Goal: Task Accomplishment & Management: Manage account settings

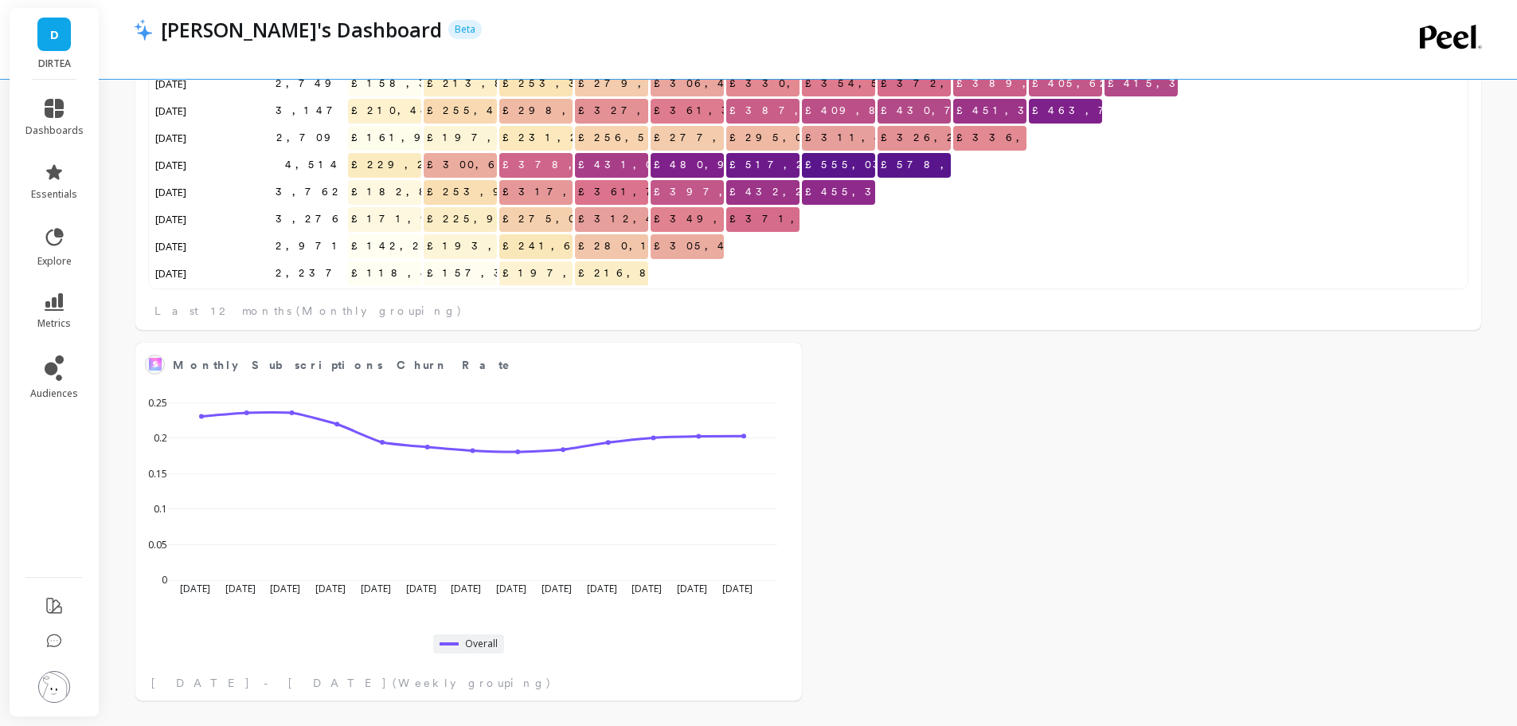
scroll to position [267, 1289]
click at [59, 303] on icon at bounding box center [54, 302] width 19 height 18
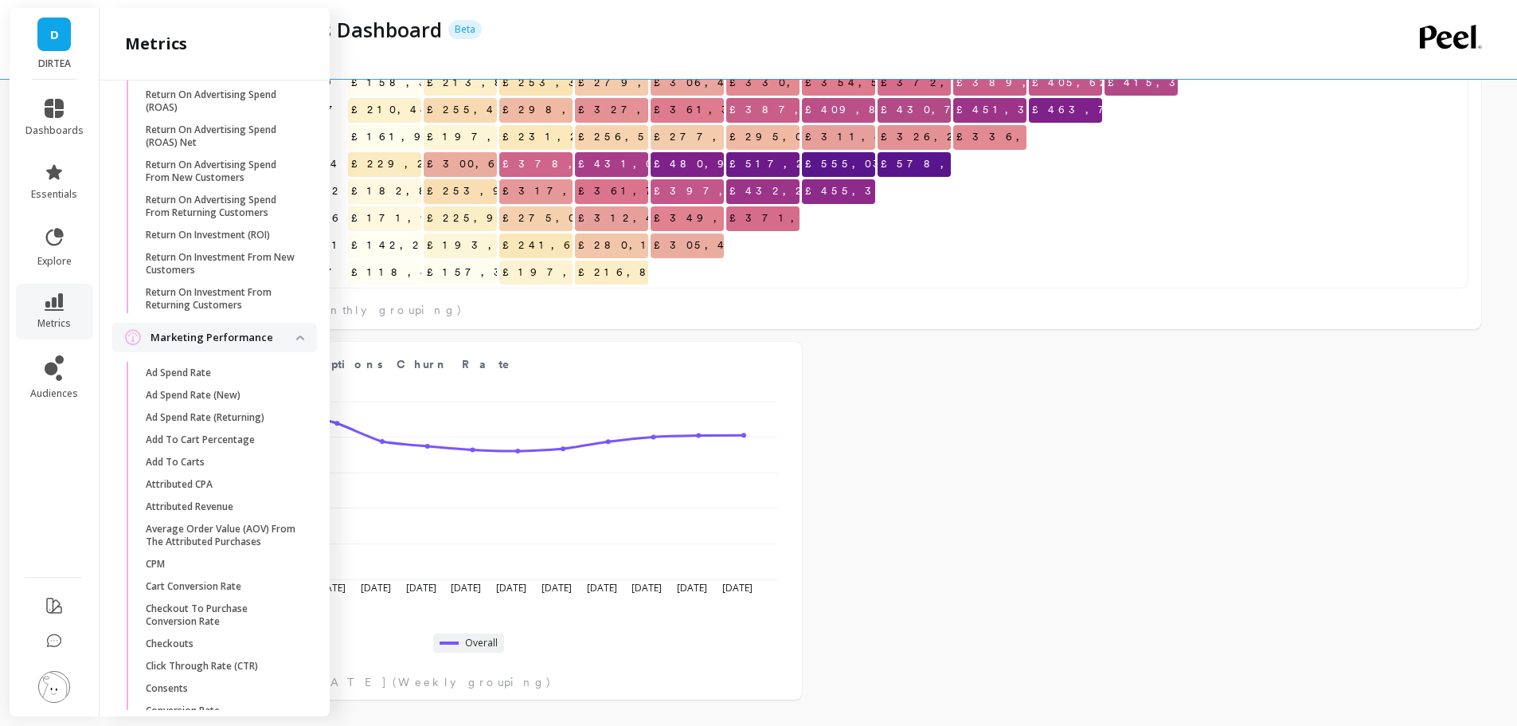
scroll to position [1723, 0]
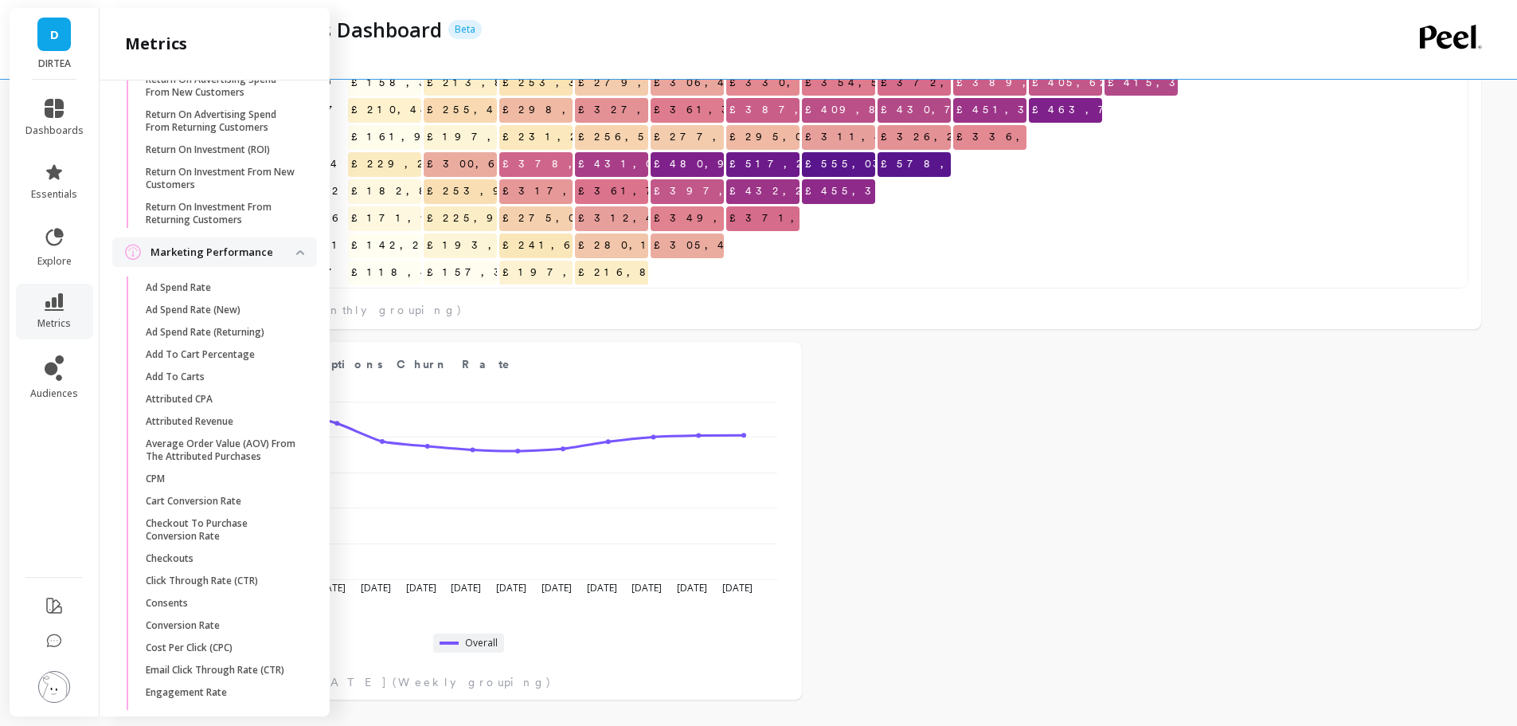
click at [241, 361] on p "Add To Cart Percentage" at bounding box center [200, 354] width 109 height 13
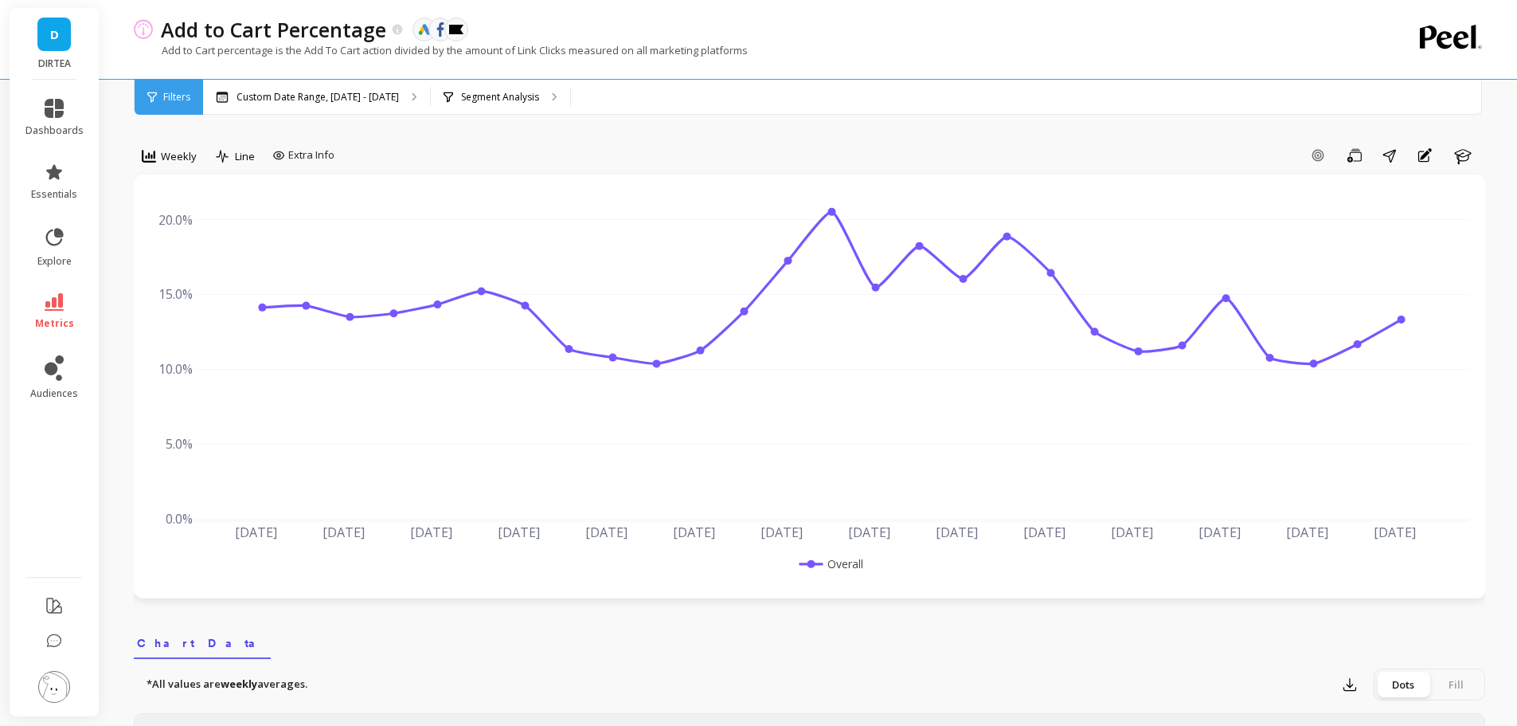
click at [348, 101] on p "Custom Date Range, Mar 1 - Aug 25" at bounding box center [318, 97] width 162 height 13
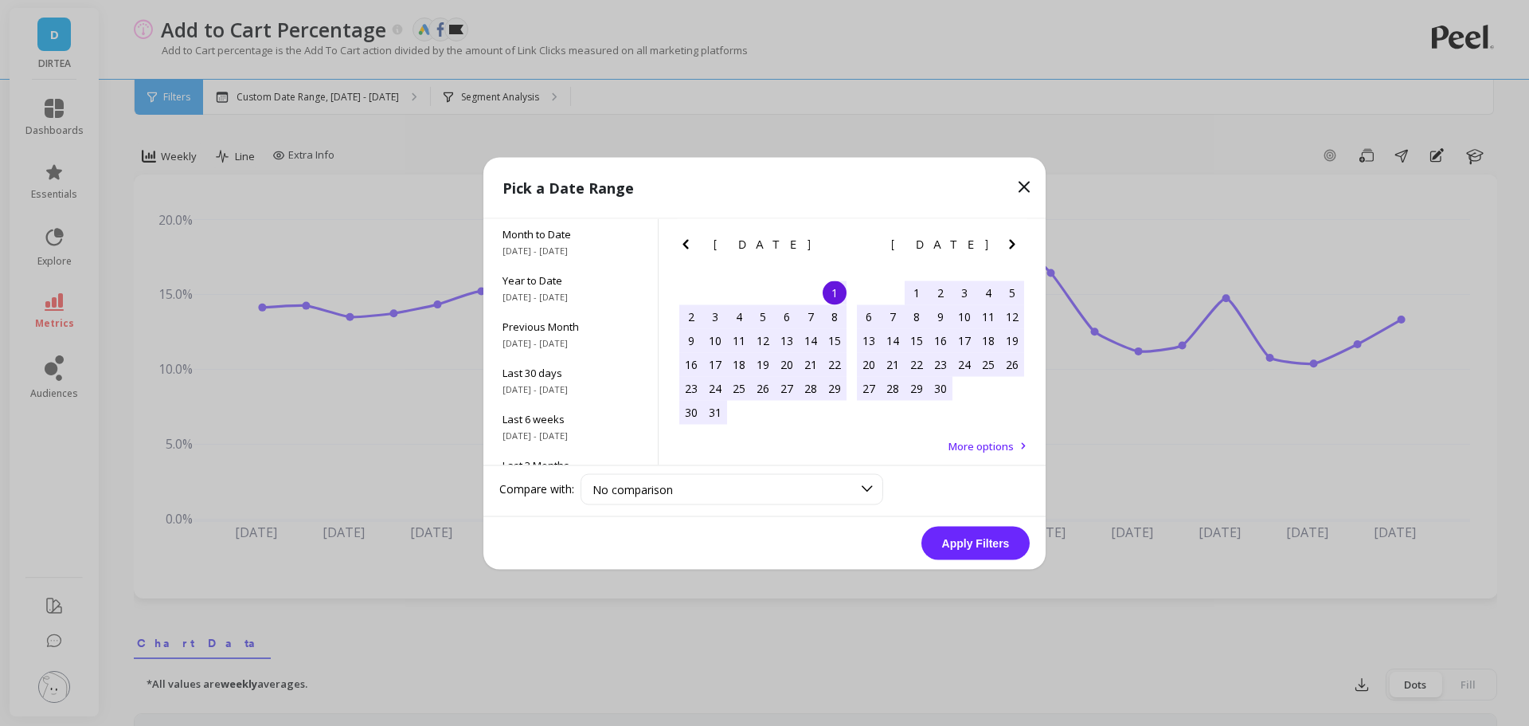
click at [554, 239] on span "Month to Date" at bounding box center [571, 233] width 136 height 14
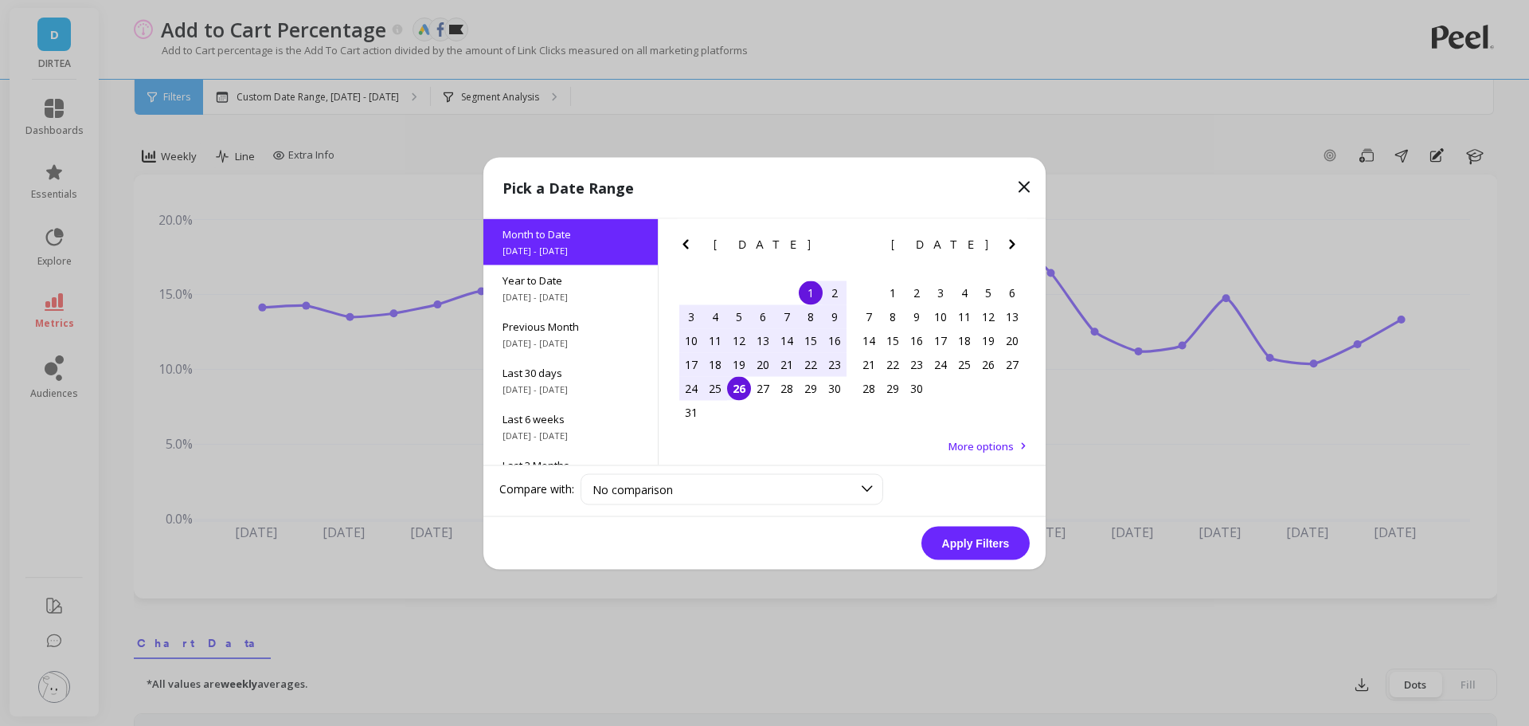
click at [983, 540] on button "Apply Filters" at bounding box center [976, 542] width 108 height 33
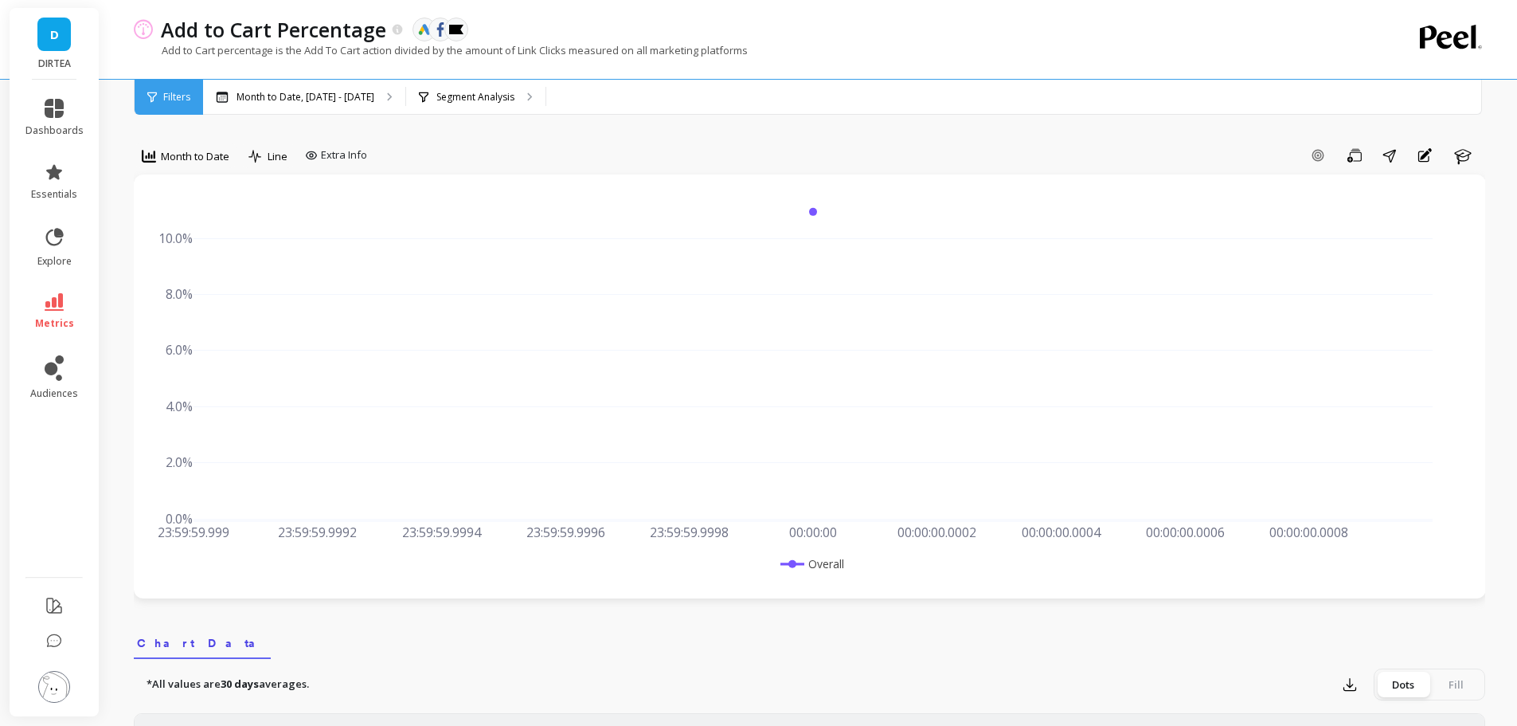
click at [206, 158] on span "Month to Date" at bounding box center [195, 156] width 68 height 15
click at [203, 252] on div "Weekly" at bounding box center [192, 252] width 91 height 15
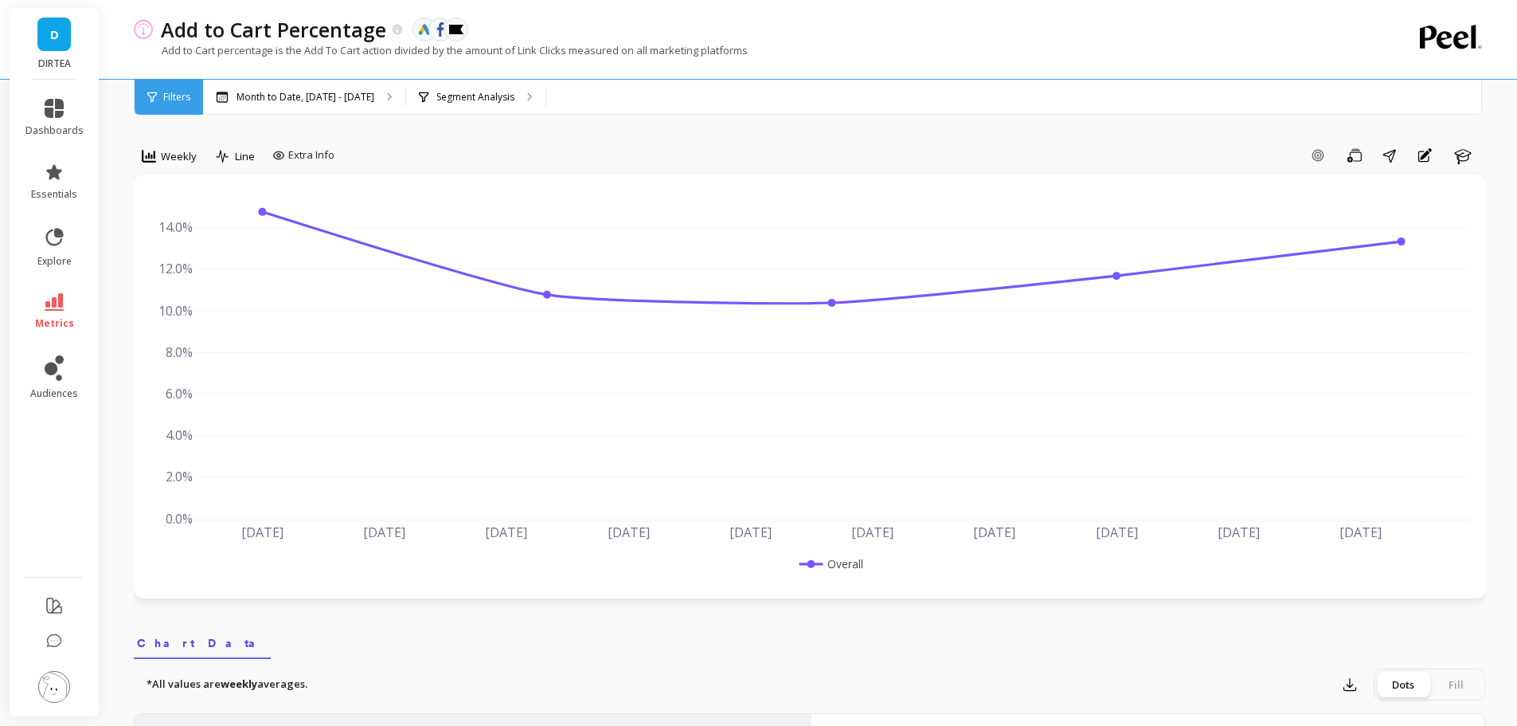
click at [186, 151] on span "Weekly" at bounding box center [179, 156] width 36 height 15
click at [300, 103] on p "Month to Date, Aug 1 - Aug 26" at bounding box center [306, 97] width 138 height 13
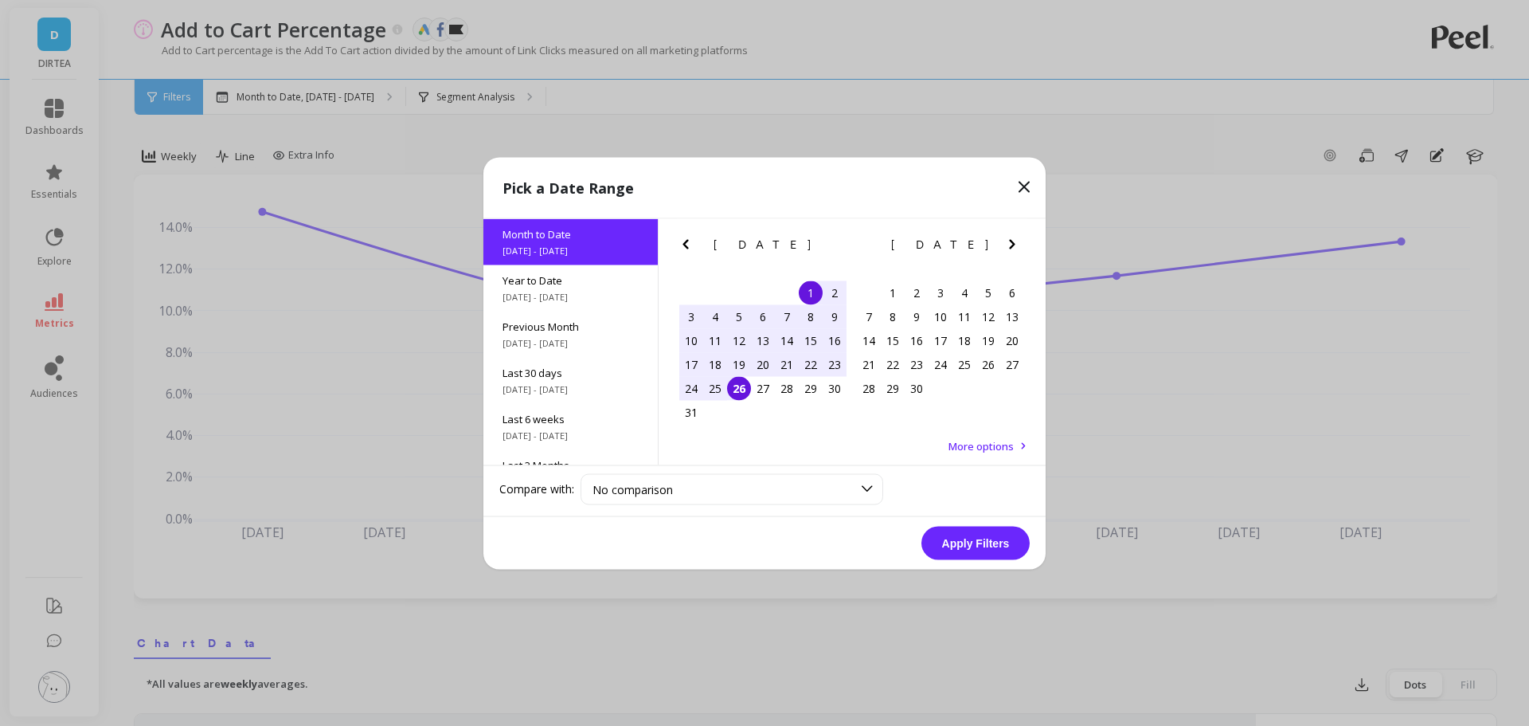
click at [985, 441] on span "More options" at bounding box center [981, 445] width 65 height 14
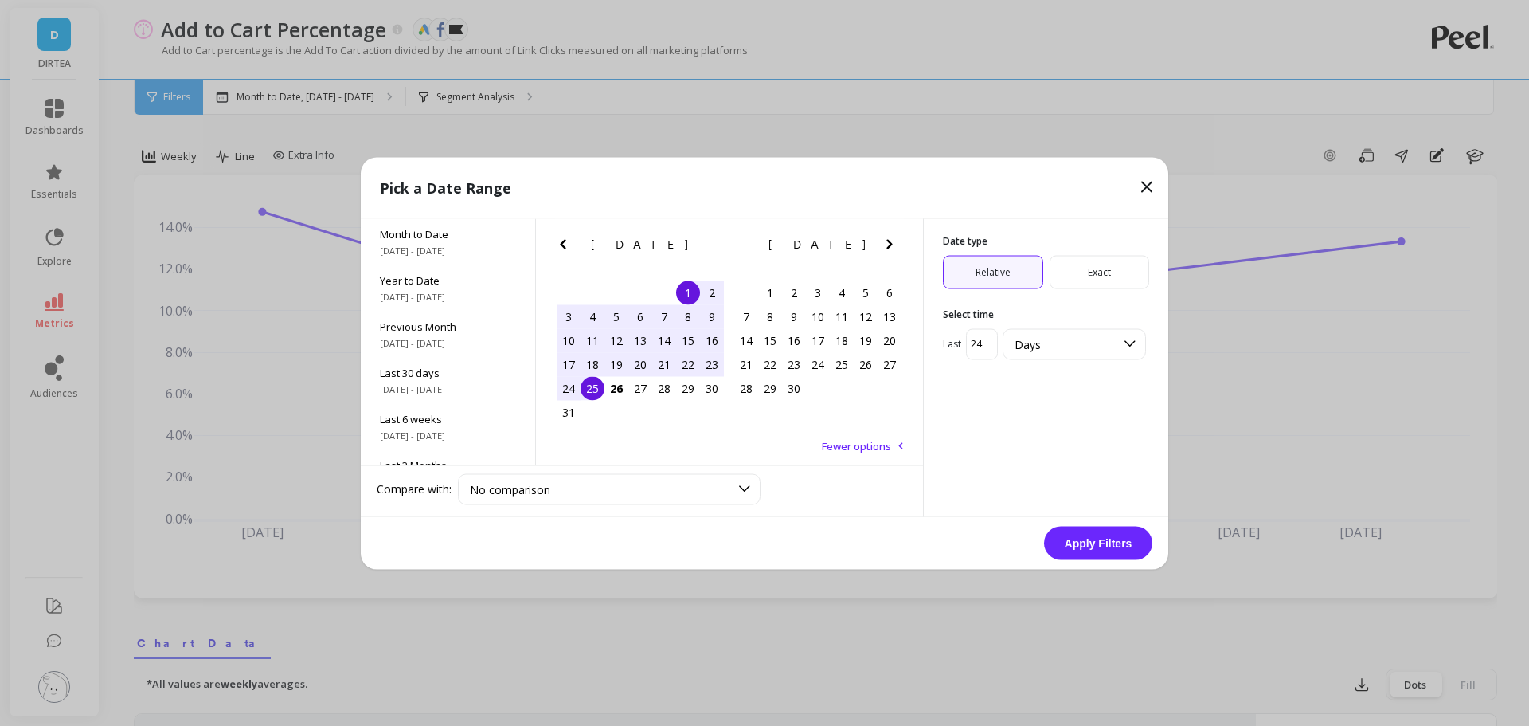
click at [986, 343] on input "24" at bounding box center [982, 343] width 32 height 31
click at [980, 342] on input "24" at bounding box center [982, 343] width 32 height 31
drag, startPoint x: 980, startPoint y: 342, endPoint x: 959, endPoint y: 343, distance: 21.6
click at [959, 343] on div "Last 24 Days" at bounding box center [1046, 343] width 206 height 31
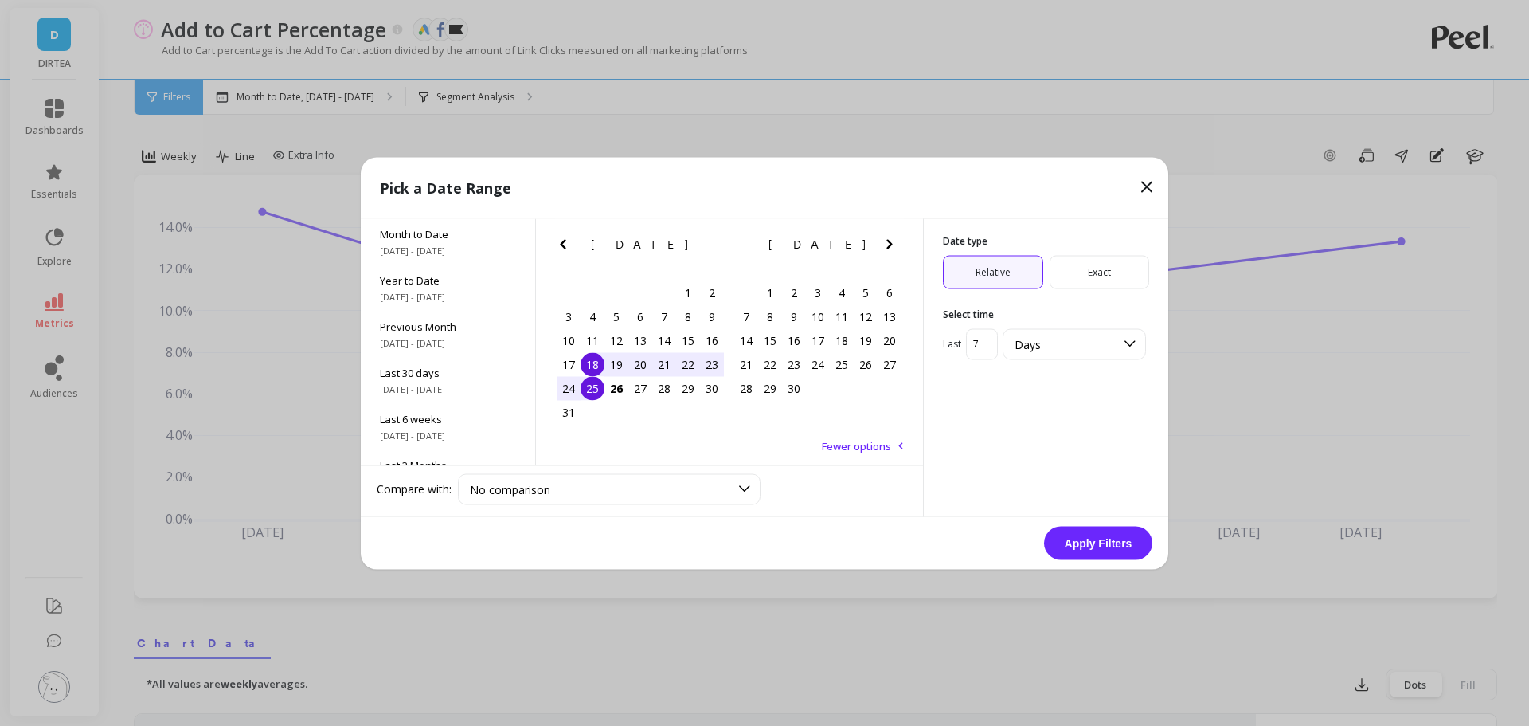
type input "7"
click at [1130, 545] on button "Apply Filters" at bounding box center [1098, 542] width 108 height 33
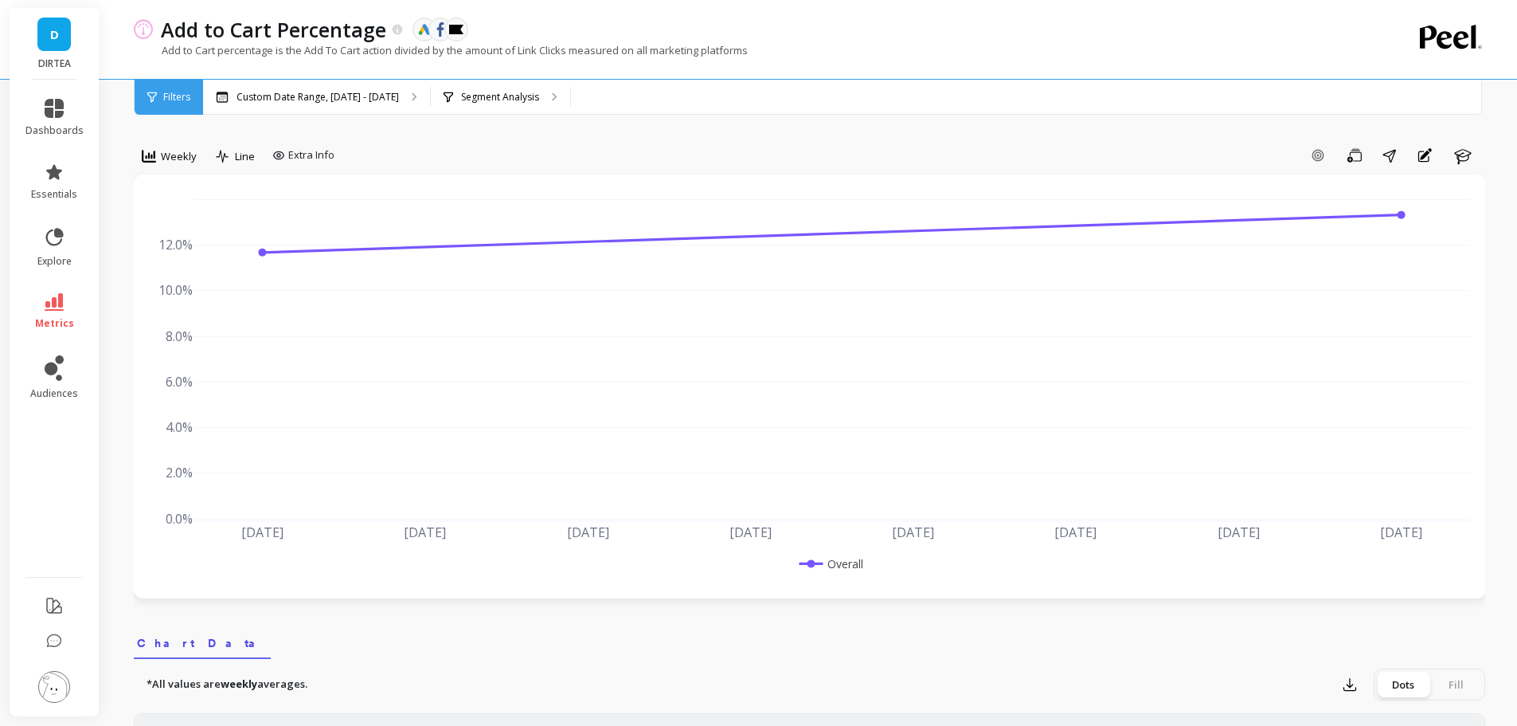
click at [495, 93] on p "Segment Analysis" at bounding box center [500, 97] width 78 height 13
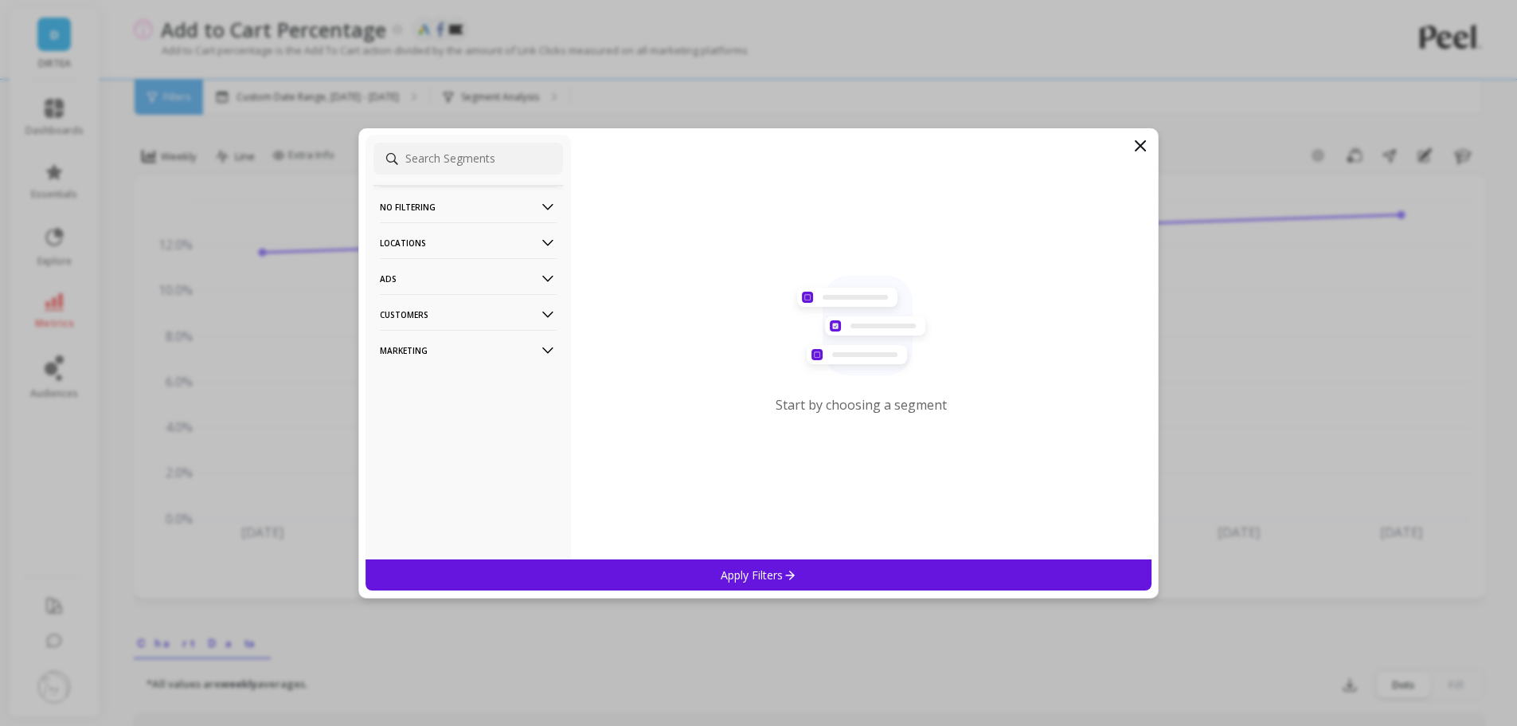
click at [417, 246] on p "Locations" at bounding box center [468, 242] width 177 height 41
click at [423, 279] on p "Countries" at bounding box center [405, 273] width 47 height 14
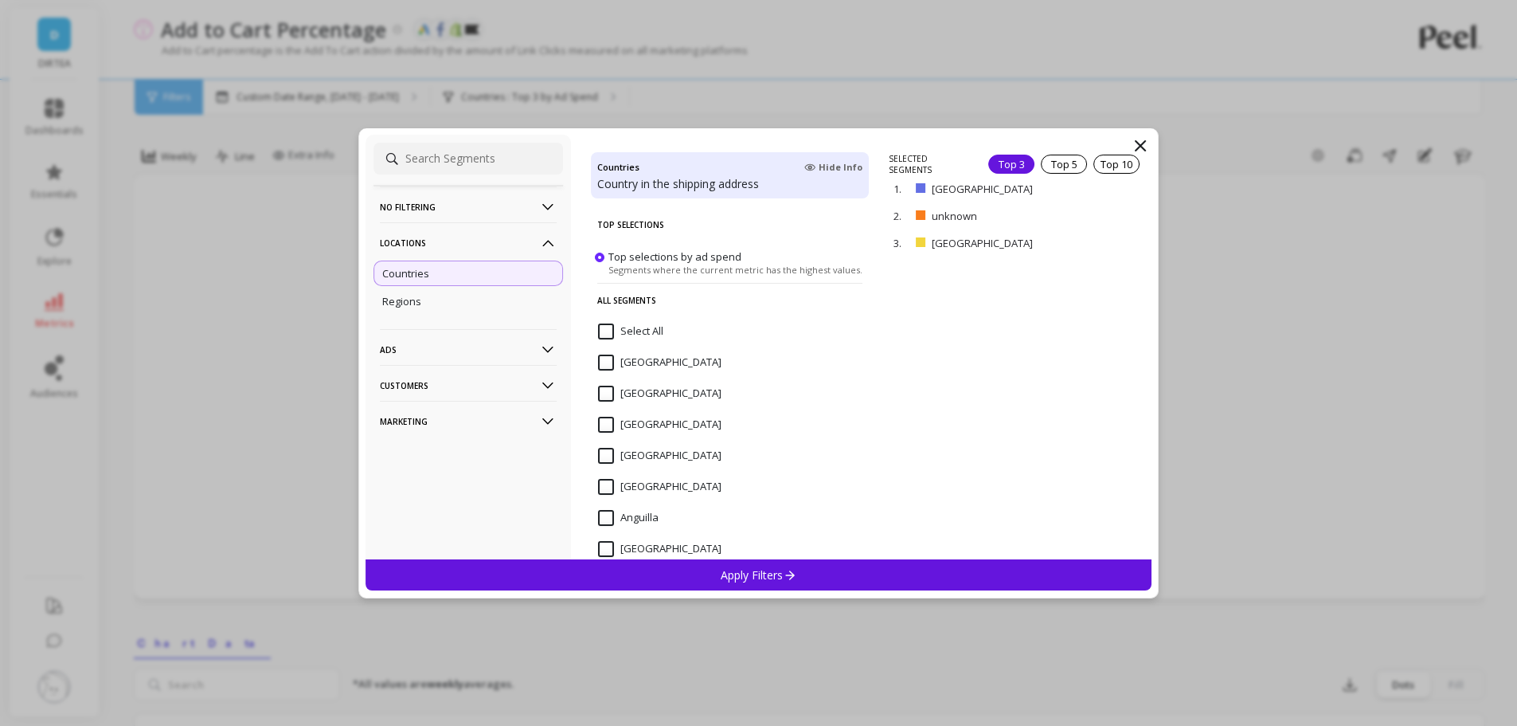
drag, startPoint x: 1109, startPoint y: 219, endPoint x: 1101, endPoint y: 216, distance: 8.6
click at [0, 0] on p "remove" at bounding box center [0, 0] width 0 height 0
click at [757, 581] on p "Apply Filters" at bounding box center [759, 574] width 76 height 15
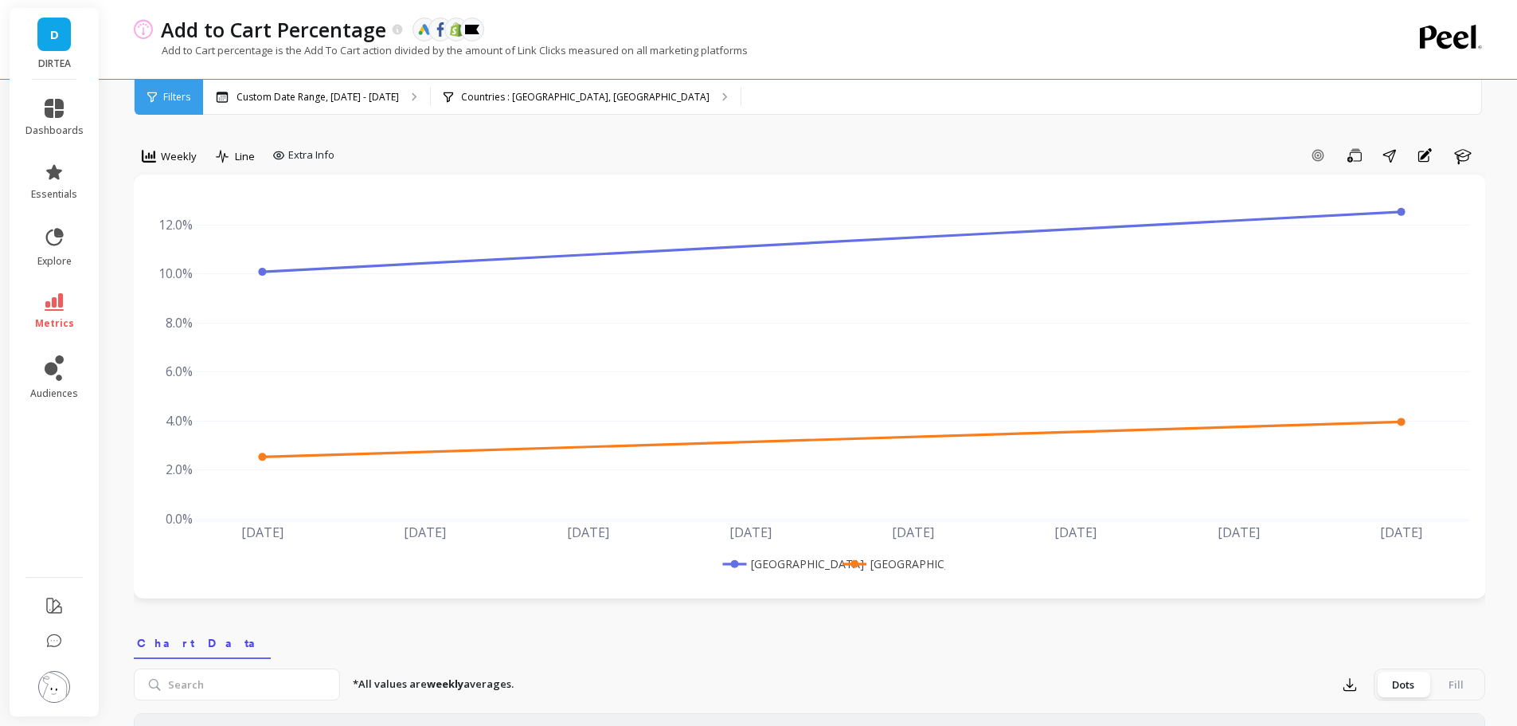
click at [833, 146] on div "Add Goal Save Share Annotations Learn" at bounding box center [913, 155] width 1145 height 25
click at [194, 158] on span "Weekly" at bounding box center [179, 156] width 36 height 15
click at [180, 225] on div "Daily" at bounding box center [192, 222] width 91 height 15
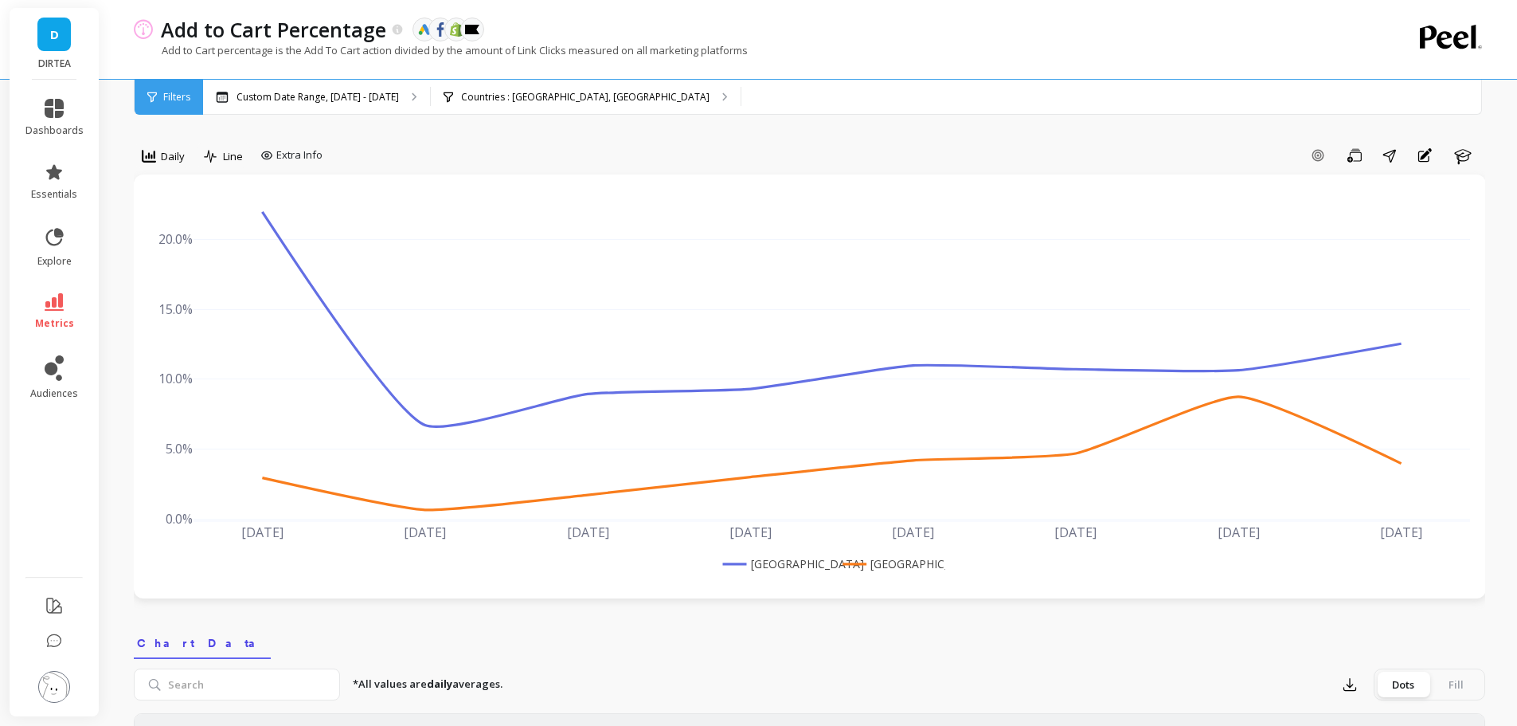
click at [45, 106] on icon at bounding box center [54, 108] width 19 height 19
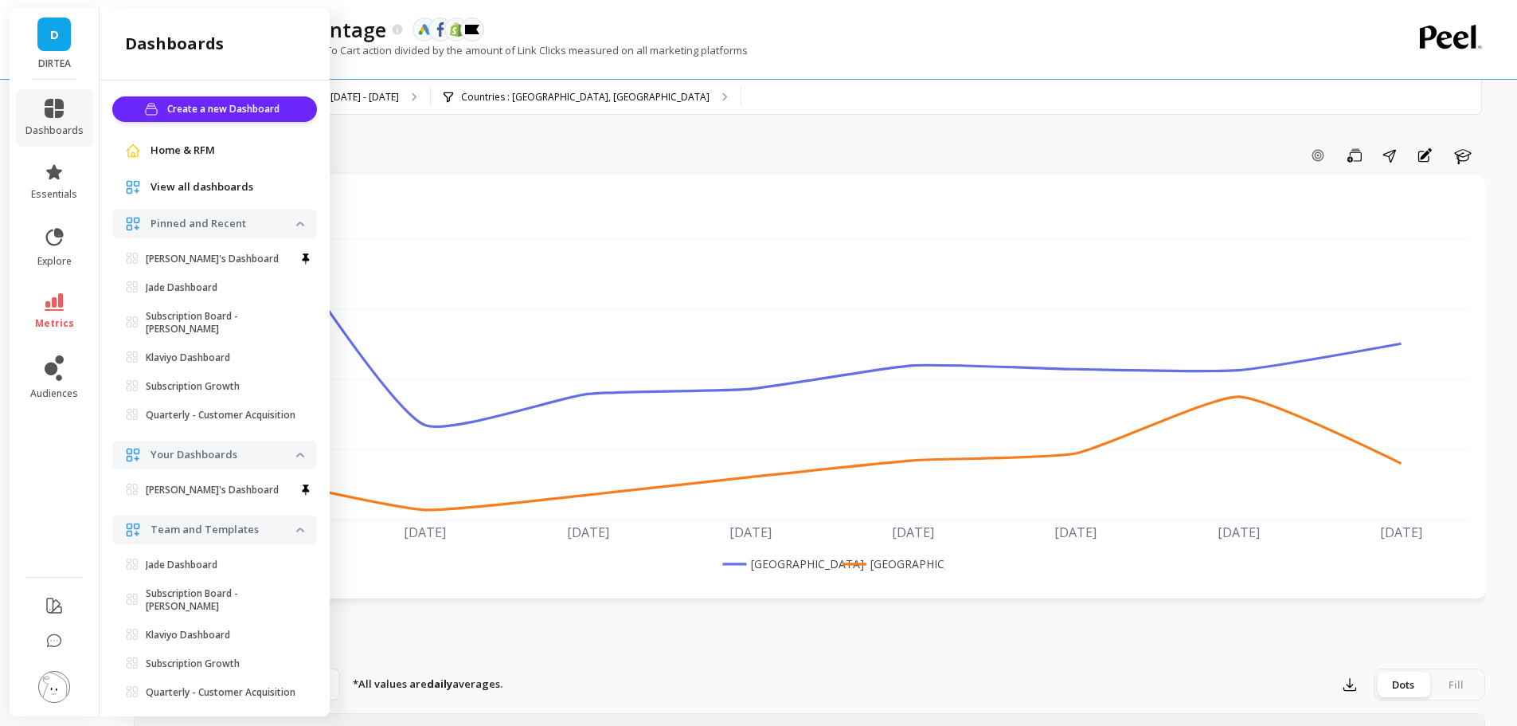
click at [667, 147] on div "Add Goal Save Share Annotations Learn" at bounding box center [907, 155] width 1157 height 25
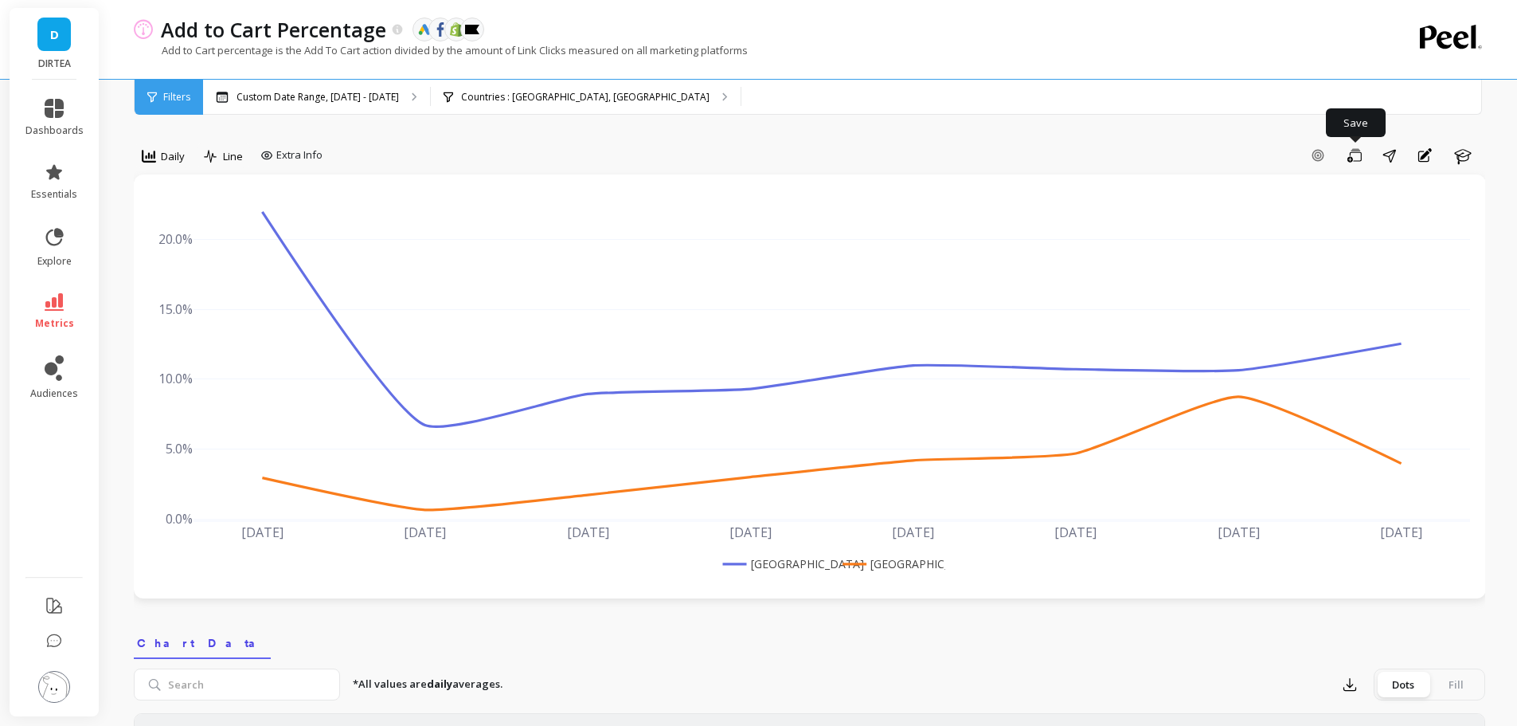
click at [1355, 155] on icon "button" at bounding box center [1355, 155] width 14 height 15
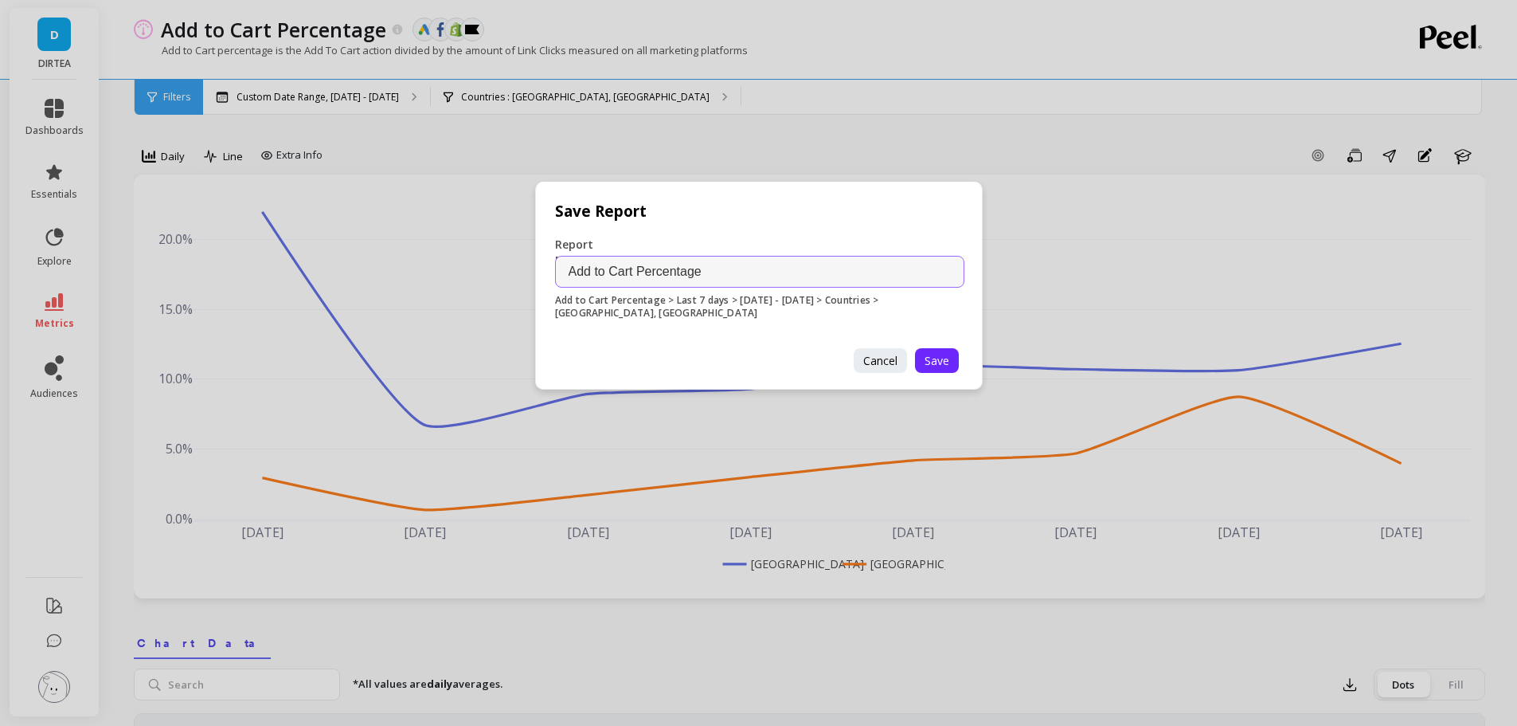
click at [724, 269] on input "Add to Cart Percentage" at bounding box center [759, 272] width 409 height 32
type input "Add to Cart Percentage - US vs UK"
click at [941, 365] on span "Save" at bounding box center [937, 360] width 25 height 15
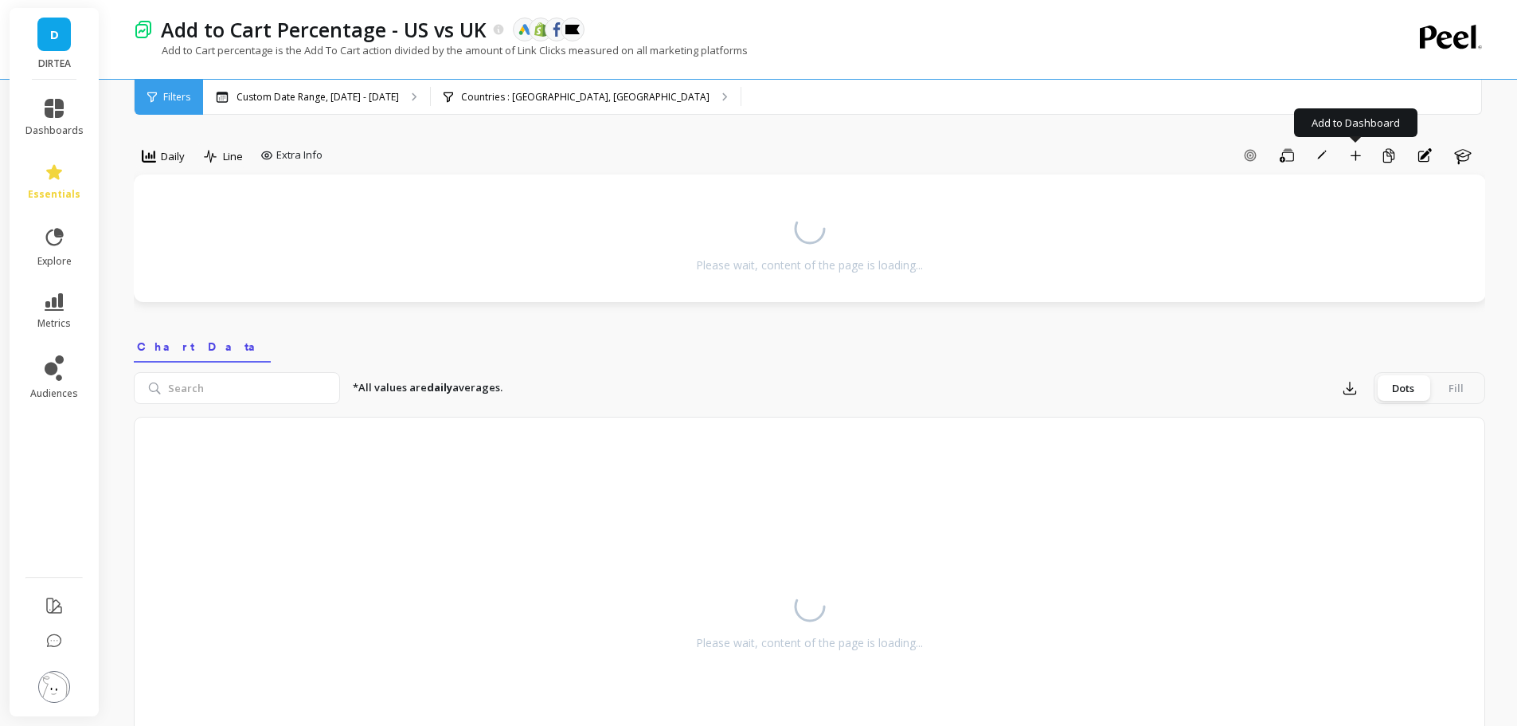
click at [1364, 157] on button "Add to Dashboard" at bounding box center [1355, 155] width 27 height 25
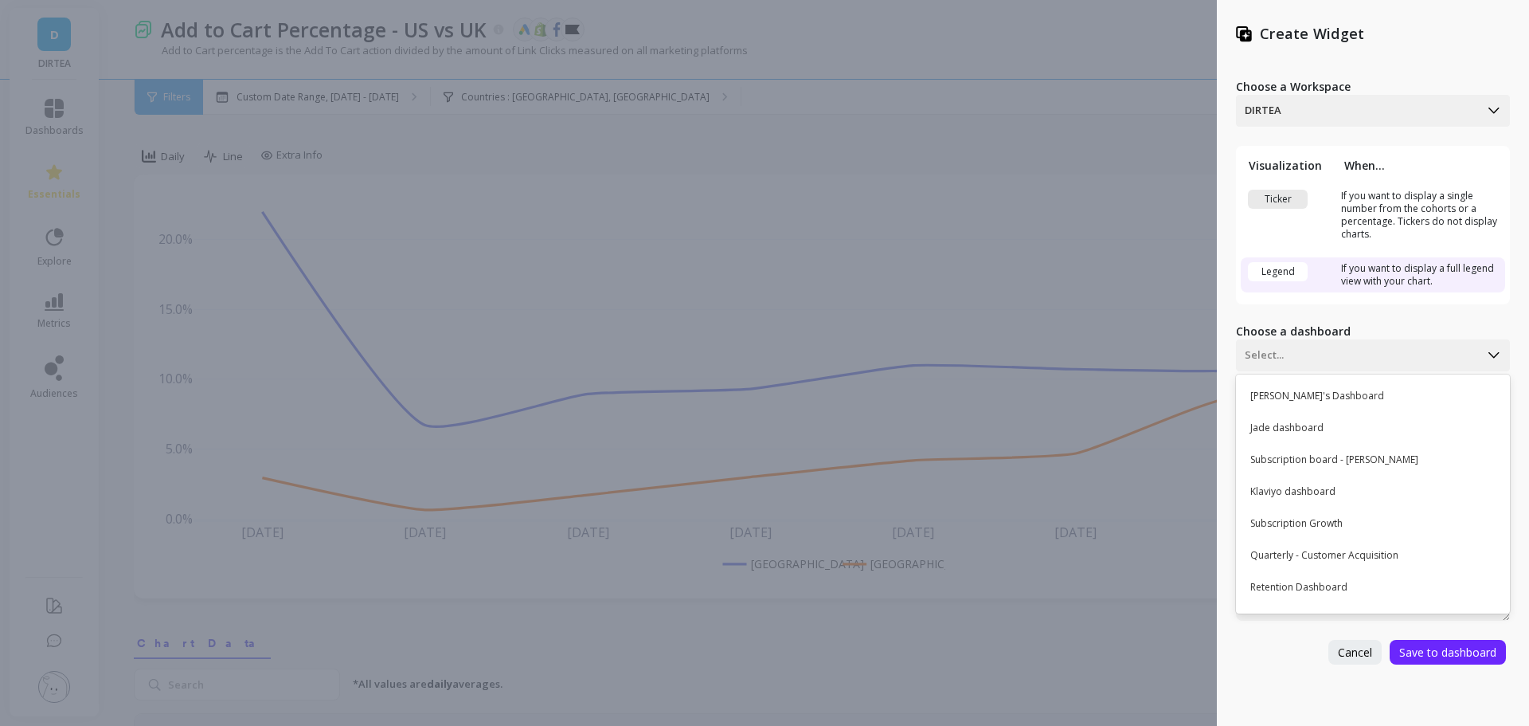
click at [1291, 356] on div at bounding box center [1358, 355] width 226 height 19
click at [1291, 390] on div "[PERSON_NAME]'s Dashboard" at bounding box center [1371, 395] width 260 height 27
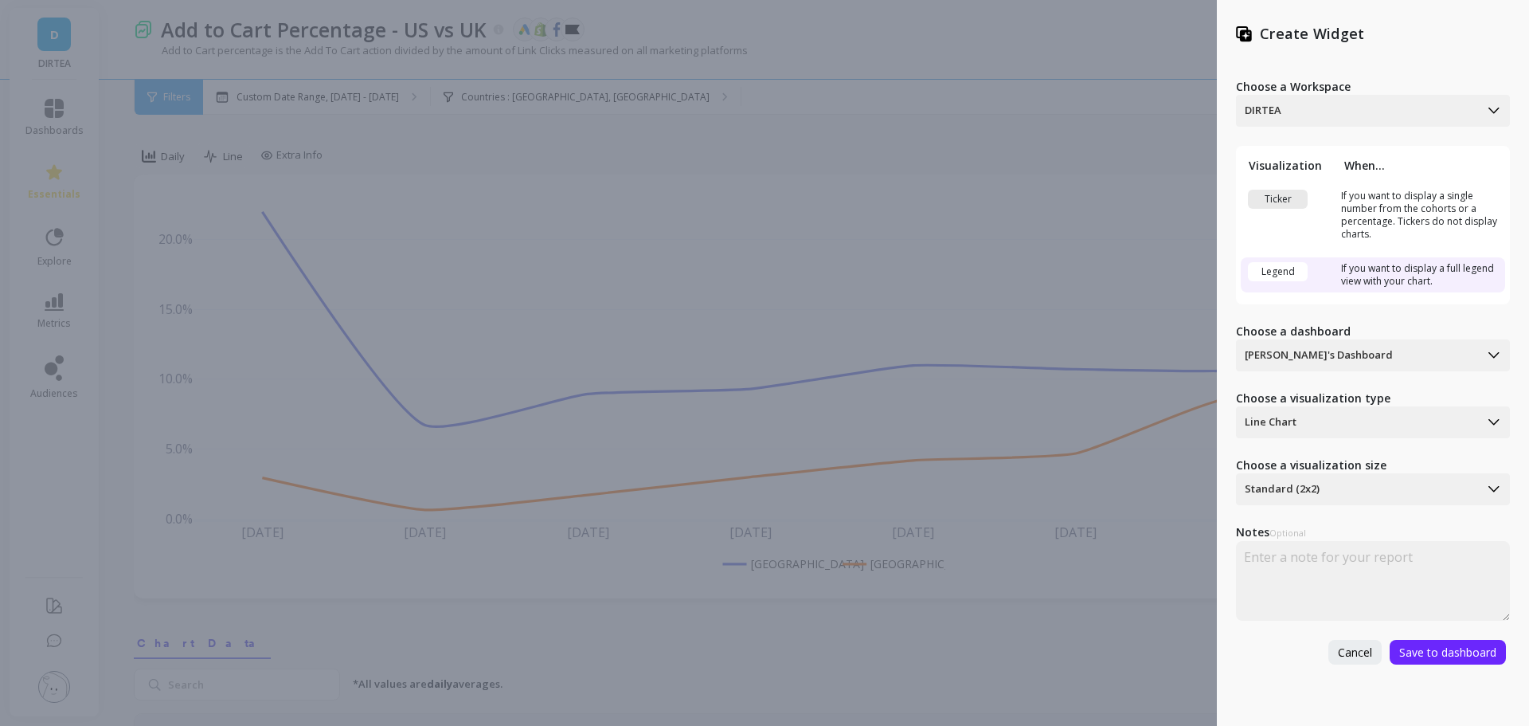
click at [1305, 421] on div at bounding box center [1358, 422] width 226 height 19
click at [1306, 421] on div at bounding box center [1358, 422] width 226 height 19
click at [1426, 648] on span "Save to dashboard" at bounding box center [1447, 651] width 97 height 15
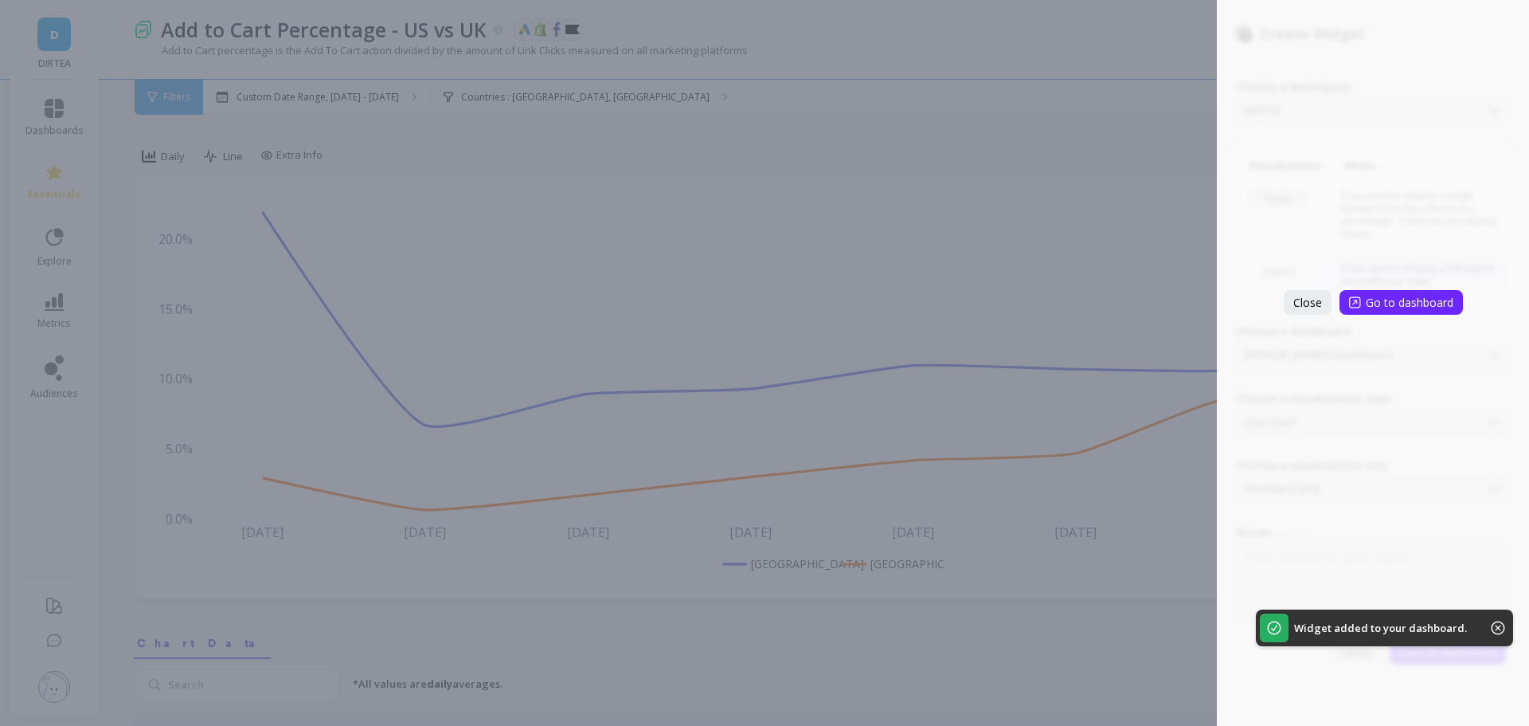
click at [1374, 304] on span "Go to dashboard" at bounding box center [1410, 302] width 88 height 15
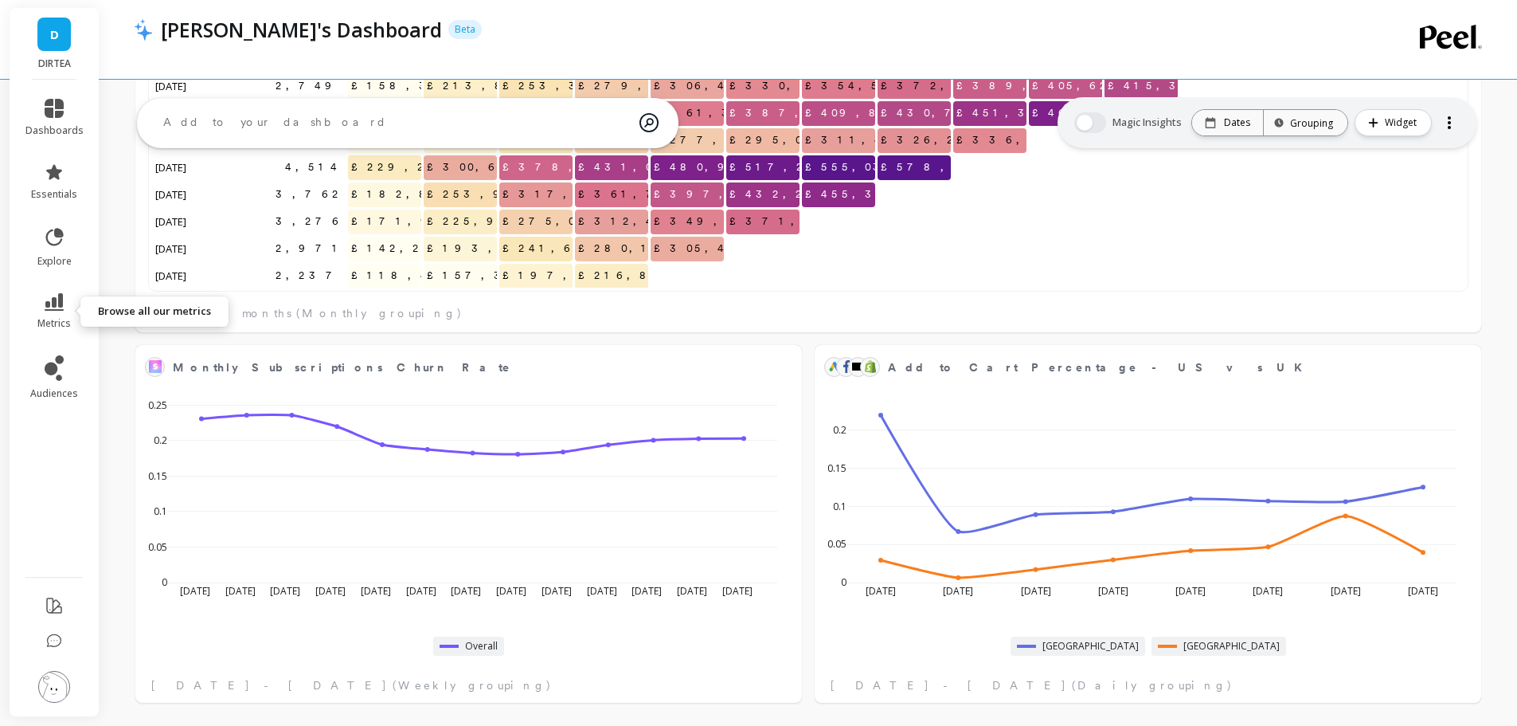
click at [62, 299] on icon at bounding box center [54, 302] width 19 height 18
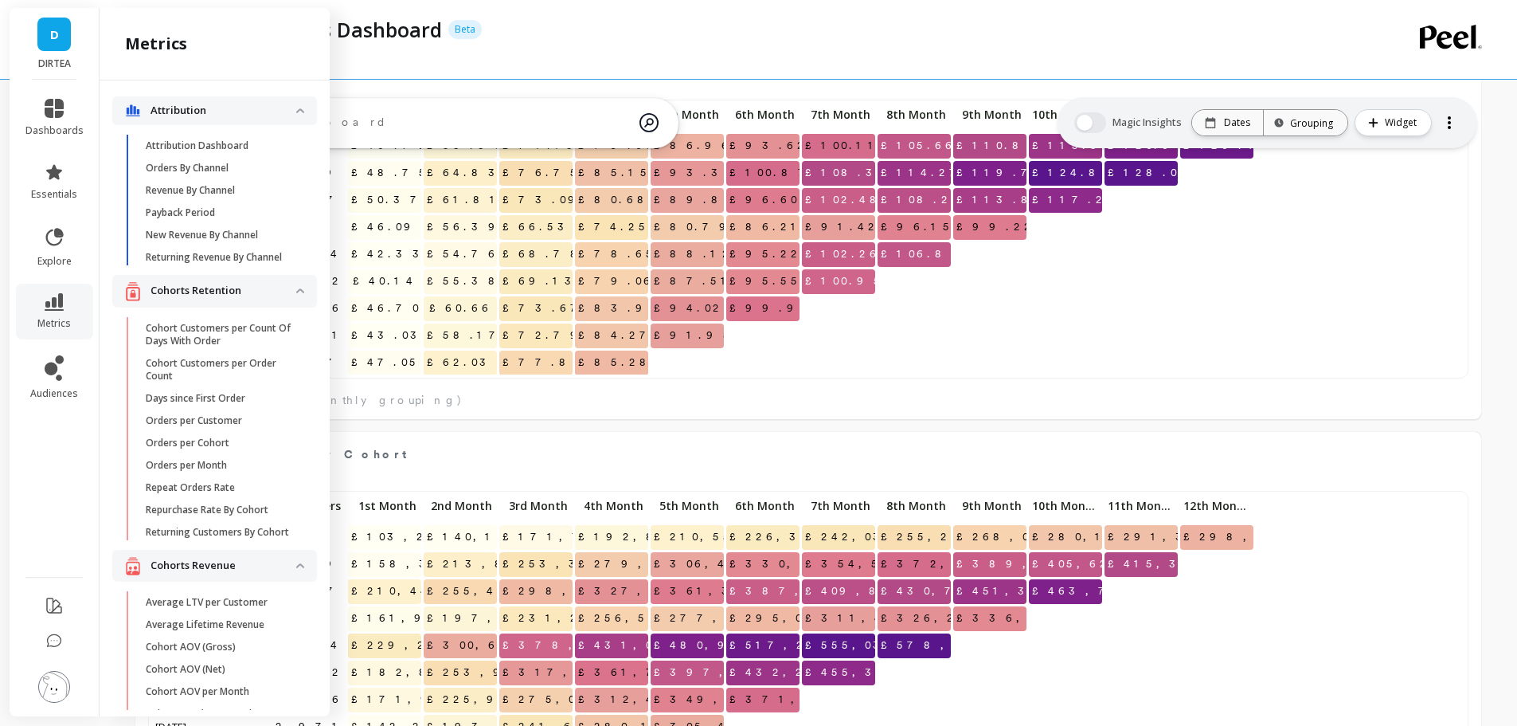
click at [281, 114] on p "Attribution" at bounding box center [224, 111] width 146 height 16
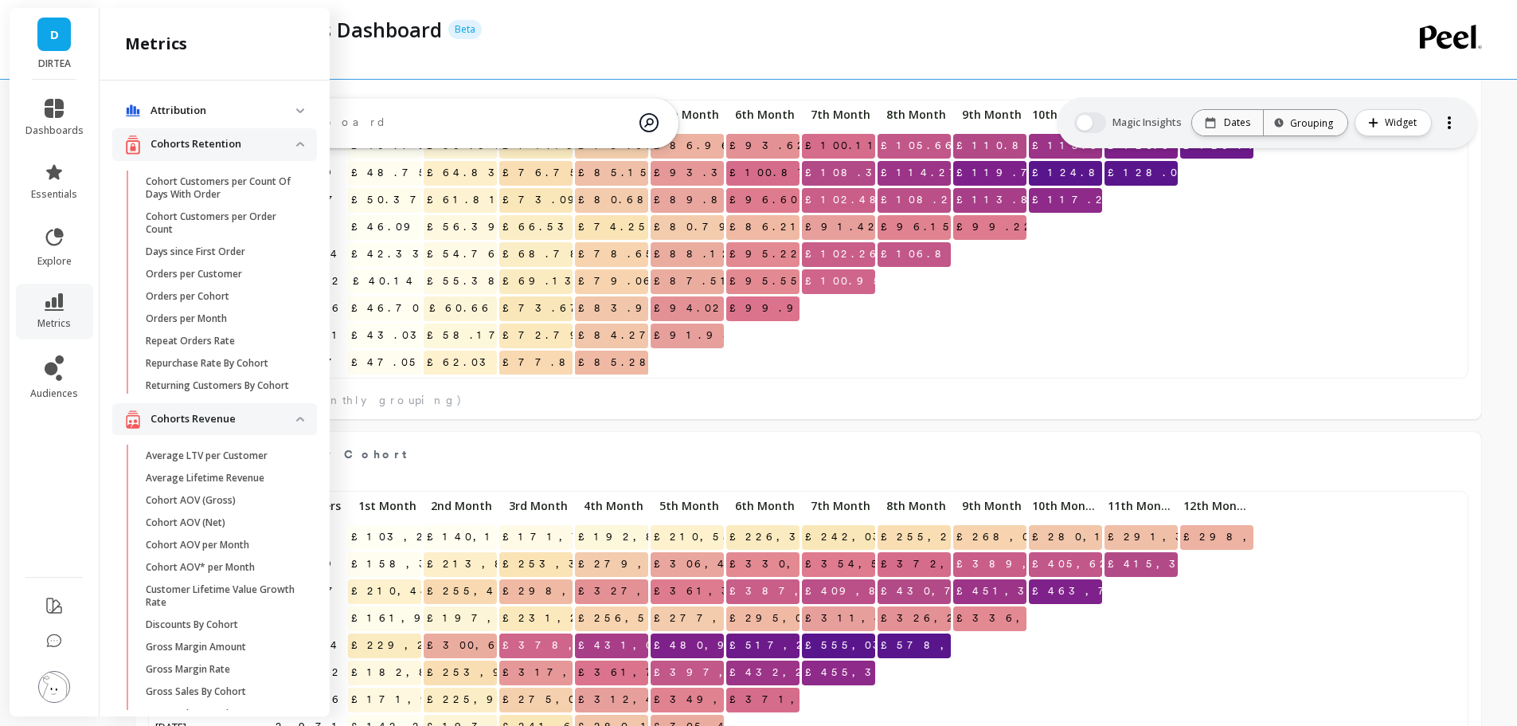
click at [279, 104] on p "Attribution" at bounding box center [224, 111] width 146 height 16
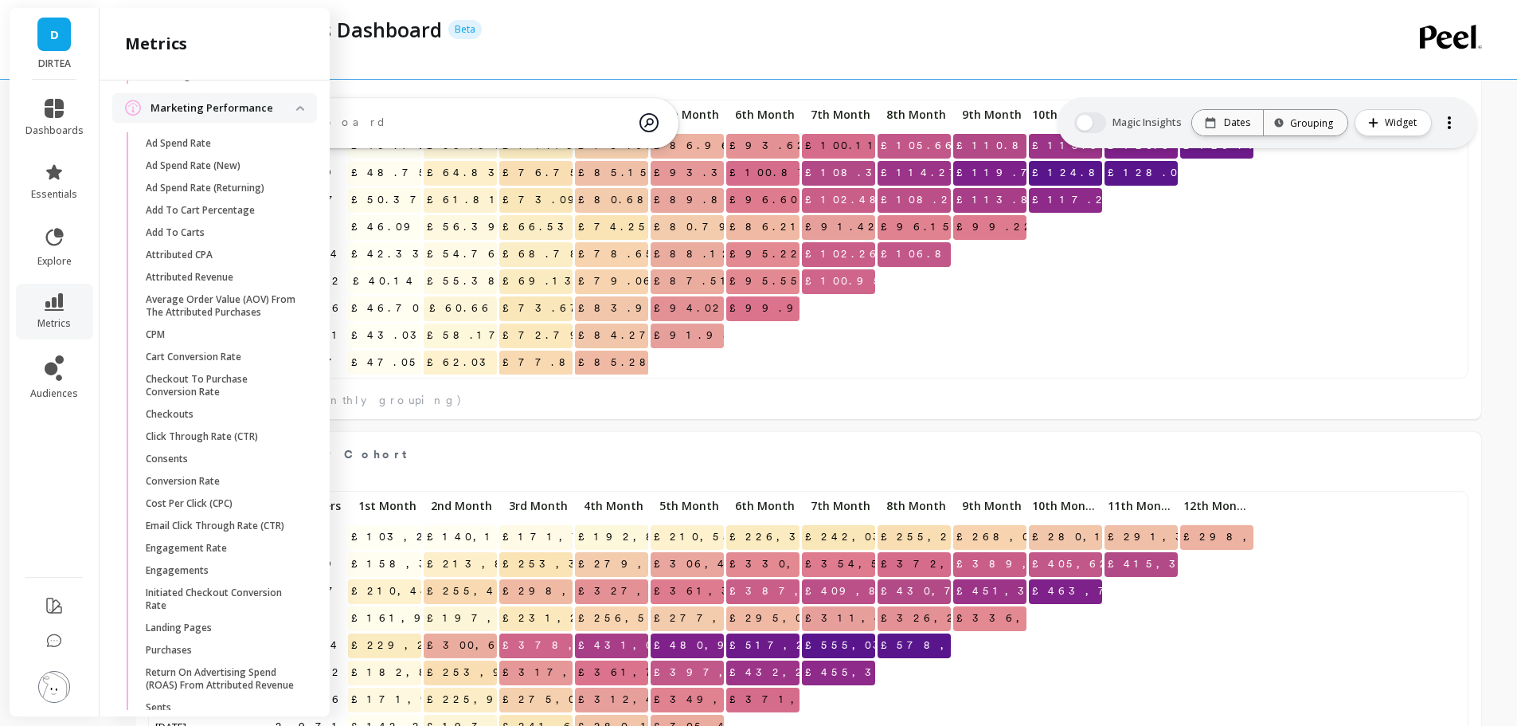
scroll to position [267, 1289]
click at [59, 709] on li at bounding box center [55, 688] width 90 height 57
click at [57, 699] on img at bounding box center [54, 687] width 32 height 32
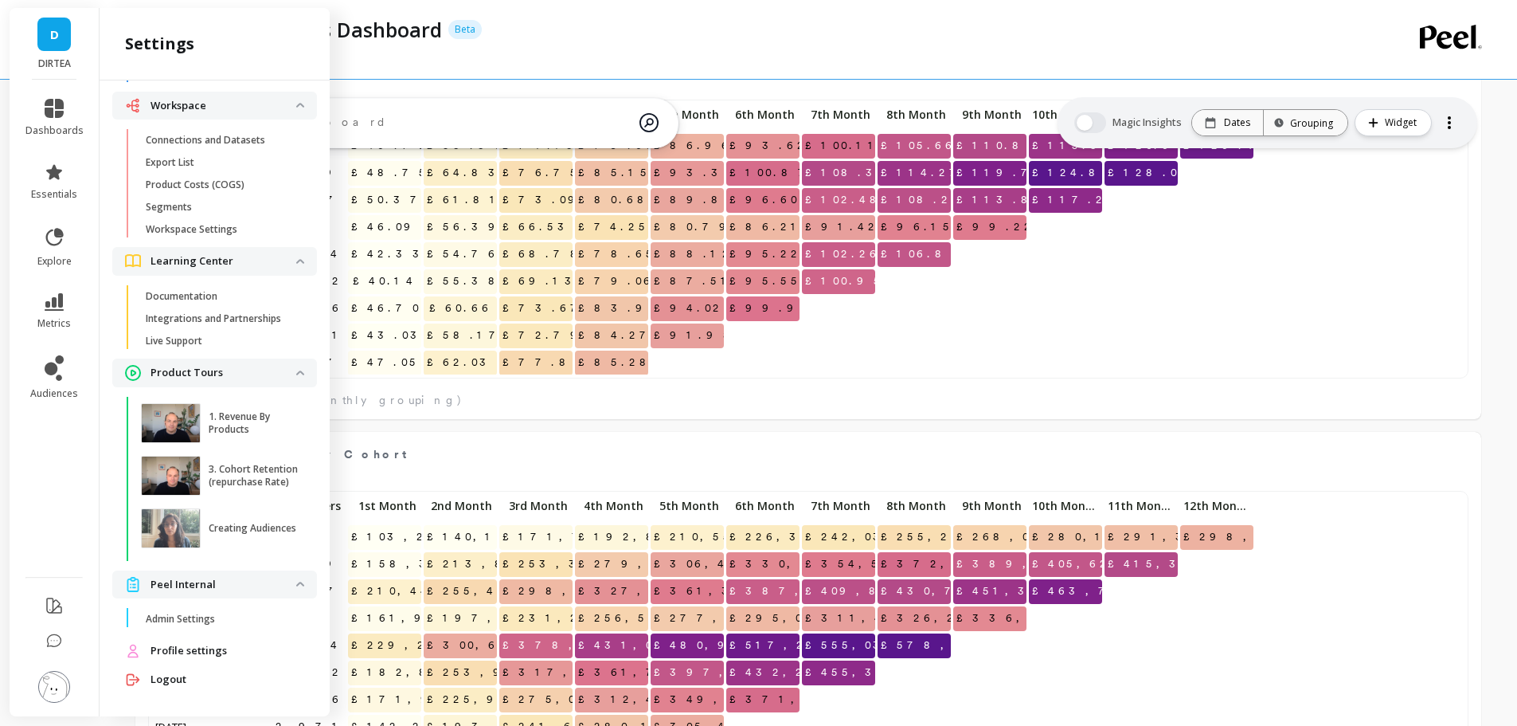
scroll to position [0, 0]
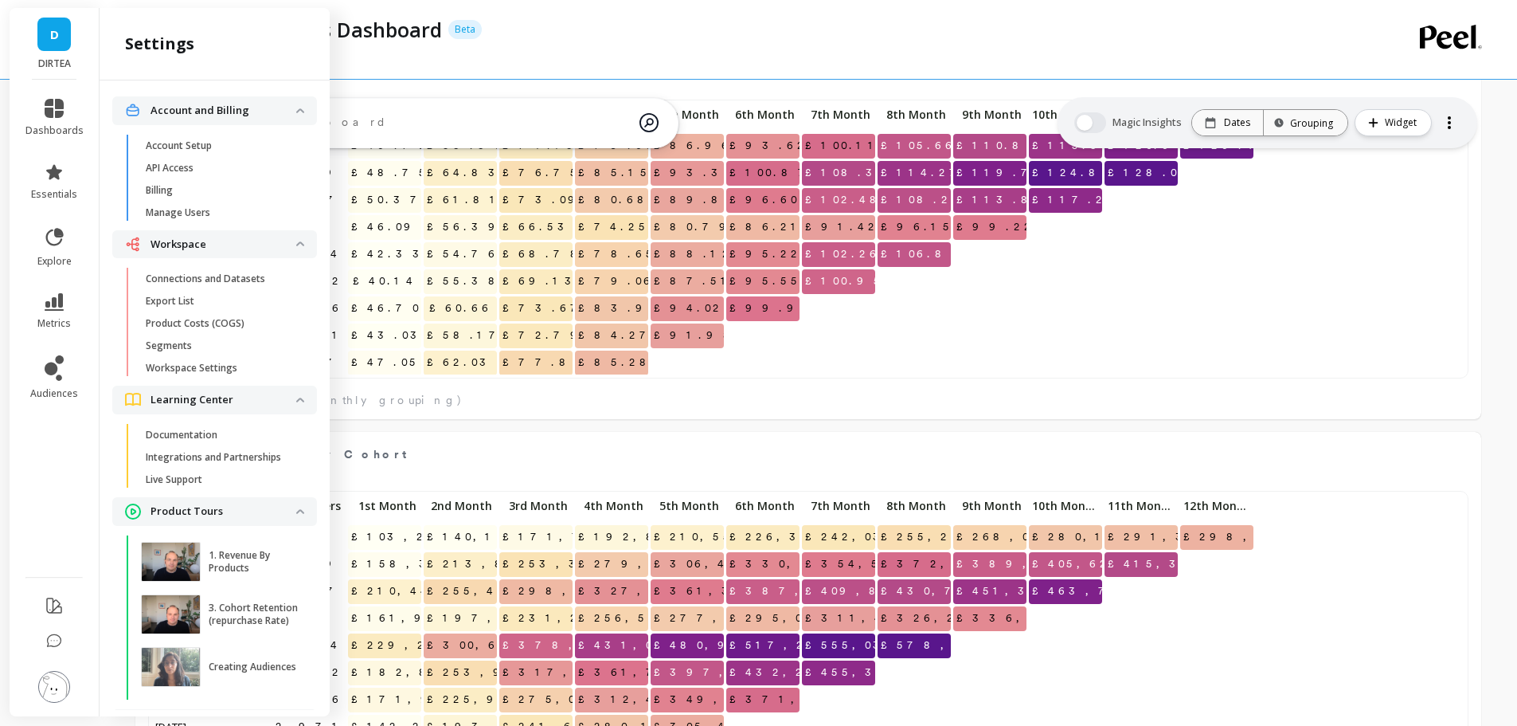
click at [203, 281] on p "Connections and Datasets" at bounding box center [205, 278] width 119 height 13
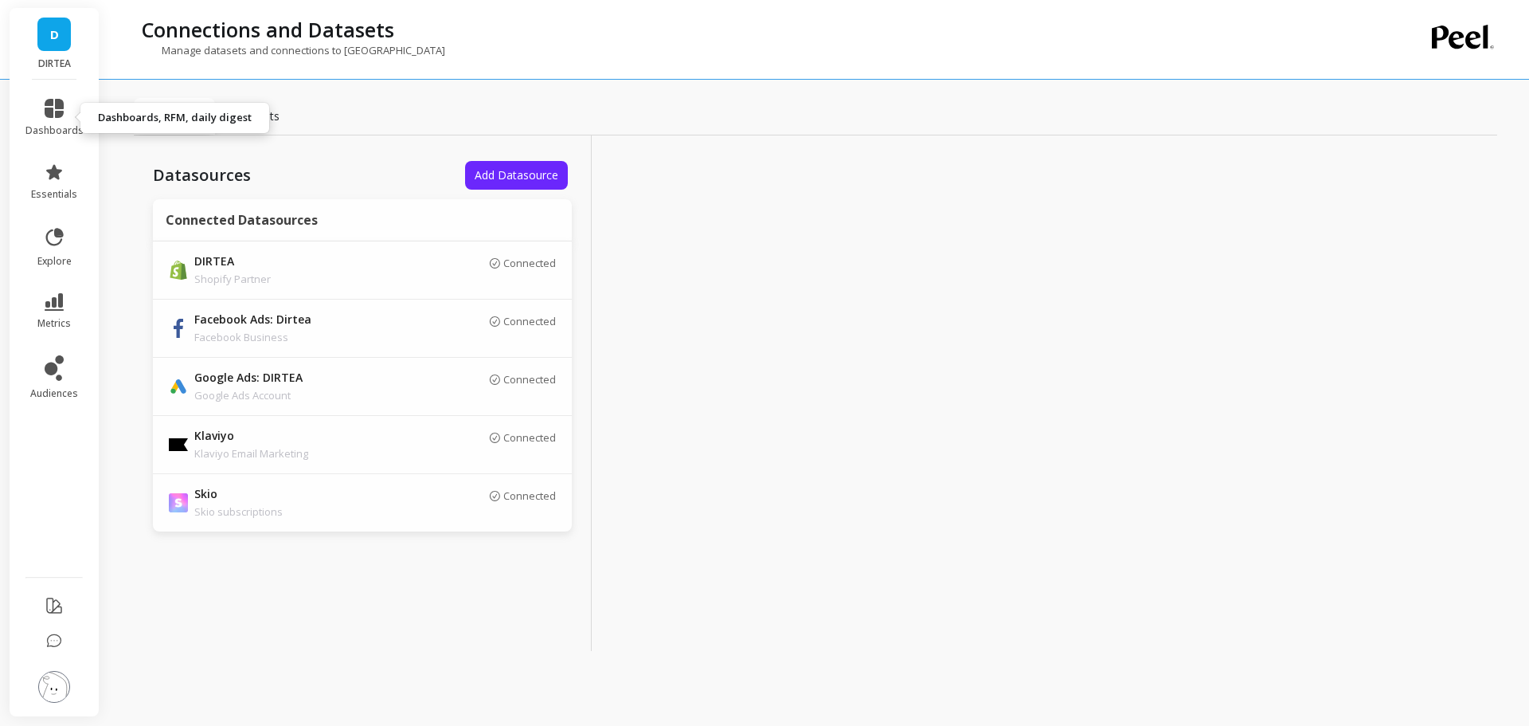
click at [64, 112] on link "dashboards" at bounding box center [54, 118] width 58 height 38
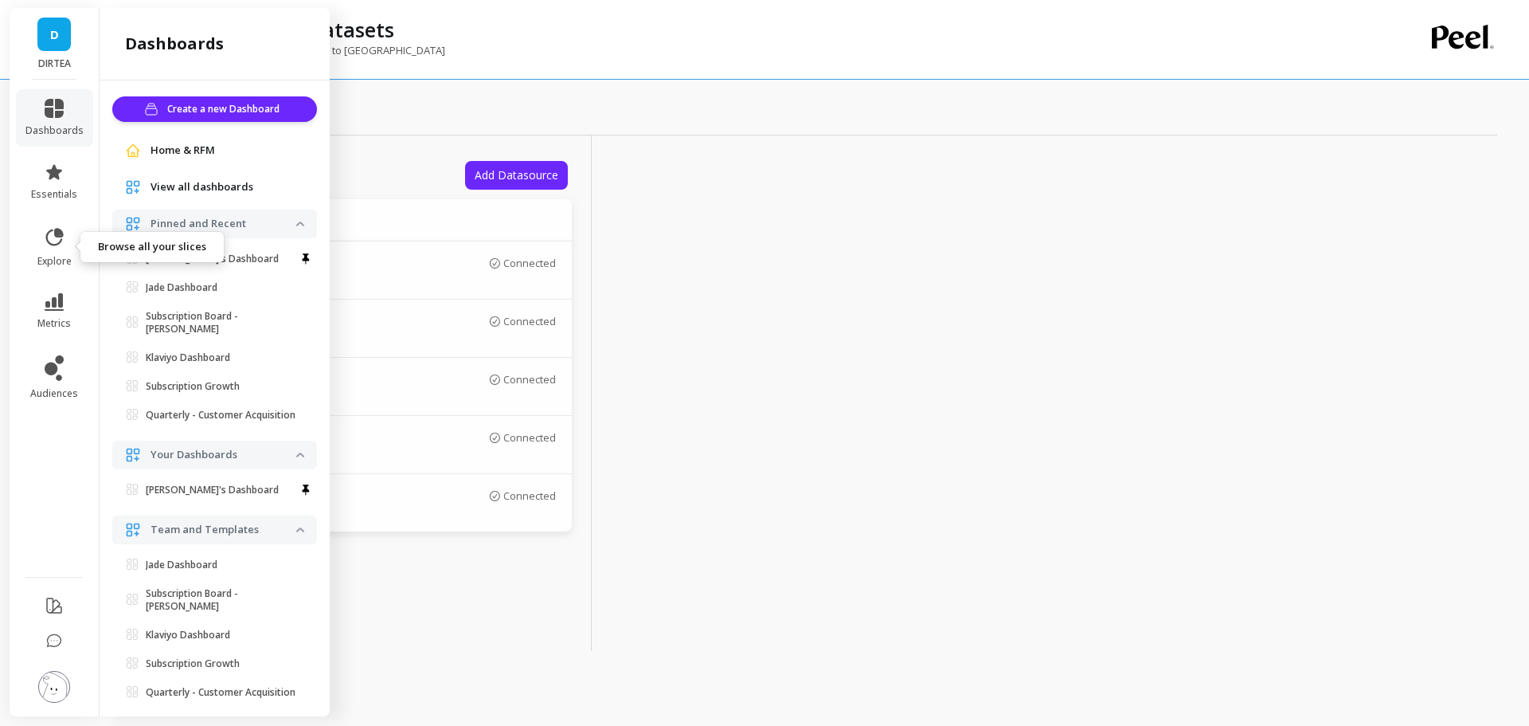
click at [53, 244] on icon at bounding box center [54, 237] width 22 height 22
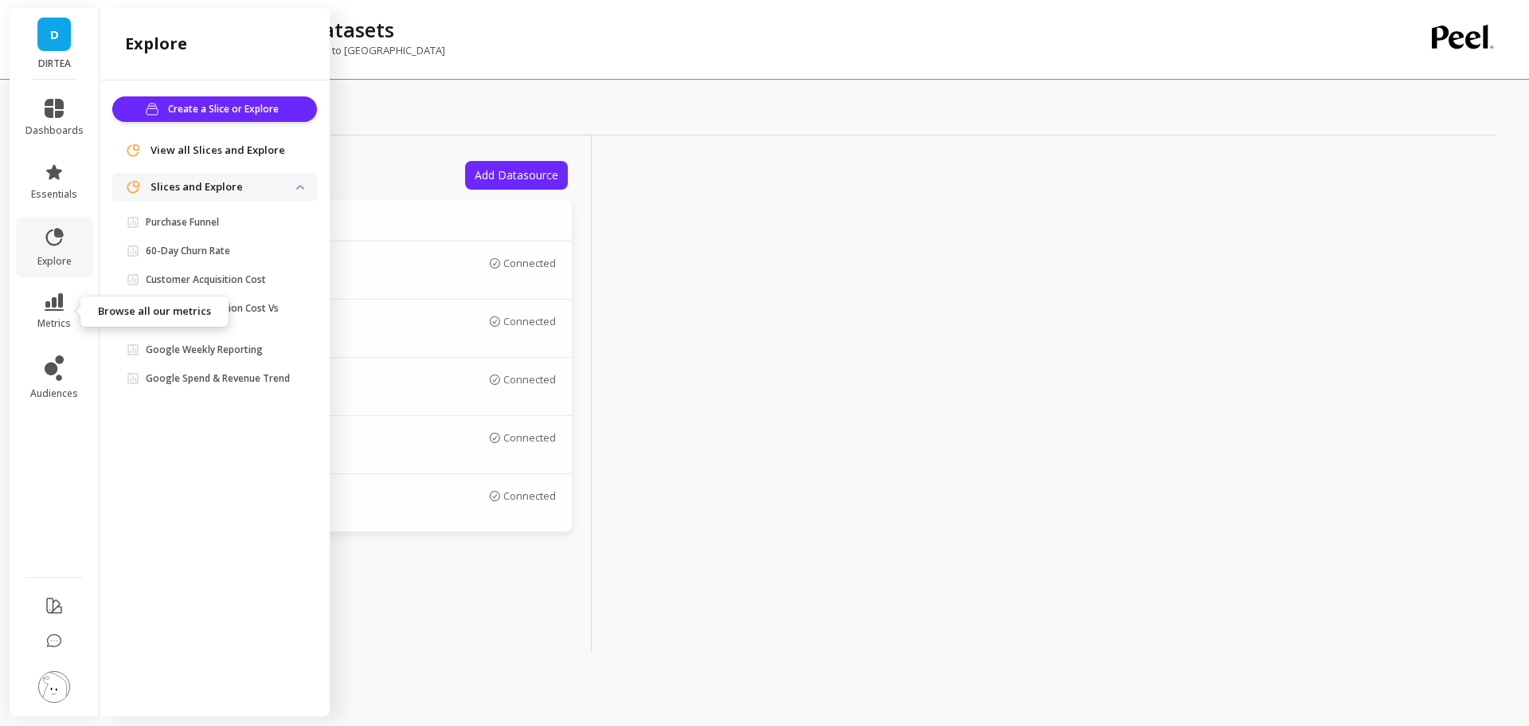
click at [44, 311] on link "metrics" at bounding box center [54, 311] width 58 height 37
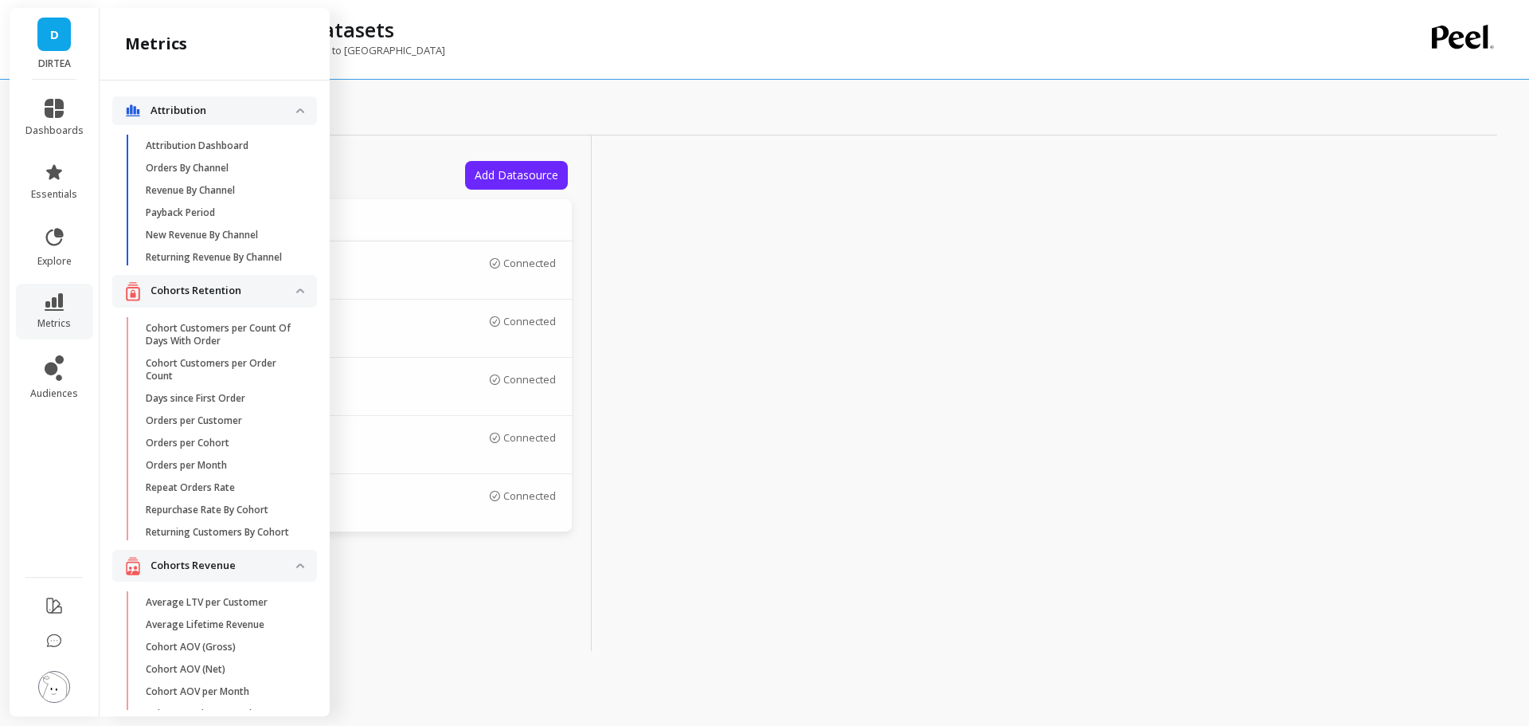
scroll to position [1867, 0]
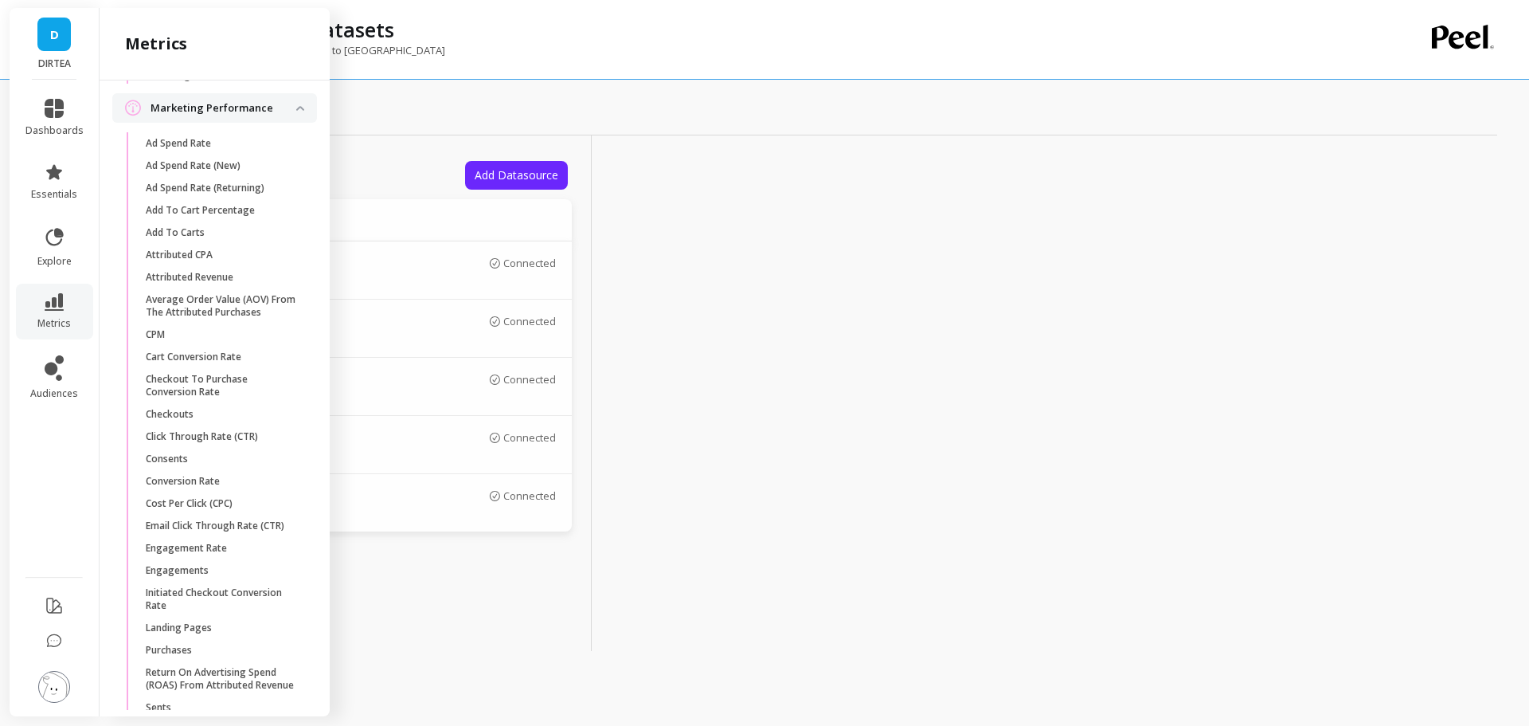
click at [213, 421] on span "Checkouts" at bounding box center [222, 414] width 152 height 13
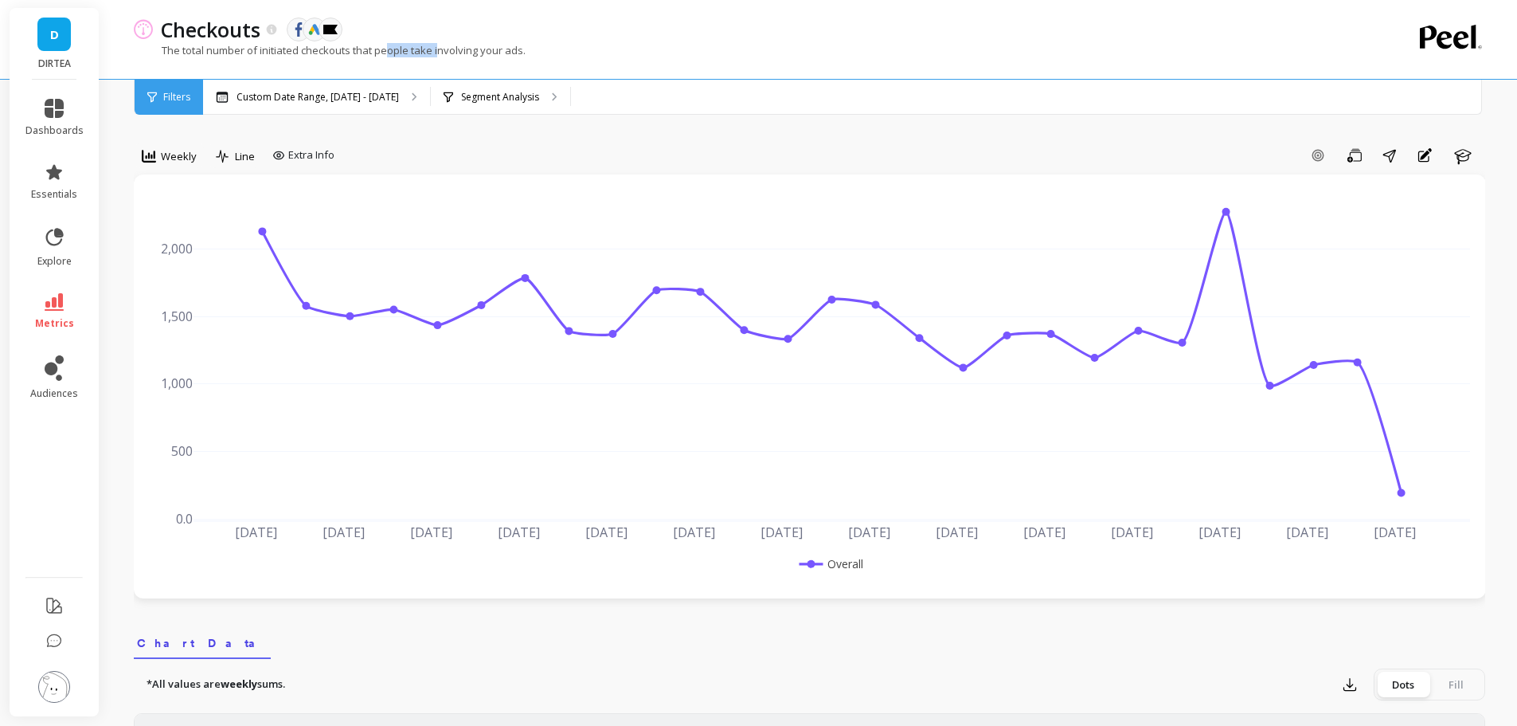
drag, startPoint x: 392, startPoint y: 51, endPoint x: 444, endPoint y: 52, distance: 52.6
click at [444, 51] on p "The total number of initiated checkouts that people take involving your ads." at bounding box center [330, 50] width 392 height 14
click at [444, 52] on p "The total number of initiated checkouts that people take involving your ads." at bounding box center [330, 50] width 392 height 14
click at [368, 102] on p "Custom Date Range, Mar 1 - Aug 25" at bounding box center [318, 97] width 162 height 13
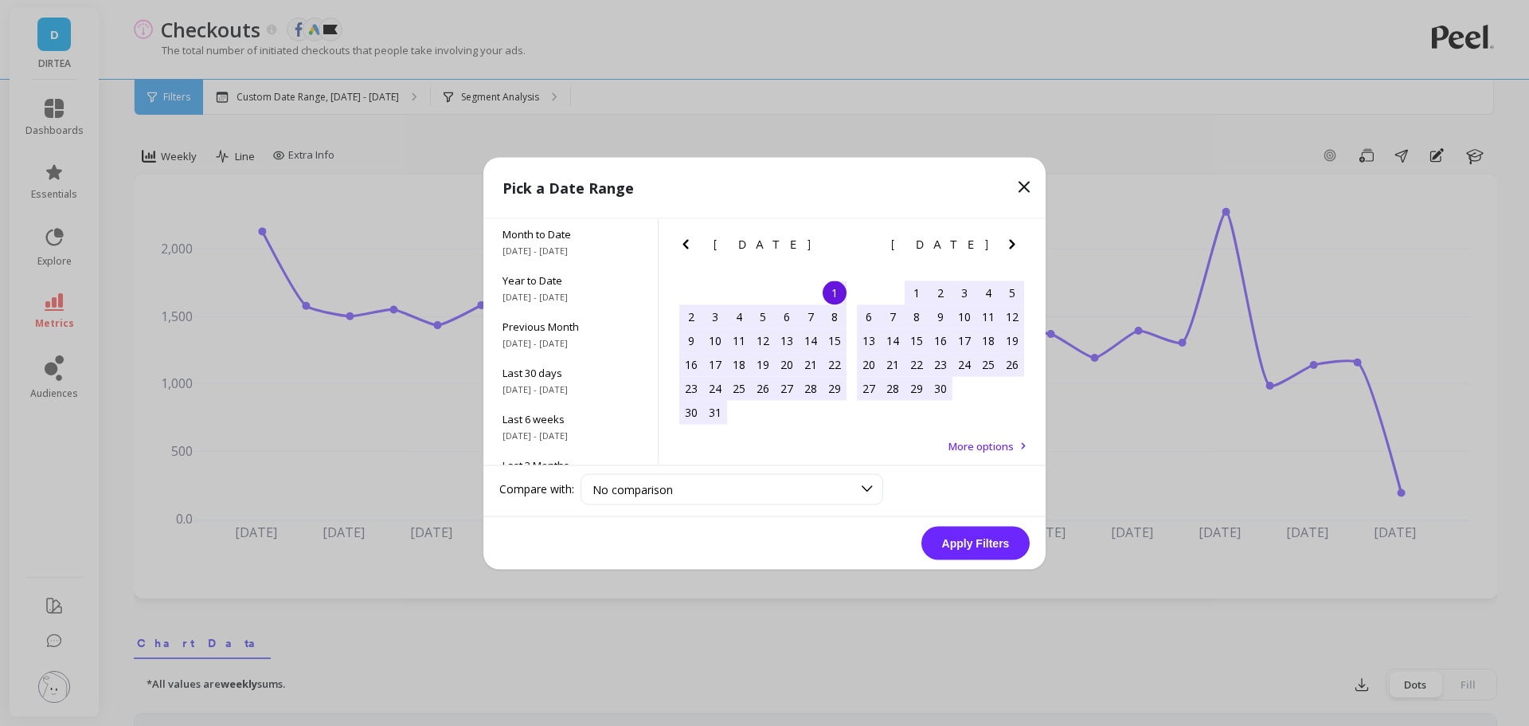
click at [996, 442] on span "More options" at bounding box center [981, 445] width 65 height 14
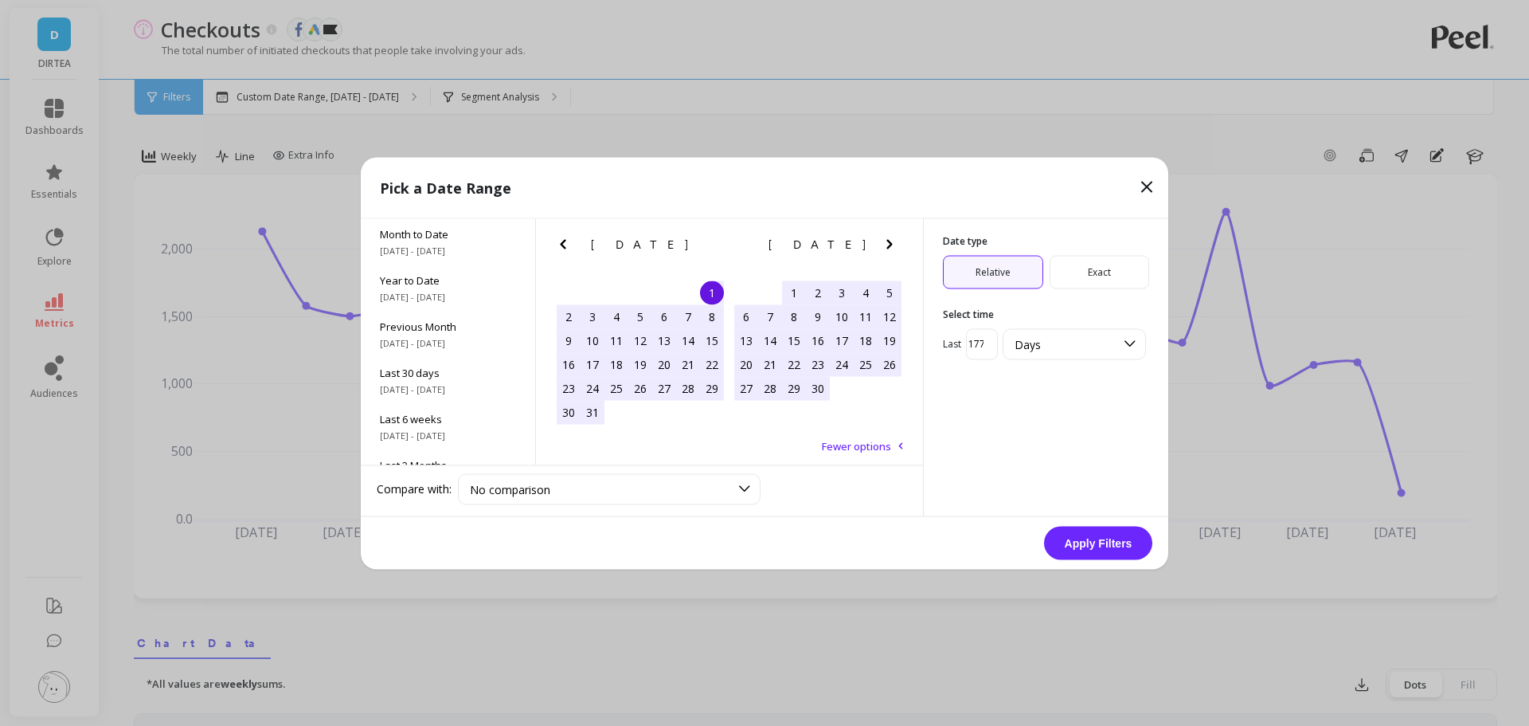
click at [1071, 264] on span "Exact" at bounding box center [1100, 271] width 100 height 33
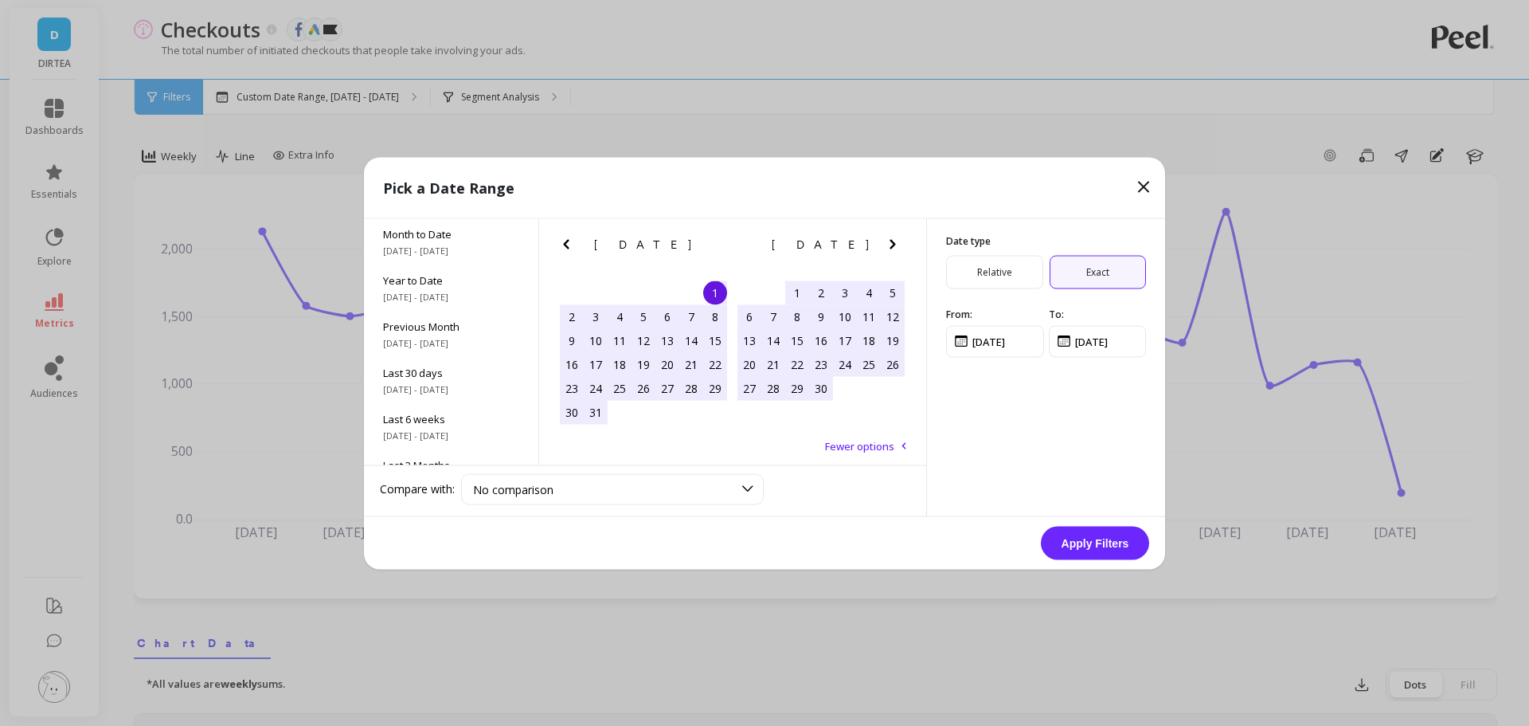
click at [1001, 268] on span "Relative" at bounding box center [994, 271] width 97 height 33
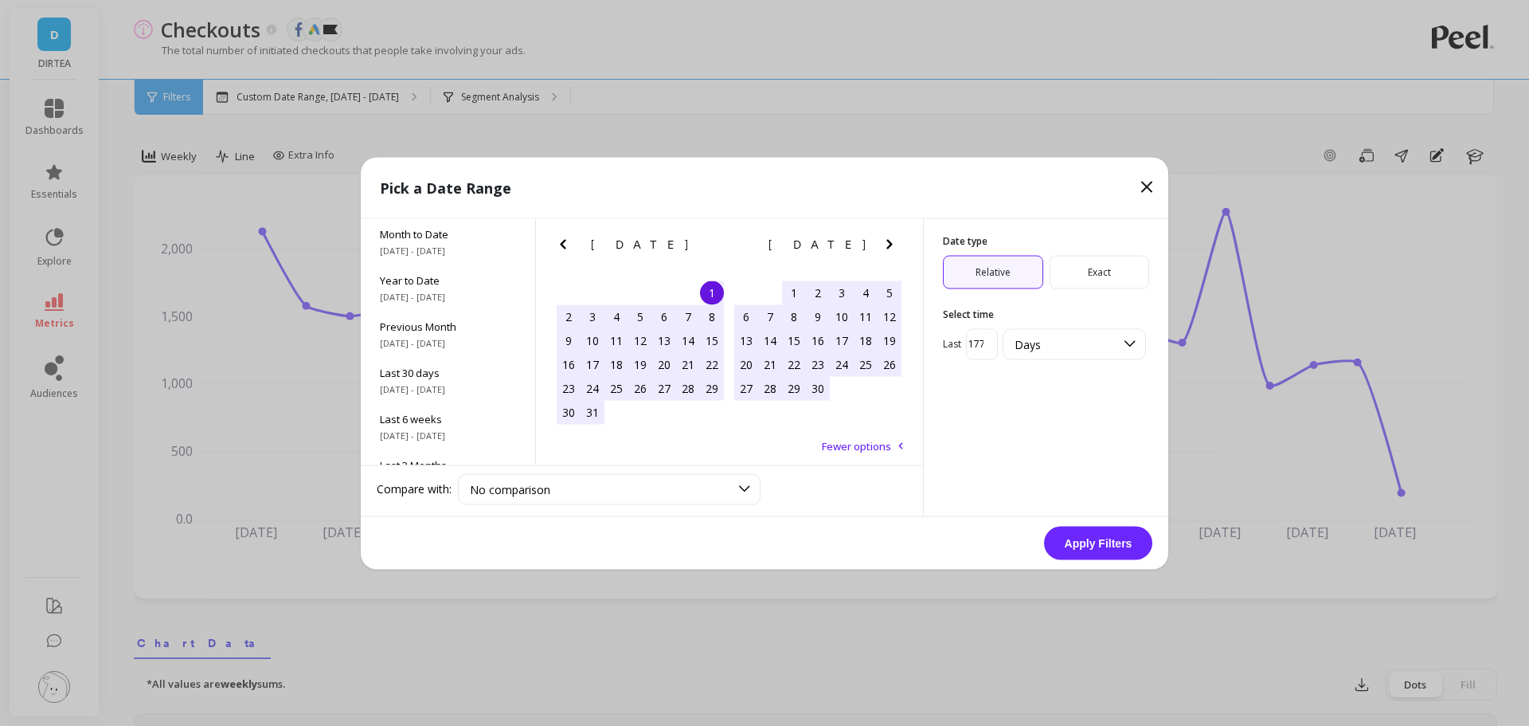
click at [978, 348] on input "177.79593744212963" at bounding box center [982, 343] width 32 height 31
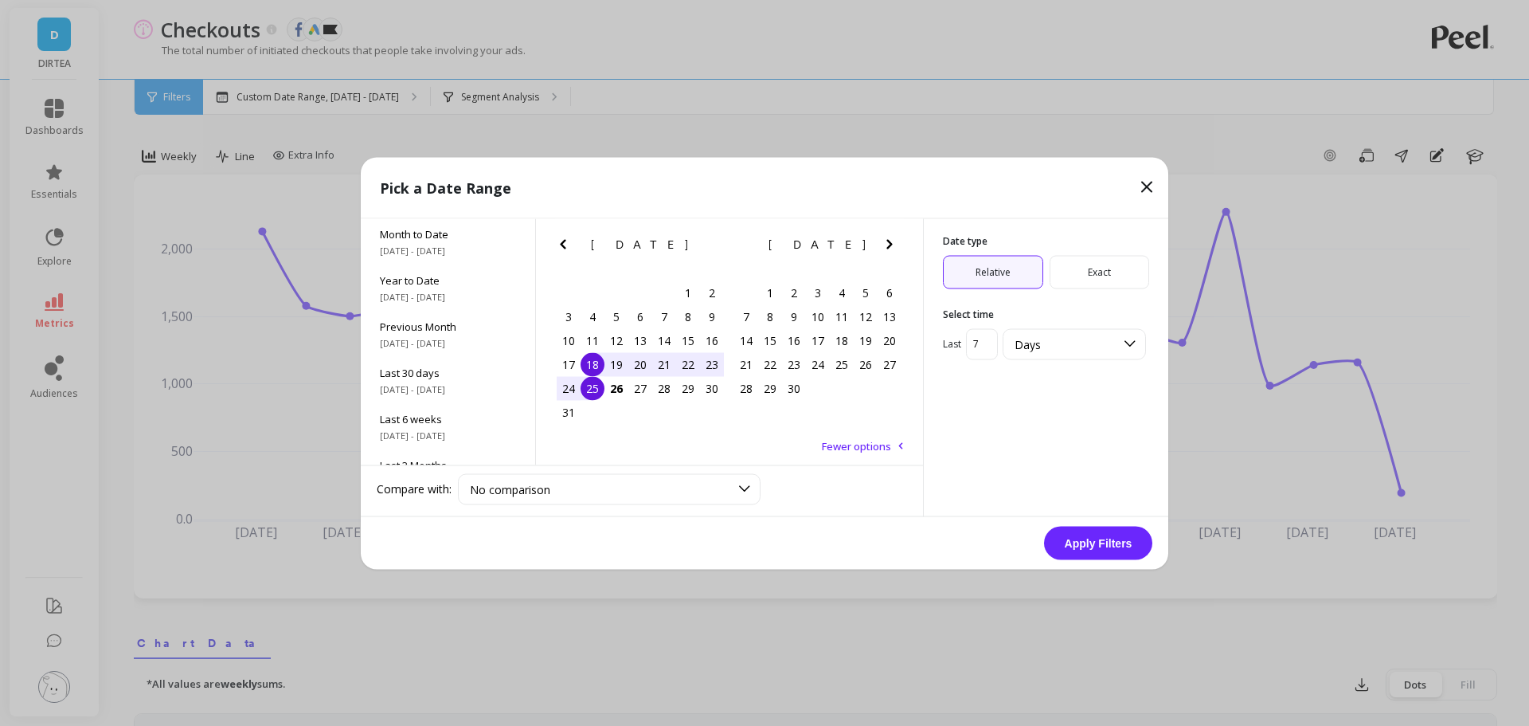
type input "7"
click at [1114, 533] on button "Apply Filters" at bounding box center [1098, 542] width 108 height 33
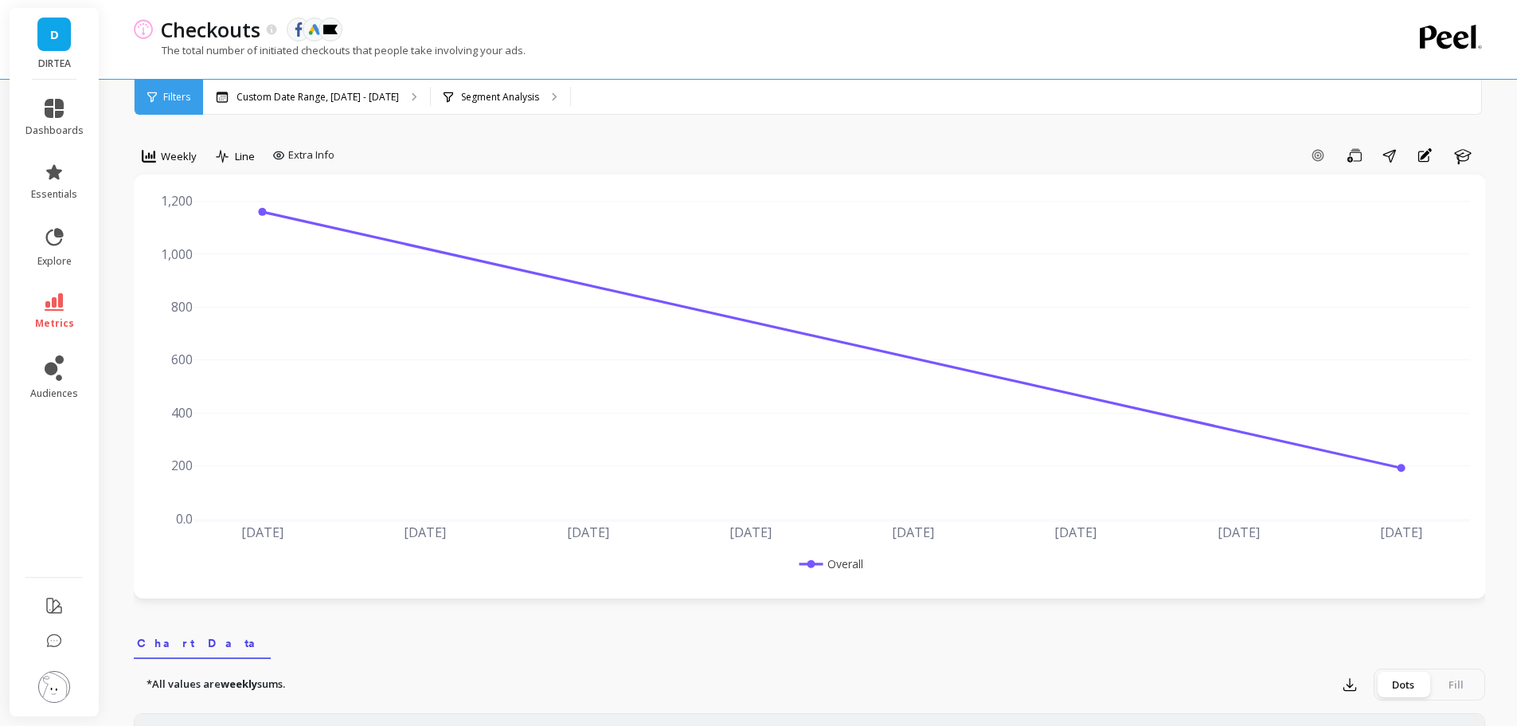
click at [178, 163] on div "Weekly" at bounding box center [169, 156] width 55 height 19
click at [201, 233] on div "Daily" at bounding box center [193, 223] width 110 height 28
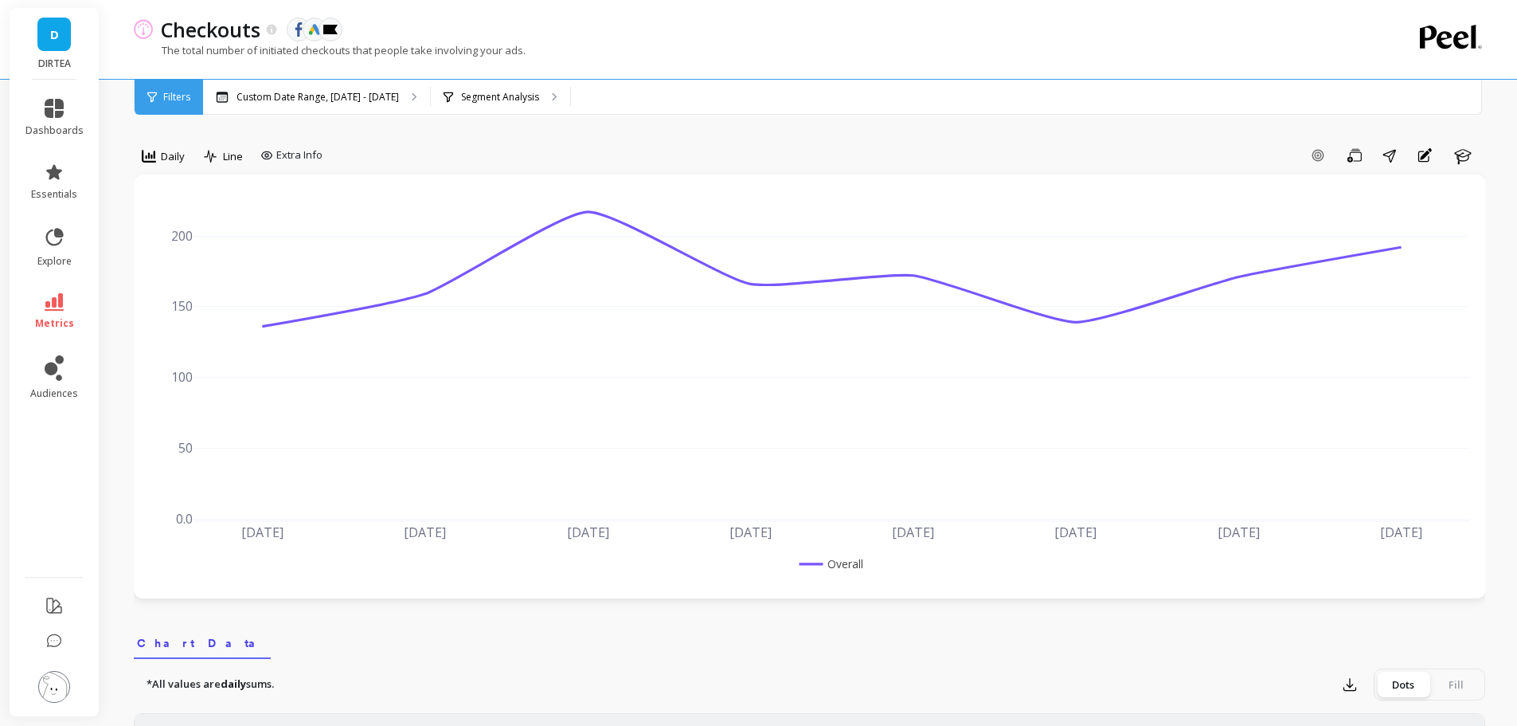
drag, startPoint x: 458, startPoint y: 143, endPoint x: 487, endPoint y: 105, distance: 47.2
click at [460, 143] on div "Add Goal Save Share Annotations Learn" at bounding box center [907, 155] width 1157 height 25
click at [487, 104] on div "Segment Analysis" at bounding box center [500, 97] width 139 height 35
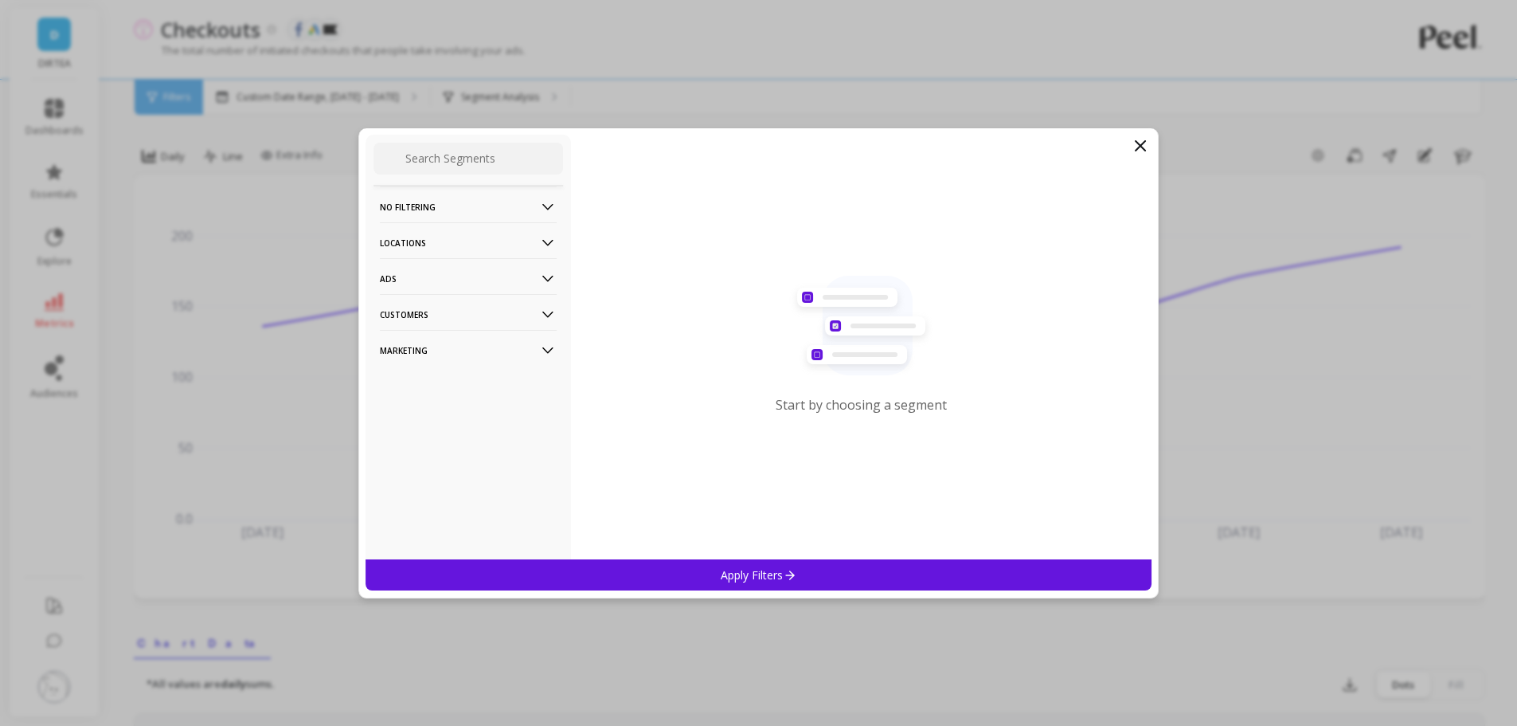
click at [458, 246] on p "Locations" at bounding box center [468, 242] width 177 height 41
click at [435, 274] on div "Countries" at bounding box center [469, 272] width 190 height 25
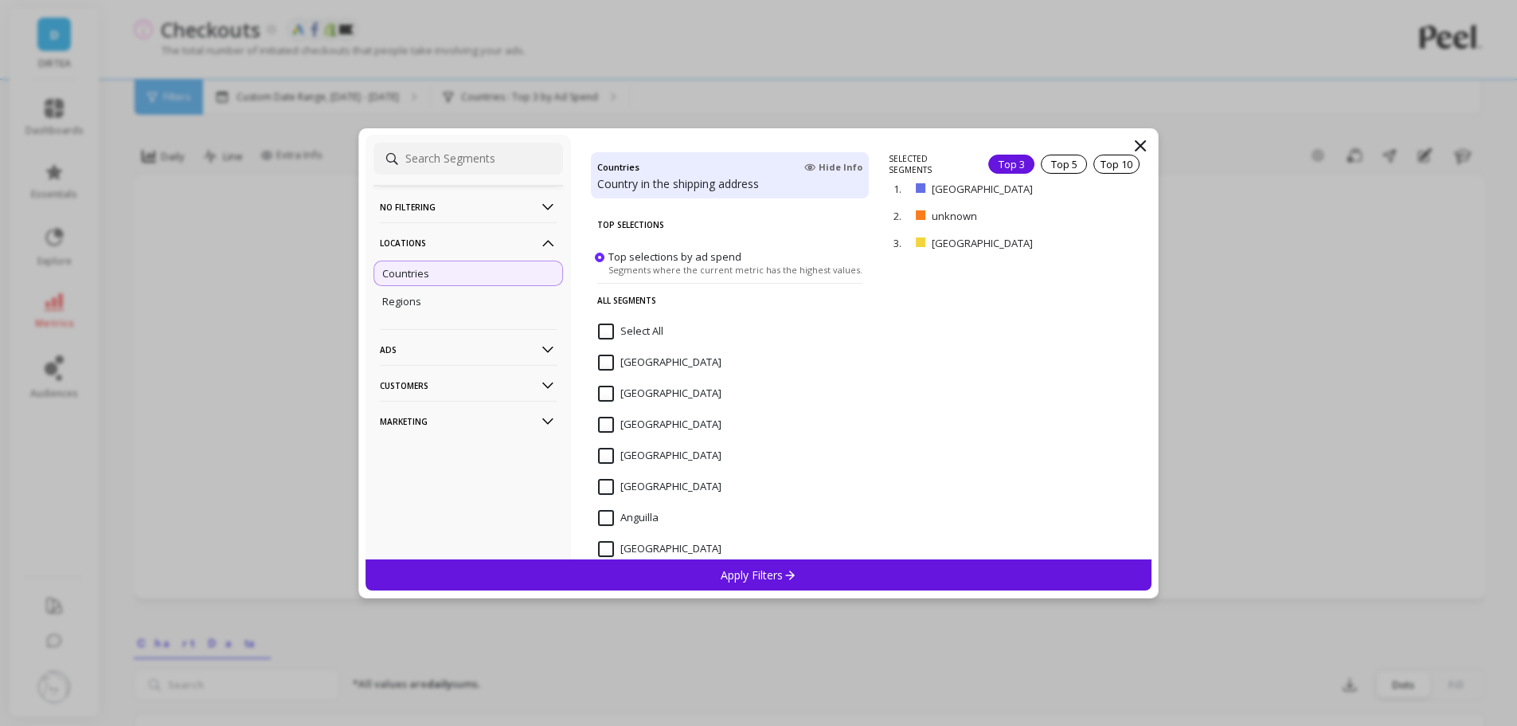
click at [0, 0] on p "remove" at bounding box center [0, 0] width 0 height 0
click at [800, 577] on div "Apply Filters" at bounding box center [759, 574] width 787 height 31
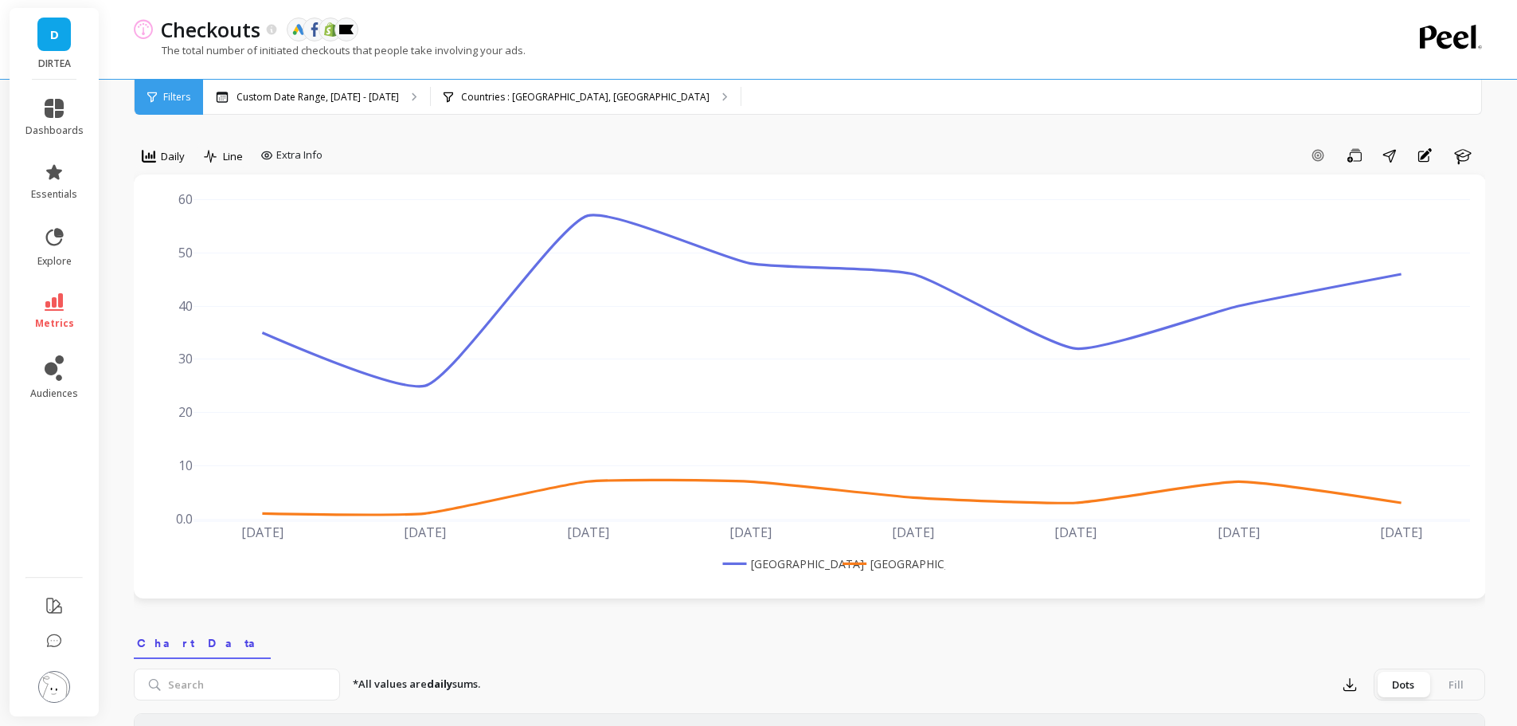
click at [742, 150] on div "Add Goal Save Share Annotations Learn" at bounding box center [907, 155] width 1157 height 25
click at [1360, 155] on icon "button" at bounding box center [1355, 155] width 14 height 15
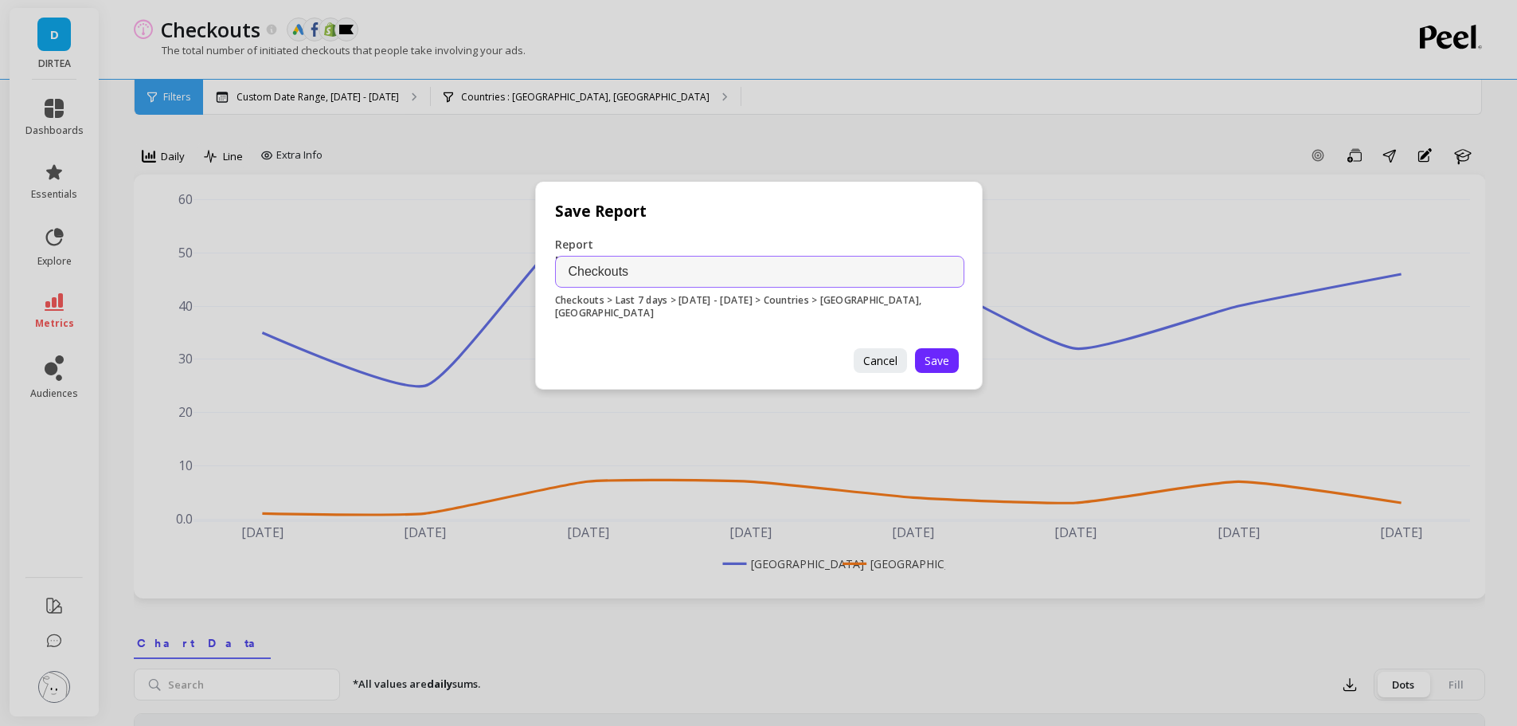
click at [746, 270] on input "Checkouts" at bounding box center [759, 272] width 409 height 32
type input "Checkouts - US vs UK"
click at [941, 361] on span "Save" at bounding box center [937, 360] width 25 height 15
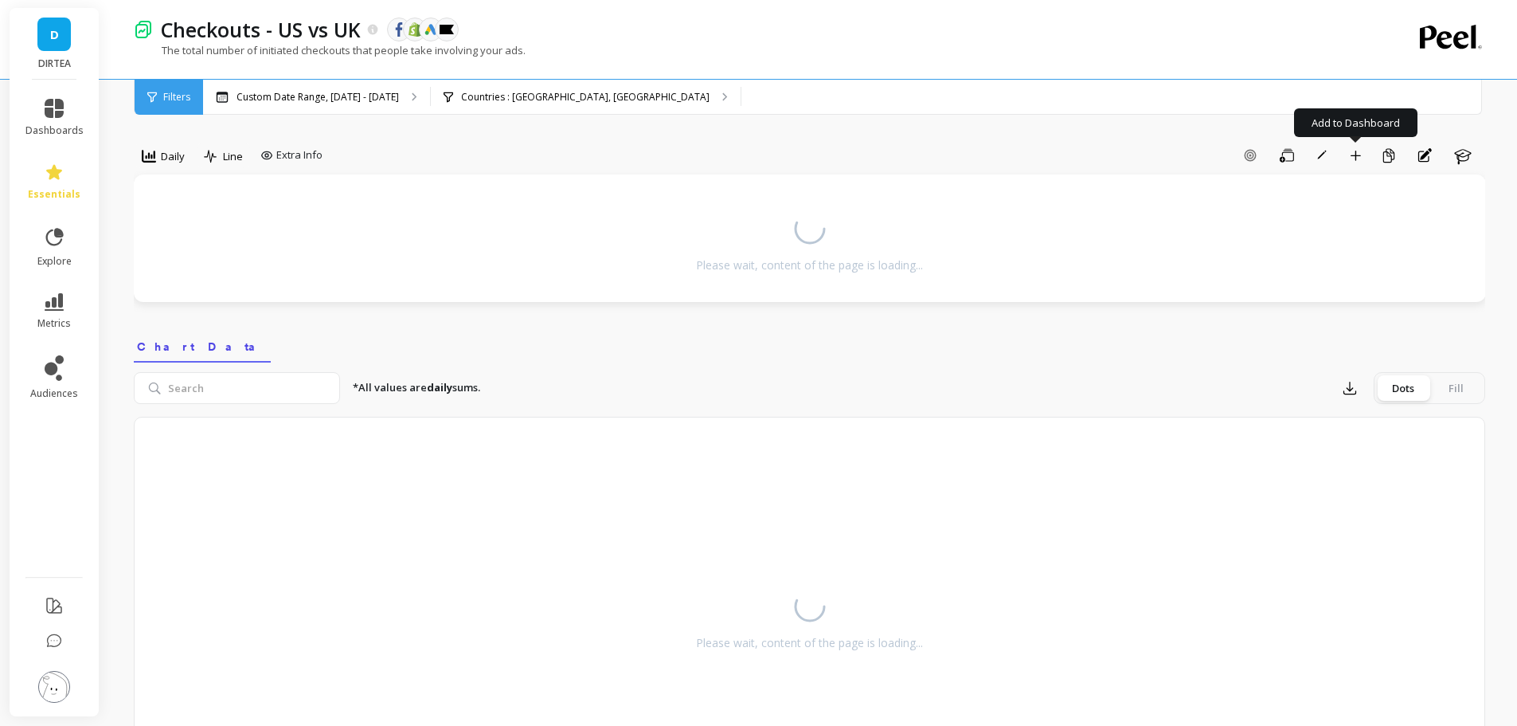
click at [1360, 152] on icon "button" at bounding box center [1355, 155] width 11 height 11
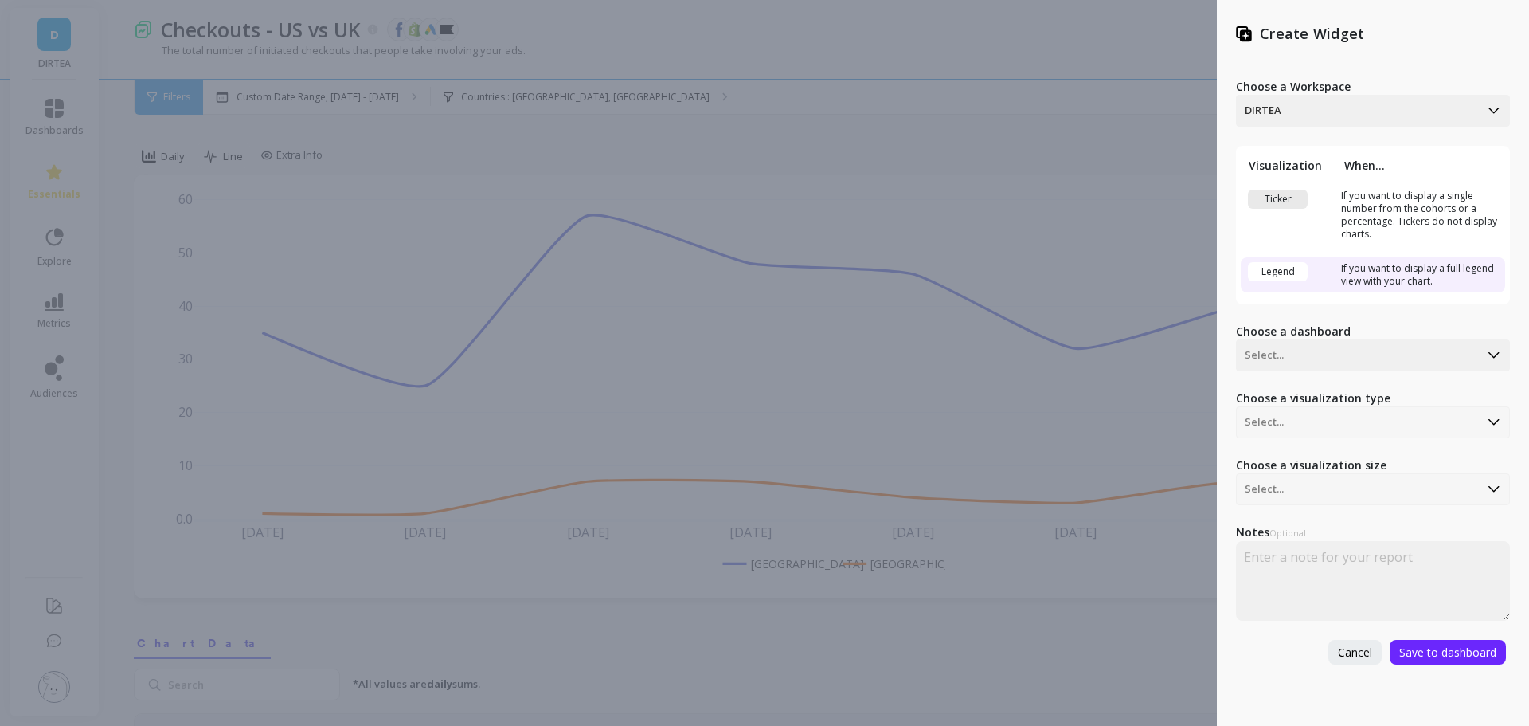
click at [1306, 357] on div at bounding box center [1358, 355] width 226 height 19
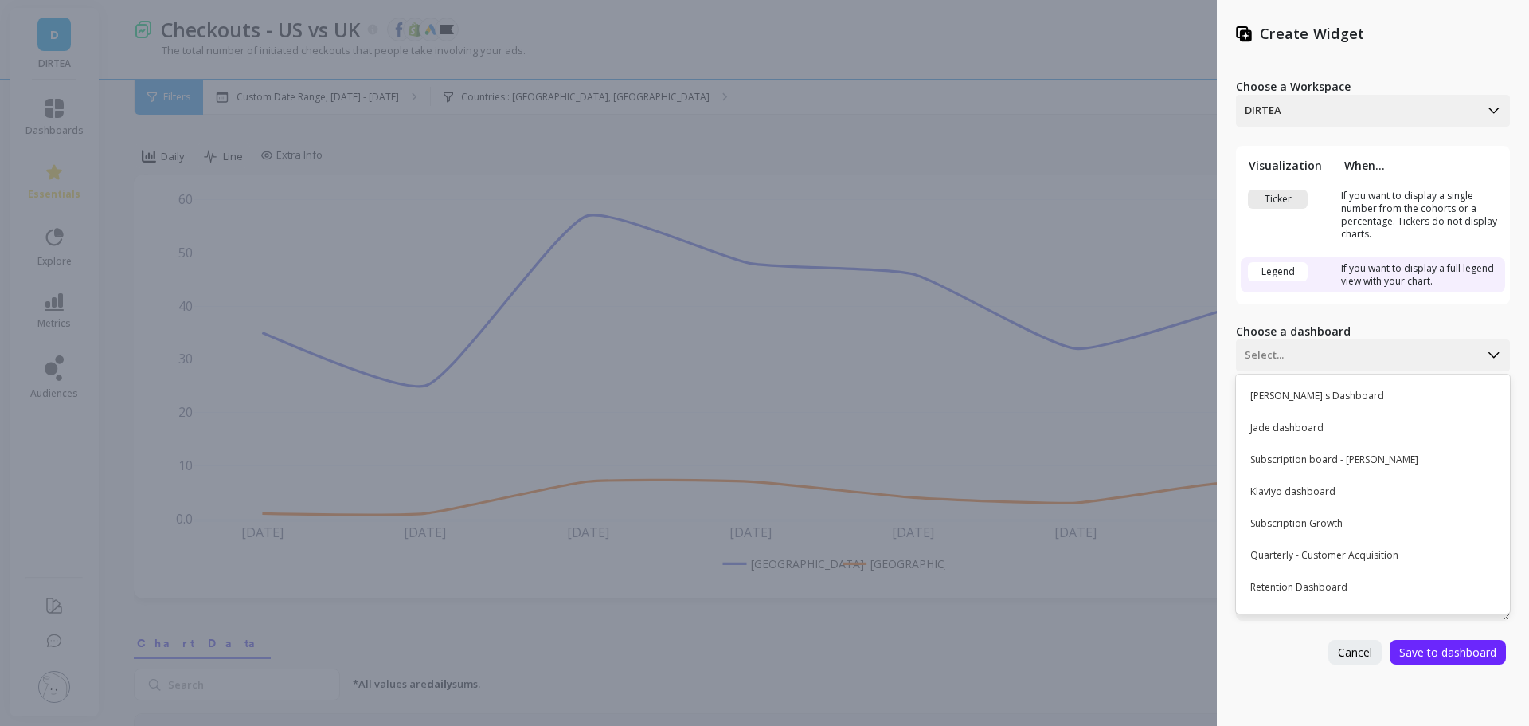
click at [1317, 394] on div "[PERSON_NAME]'s Dashboard" at bounding box center [1371, 395] width 260 height 27
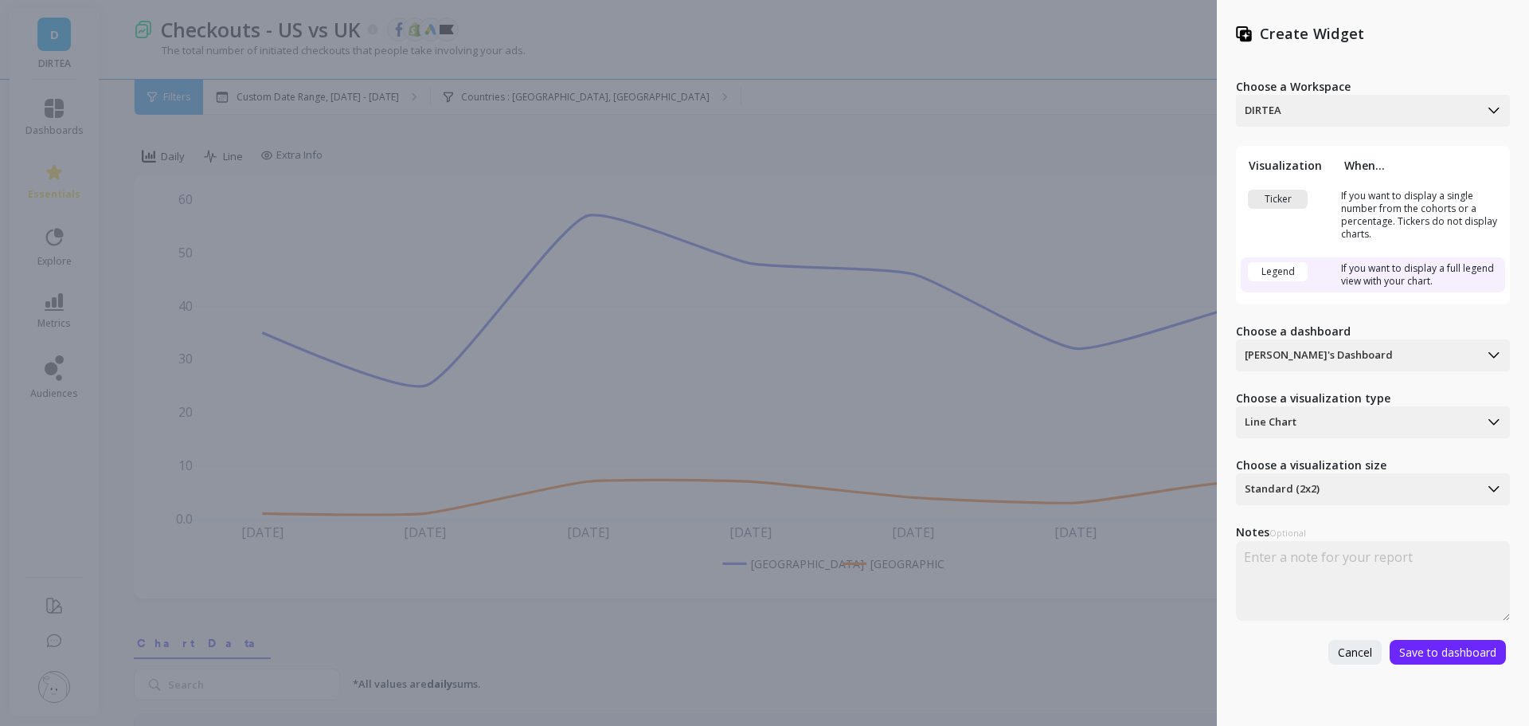
click at [1450, 655] on span "Save to dashboard" at bounding box center [1447, 651] width 97 height 15
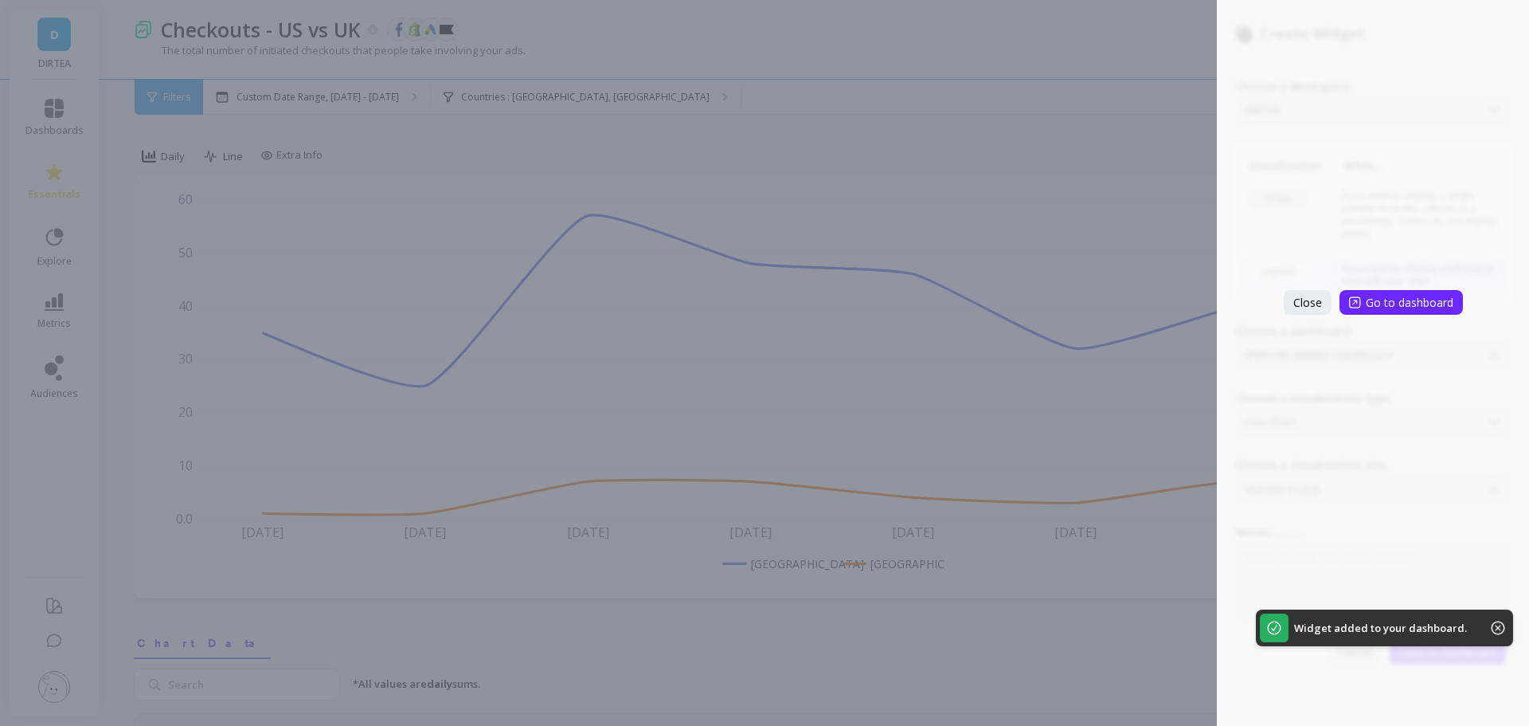
click at [1312, 303] on span "Close" at bounding box center [1308, 302] width 29 height 15
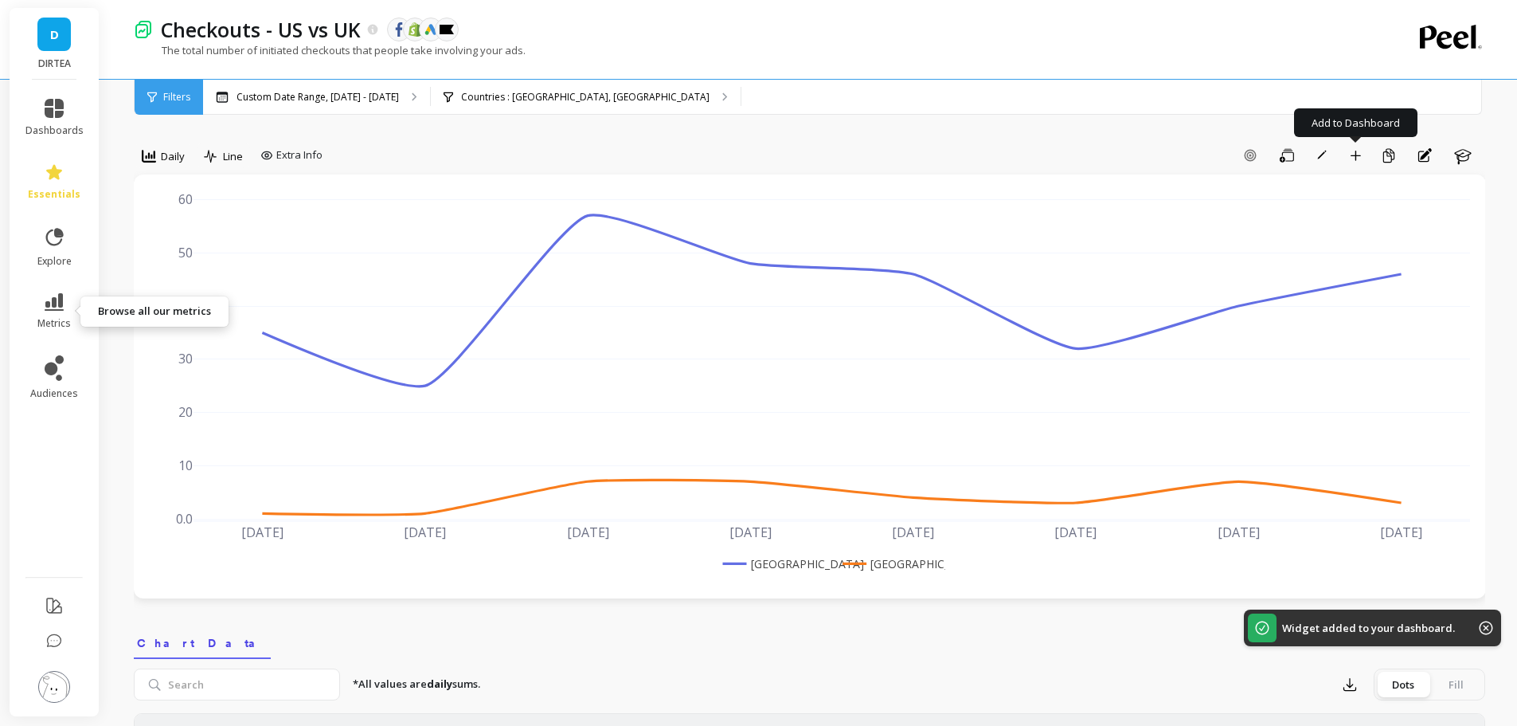
click at [63, 299] on icon at bounding box center [54, 302] width 19 height 18
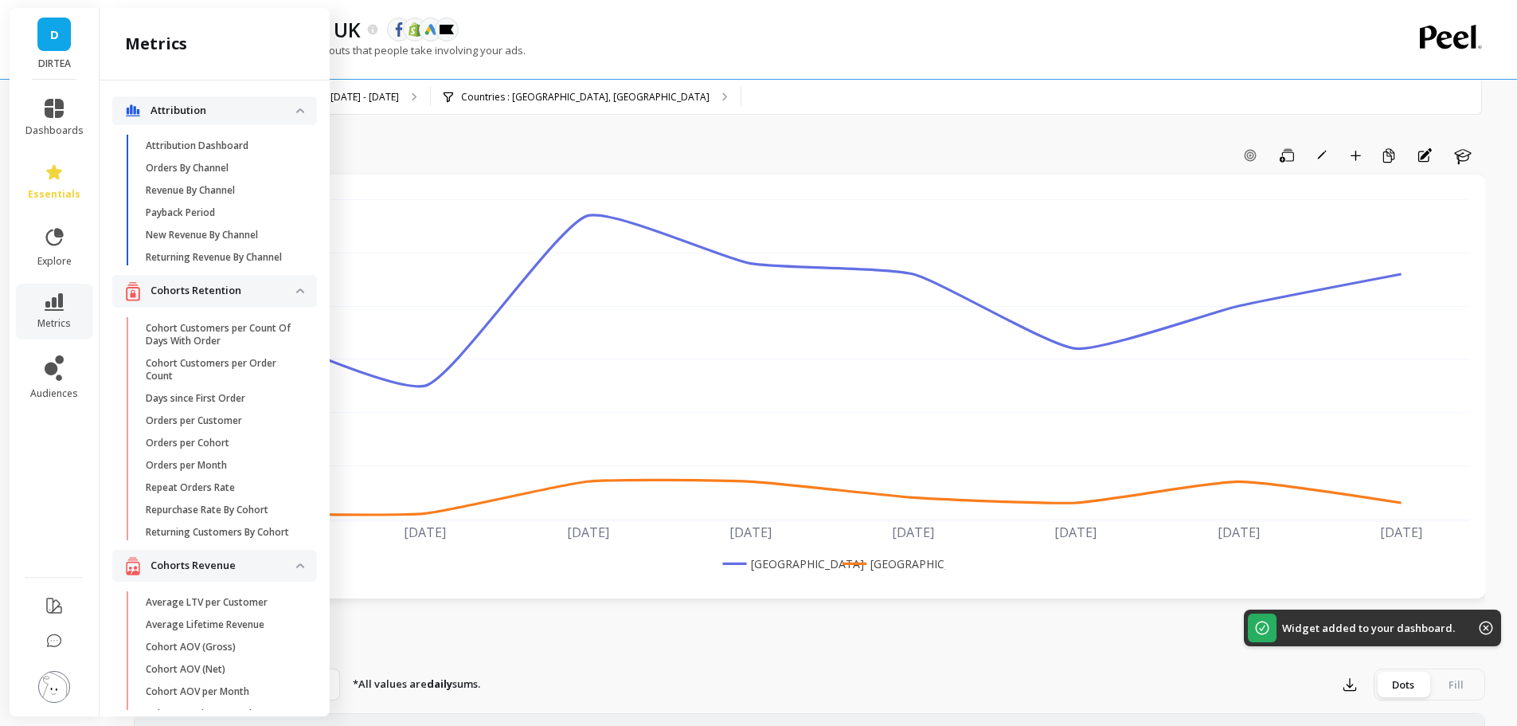
scroll to position [1867, 0]
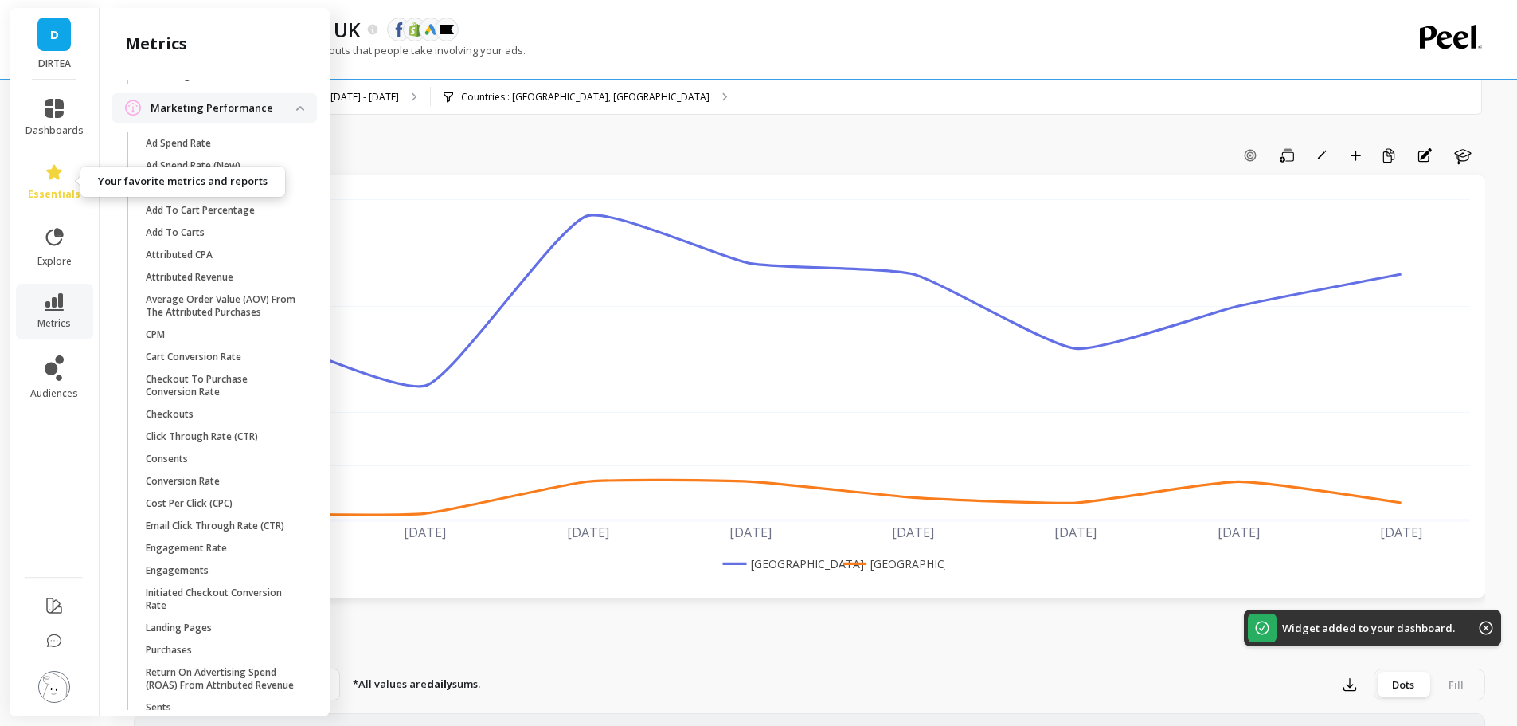
click at [45, 189] on span "essentials" at bounding box center [54, 194] width 53 height 13
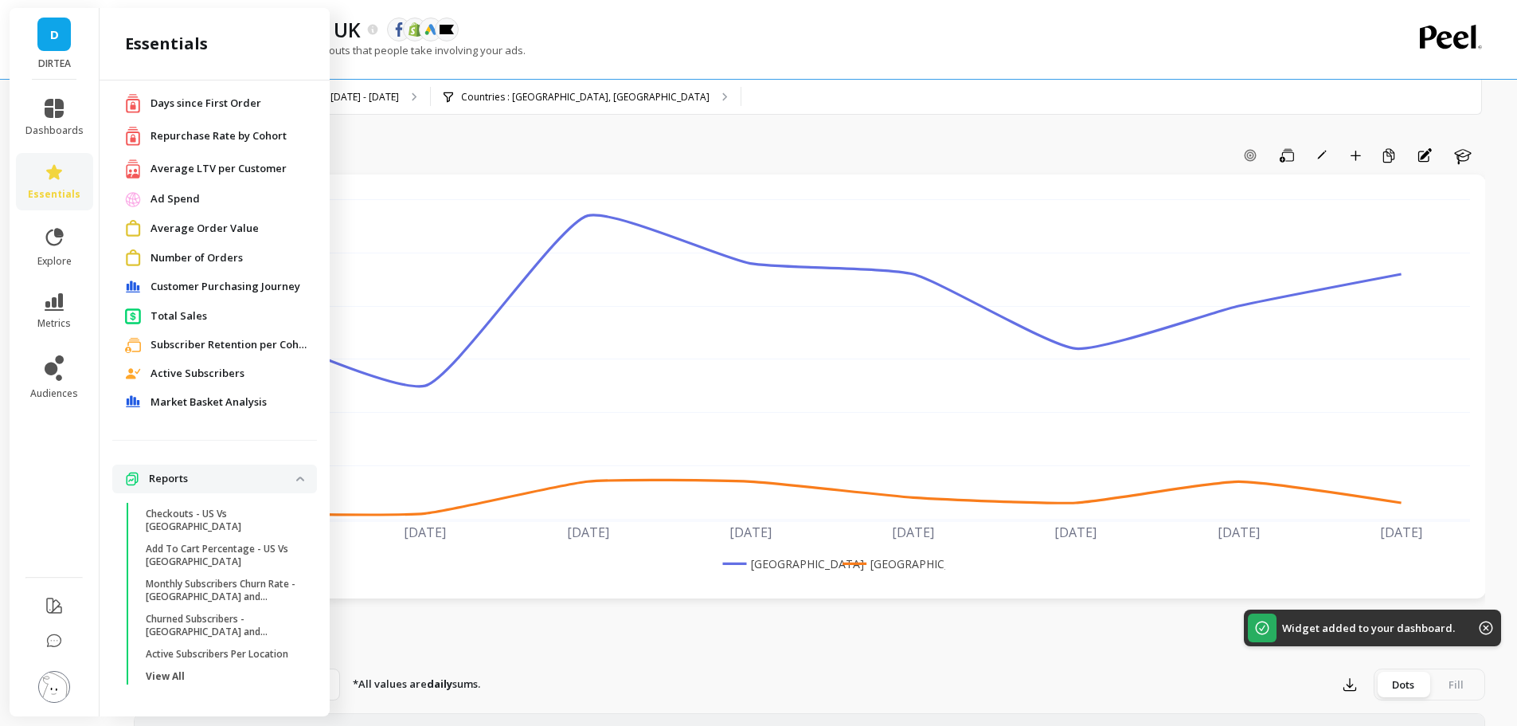
scroll to position [0, 0]
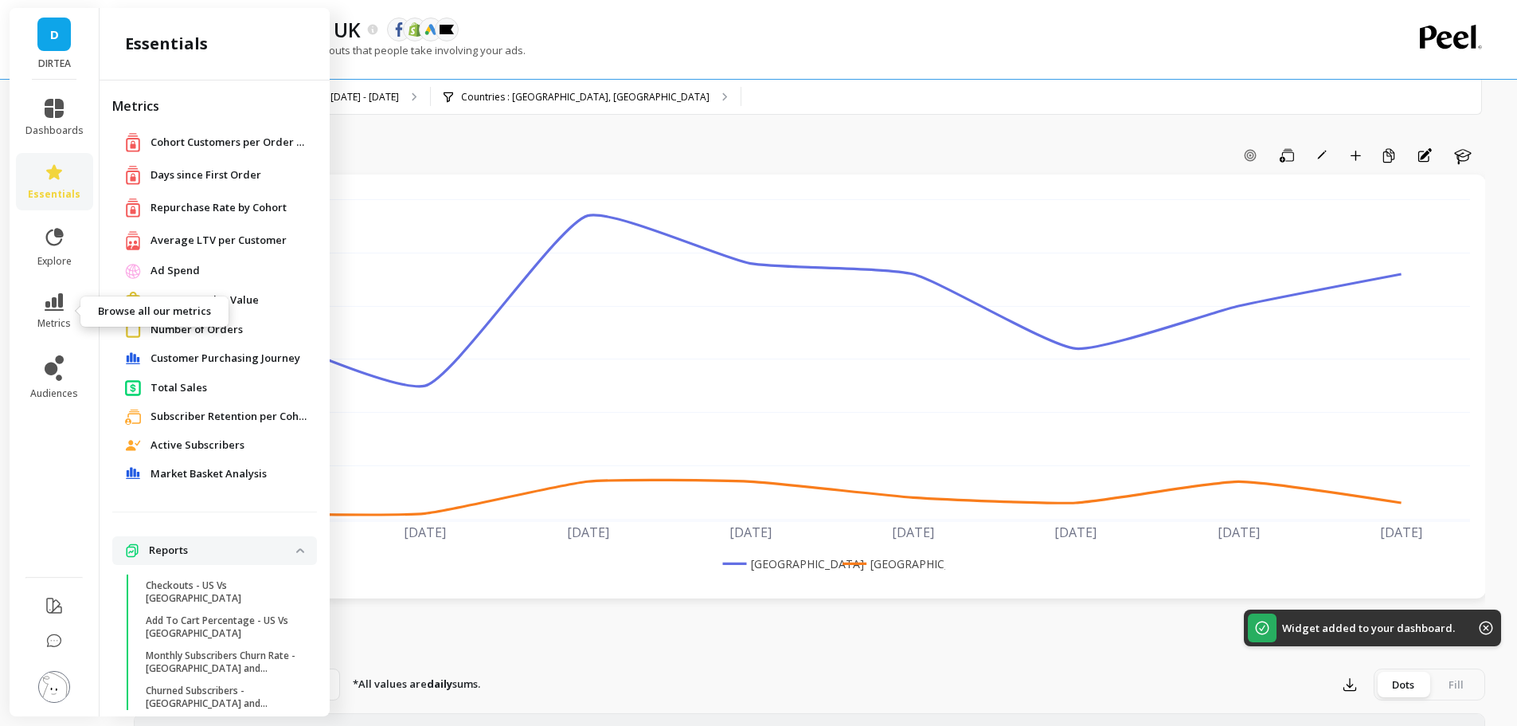
click at [56, 300] on icon at bounding box center [54, 302] width 19 height 18
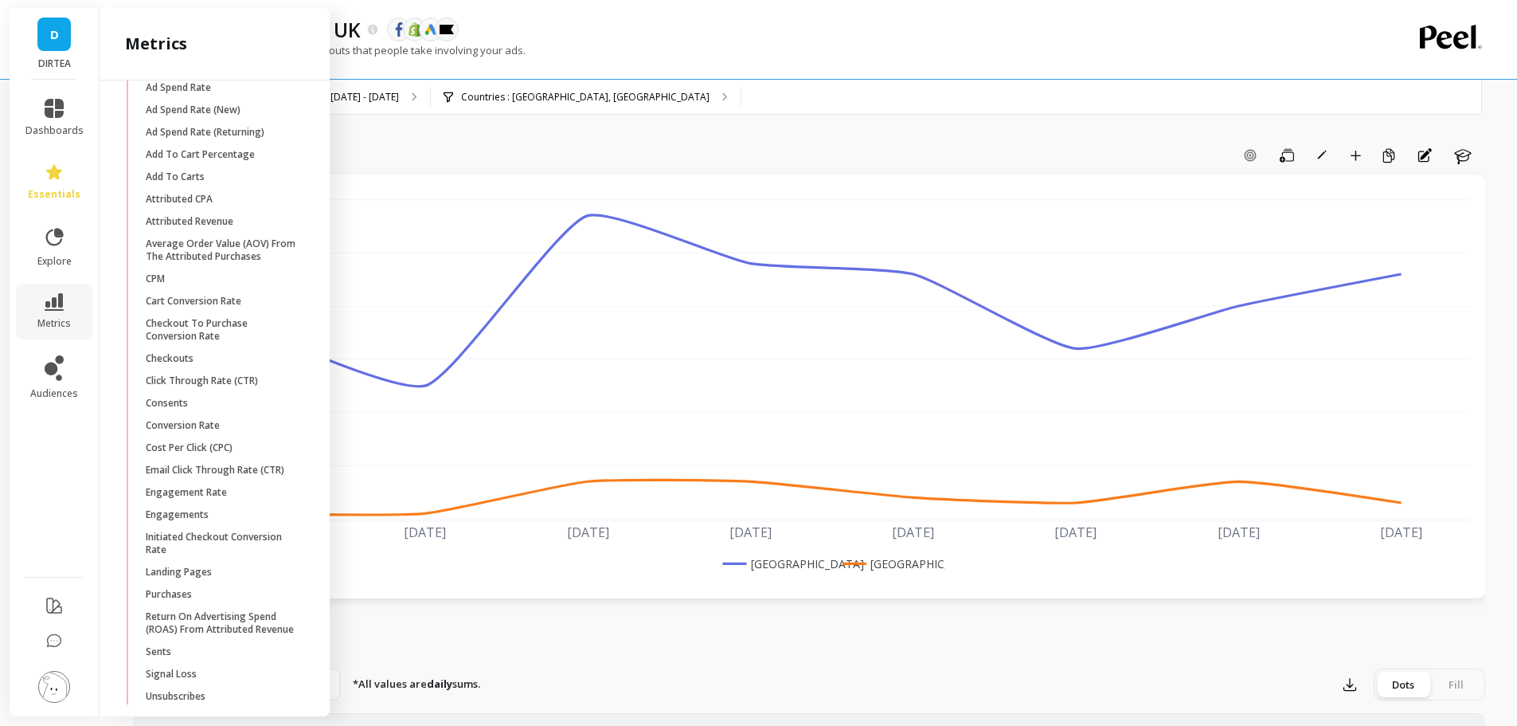
scroll to position [2002, 0]
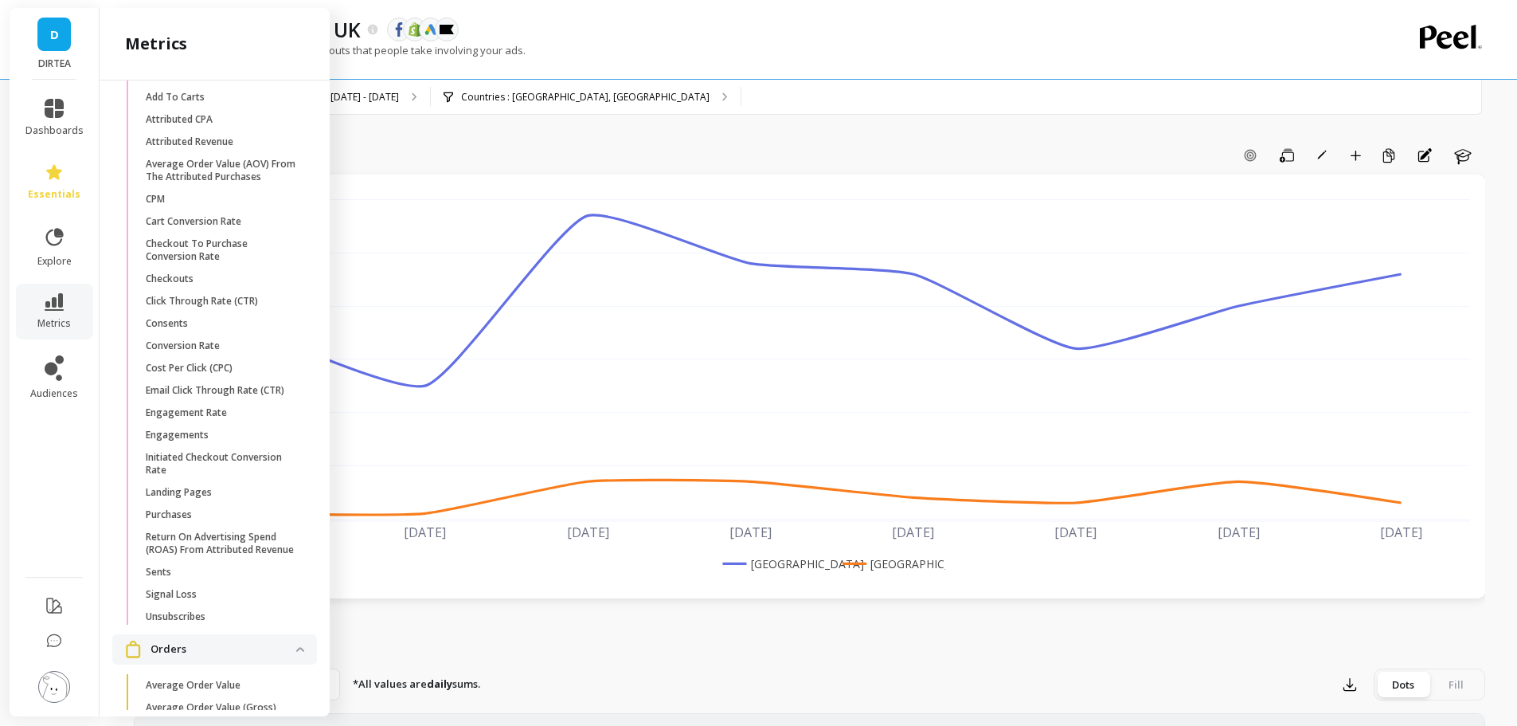
click at [217, 476] on p "Initiated Checkout Conversion Rate" at bounding box center [222, 463] width 152 height 25
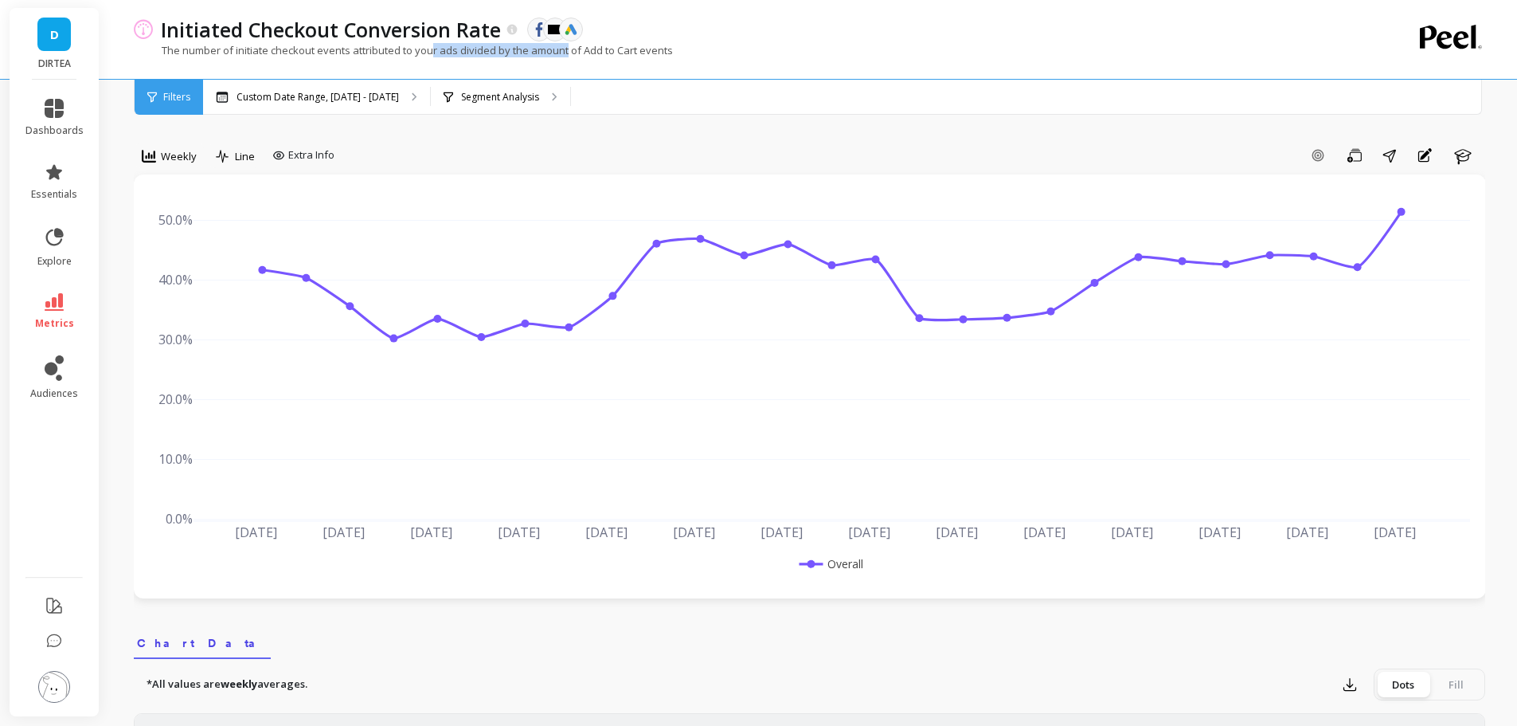
drag, startPoint x: 444, startPoint y: 51, endPoint x: 571, endPoint y: 49, distance: 126.7
click at [571, 49] on p "The number of initiate checkout events attributed to your ads divided by the am…" at bounding box center [403, 50] width 539 height 14
drag, startPoint x: 351, startPoint y: 55, endPoint x: 456, endPoint y: 56, distance: 105.1
click at [456, 56] on p "The number of initiate checkout events attributed to your ads divided by the am…" at bounding box center [403, 50] width 539 height 14
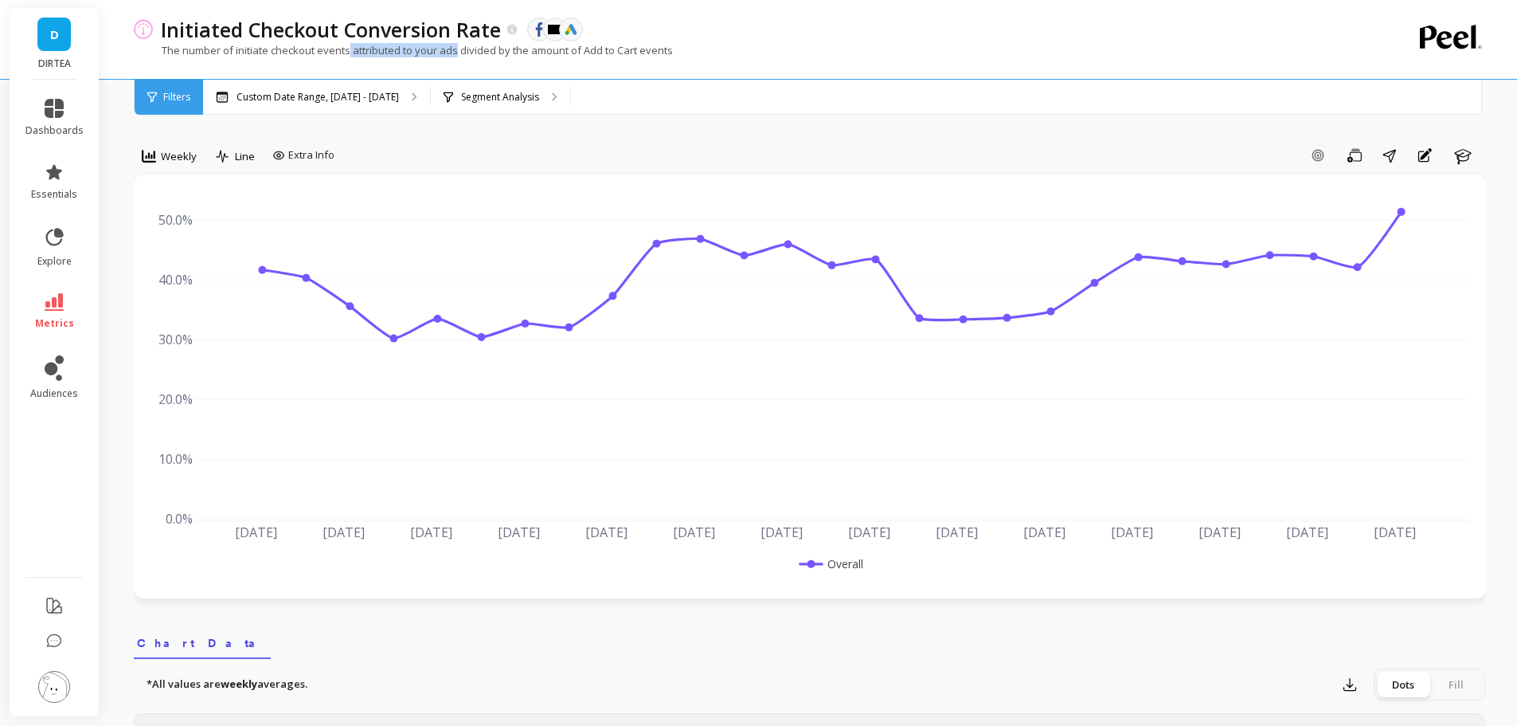
click at [456, 56] on p "The number of initiate checkout events attributed to your ads divided by the am…" at bounding box center [403, 50] width 539 height 14
click at [53, 292] on li "metrics" at bounding box center [54, 312] width 77 height 56
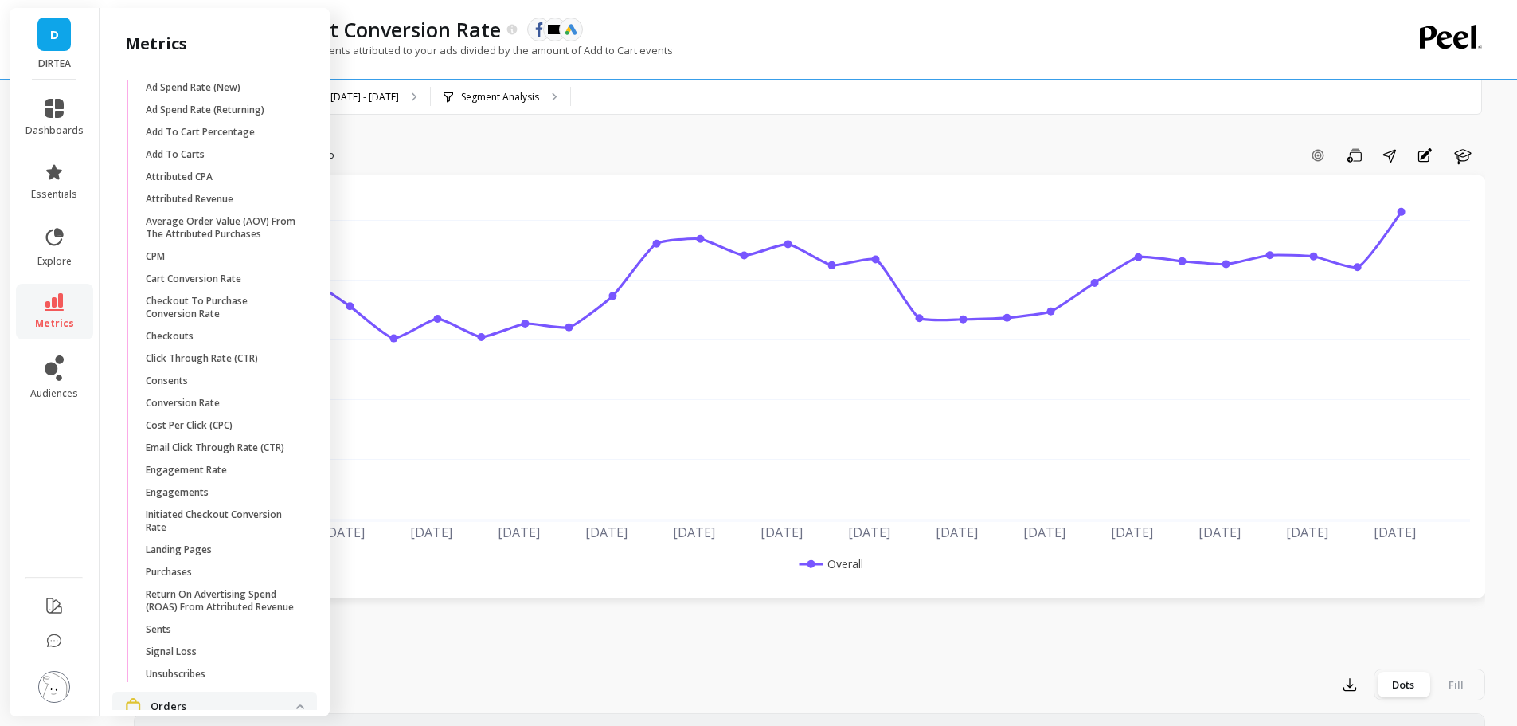
scroll to position [1931, 0]
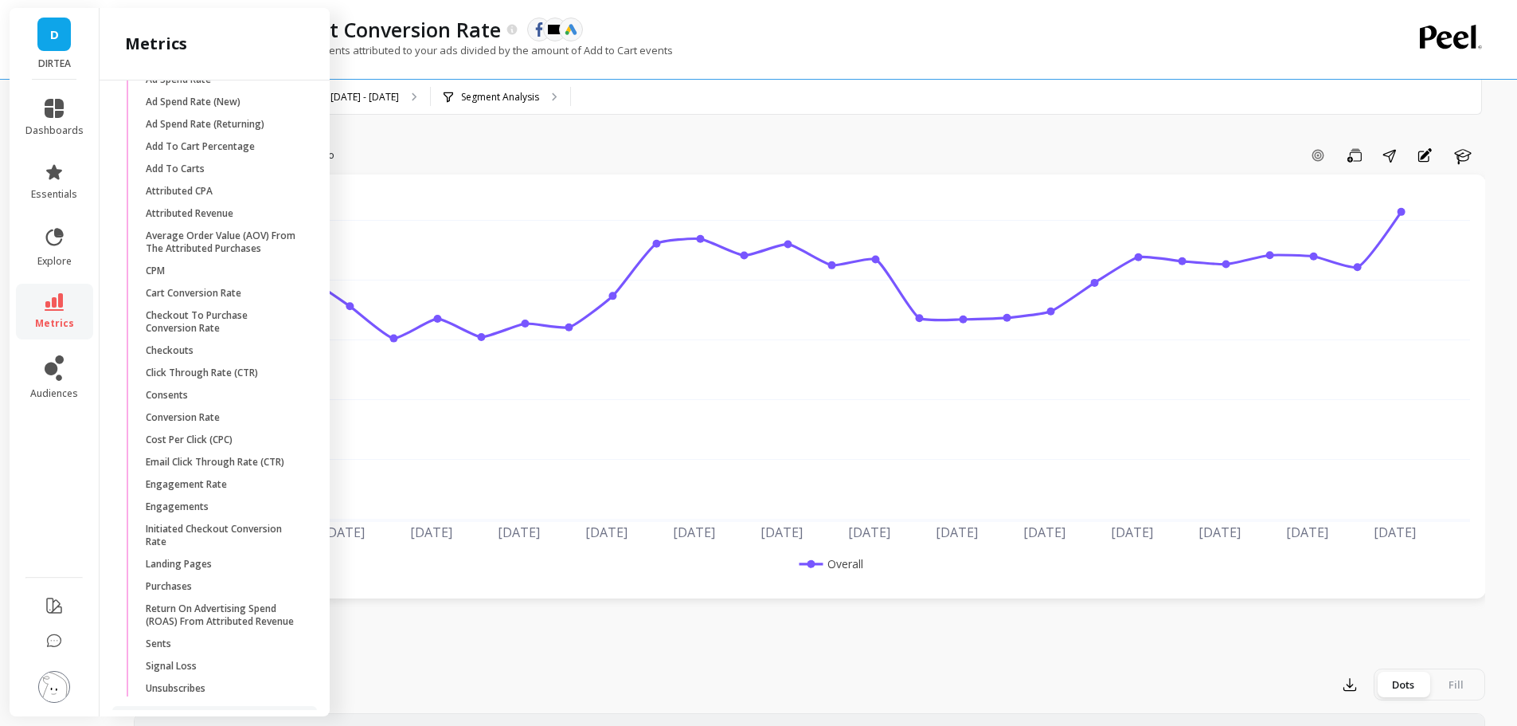
click at [401, 169] on div "Weekly Line Extra Info Add Goal Save Share Annotations Learn" at bounding box center [810, 159] width 1352 height 32
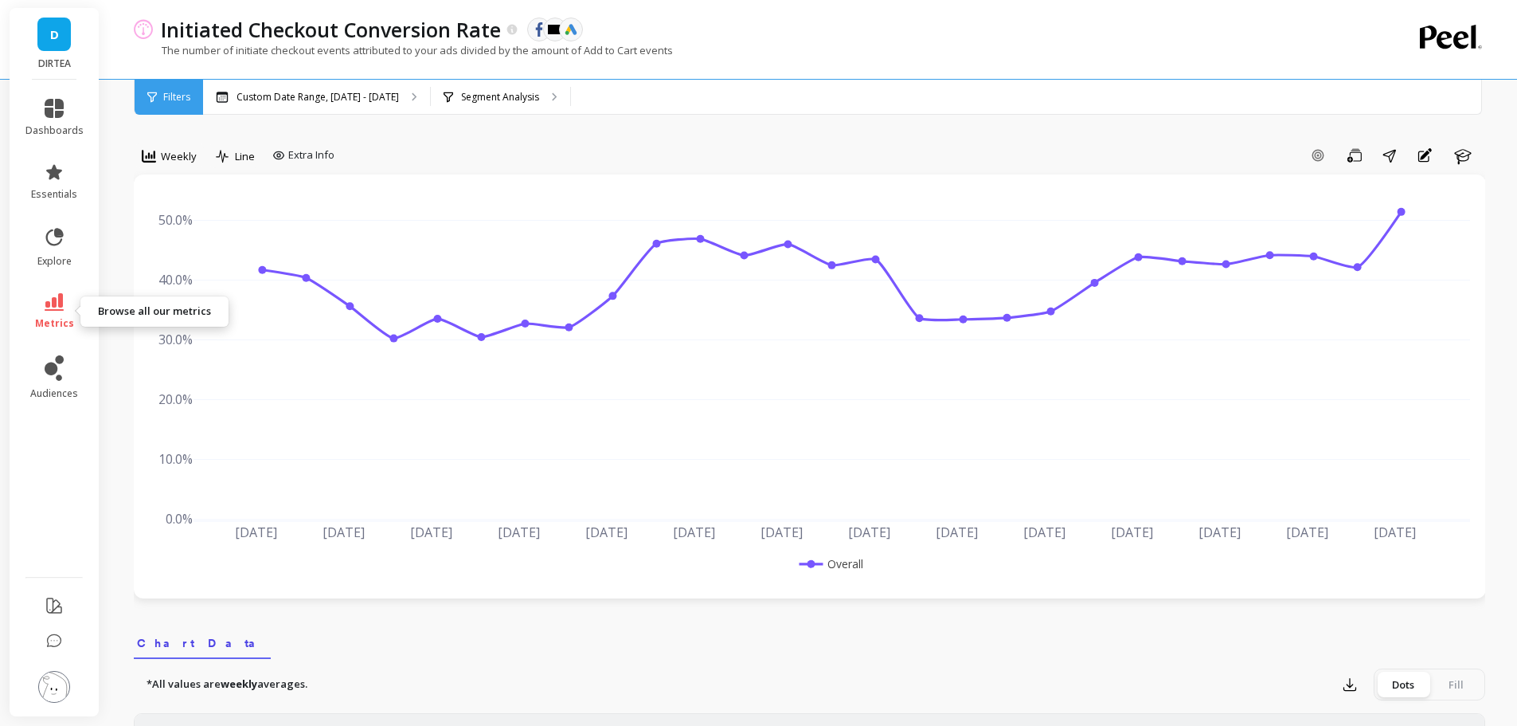
click at [54, 307] on icon at bounding box center [54, 302] width 19 height 18
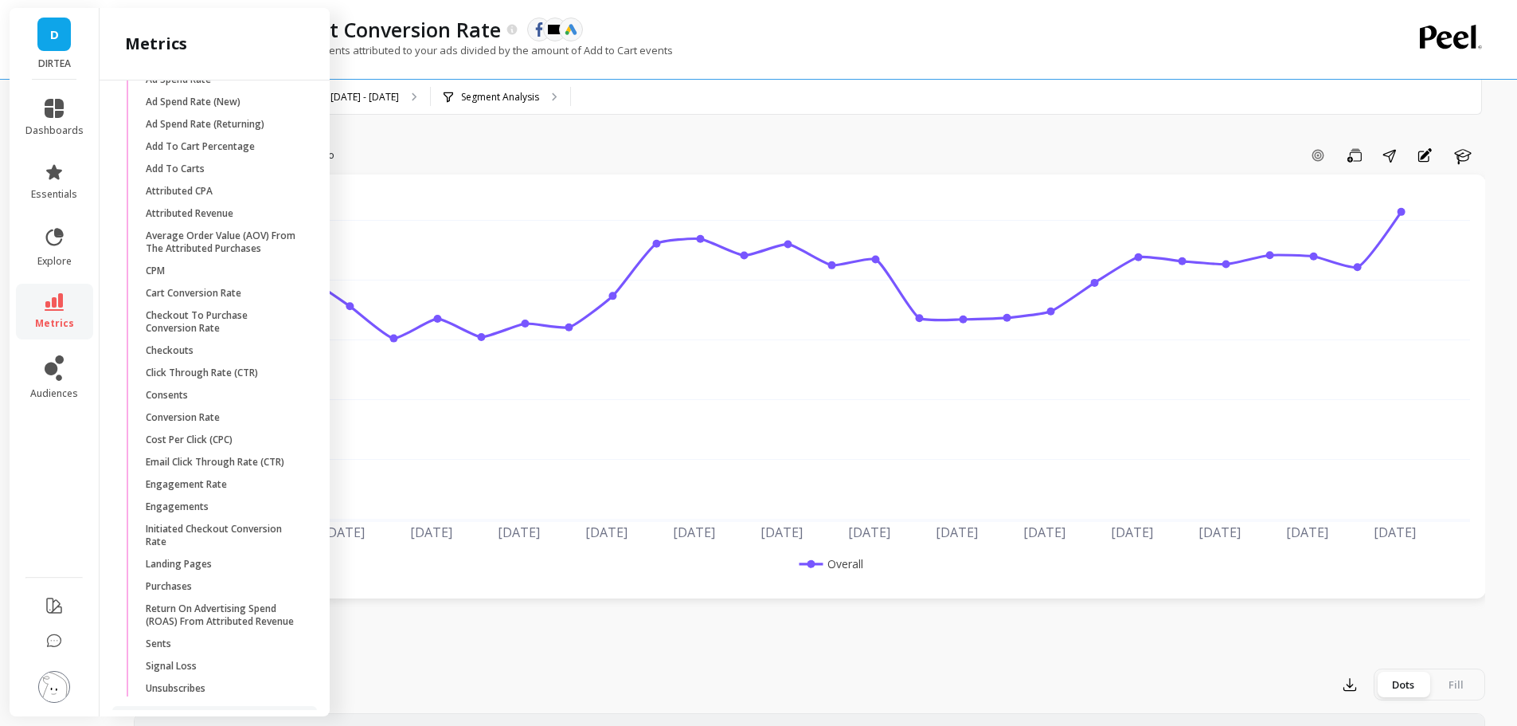
scroll to position [1981, 0]
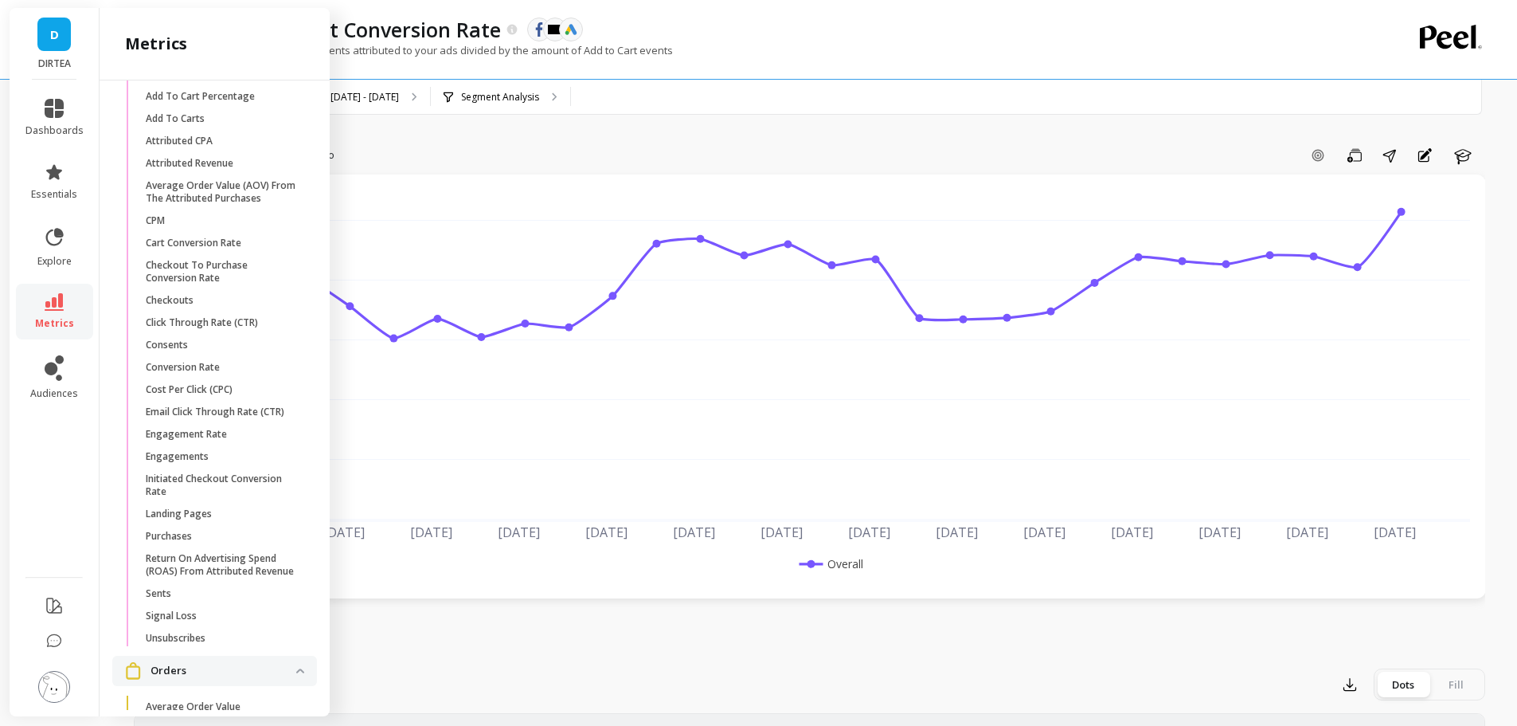
click at [230, 249] on p "Cart Conversion Rate" at bounding box center [194, 243] width 96 height 13
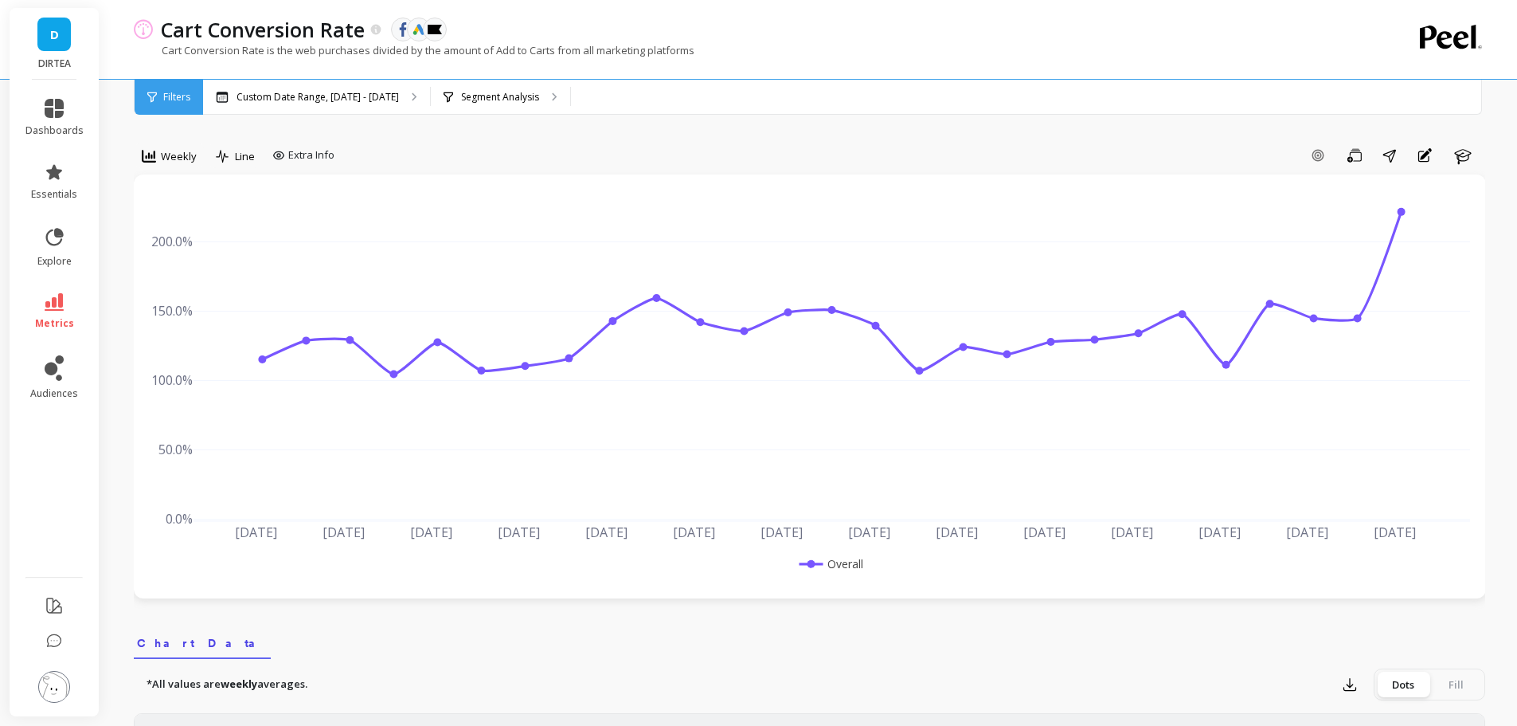
click at [559, 150] on div "Add Goal Save Share Annotations Learn" at bounding box center [913, 155] width 1145 height 25
drag, startPoint x: 349, startPoint y: 53, endPoint x: 453, endPoint y: 51, distance: 104.4
click at [453, 51] on p "Cart Conversion Rate is the web purchases divided by the amount of Add to Carts…" at bounding box center [414, 50] width 561 height 14
click at [763, 147] on div "Add Goal Save Share Annotations Learn" at bounding box center [913, 155] width 1145 height 25
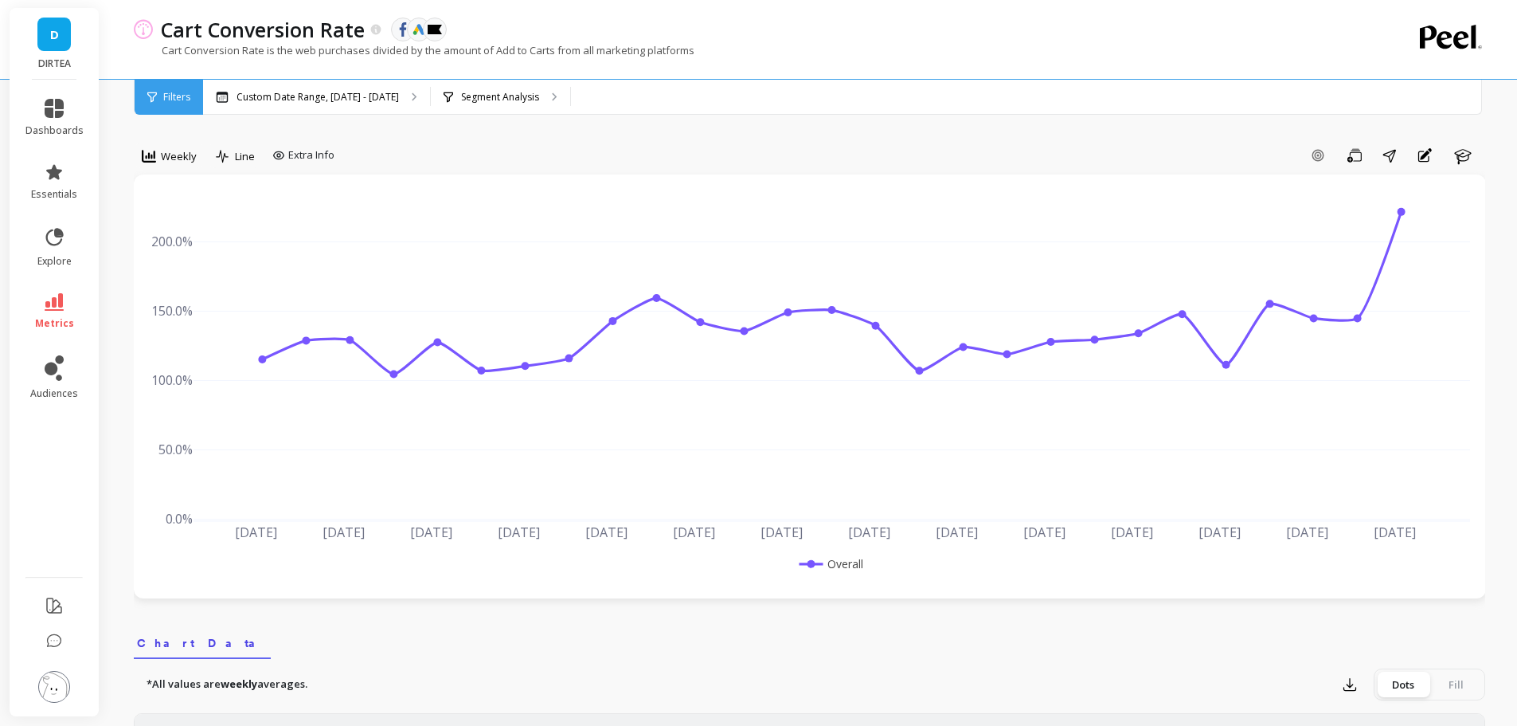
click at [802, 151] on div "Add Goal Save Share Annotations Learn" at bounding box center [913, 155] width 1145 height 25
drag, startPoint x: 444, startPoint y: 50, endPoint x: 585, endPoint y: 55, distance: 141.1
click at [585, 55] on p "Cart Conversion Rate is the web purchases divided by the amount of Add to Carts…" at bounding box center [414, 50] width 561 height 14
click at [65, 302] on link "metrics" at bounding box center [54, 311] width 58 height 37
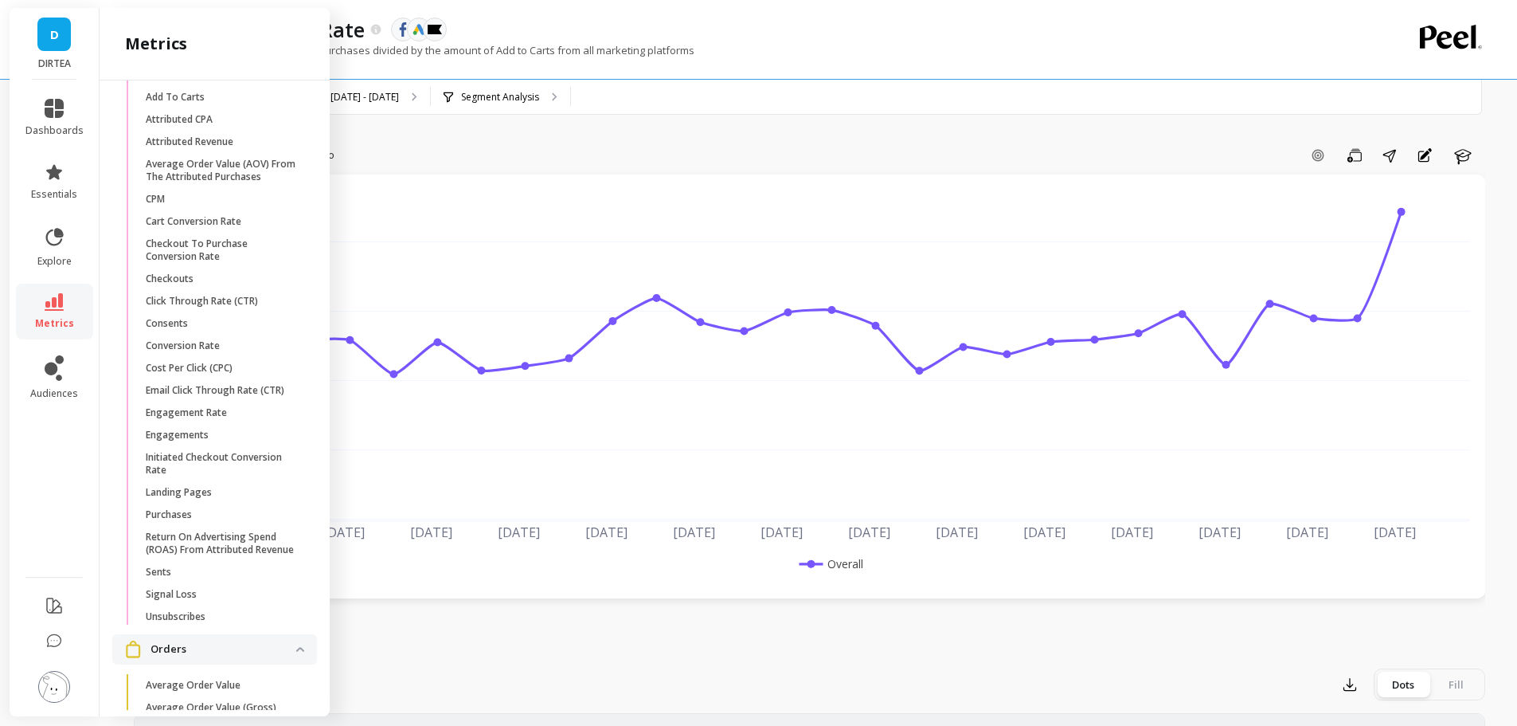
scroll to position [2010, 0]
click at [233, 514] on span "Purchases" at bounding box center [222, 507] width 152 height 13
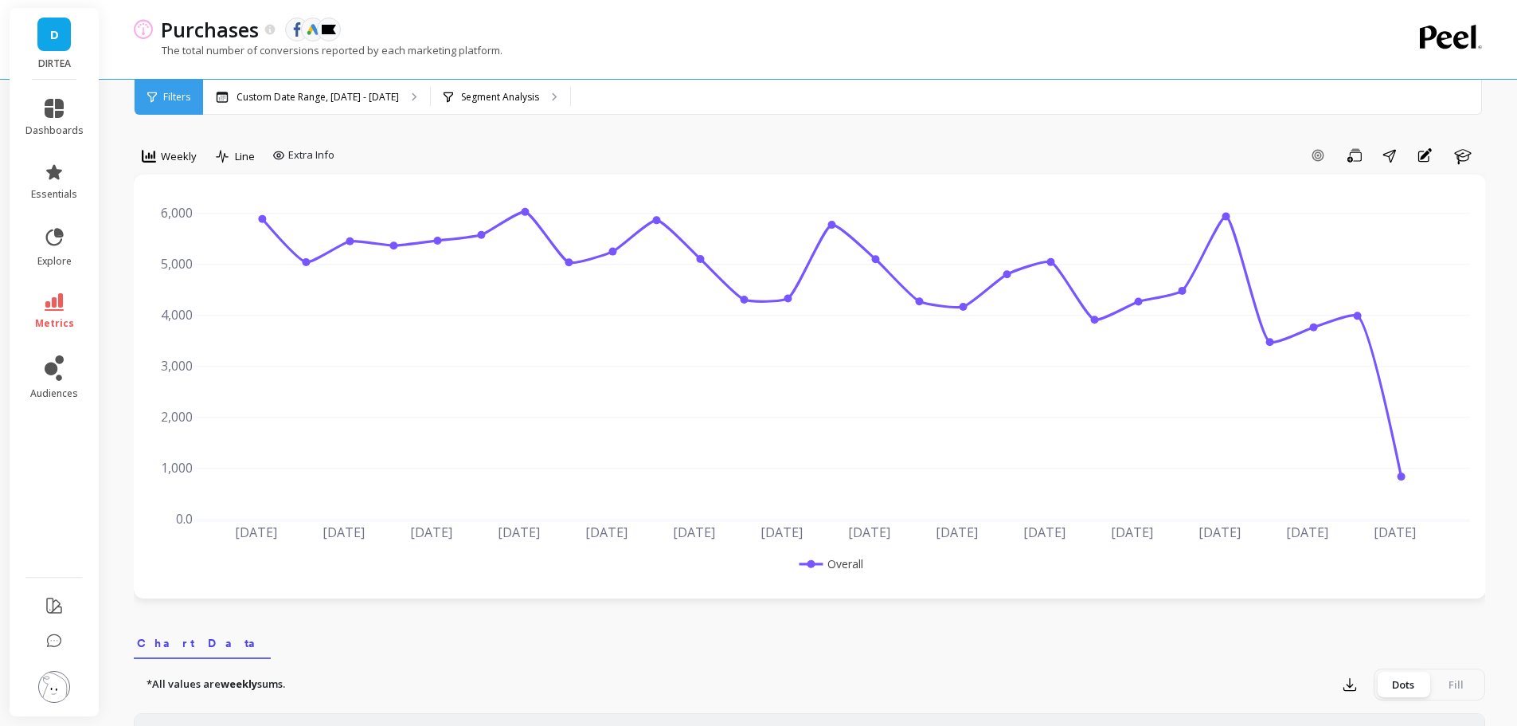
click at [456, 151] on div "Add Goal Save Share Annotations Learn" at bounding box center [913, 155] width 1145 height 25
click at [45, 310] on link "metrics" at bounding box center [54, 311] width 58 height 37
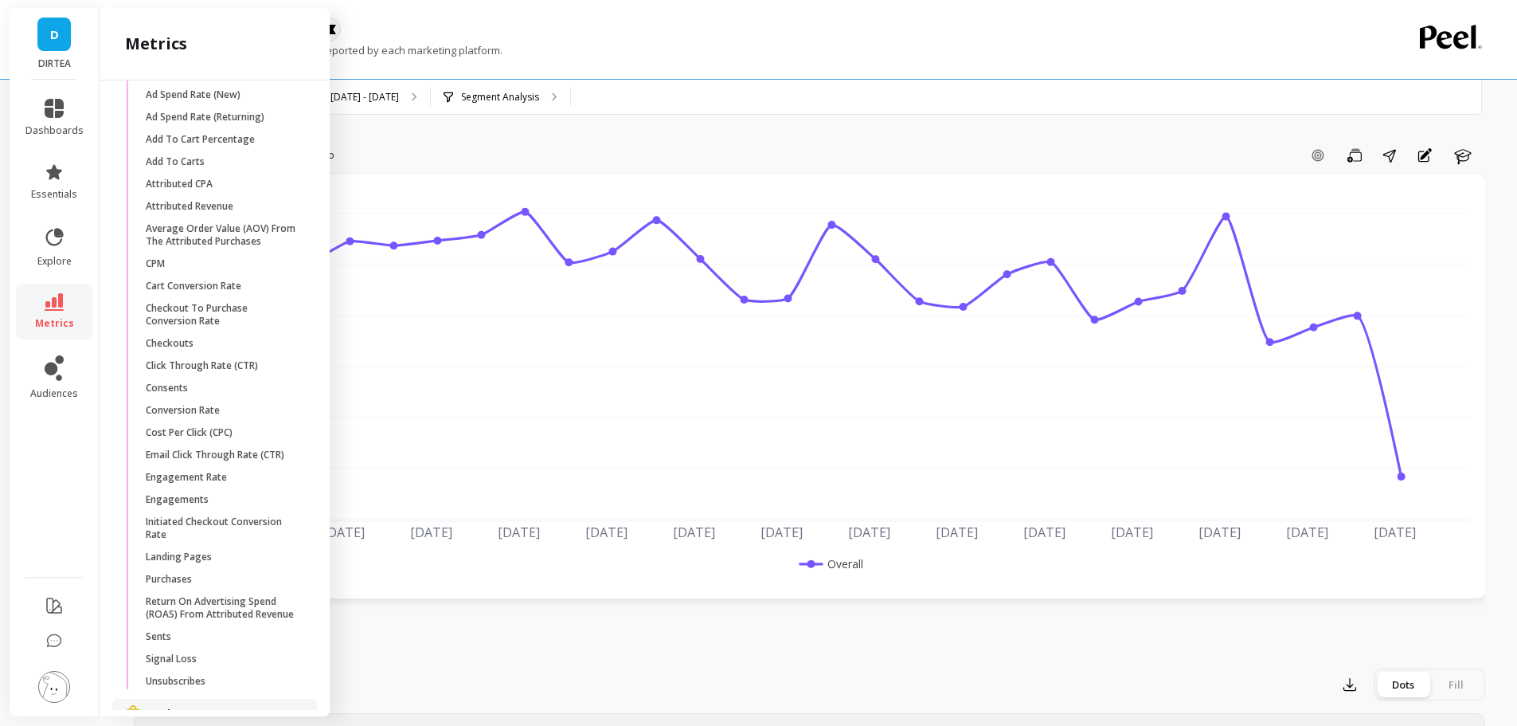
scroll to position [2010, 0]
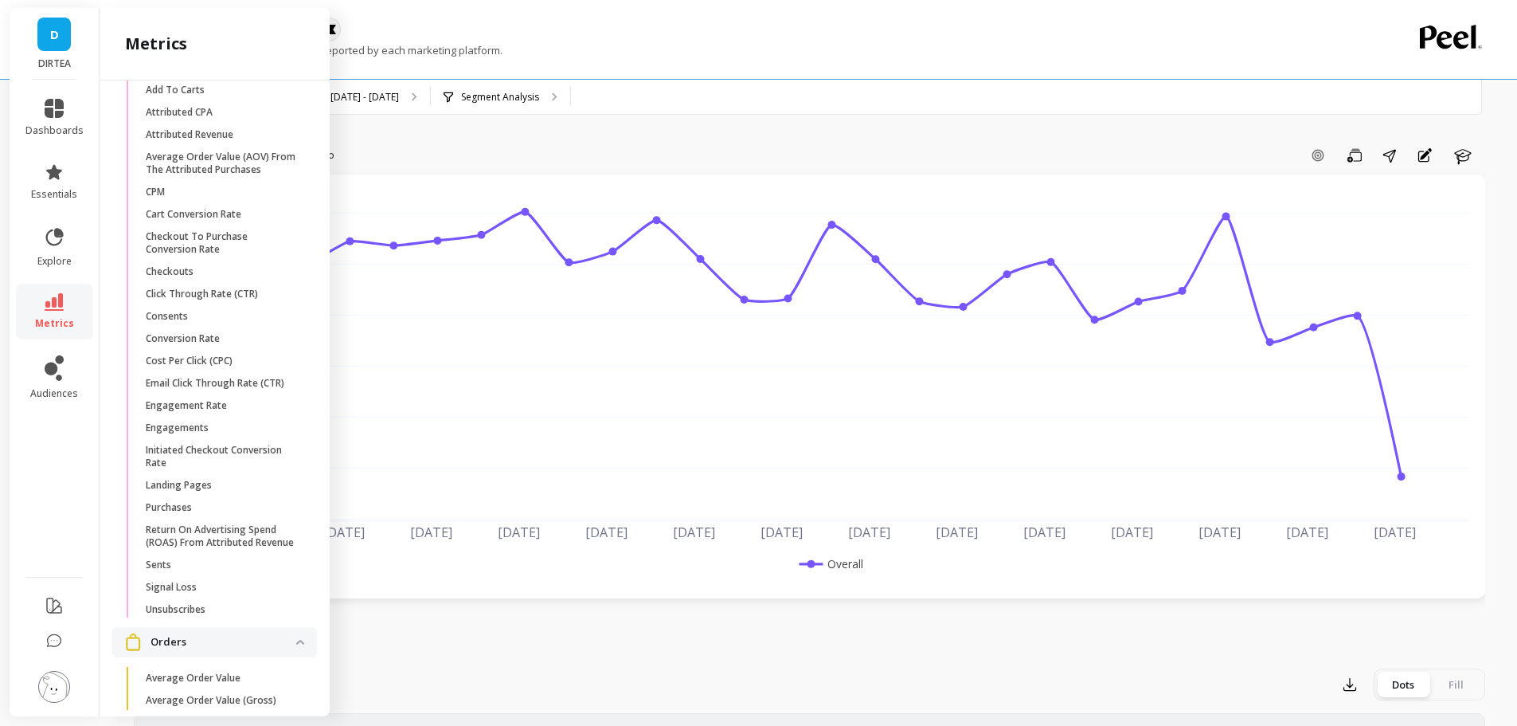
click at [1134, 147] on div "Add Goal Save Share Annotations Learn" at bounding box center [913, 155] width 1145 height 25
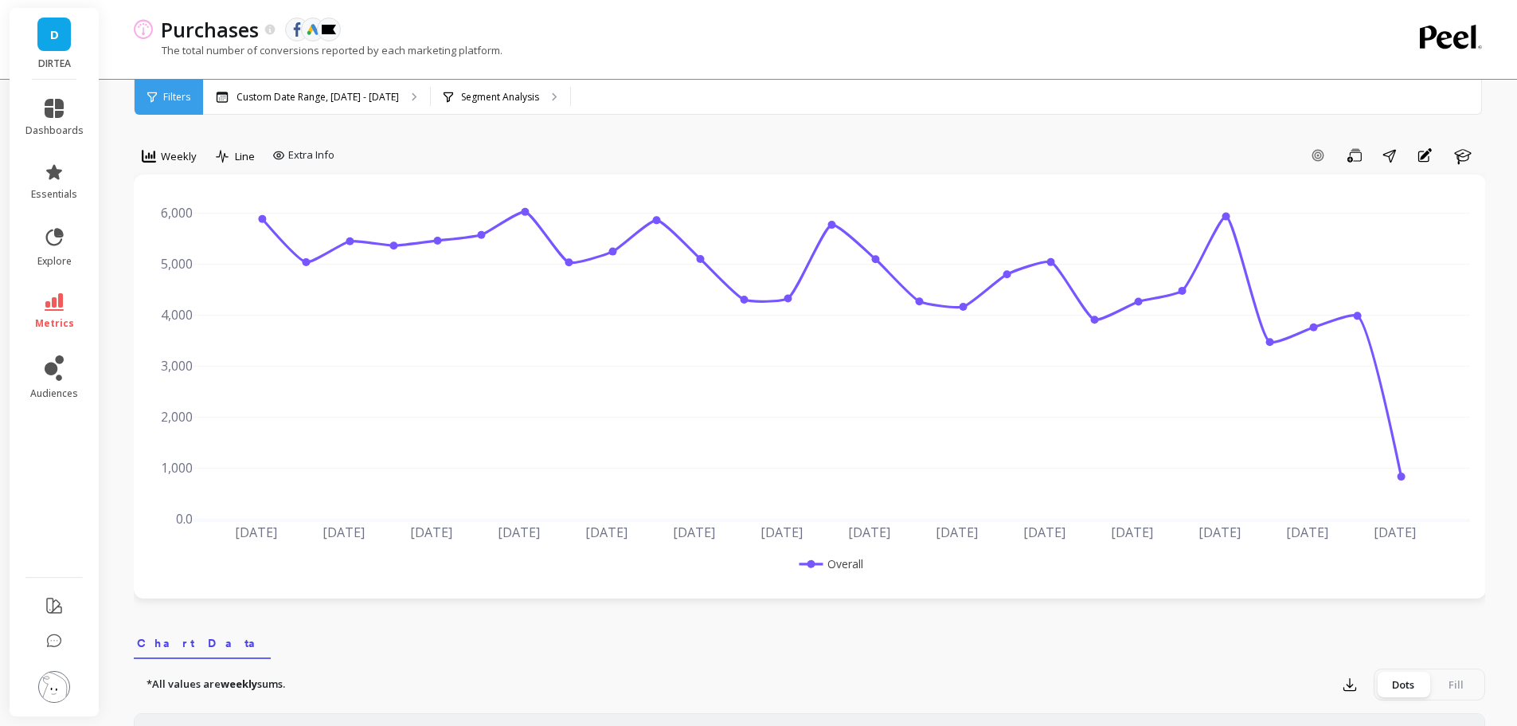
scroll to position [0, 0]
click at [63, 301] on icon at bounding box center [54, 302] width 19 height 18
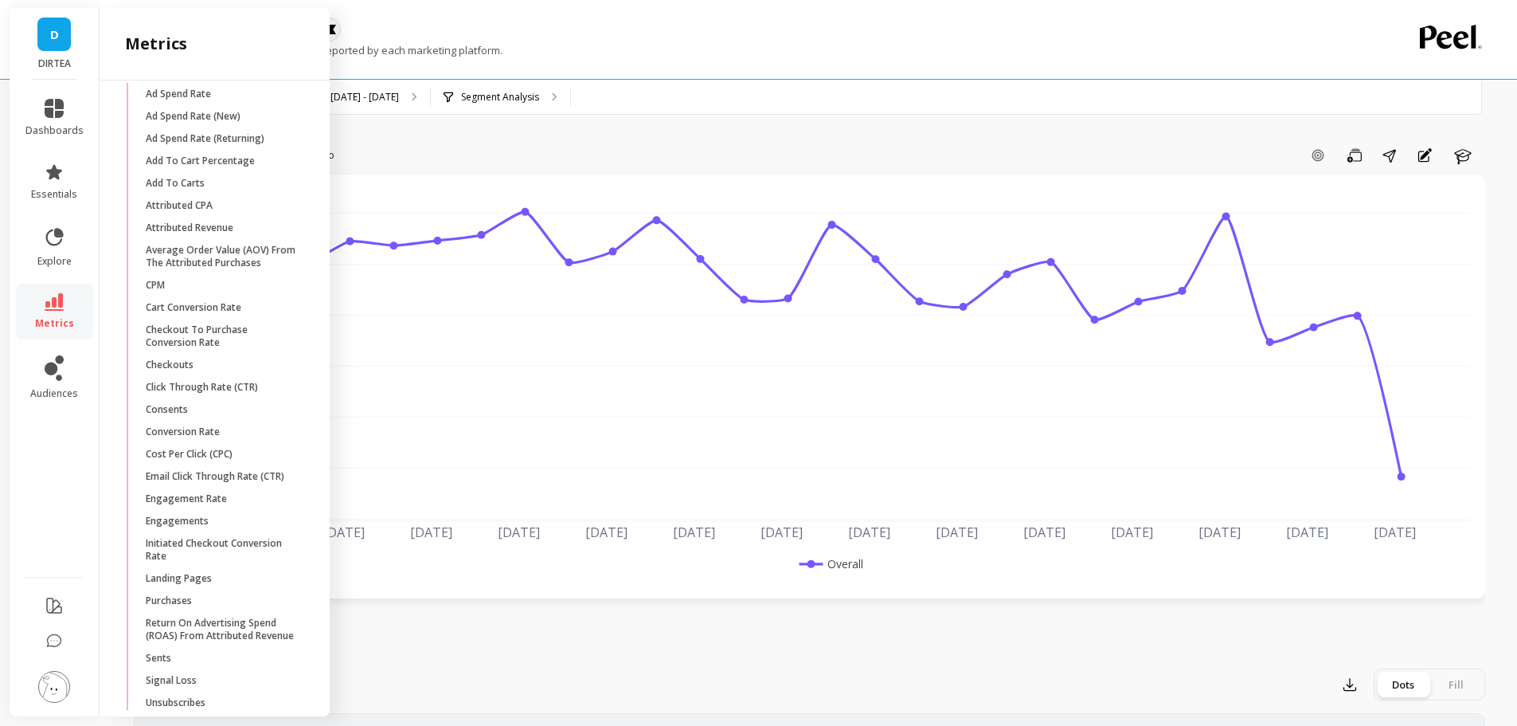
scroll to position [1910, 0]
click at [220, 355] on p "Checkout To Purchase Conversion Rate" at bounding box center [222, 342] width 152 height 25
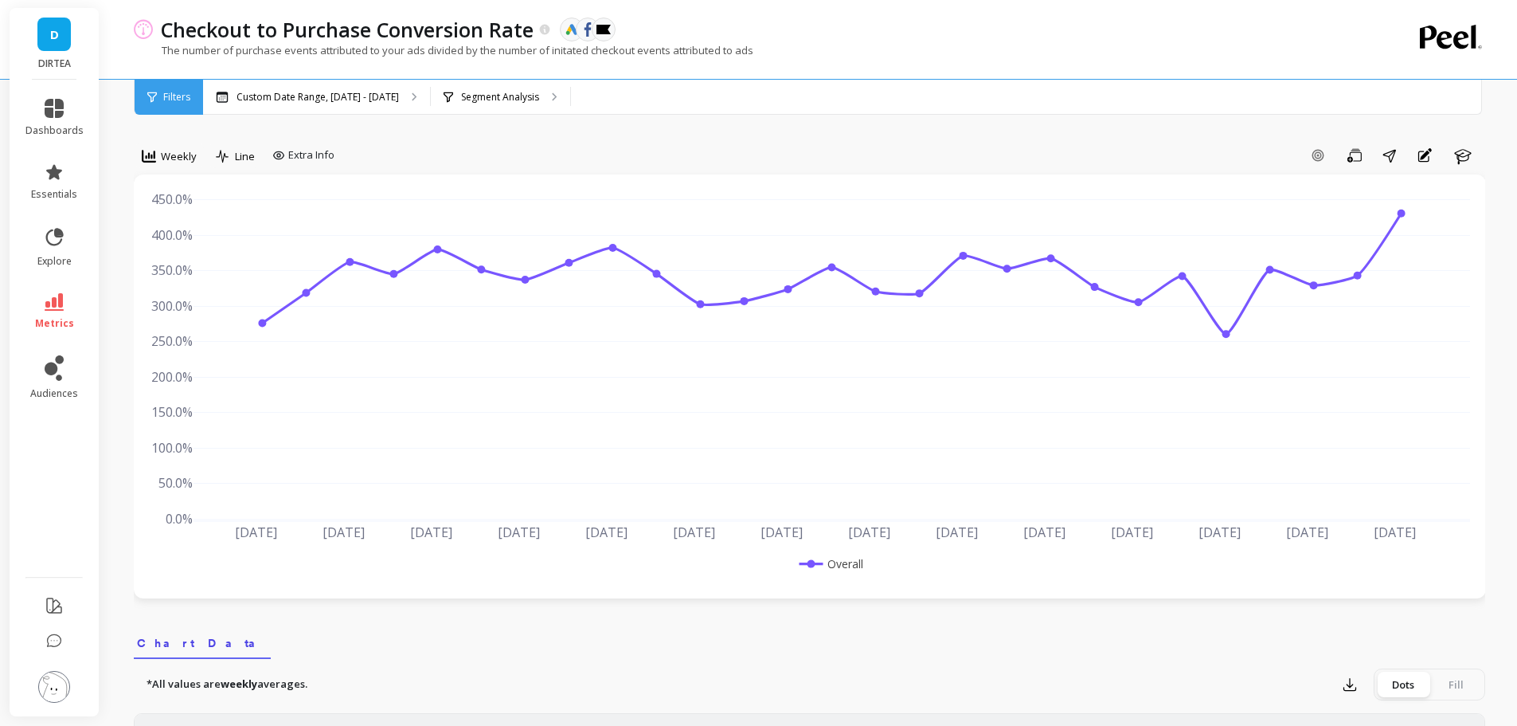
click at [55, 307] on icon at bounding box center [54, 302] width 19 height 18
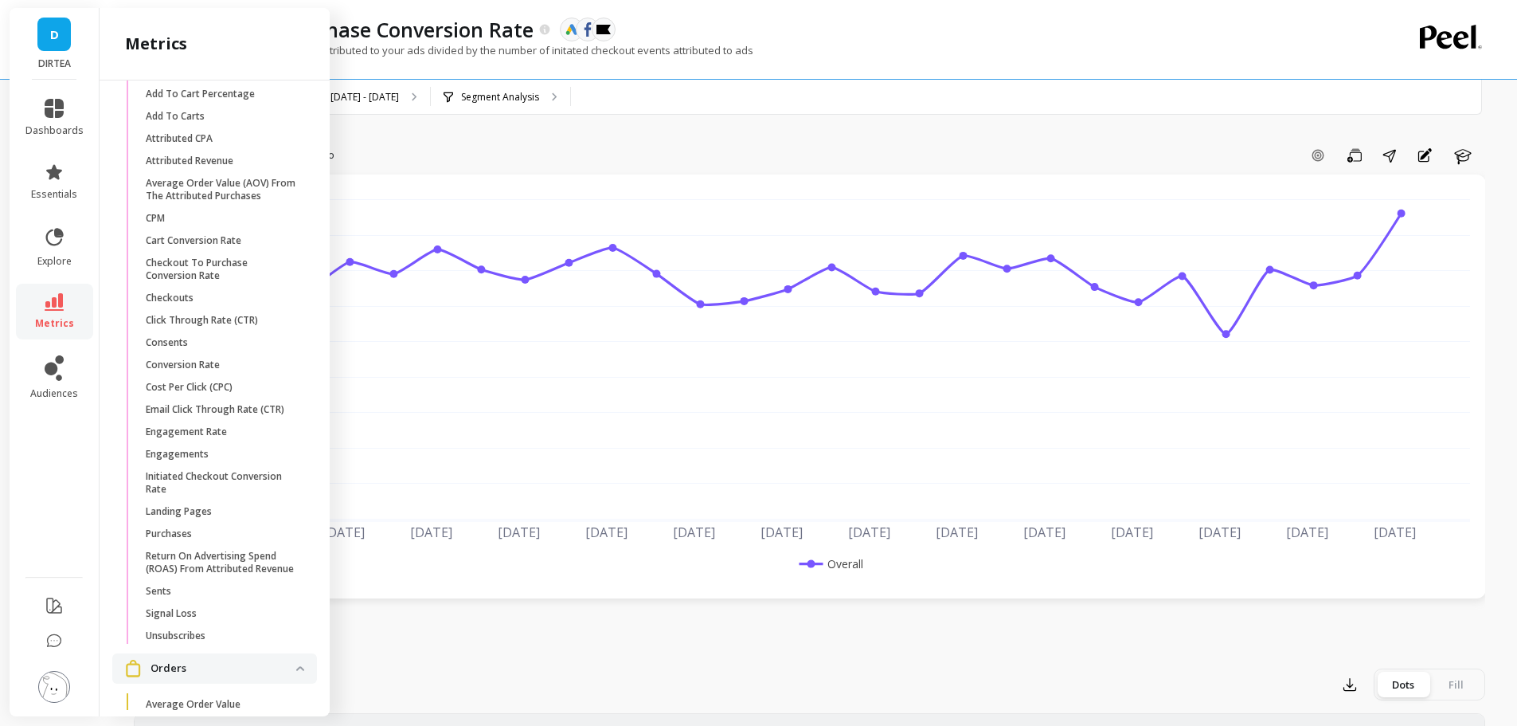
scroll to position [1976, 0]
click at [234, 289] on p "Checkout To Purchase Conversion Rate" at bounding box center [222, 276] width 152 height 25
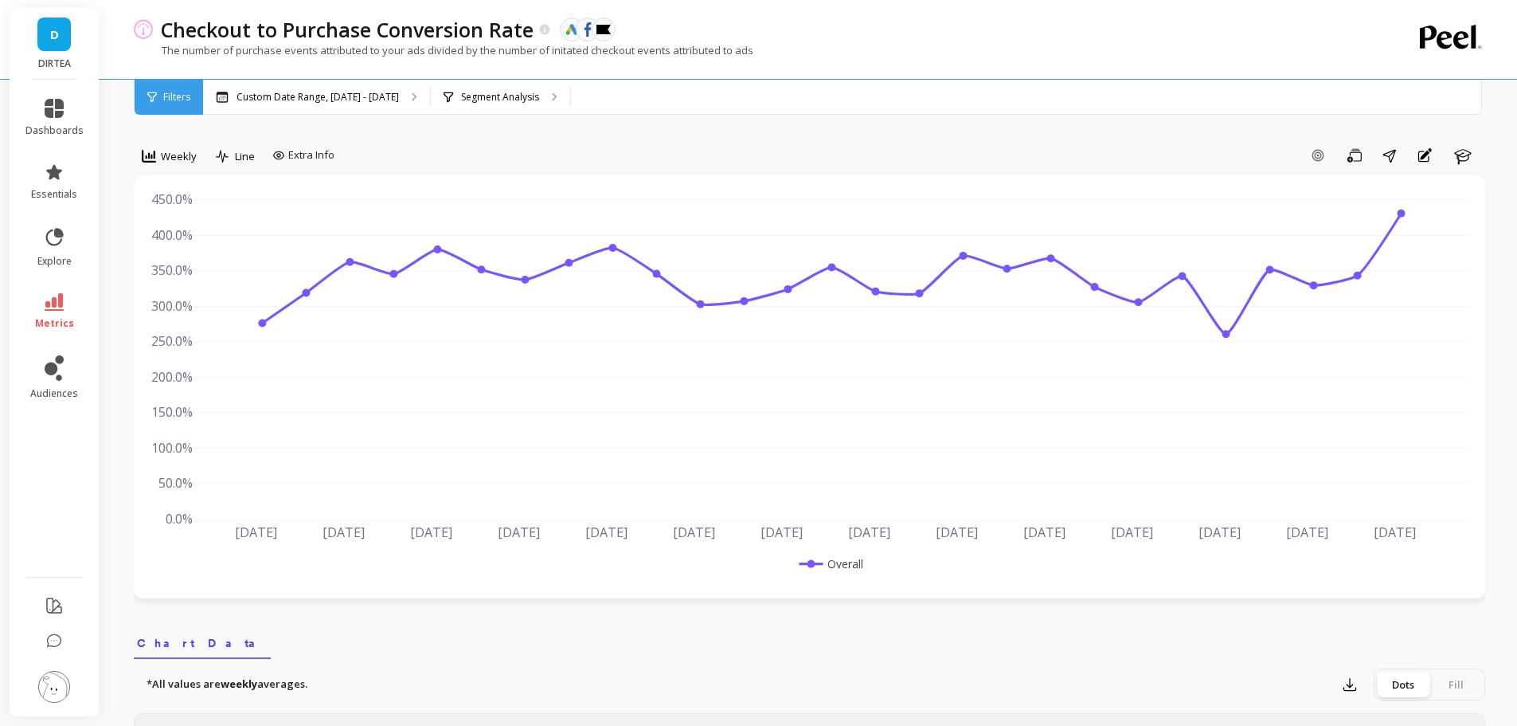
scroll to position [0, 0]
click at [62, 311] on link "metrics" at bounding box center [54, 311] width 58 height 37
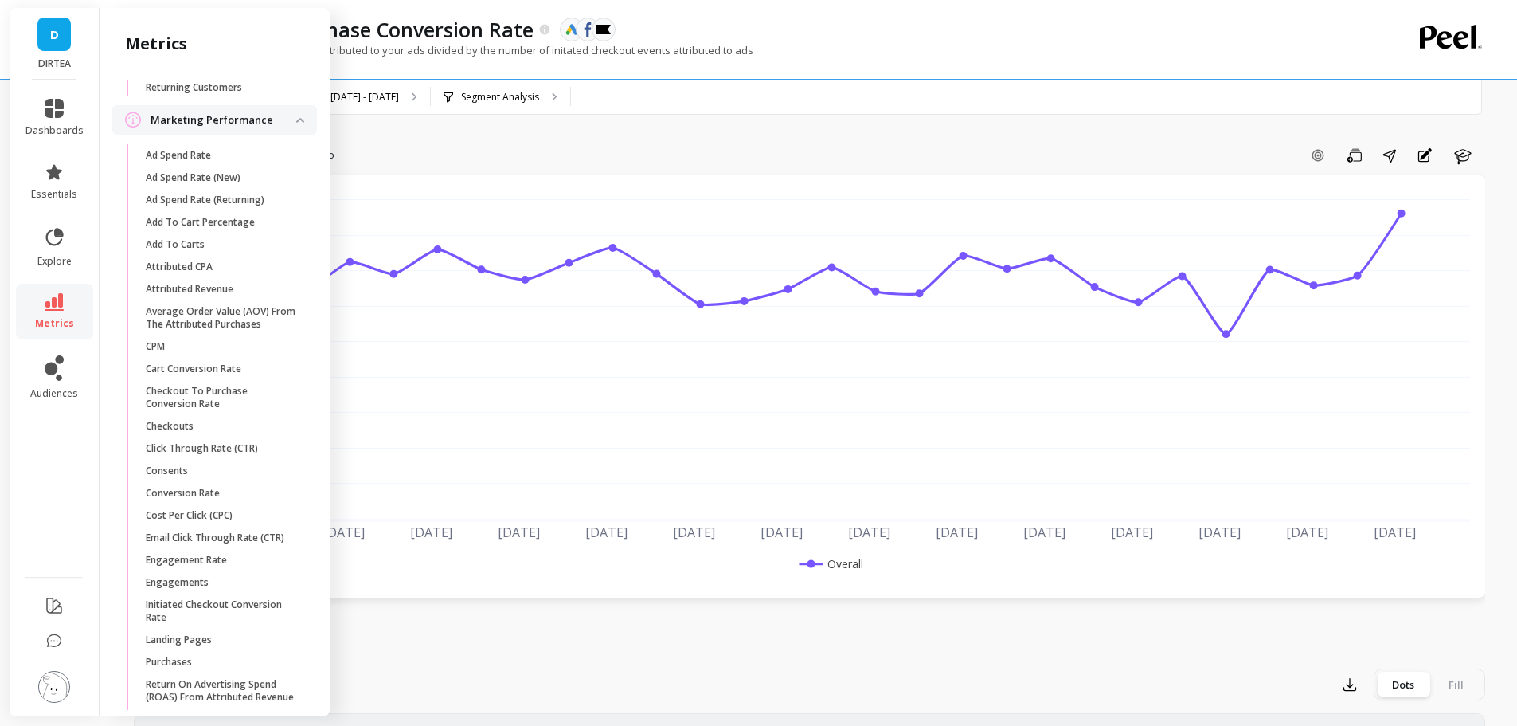
scroll to position [1841, 0]
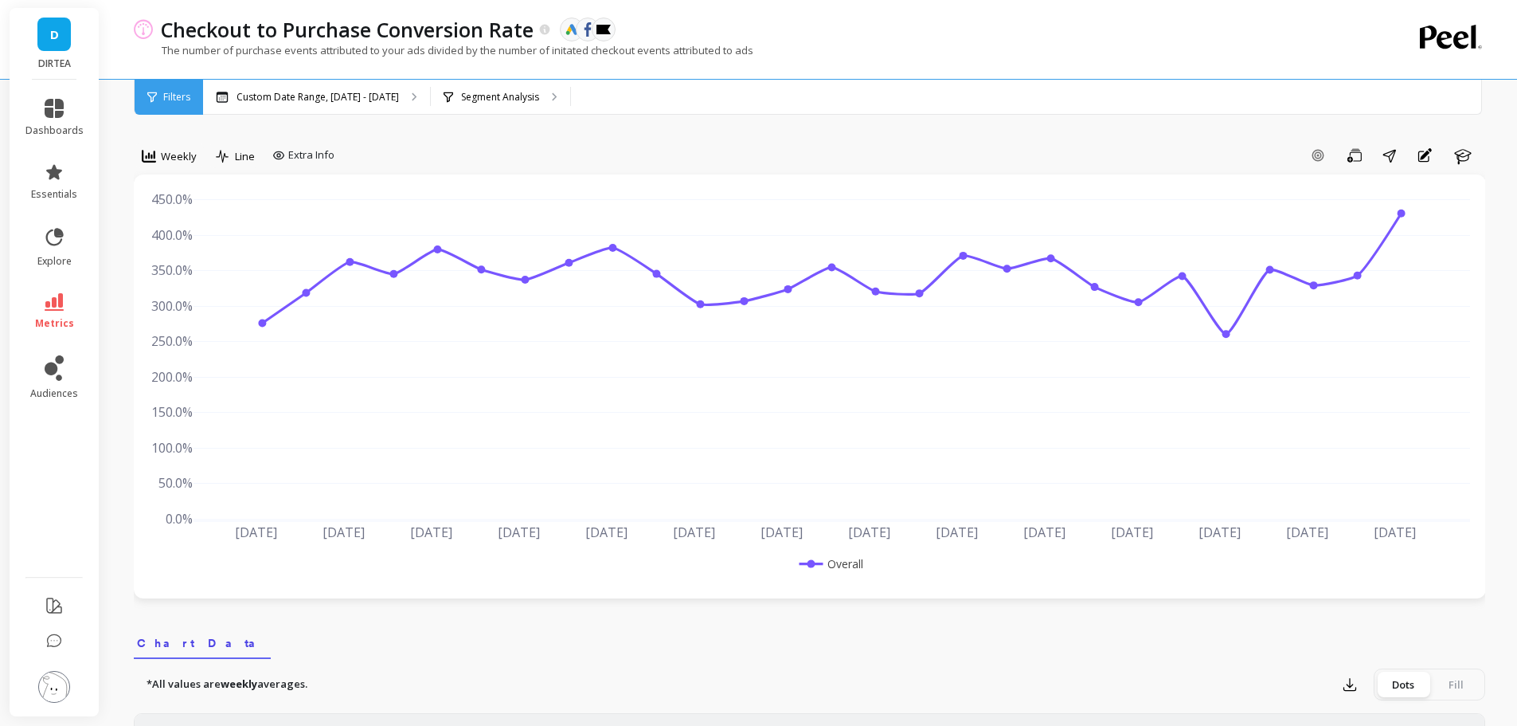
click at [74, 120] on link "dashboards" at bounding box center [54, 118] width 58 height 38
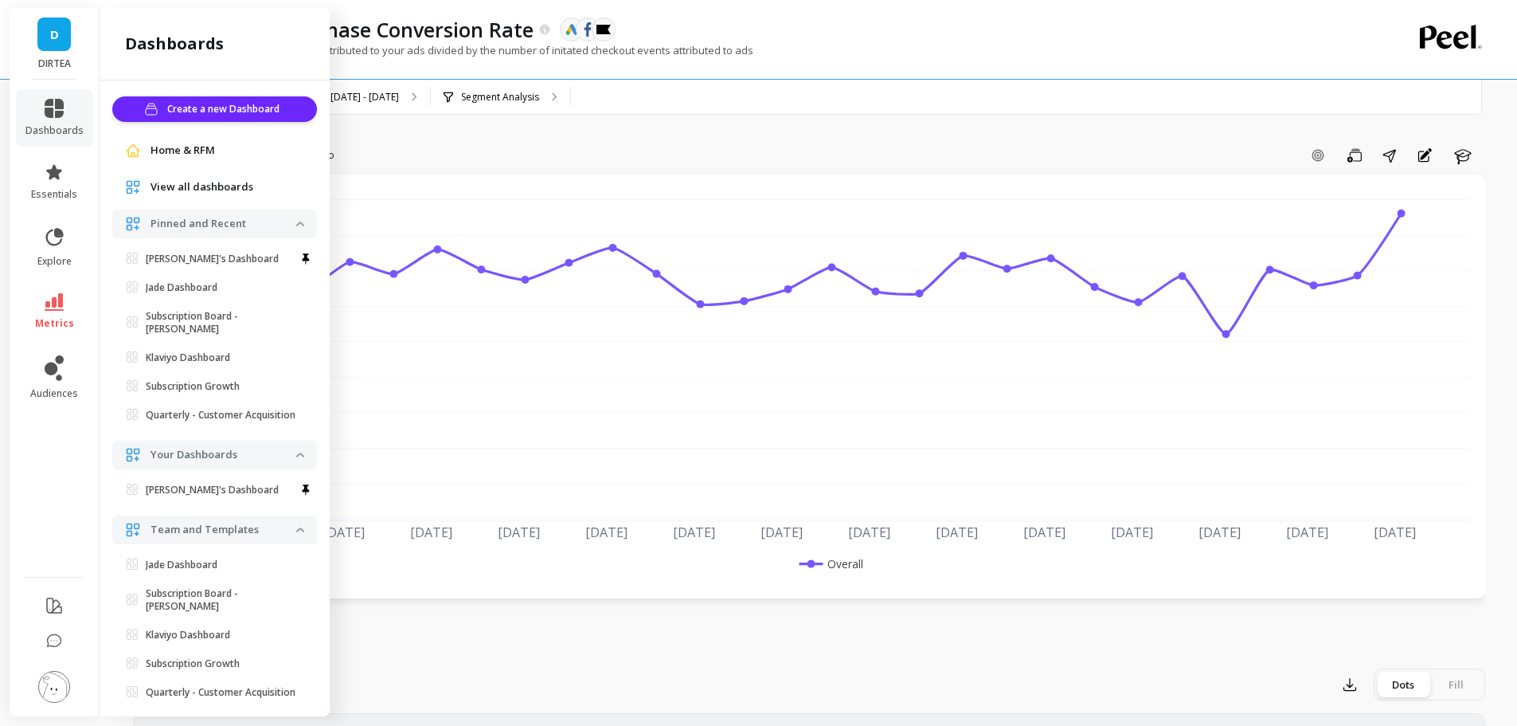
click at [218, 258] on p "[PERSON_NAME]'s Dashboard" at bounding box center [212, 258] width 133 height 13
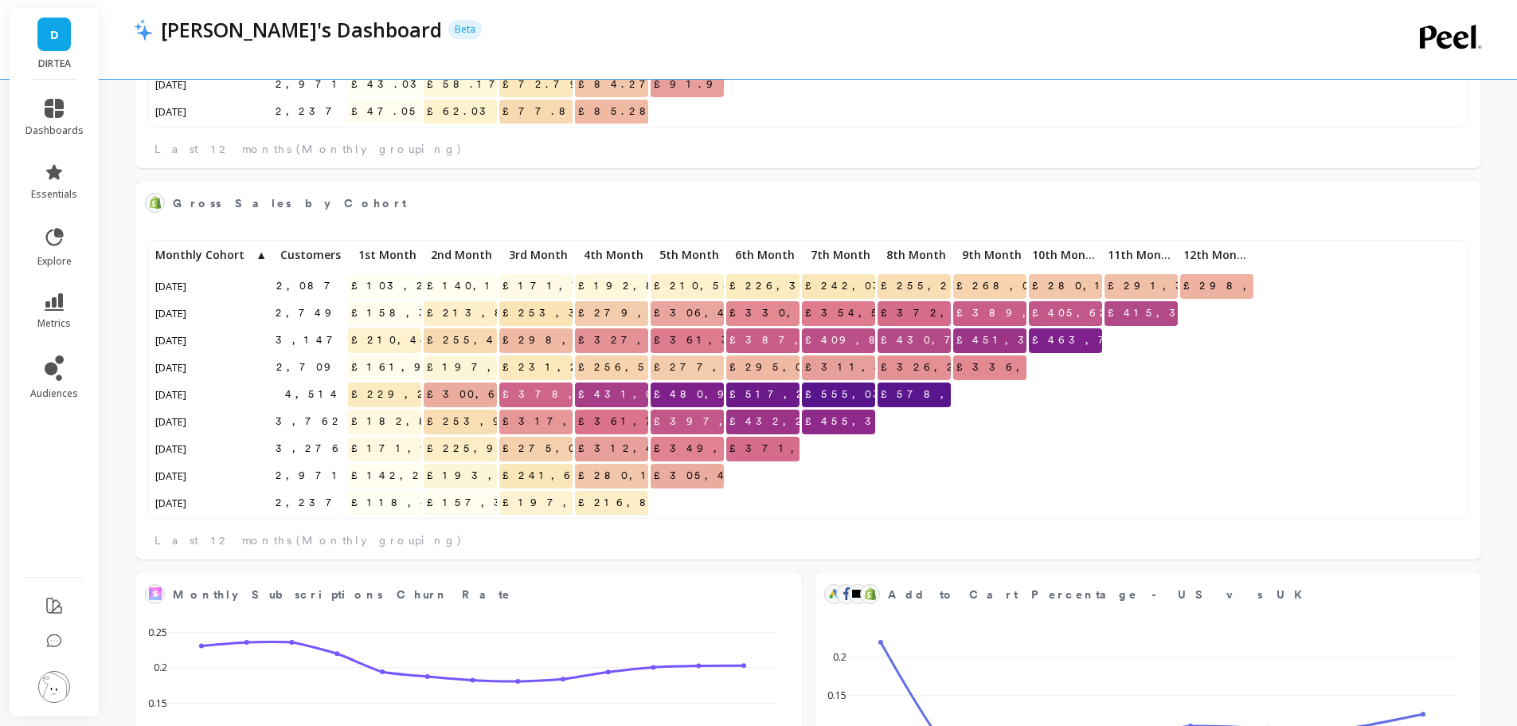
scroll to position [267, 1289]
copy p "[PERSON_NAME]'s Dashboard"
drag, startPoint x: 157, startPoint y: 33, endPoint x: 350, endPoint y: 38, distance: 192.8
click at [350, 38] on div "[PERSON_NAME]'s Dashboard Beta" at bounding box center [317, 29] width 329 height 27
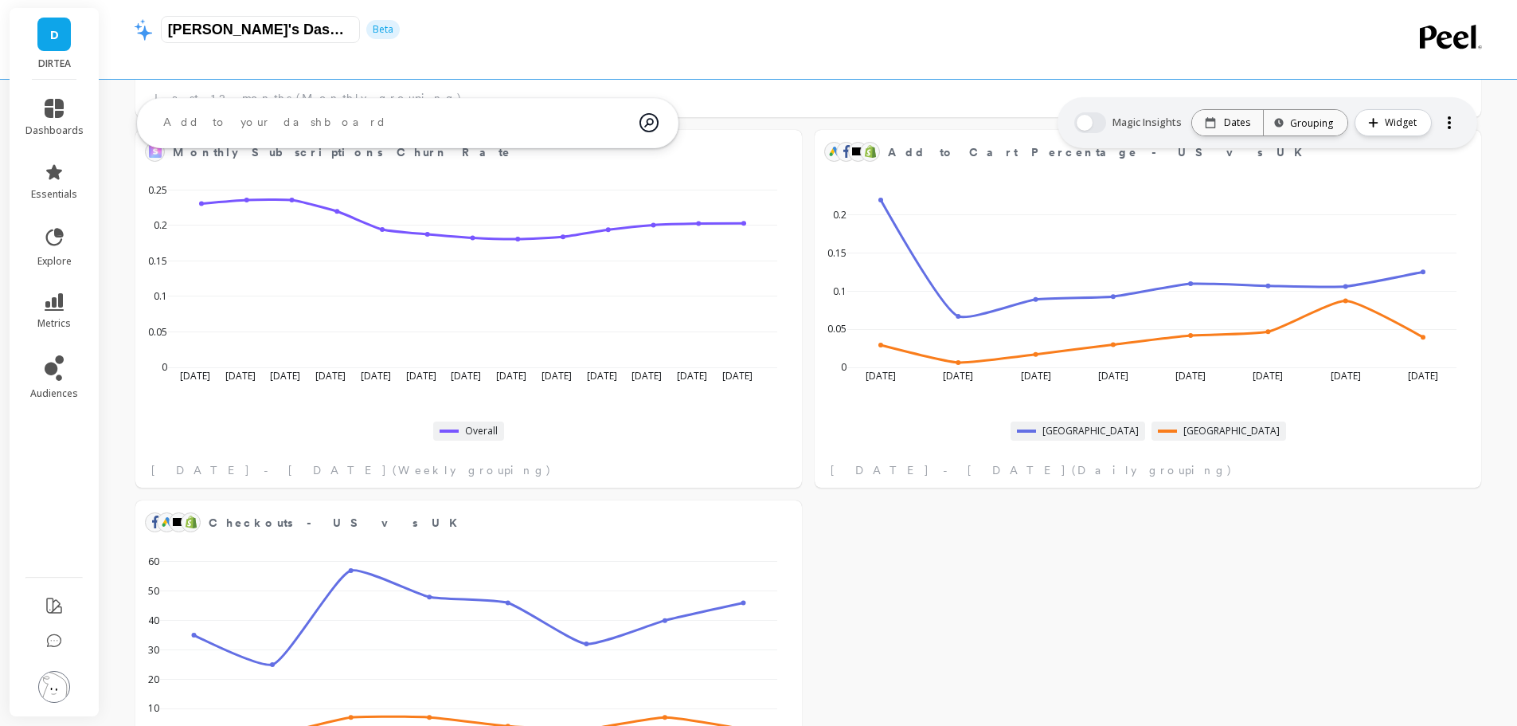
scroll to position [1955, 0]
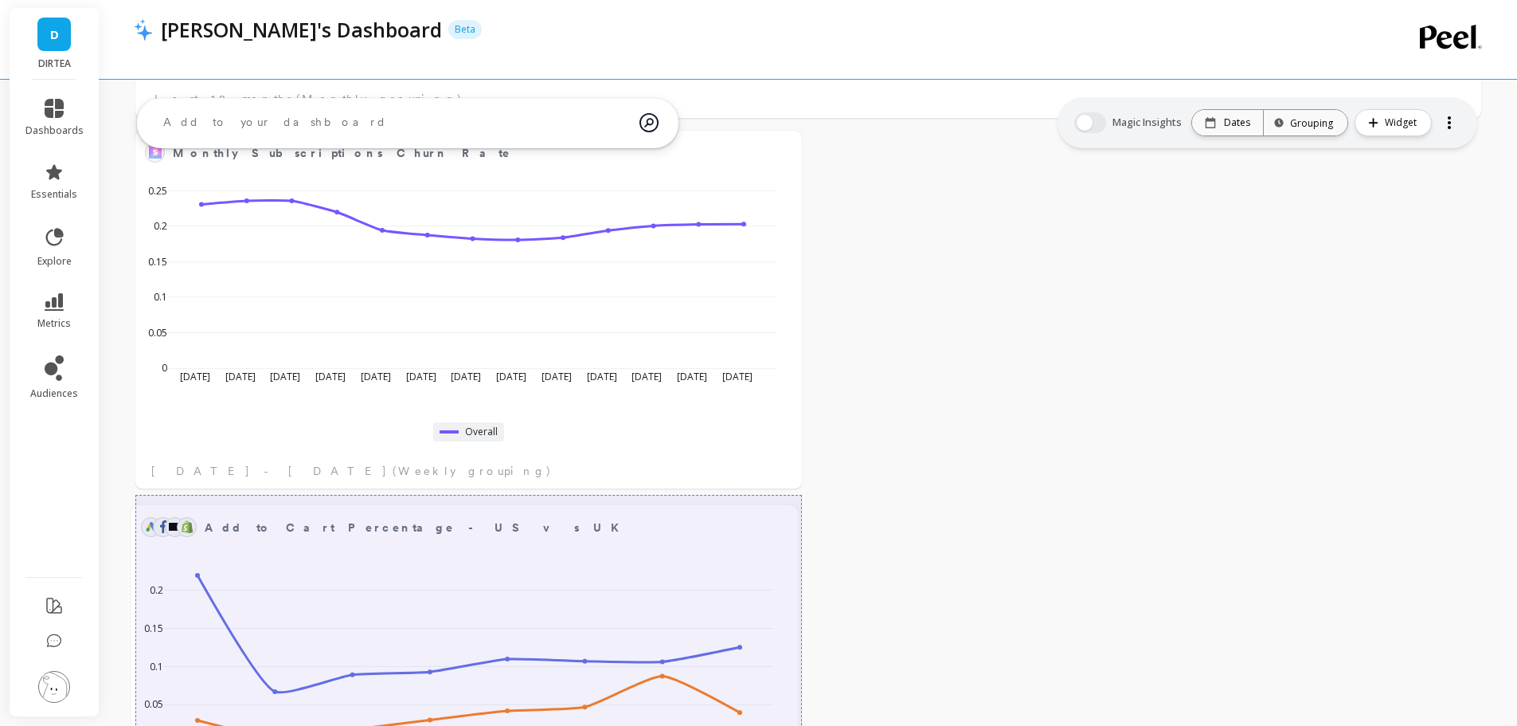
drag, startPoint x: 914, startPoint y: 242, endPoint x: 305, endPoint y: 566, distance: 689.5
click at [305, 566] on rect at bounding box center [468, 652] width 609 height 179
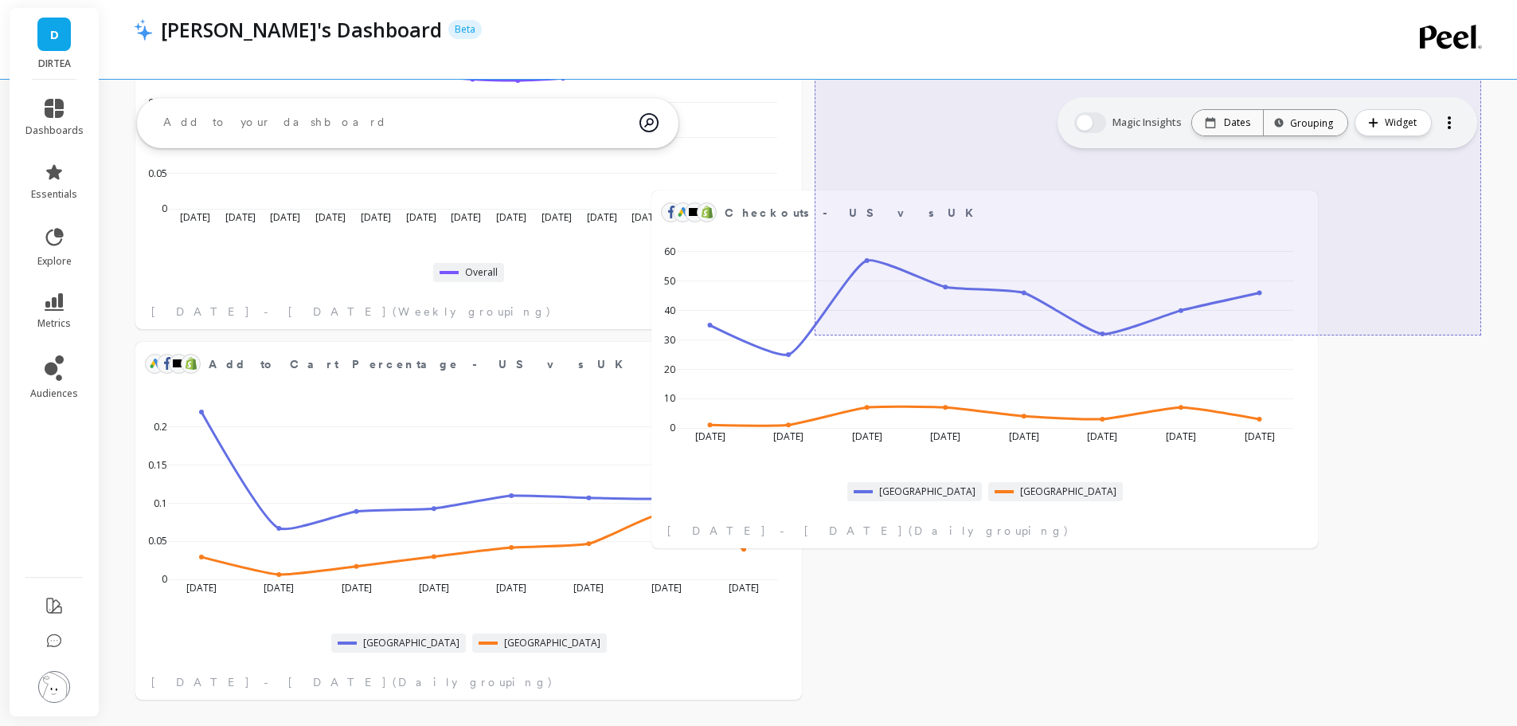
scroll to position [2114, 0]
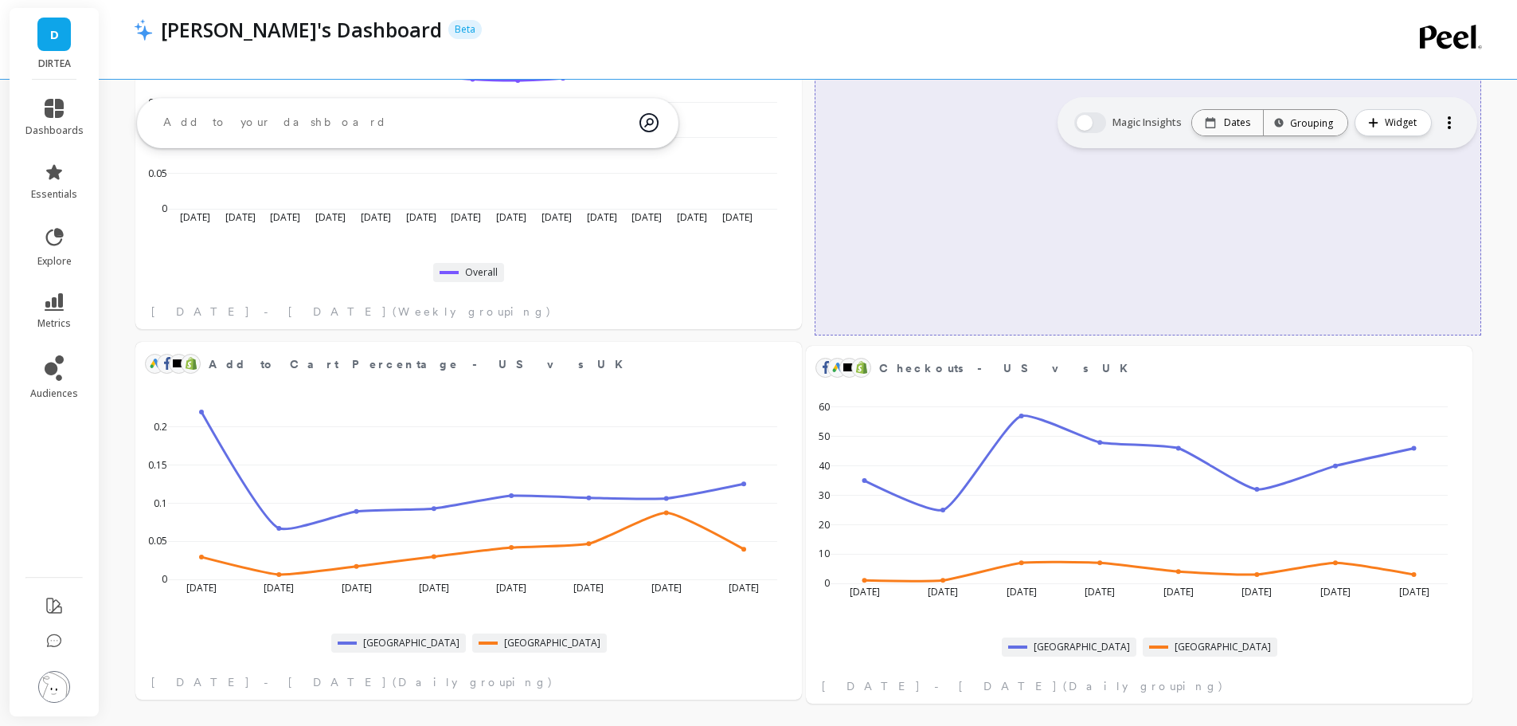
drag, startPoint x: 841, startPoint y: 523, endPoint x: 1306, endPoint y: 473, distance: 467.9
click at [1306, 473] on rect at bounding box center [1139, 493] width 617 height 179
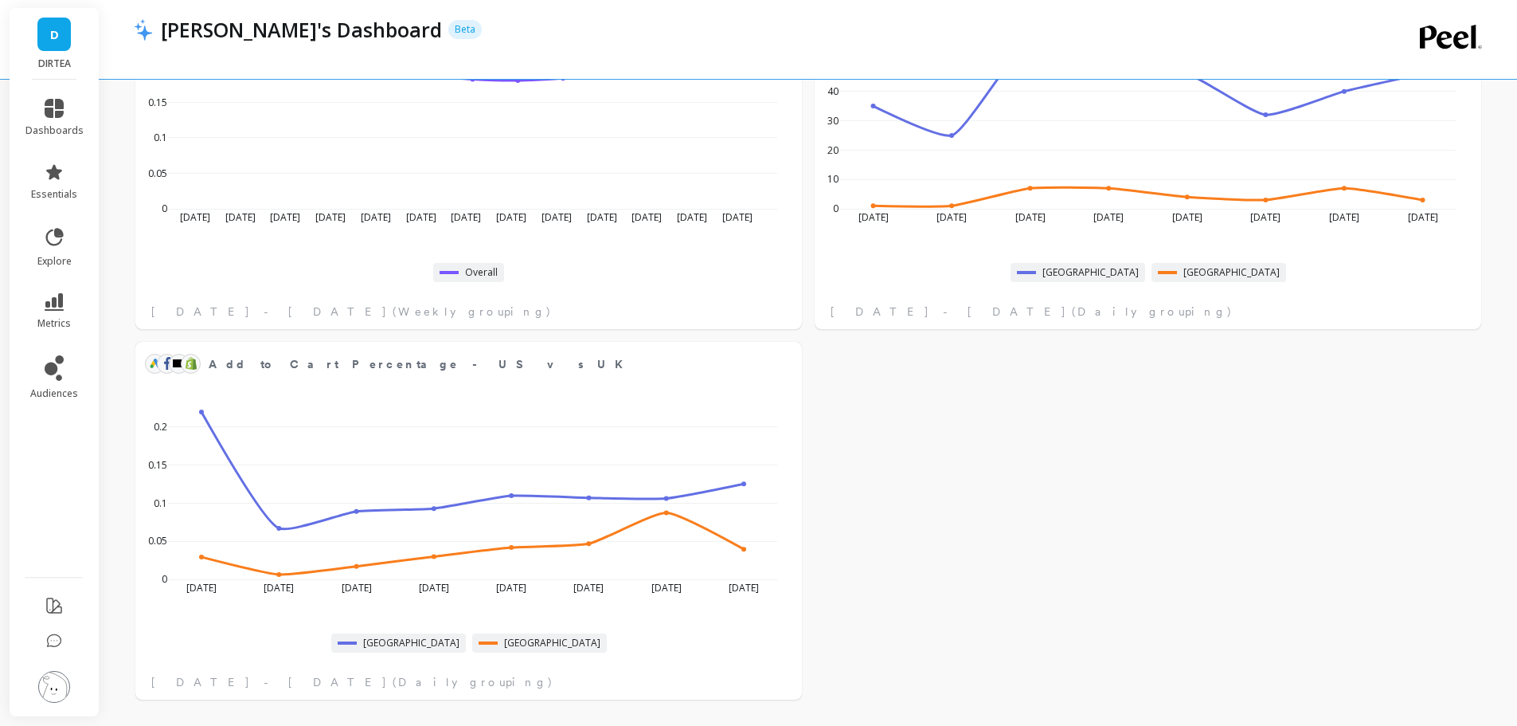
click at [57, 681] on img at bounding box center [54, 687] width 32 height 32
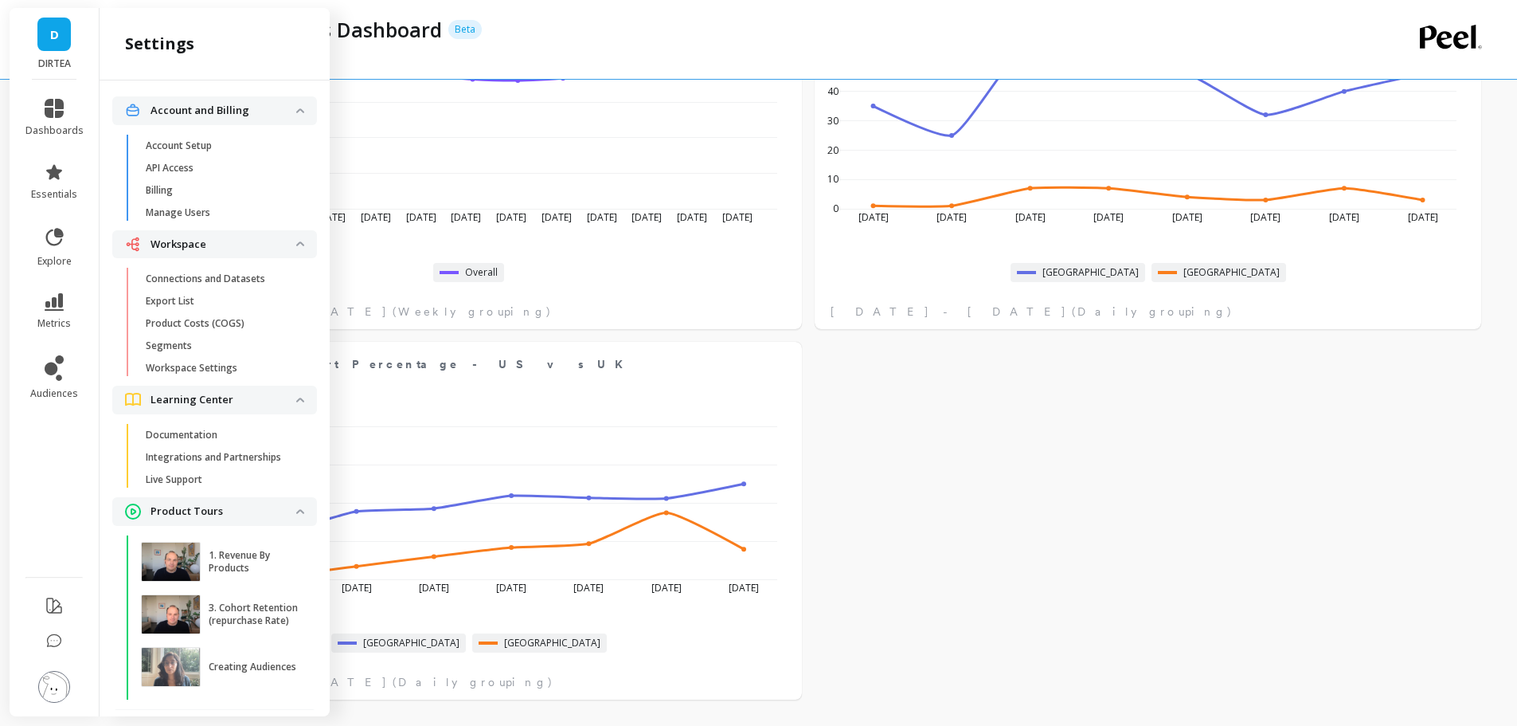
click at [210, 274] on p "Connections and Datasets" at bounding box center [205, 278] width 119 height 13
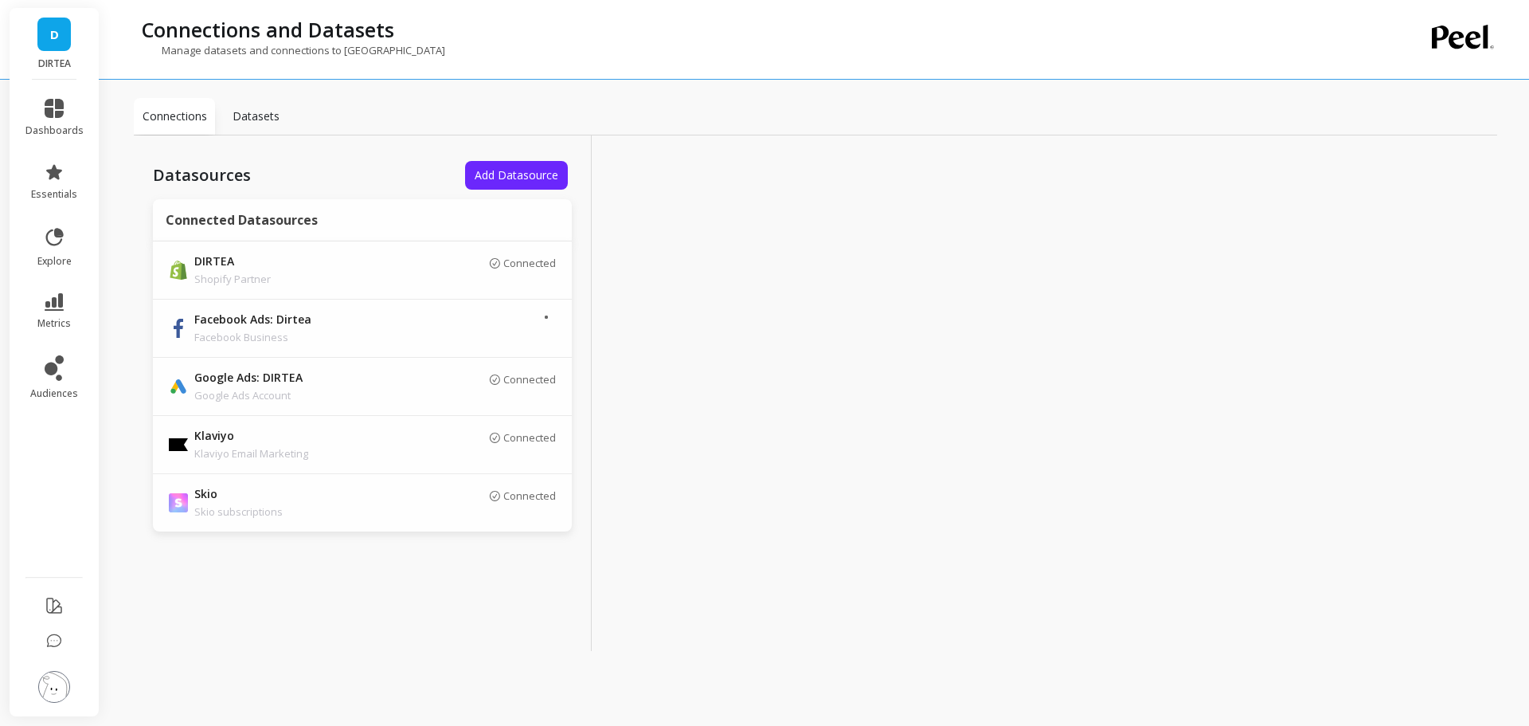
click at [509, 173] on span "Add Datasource" at bounding box center [517, 174] width 84 height 15
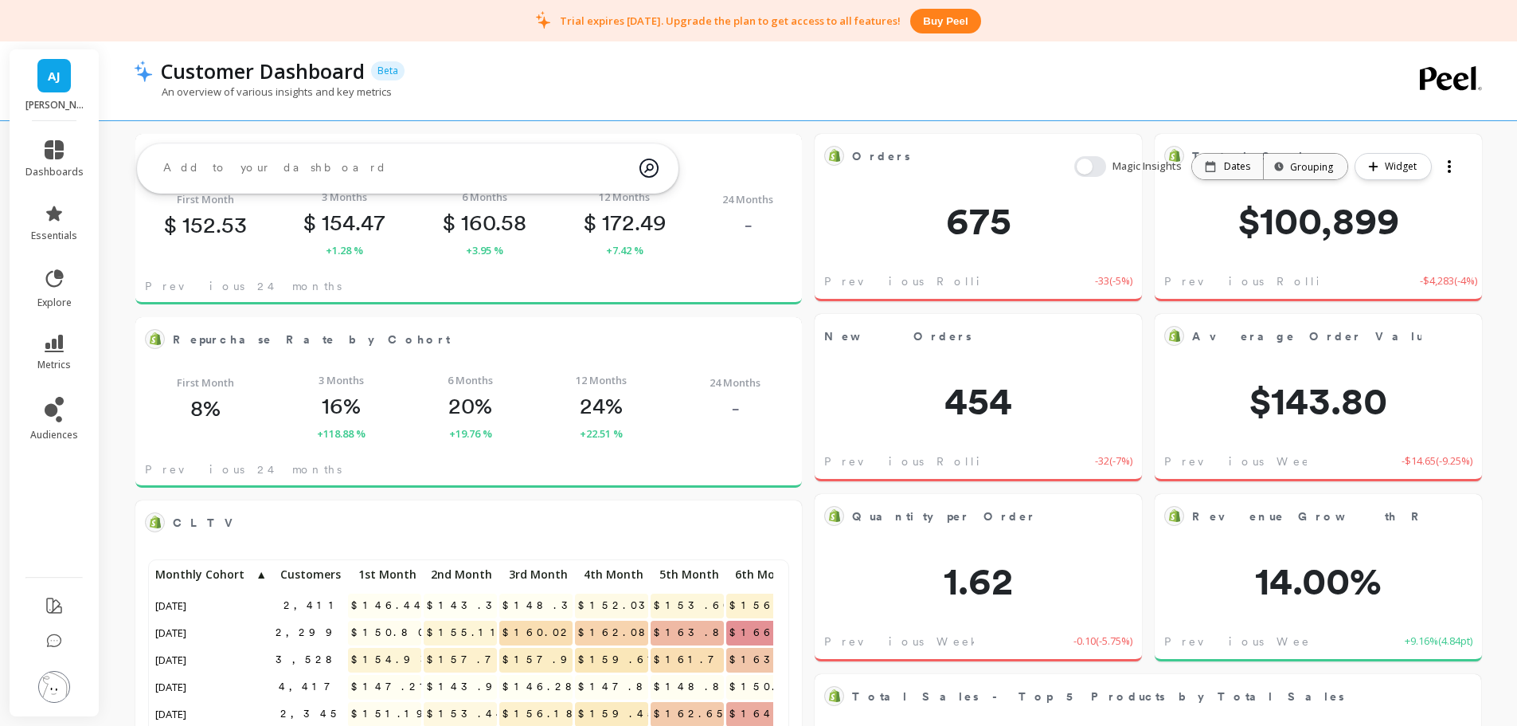
scroll to position [426, 609]
click at [56, 685] on img at bounding box center [54, 687] width 32 height 32
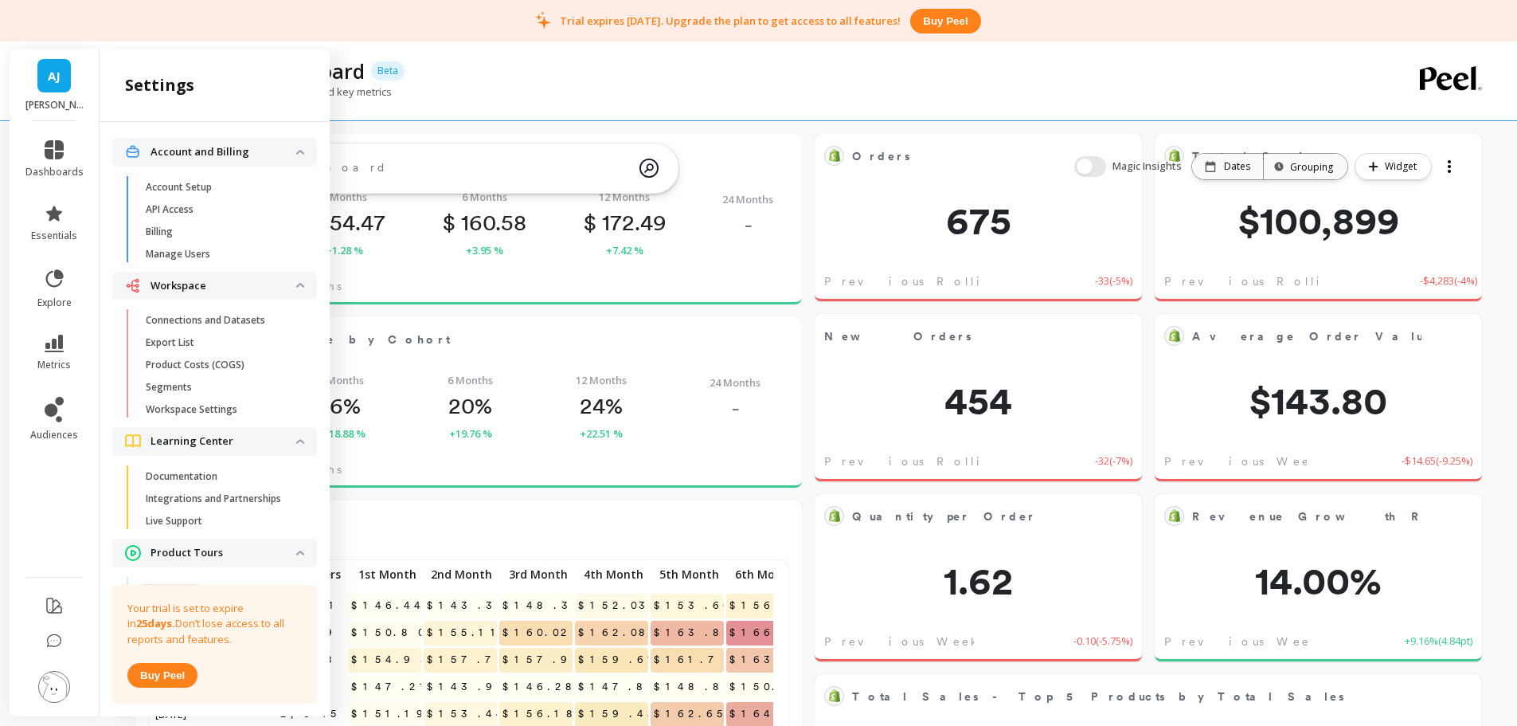
click at [188, 229] on span "Billing" at bounding box center [222, 231] width 152 height 13
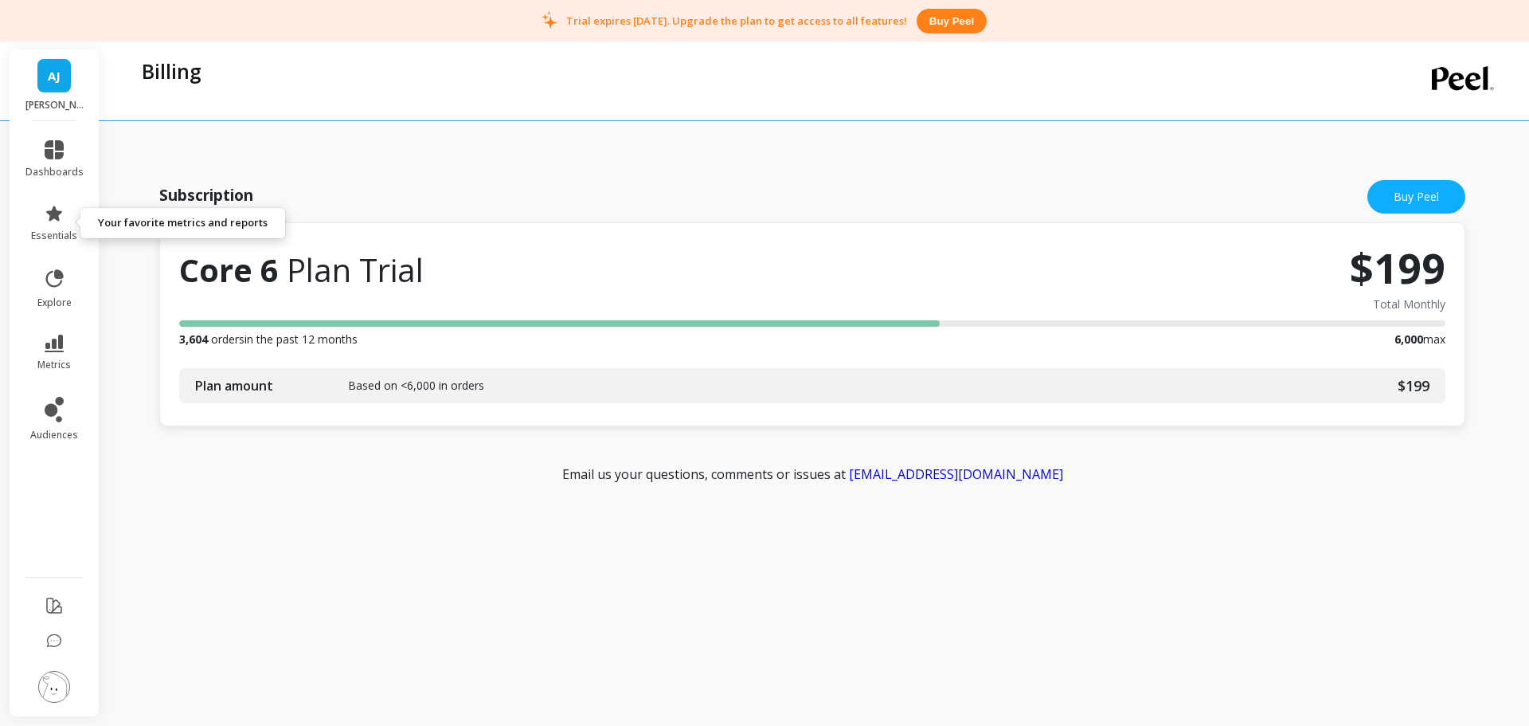
click at [50, 150] on icon at bounding box center [54, 149] width 19 height 19
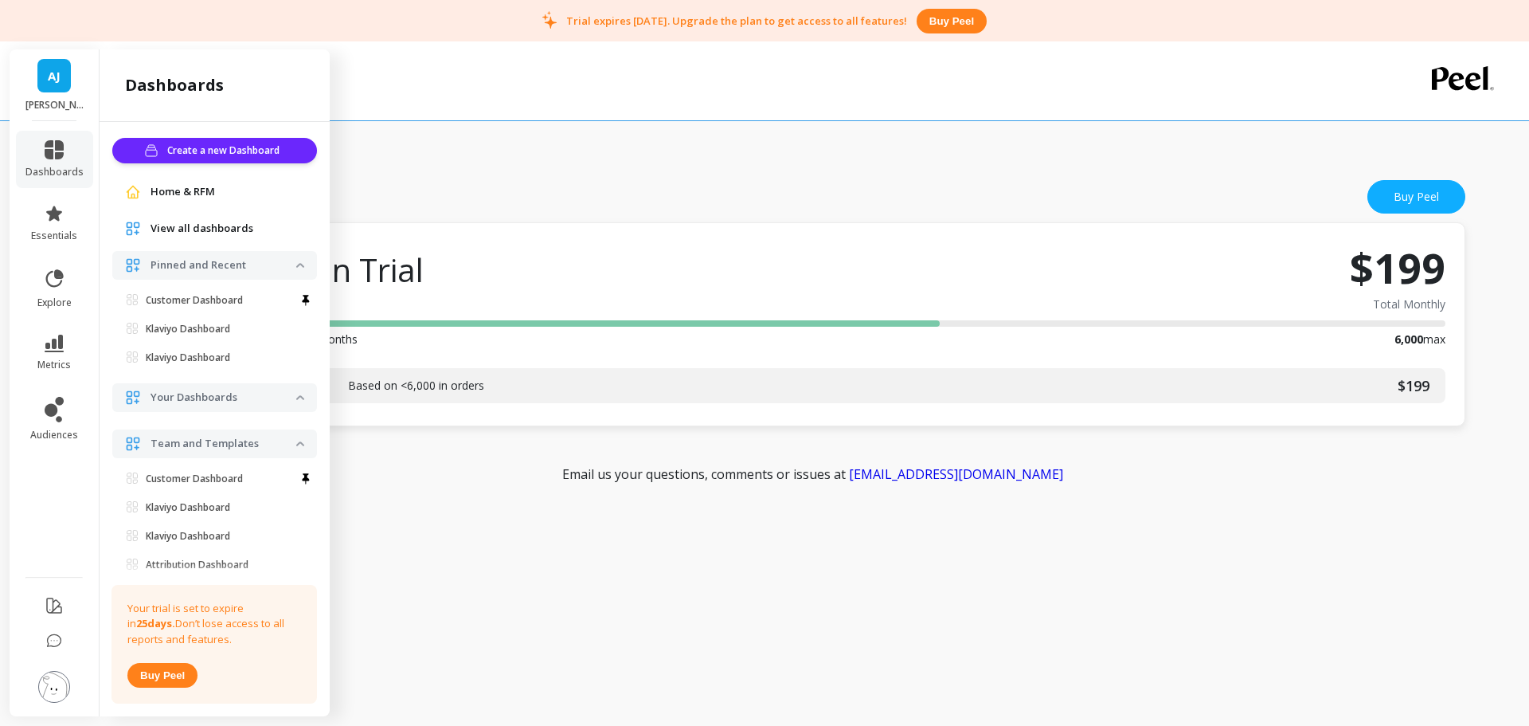
click at [67, 154] on link "dashboards" at bounding box center [54, 159] width 58 height 38
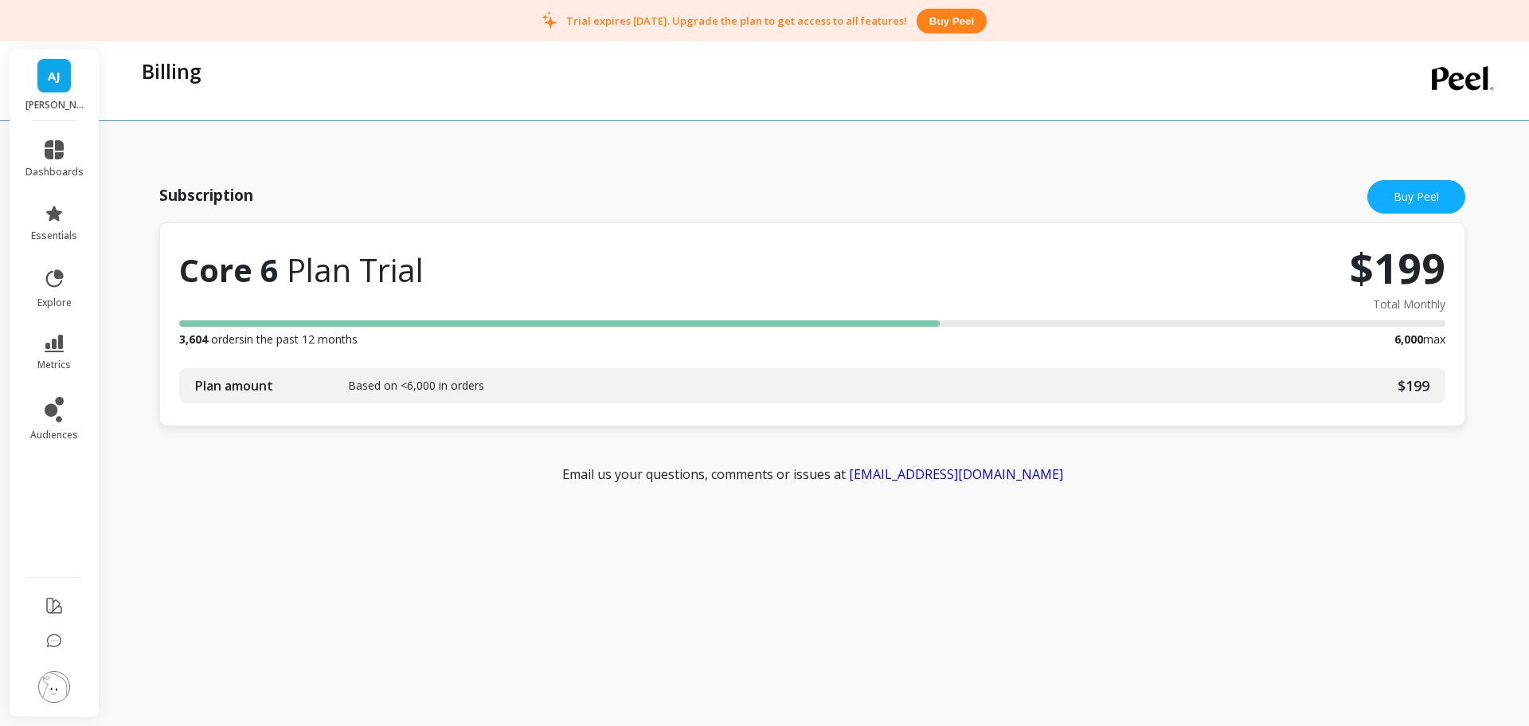
click at [56, 156] on icon at bounding box center [54, 149] width 19 height 19
drag, startPoint x: 735, startPoint y: 86, endPoint x: 150, endPoint y: 155, distance: 589.4
click at [734, 86] on div "Billing" at bounding box center [750, 80] width 1233 height 79
click at [58, 160] on link "dashboards" at bounding box center [54, 159] width 58 height 38
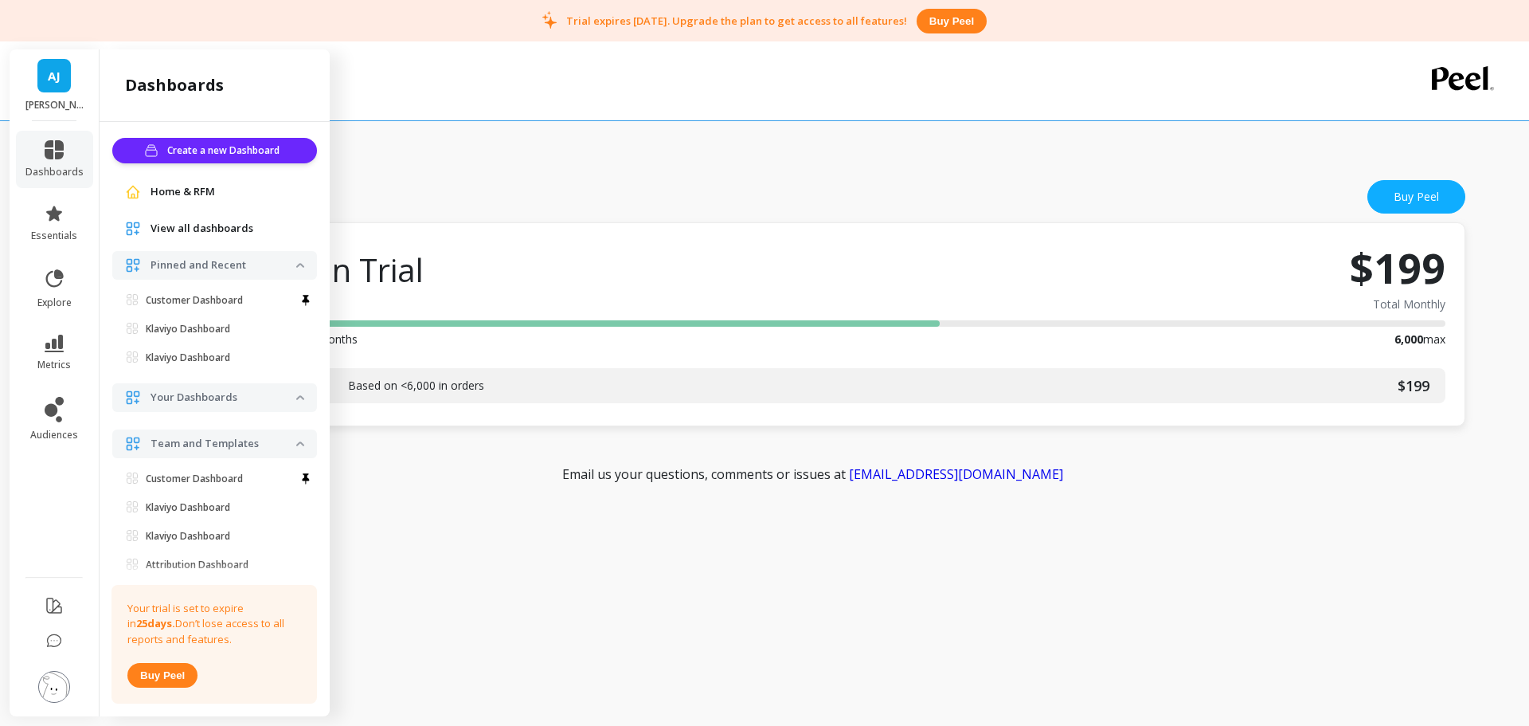
click at [202, 299] on p "Customer Dashboard" at bounding box center [194, 300] width 97 height 13
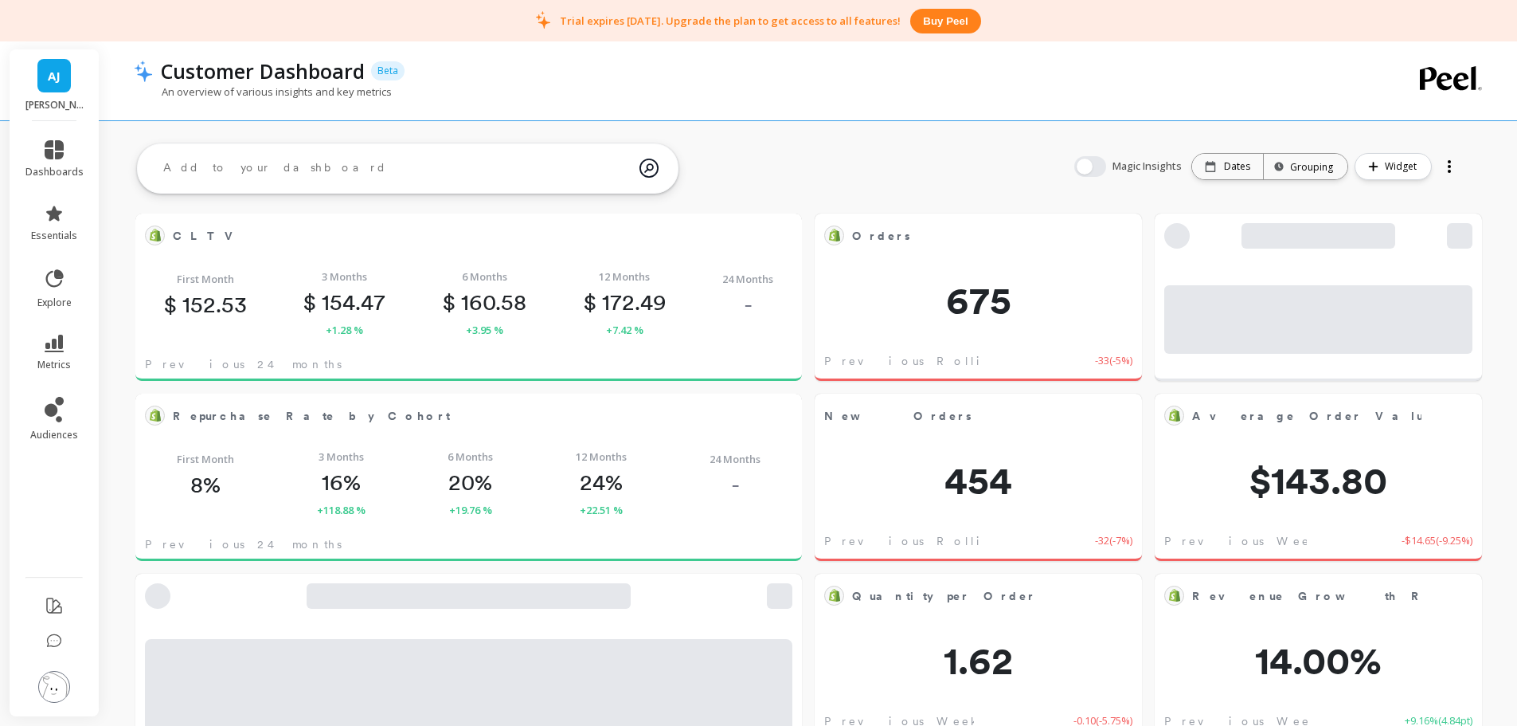
click at [49, 148] on icon at bounding box center [54, 149] width 19 height 19
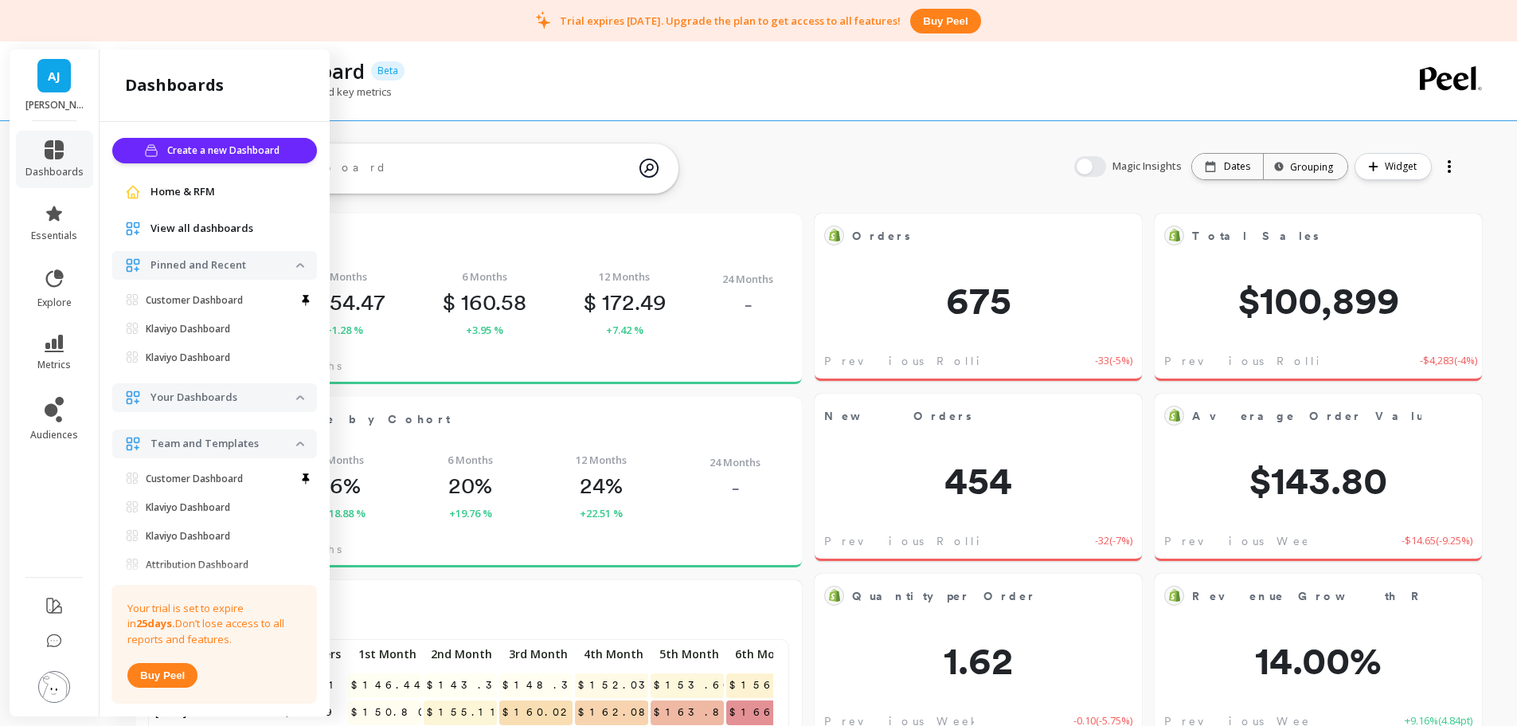
scroll to position [426, 609]
click at [191, 335] on link "Klaviyo Dashboard" at bounding box center [218, 329] width 198 height 22
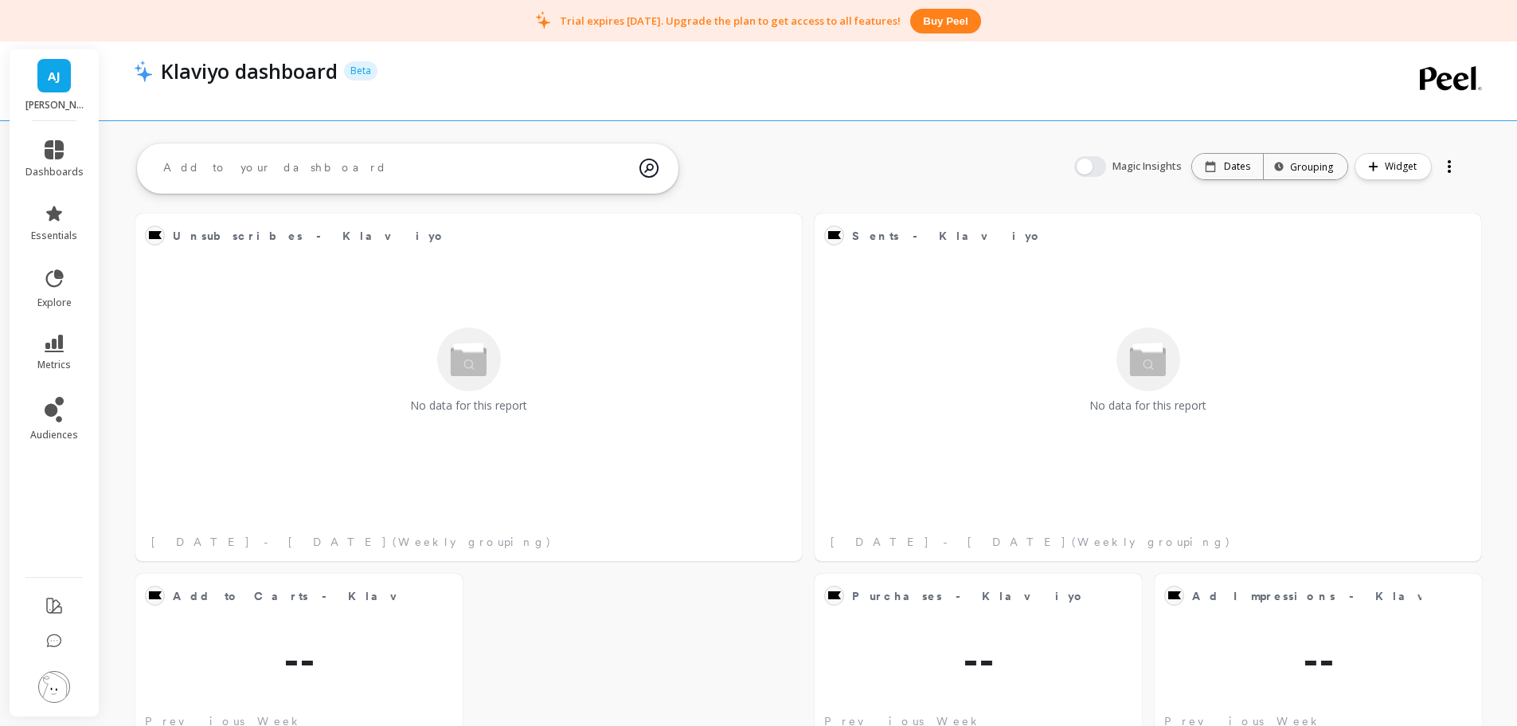
drag, startPoint x: 58, startPoint y: 689, endPoint x: 75, endPoint y: 676, distance: 21.0
click at [59, 689] on img at bounding box center [54, 687] width 32 height 32
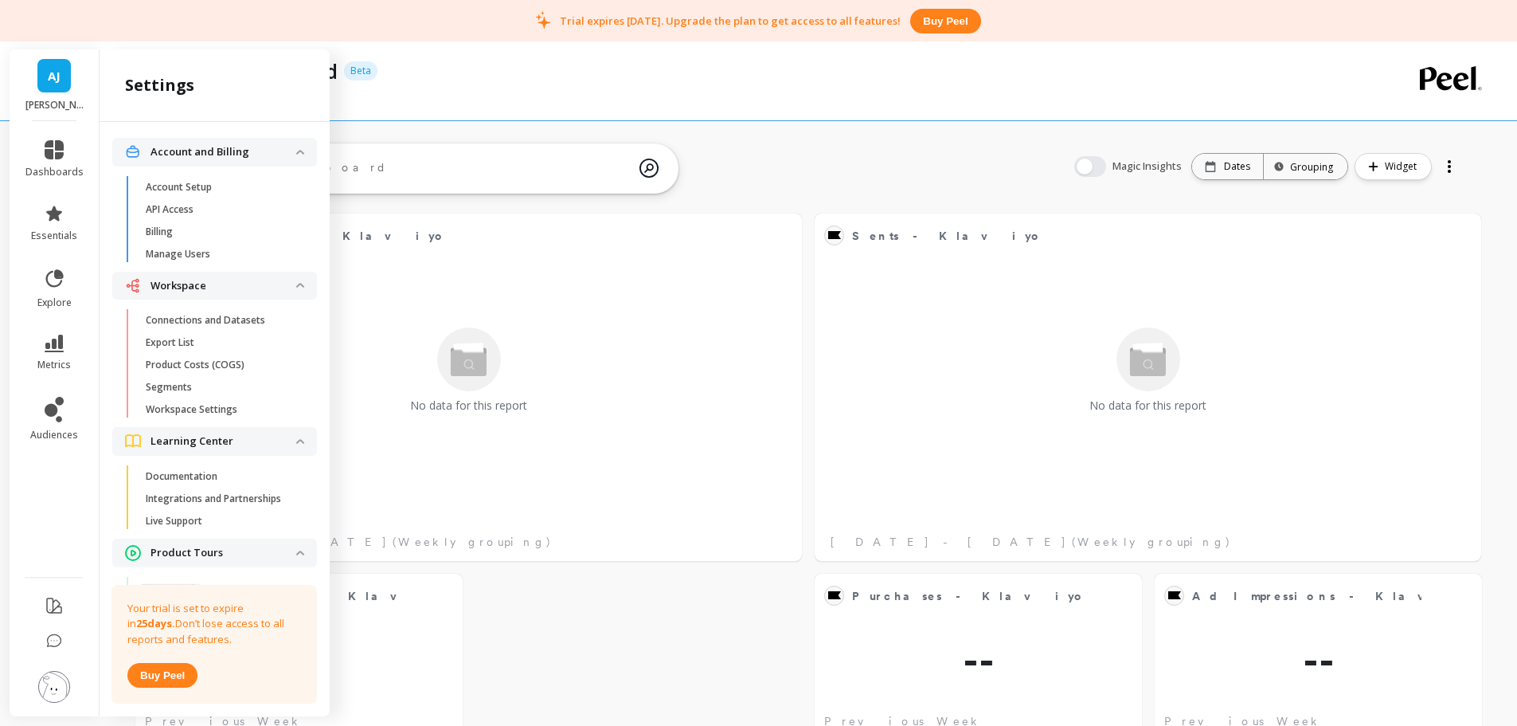
click at [190, 329] on link "Connections and Datasets" at bounding box center [227, 320] width 179 height 22
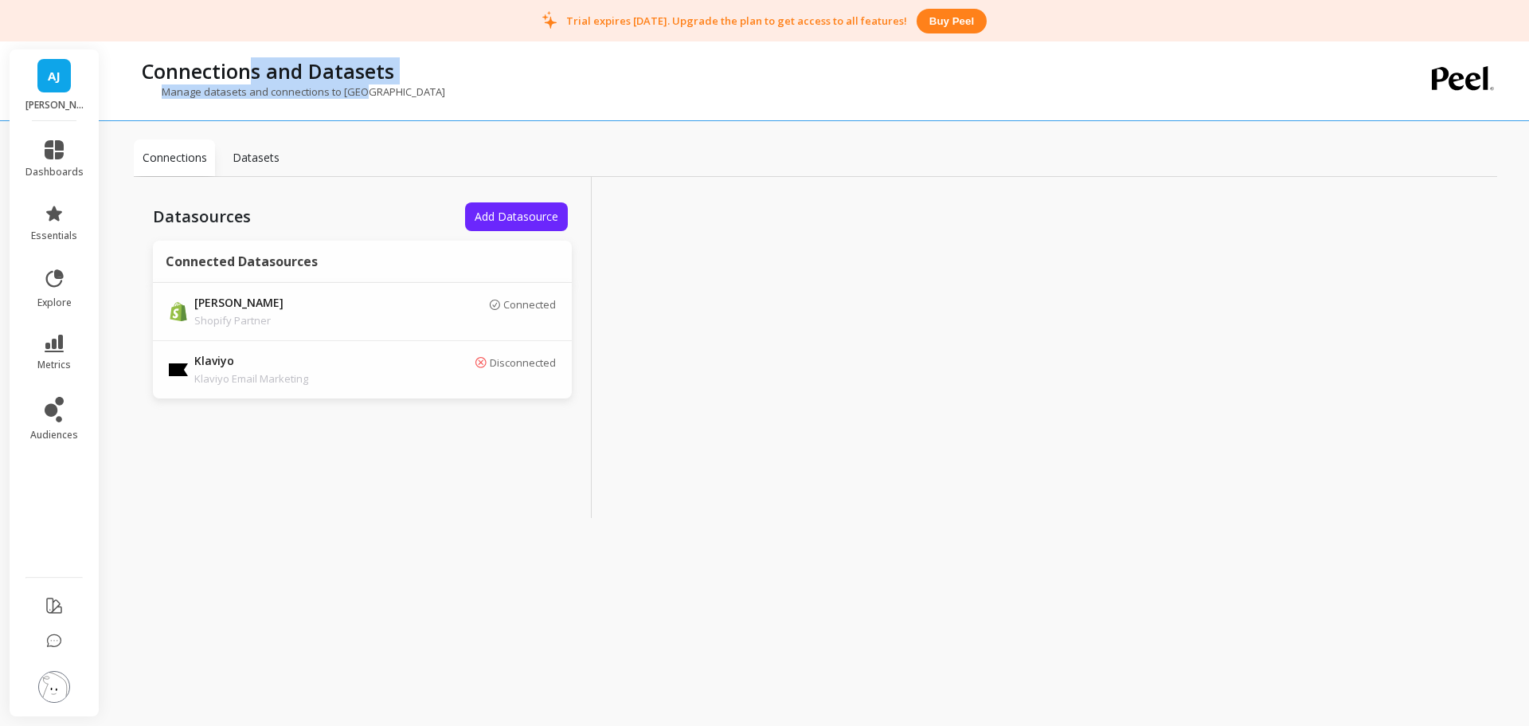
drag, startPoint x: 416, startPoint y: 105, endPoint x: 436, endPoint y: 108, distance: 20.8
click at [436, 108] on div "Connections and Datasets Manage datasets and connections to Peel" at bounding box center [750, 80] width 1233 height 79
click at [437, 104] on div "Manage datasets and connections to Peel" at bounding box center [750, 99] width 1233 height 30
drag, startPoint x: 323, startPoint y: 89, endPoint x: 176, endPoint y: 74, distance: 148.1
click at [176, 74] on div "Connections and Datasets Manage datasets and connections to Peel" at bounding box center [750, 80] width 1233 height 79
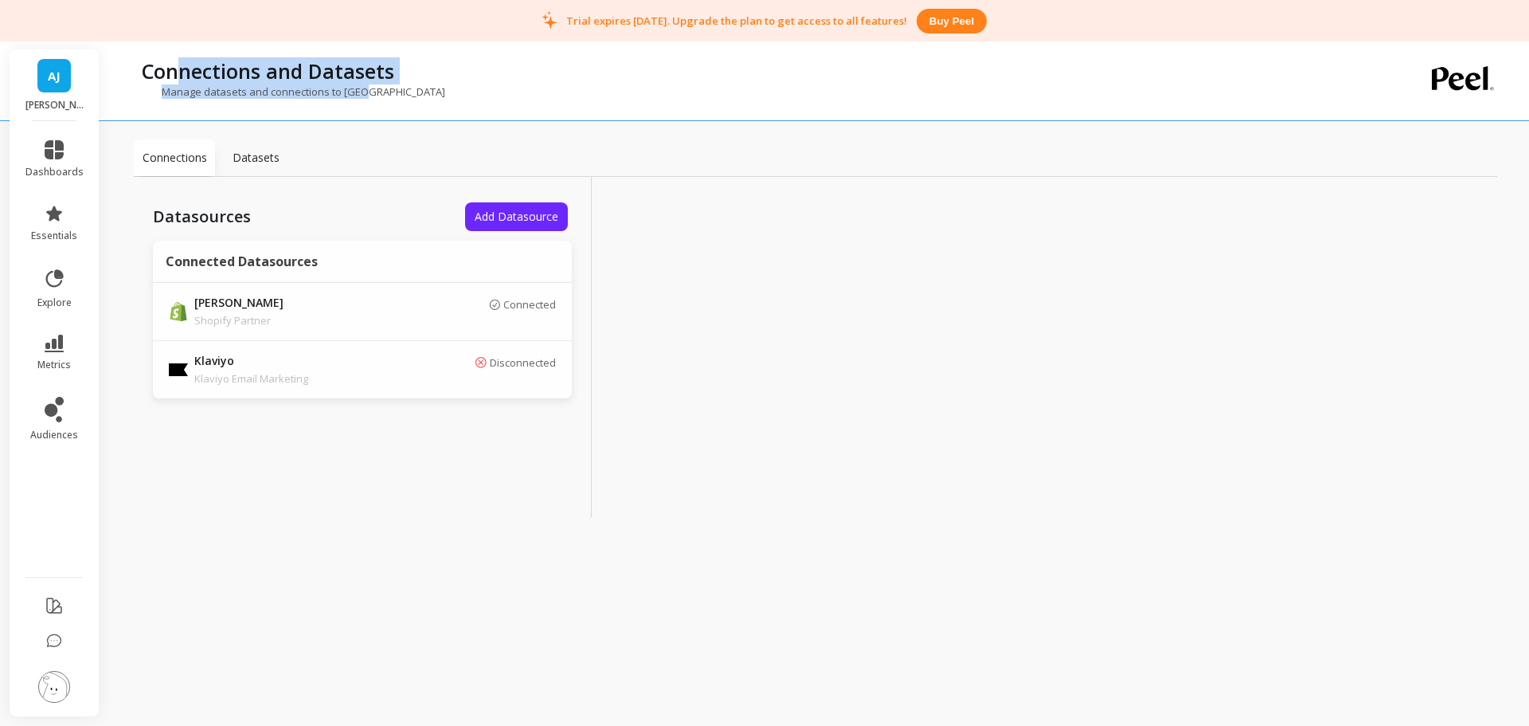
click at [176, 74] on p "Connections and Datasets" at bounding box center [268, 70] width 252 height 27
drag, startPoint x: 204, startPoint y: 76, endPoint x: 417, endPoint y: 92, distance: 214.1
click at [417, 92] on div "Connections and Datasets Manage datasets and connections to Peel" at bounding box center [750, 80] width 1233 height 79
click at [417, 92] on div "Manage datasets and connections to Peel" at bounding box center [750, 99] width 1233 height 30
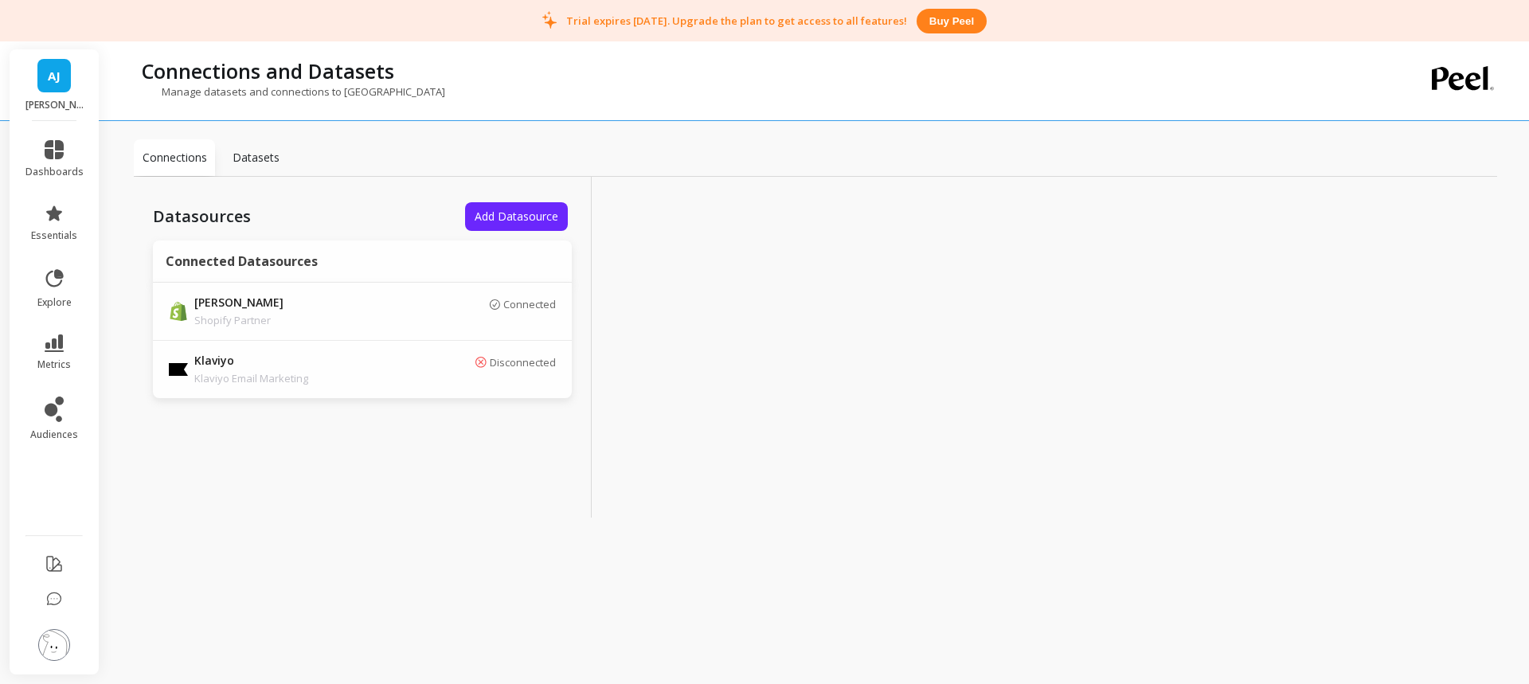
click at [38, 648] on button at bounding box center [54, 646] width 32 height 34
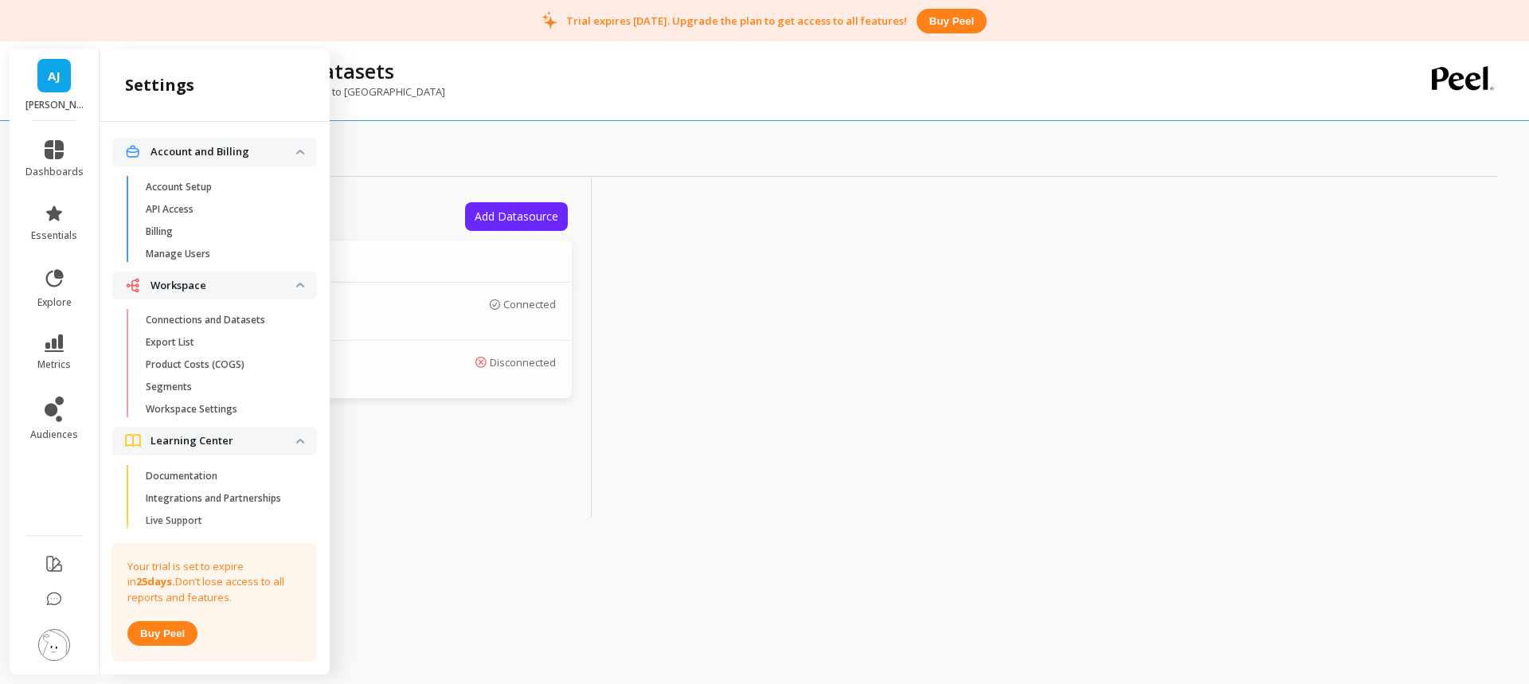
click at [225, 318] on p "Connections and Datasets" at bounding box center [205, 320] width 119 height 13
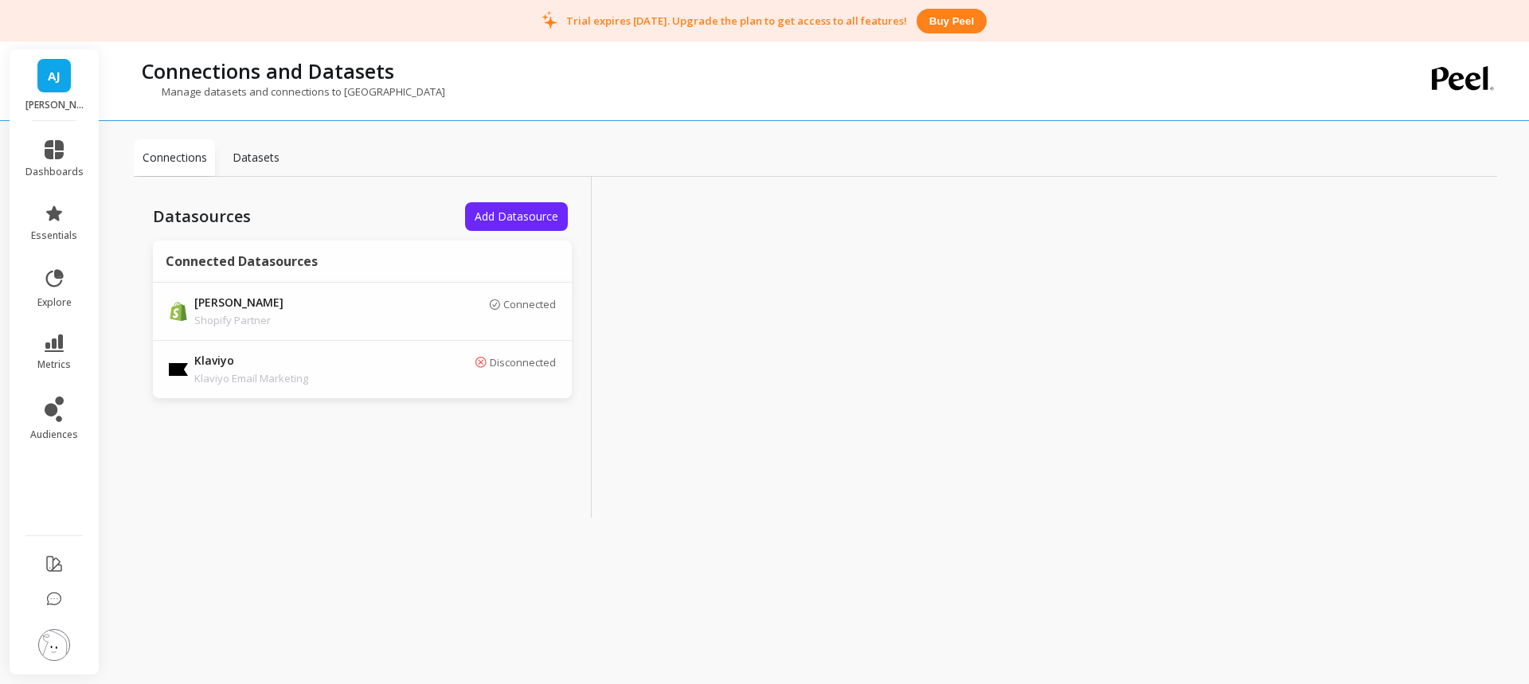
click at [504, 369] on p "Disconnected" at bounding box center [523, 362] width 66 height 13
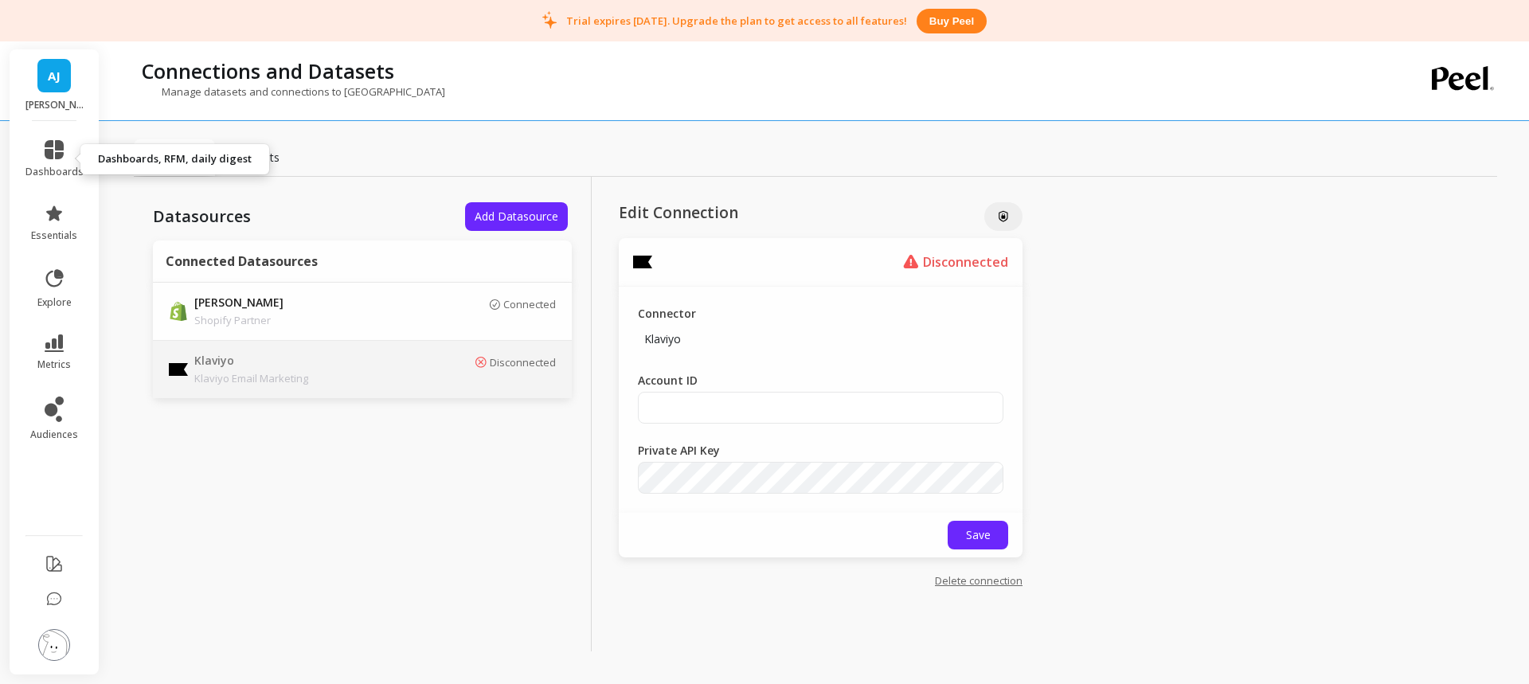
click at [61, 153] on icon at bounding box center [54, 149] width 19 height 19
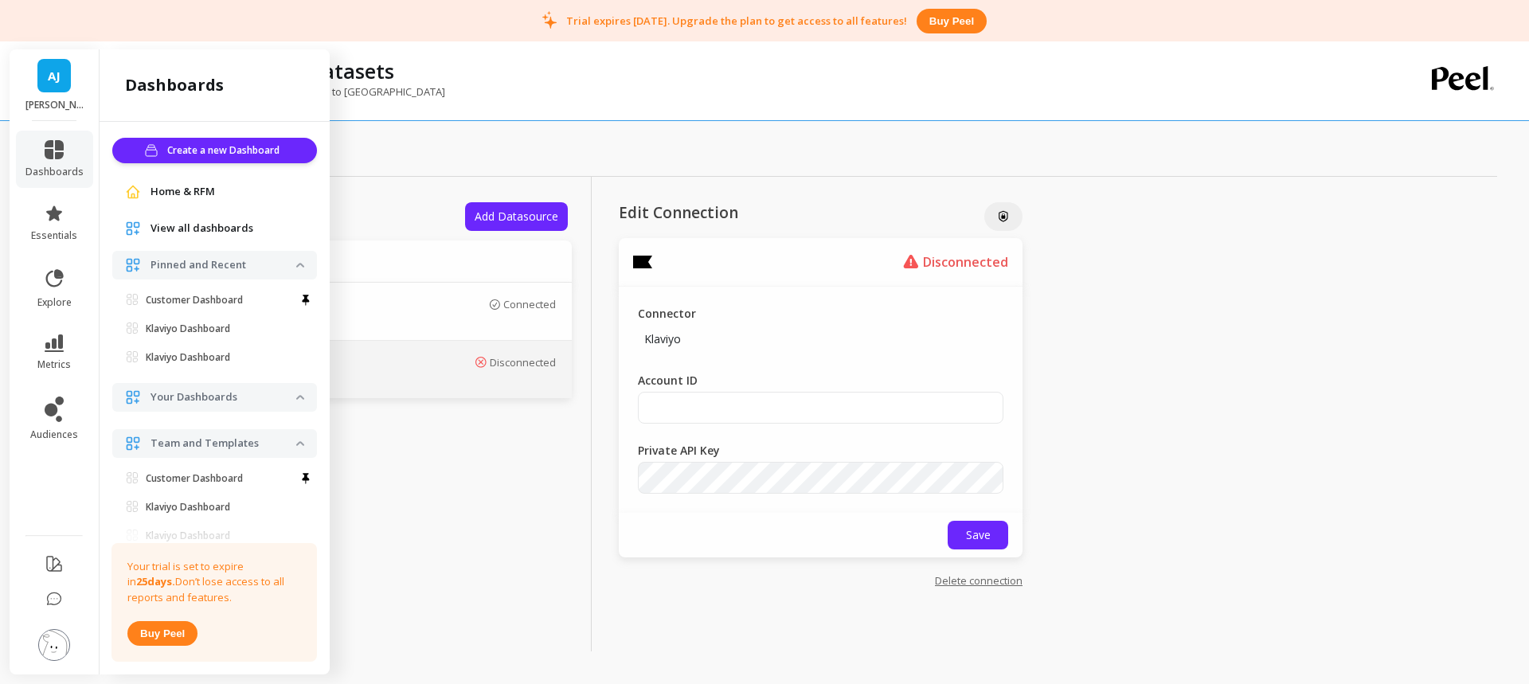
click at [184, 334] on p "Klaviyo Dashboard" at bounding box center [188, 329] width 84 height 13
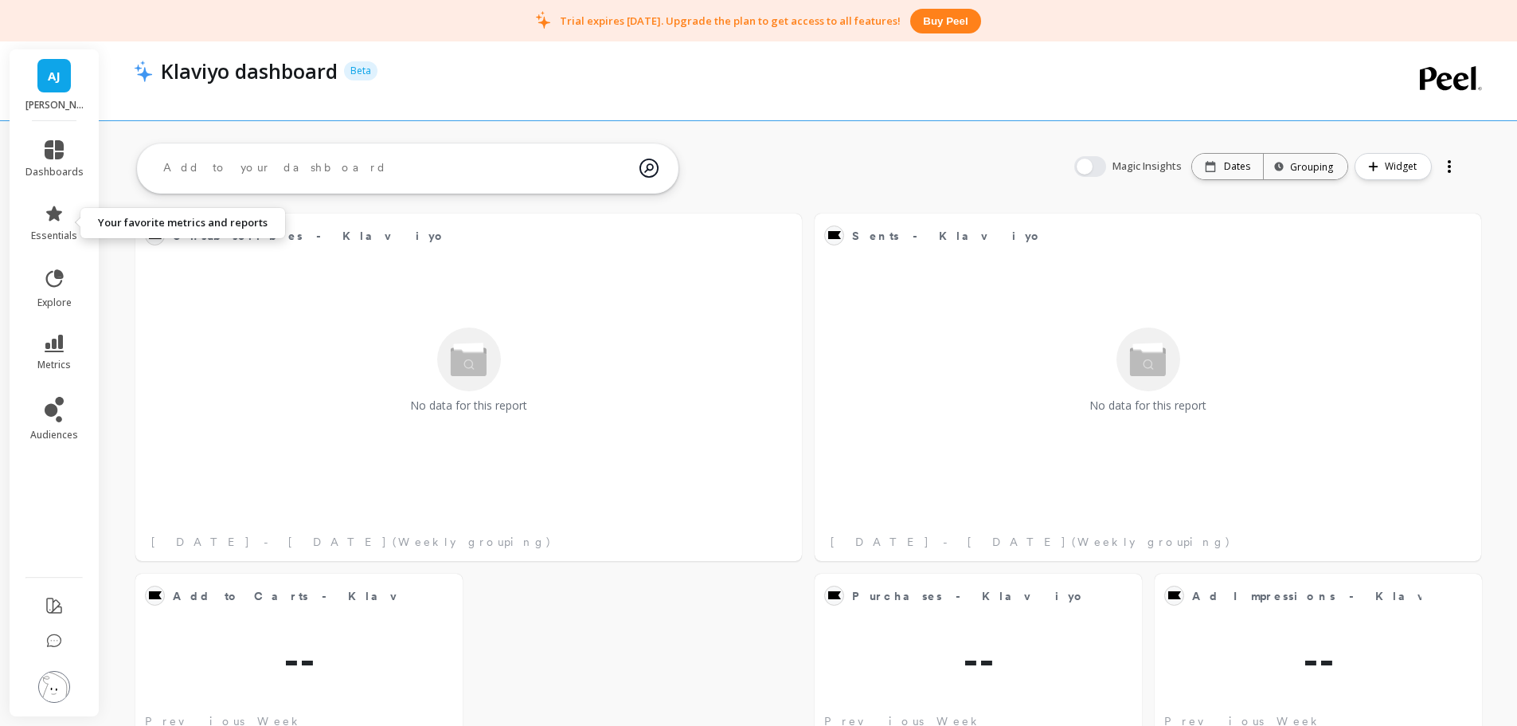
click at [61, 221] on icon at bounding box center [54, 213] width 19 height 19
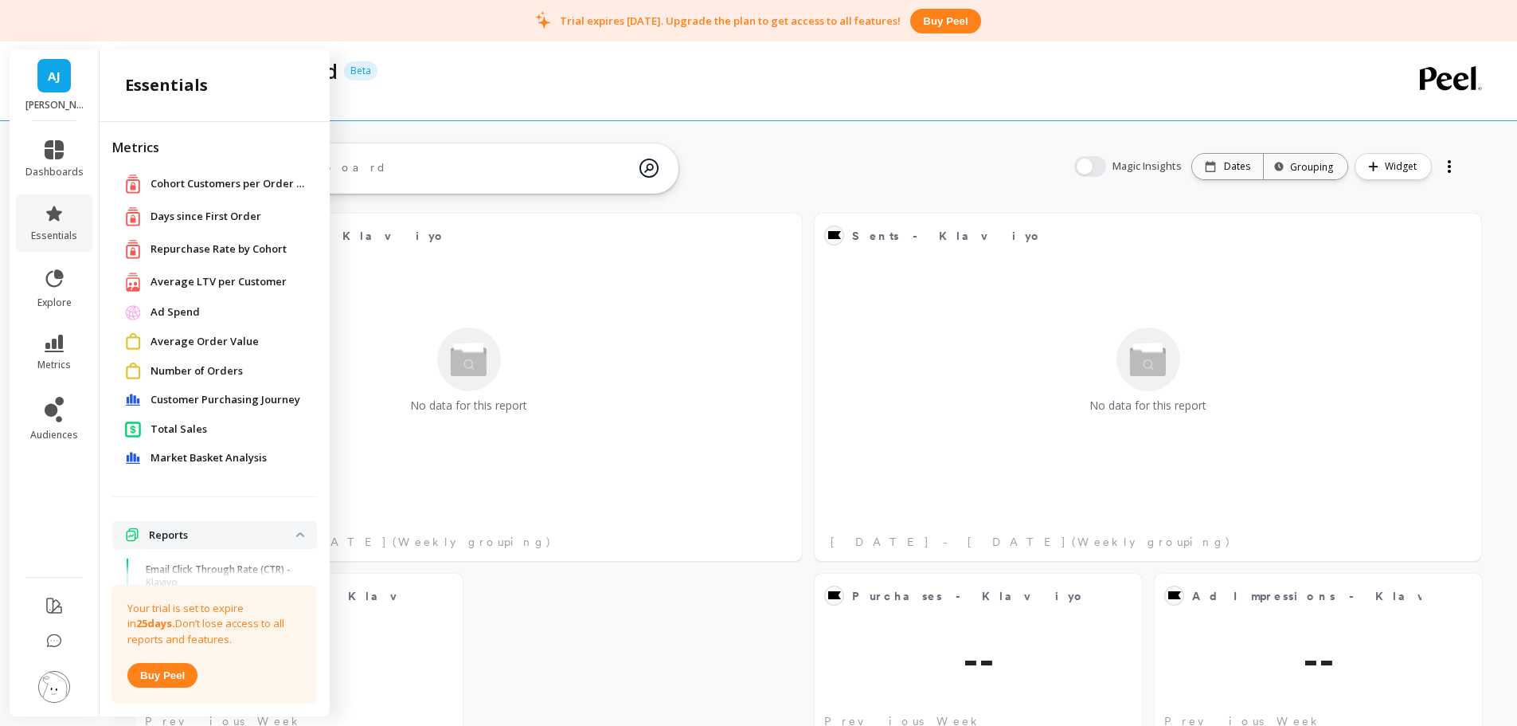
click at [225, 464] on span "Market Basket Analysis" at bounding box center [209, 458] width 116 height 16
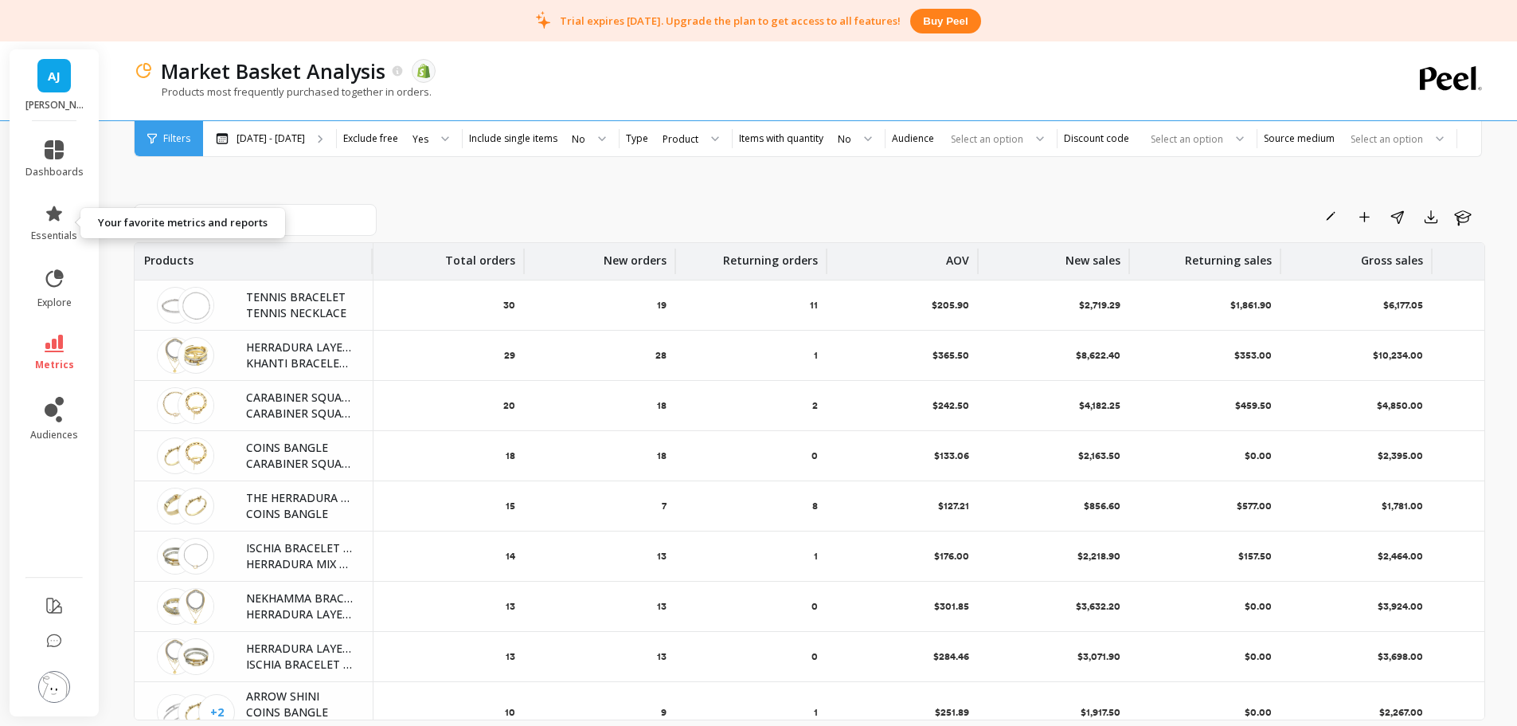
click at [51, 218] on icon at bounding box center [54, 212] width 16 height 15
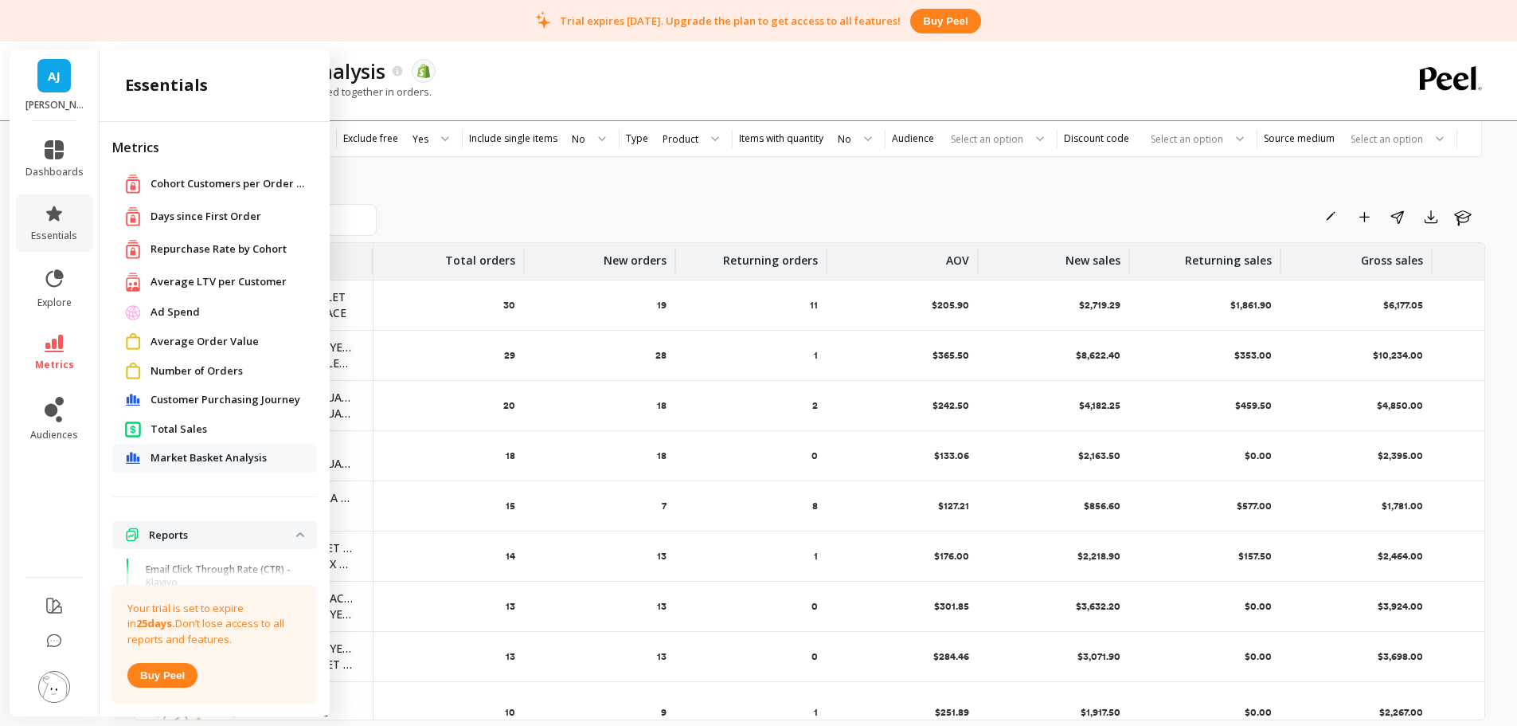
click at [256, 401] on span "Customer Purchasing Journey" at bounding box center [226, 400] width 150 height 16
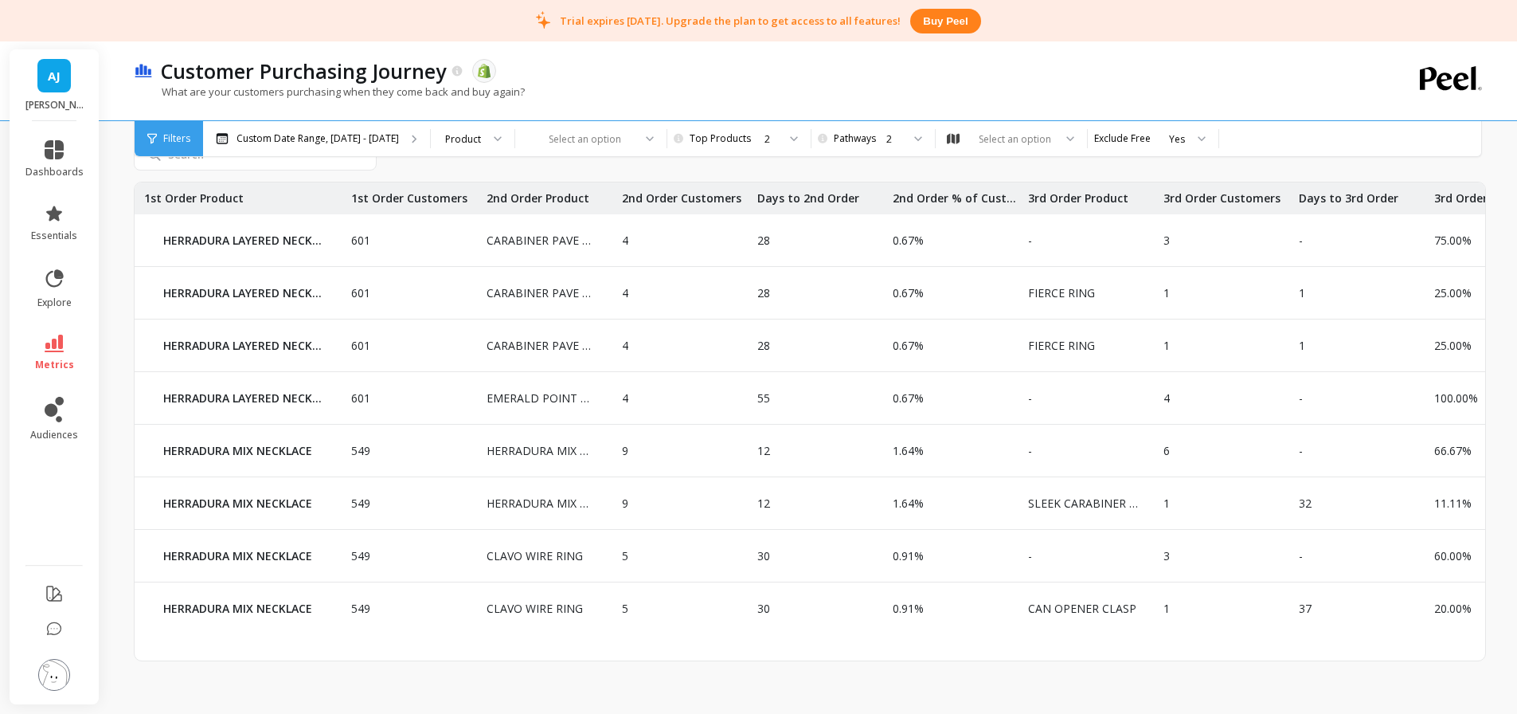
scroll to position [774, 0]
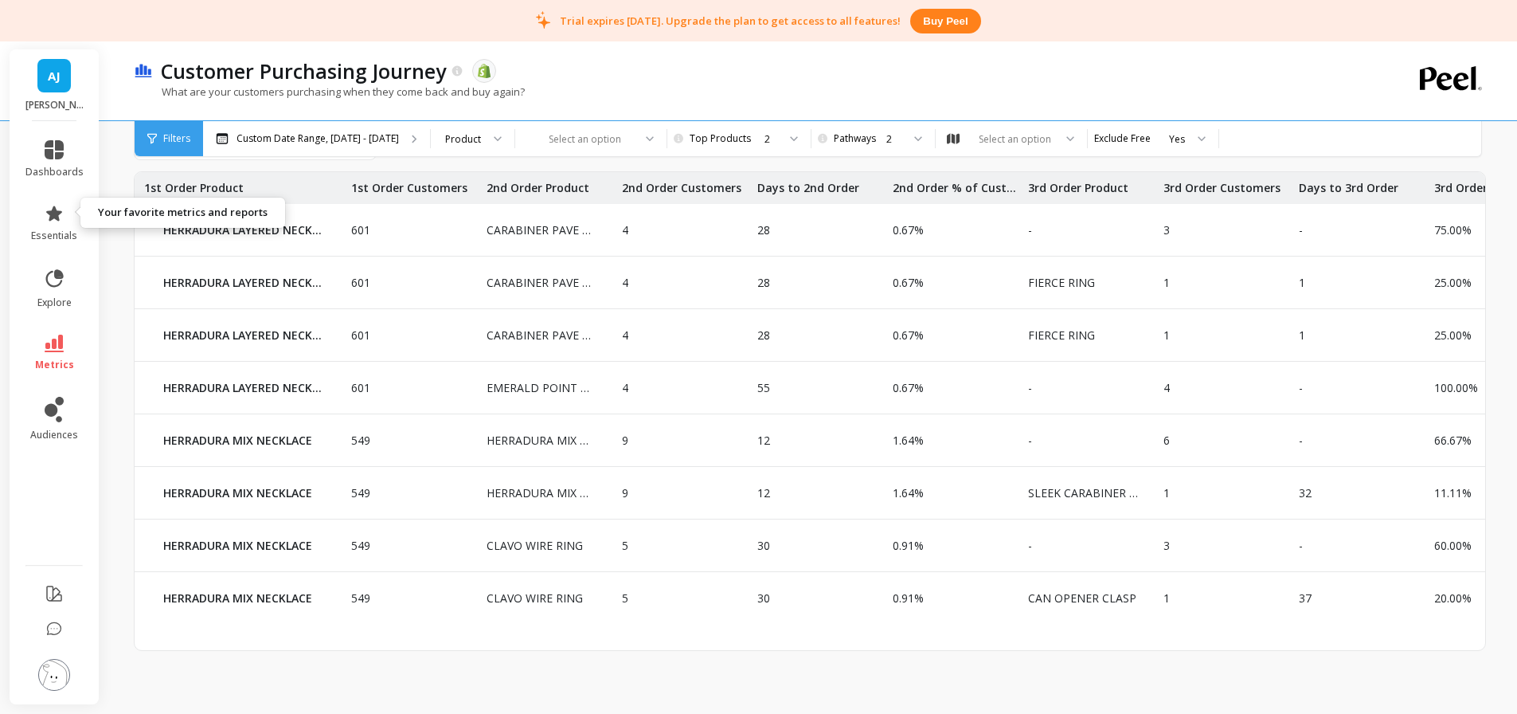
click at [66, 209] on link "essentials" at bounding box center [54, 223] width 58 height 38
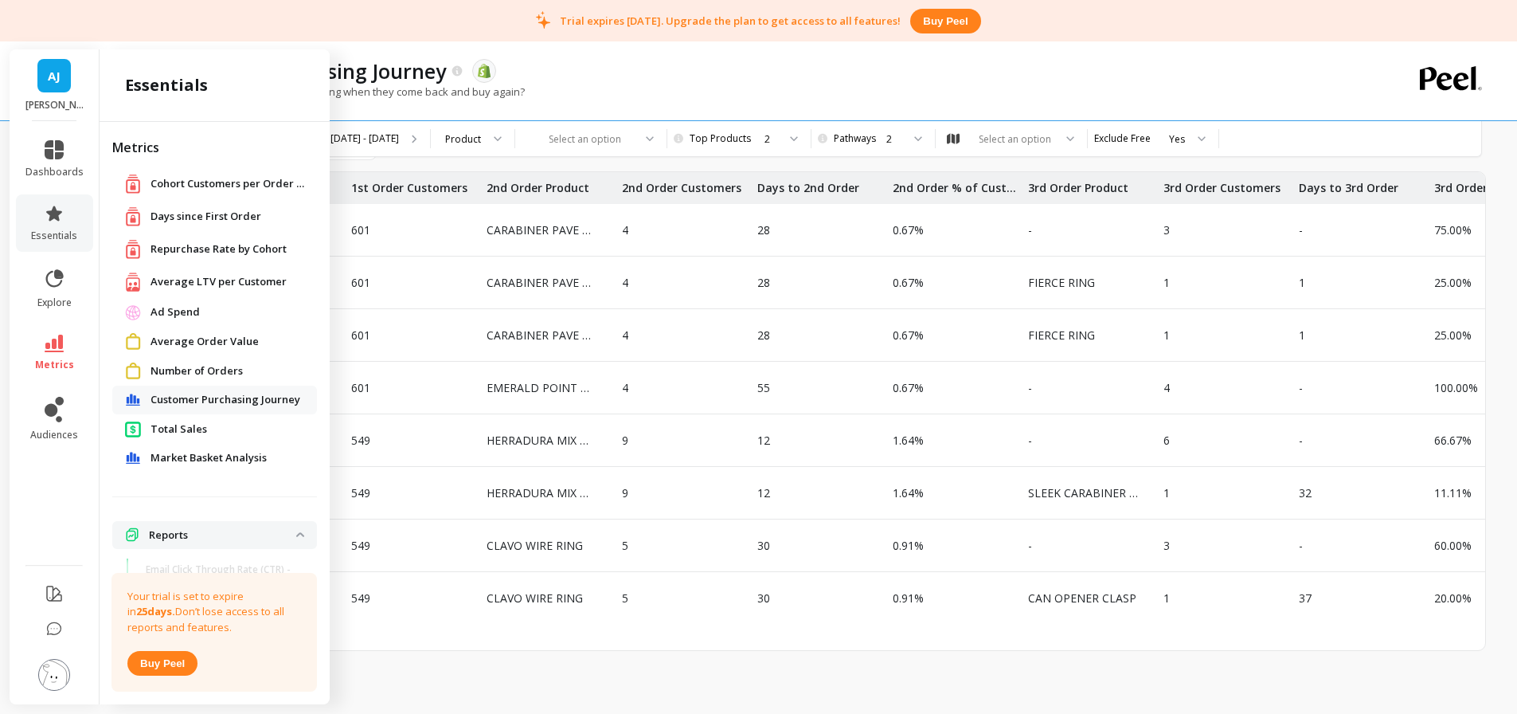
click at [196, 209] on span "Days since First Order" at bounding box center [206, 217] width 111 height 16
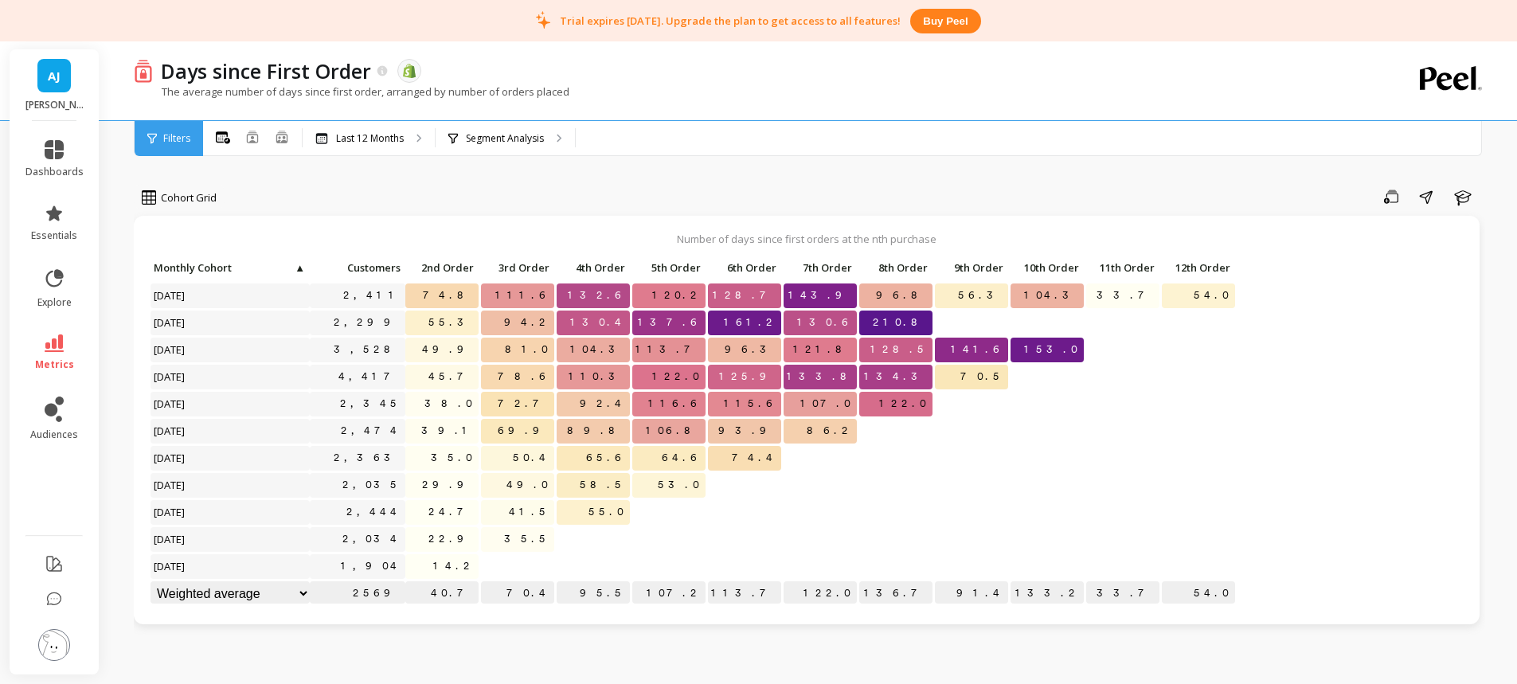
click at [515, 143] on p "Segment Analysis" at bounding box center [505, 138] width 78 height 13
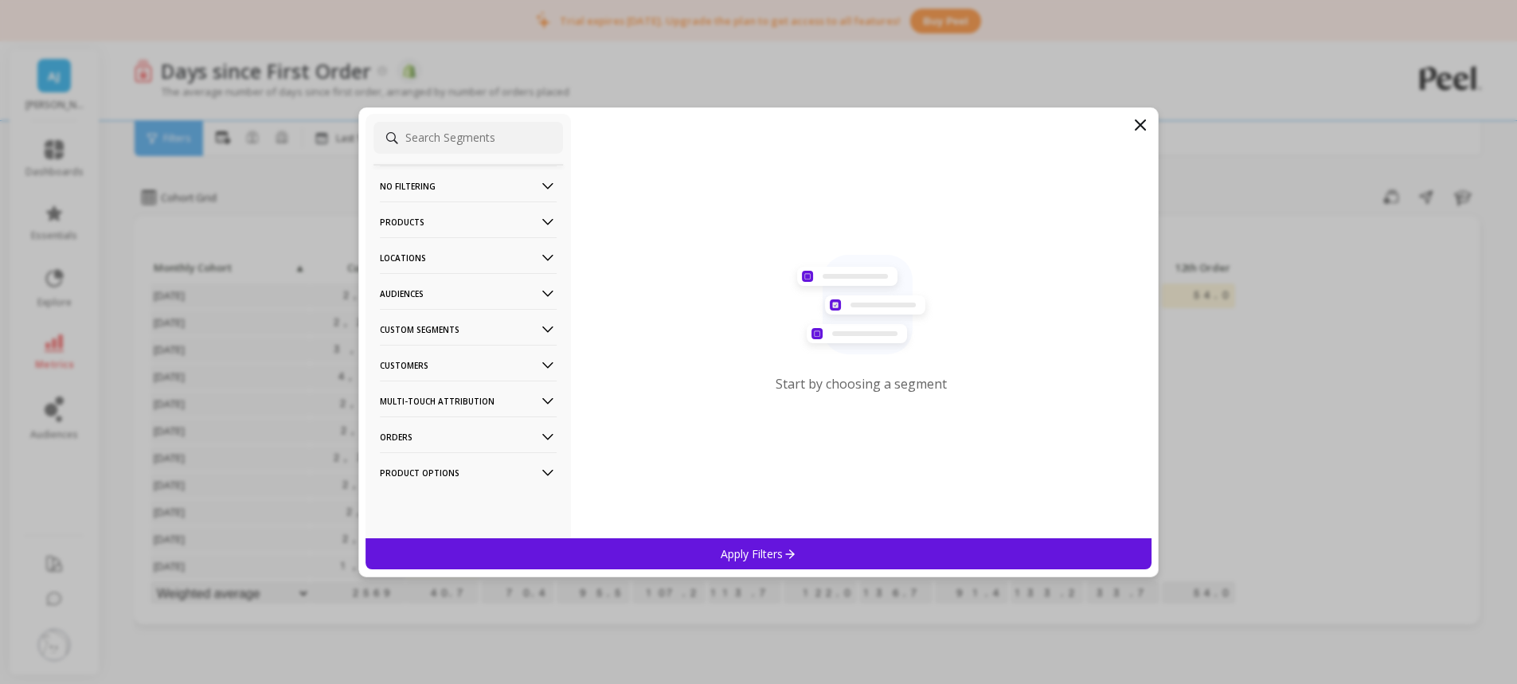
click at [413, 221] on p "Products" at bounding box center [468, 222] width 177 height 41
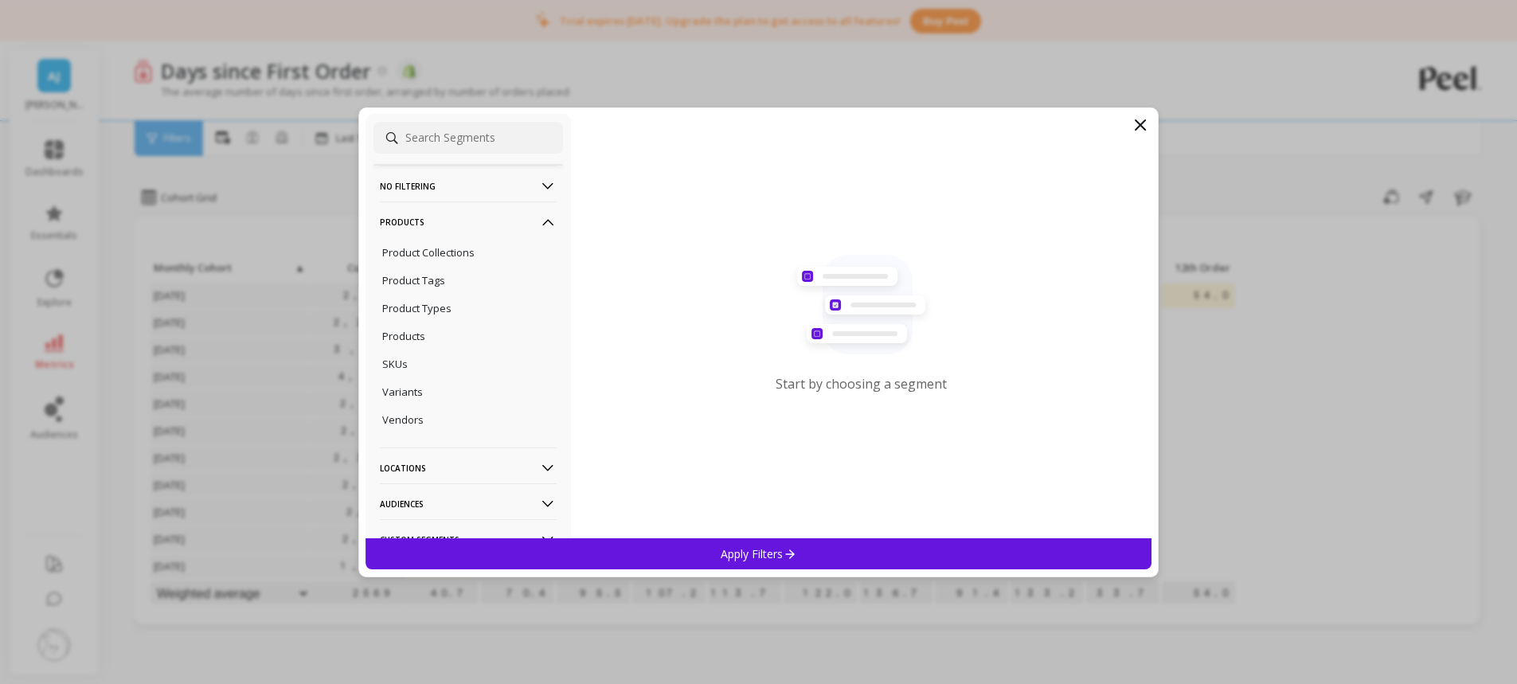
click at [432, 253] on p "Product Collections" at bounding box center [428, 252] width 92 height 14
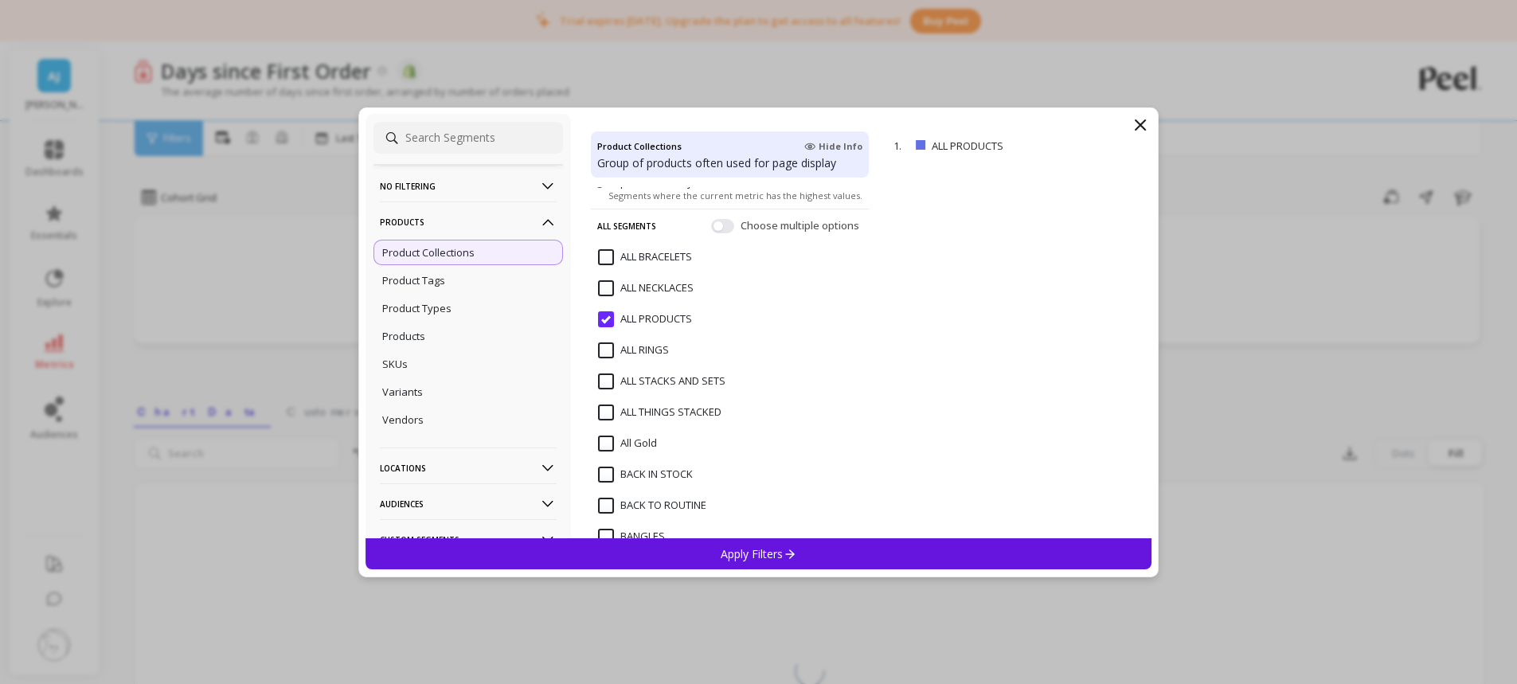
scroll to position [80, 0]
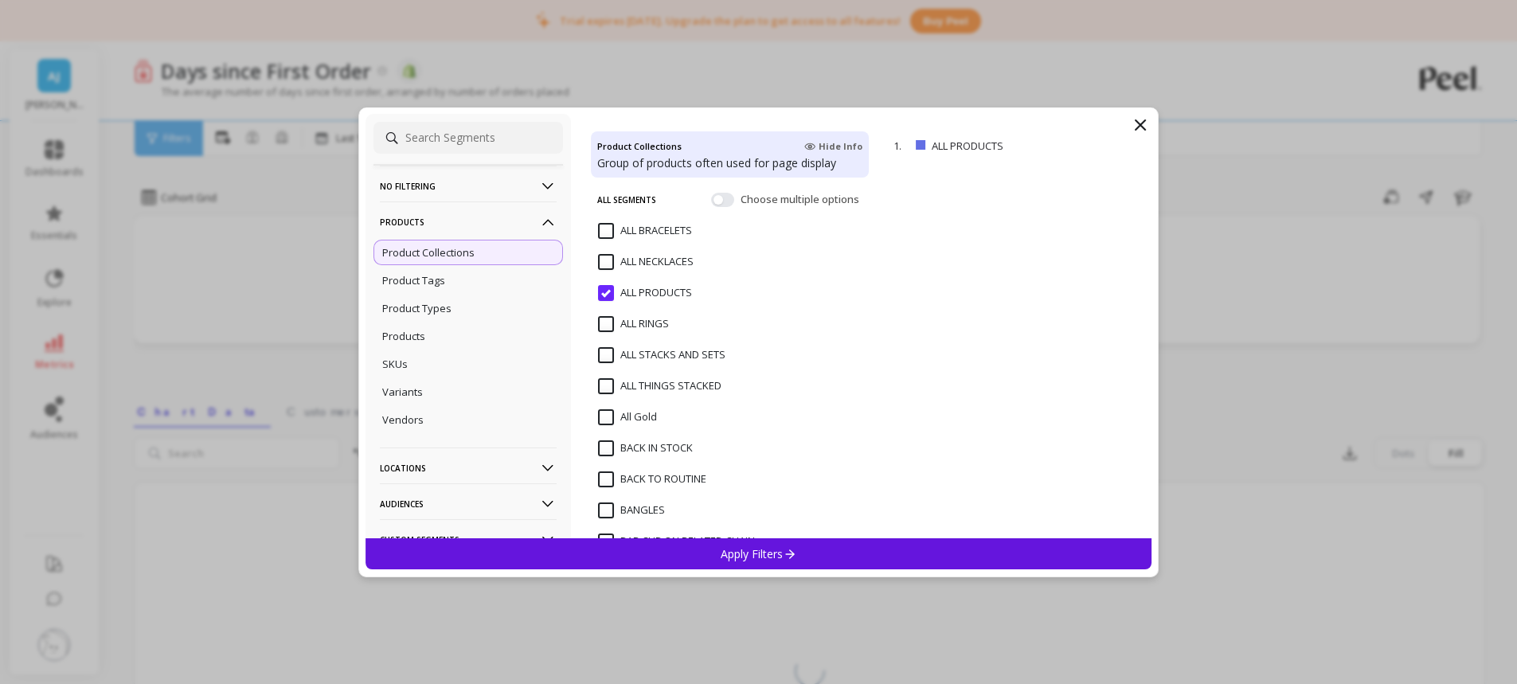
click at [608, 232] on BRACELETS "ALL BRACELETS" at bounding box center [645, 231] width 94 height 16
click at [739, 555] on p "Apply Filters" at bounding box center [759, 553] width 76 height 15
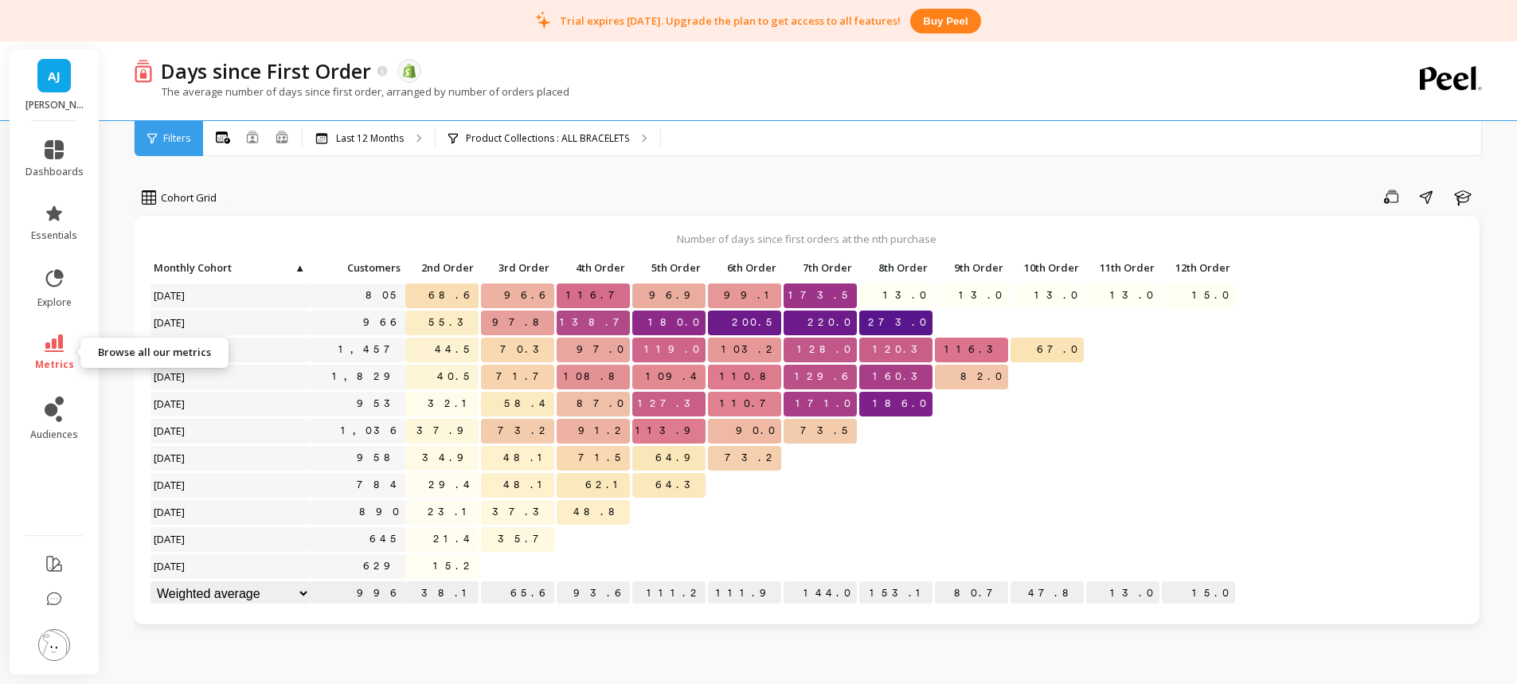
click at [57, 343] on icon at bounding box center [54, 344] width 19 height 18
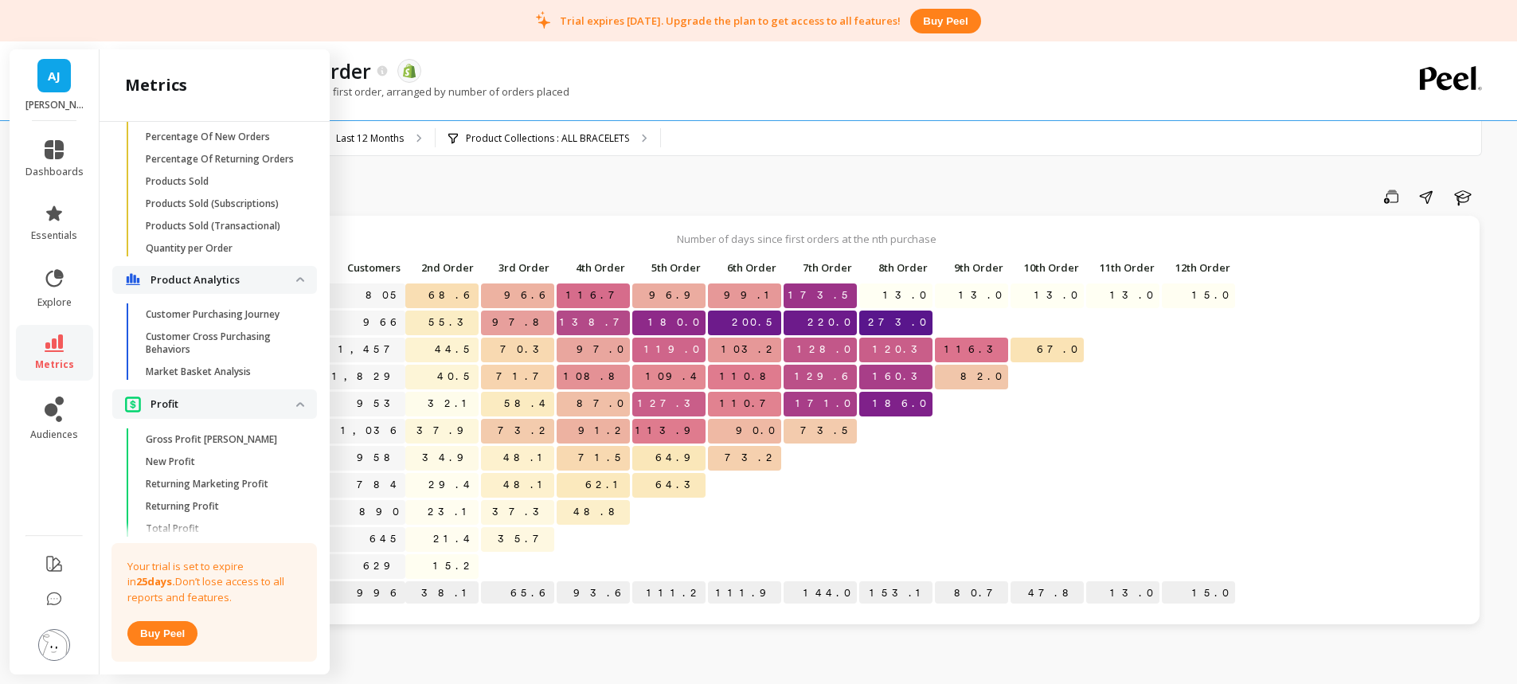
scroll to position [2490, 0]
click at [229, 362] on p "Customer Cross Purchasing Behaviors" at bounding box center [222, 349] width 152 height 25
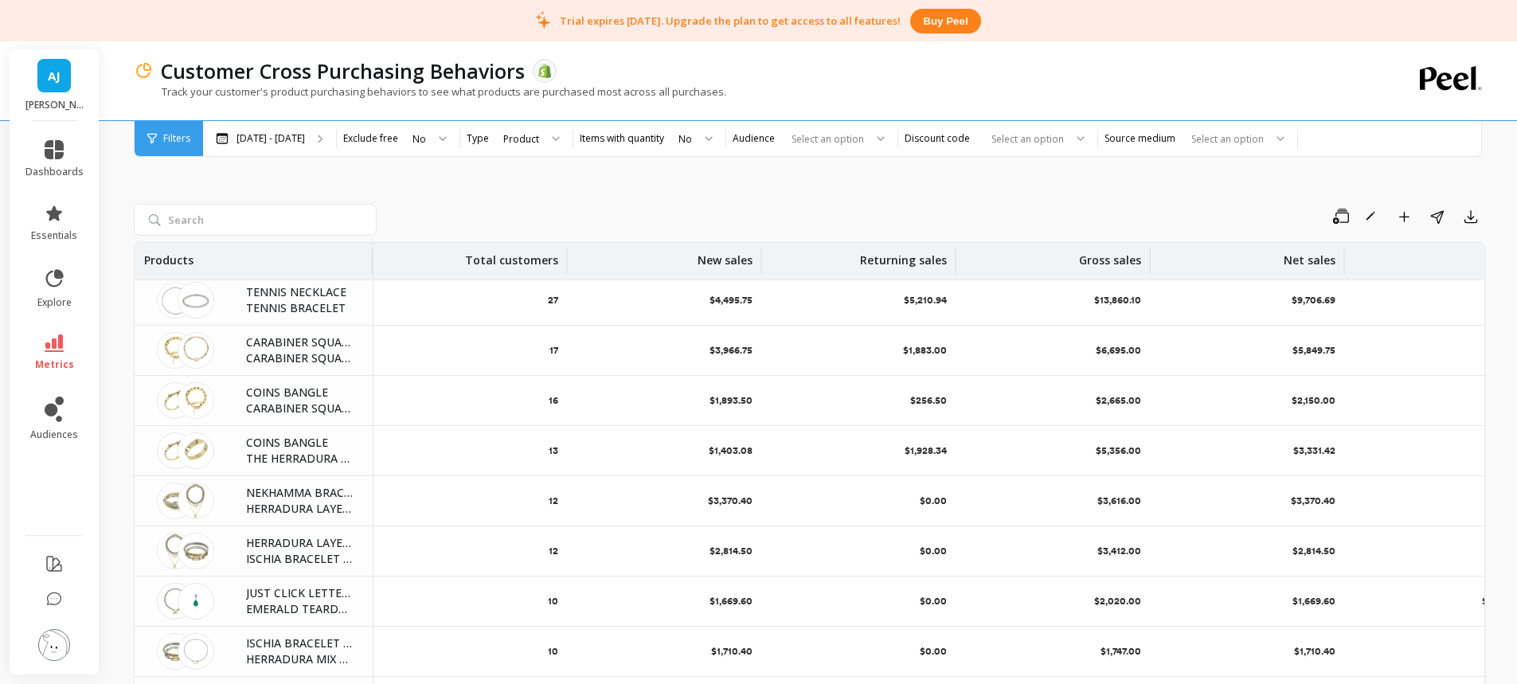
scroll to position [80, 0]
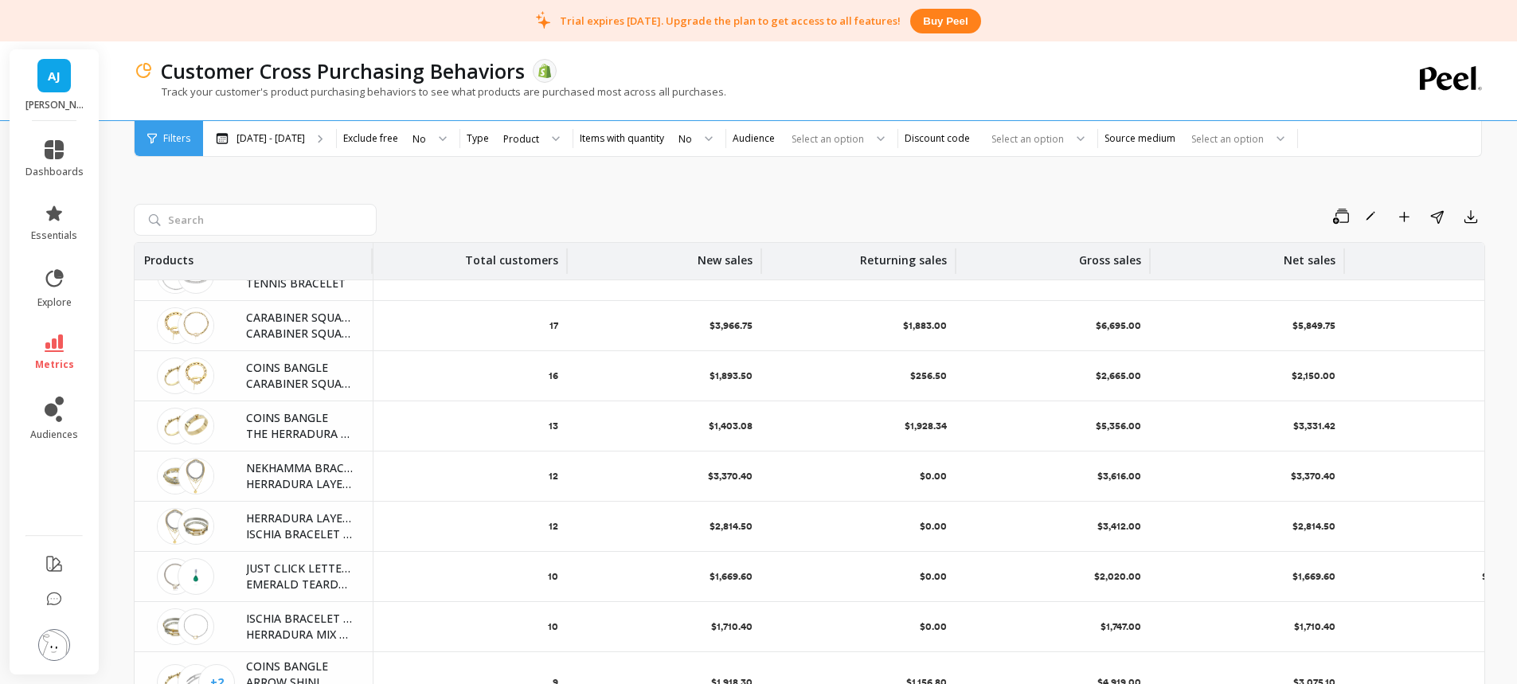
click at [1185, 140] on div at bounding box center [1224, 138] width 79 height 15
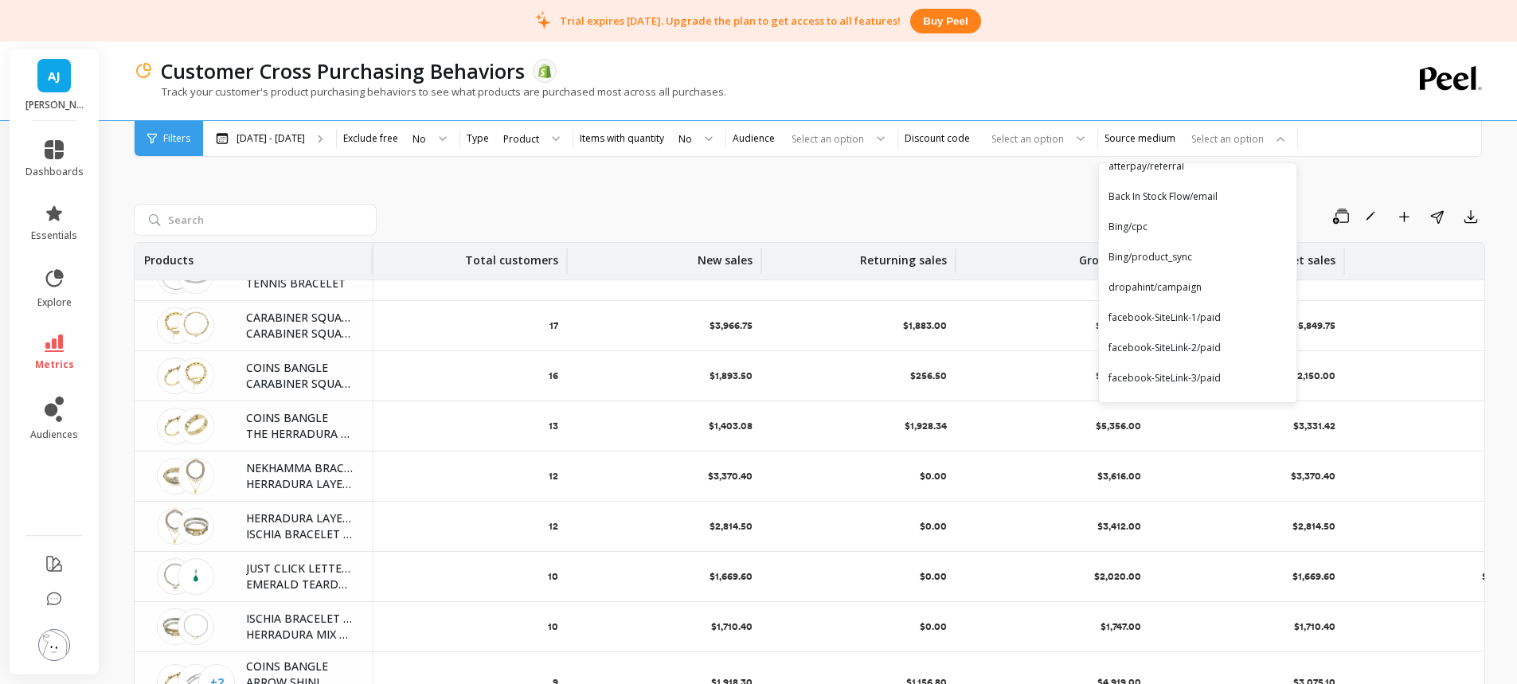
scroll to position [54, 0]
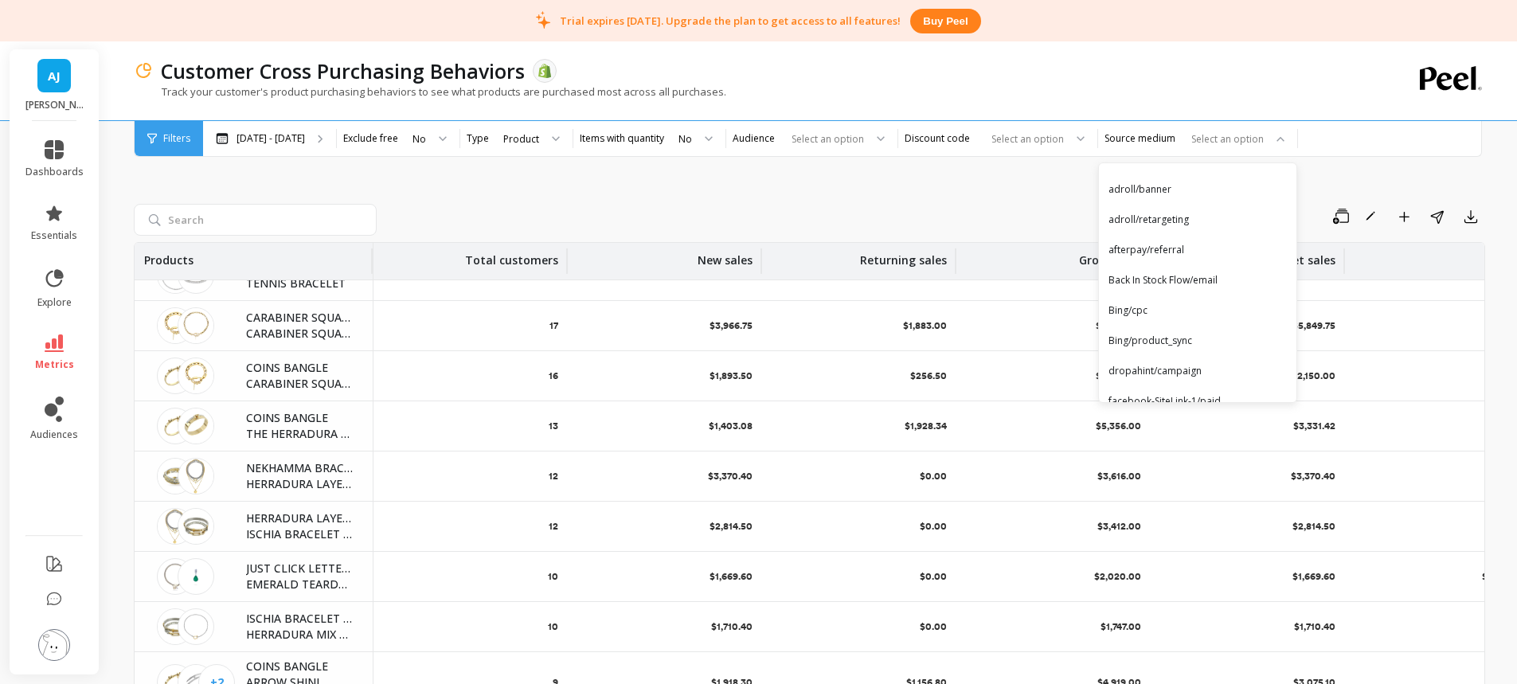
click at [530, 147] on div "Product" at bounding box center [521, 139] width 39 height 18
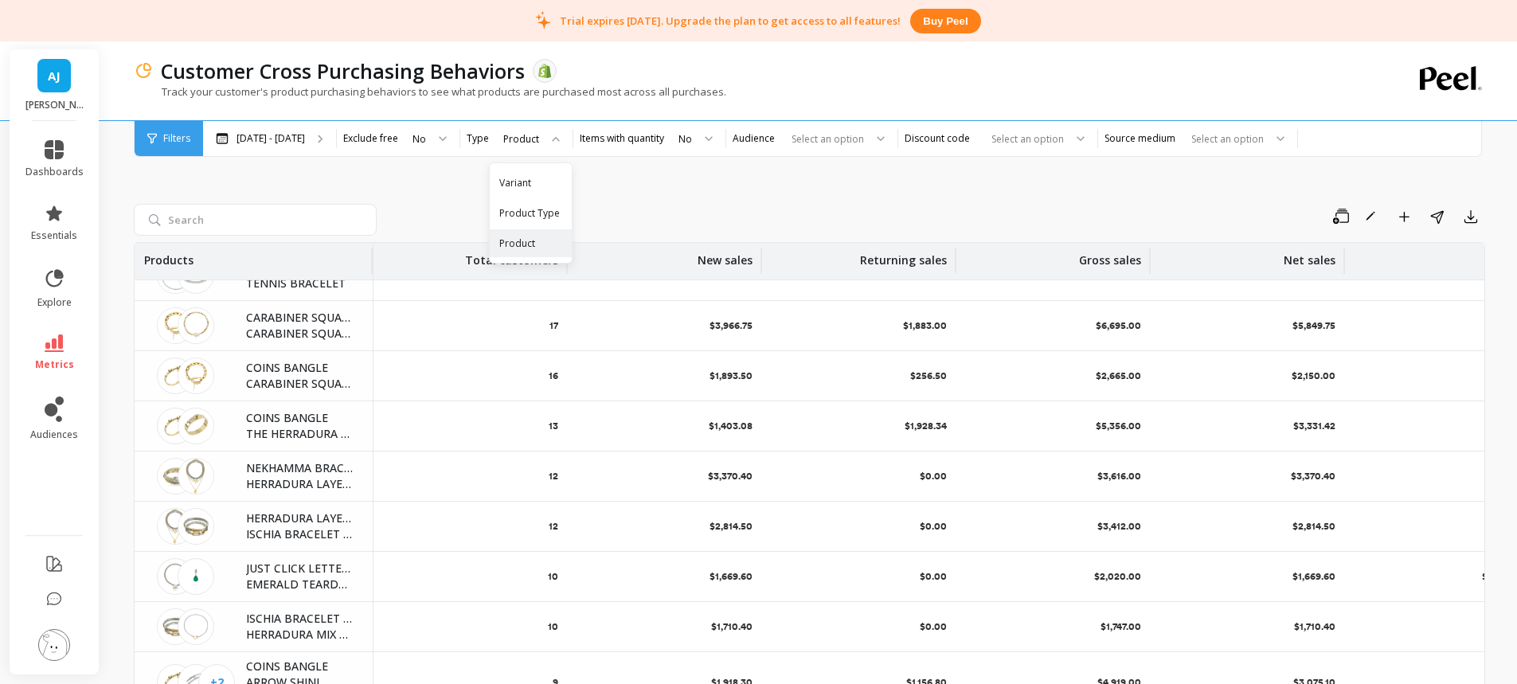
click at [415, 174] on div "Save Rename Add to Dashboard Share Export Products Total customers New sales Re…" at bounding box center [810, 423] width 1352 height 679
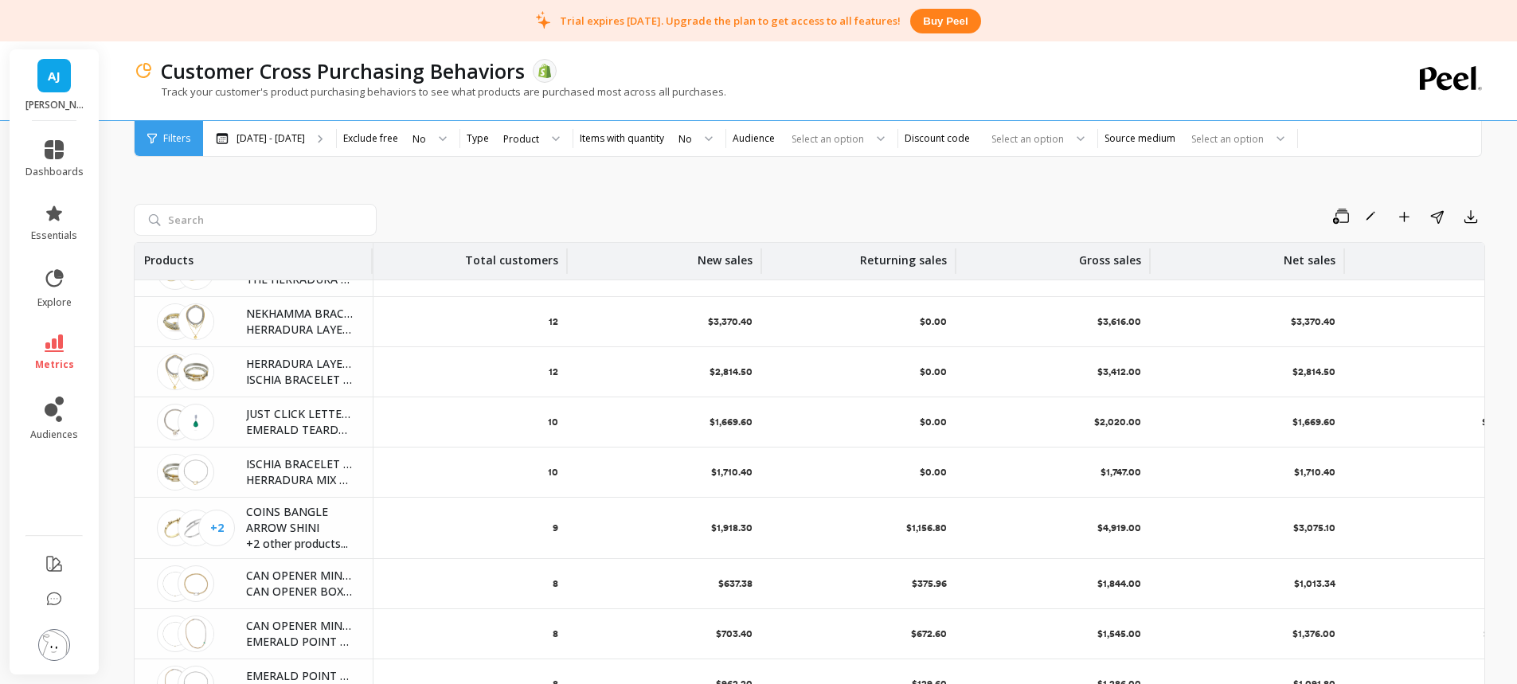
scroll to position [319, 0]
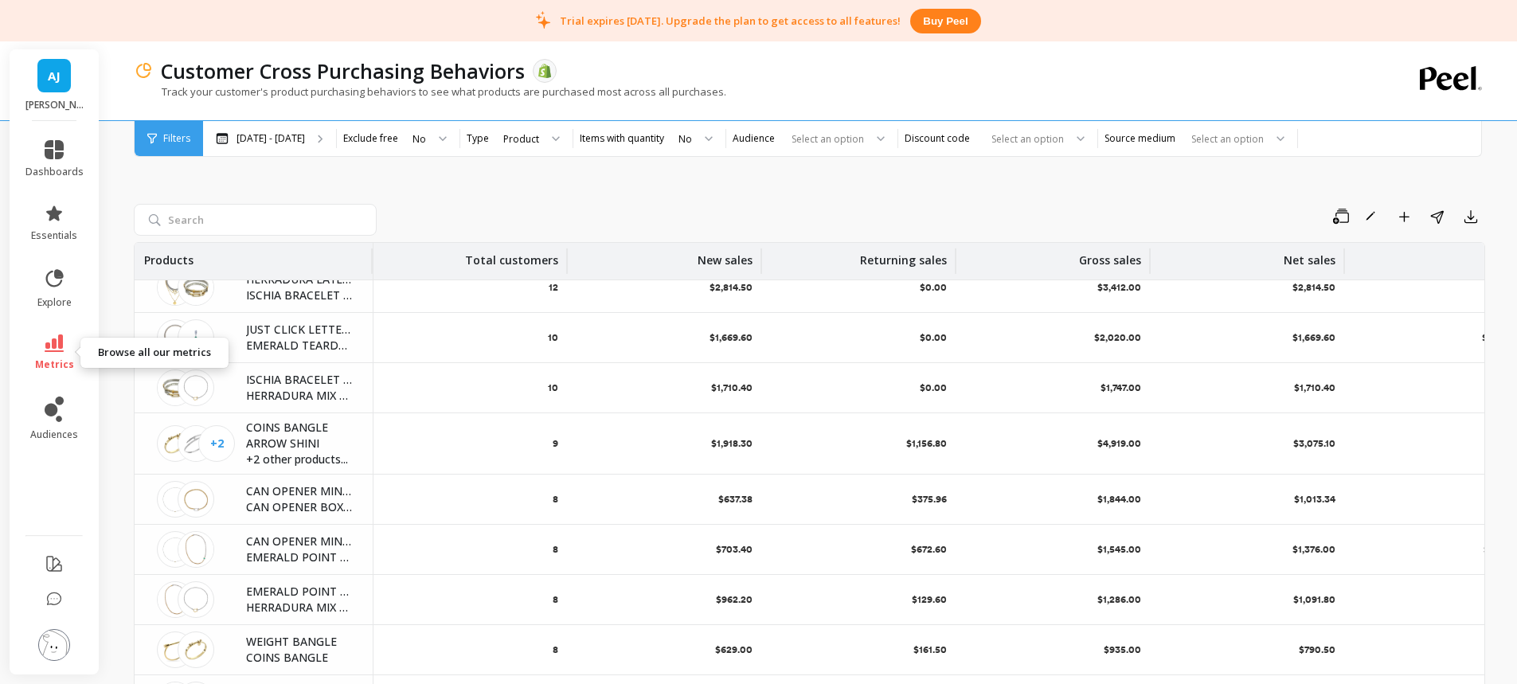
click at [49, 350] on icon at bounding box center [54, 344] width 19 height 18
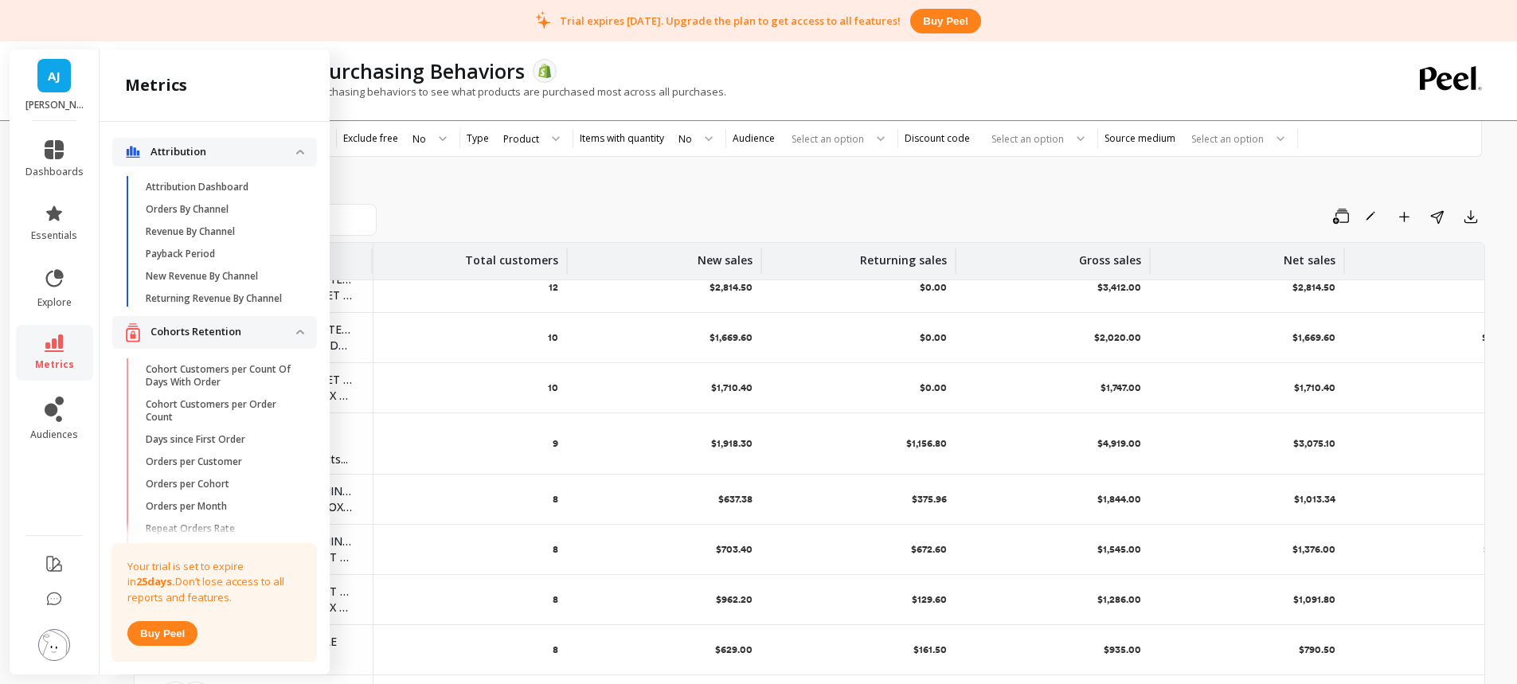
scroll to position [2490, 0]
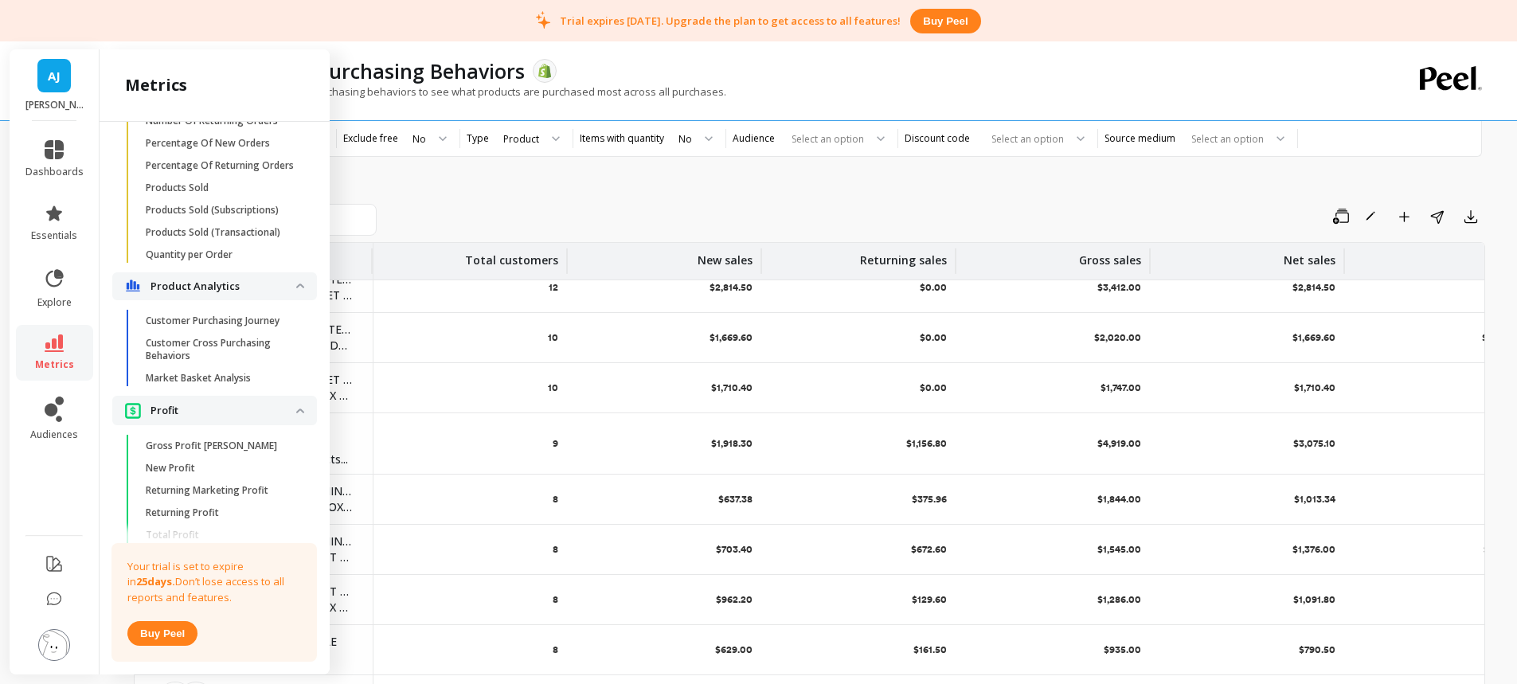
click at [231, 385] on p "Market Basket Analysis" at bounding box center [198, 378] width 105 height 13
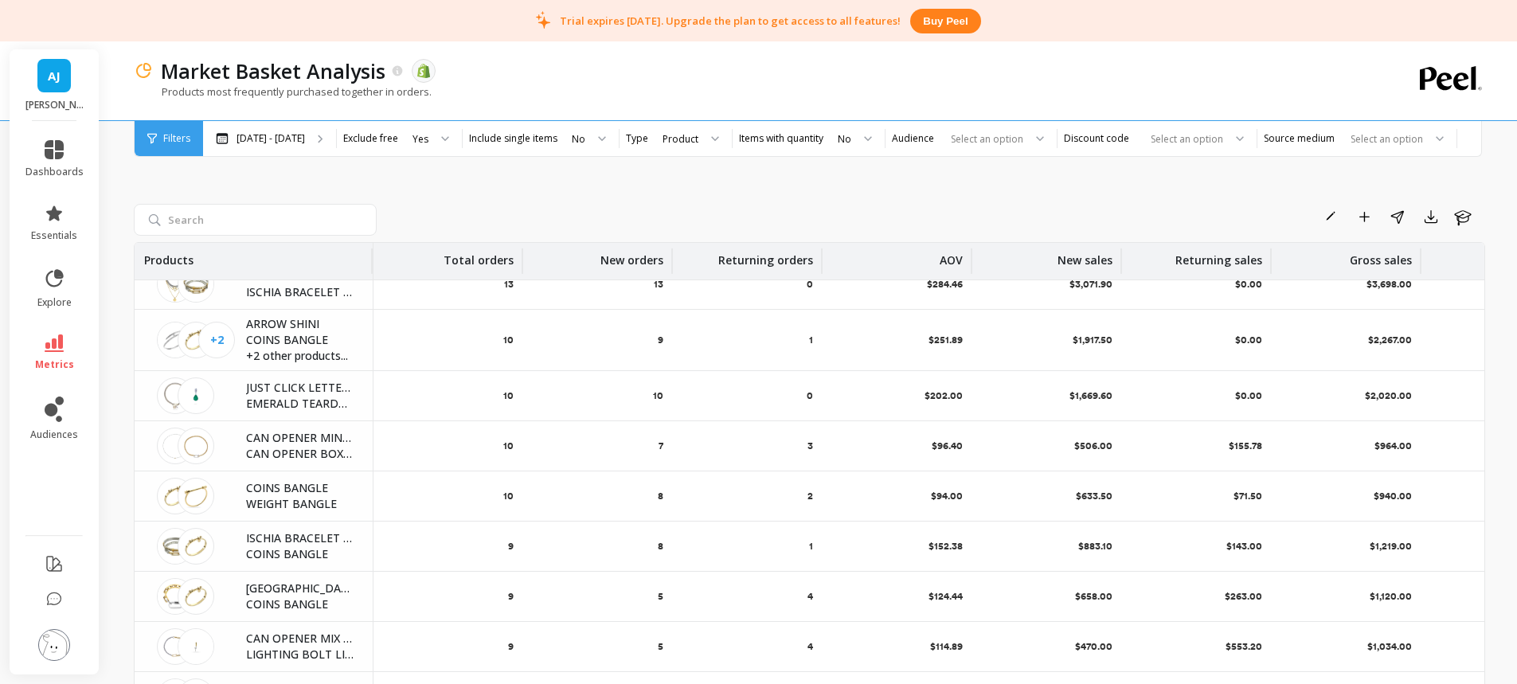
scroll to position [382, 0]
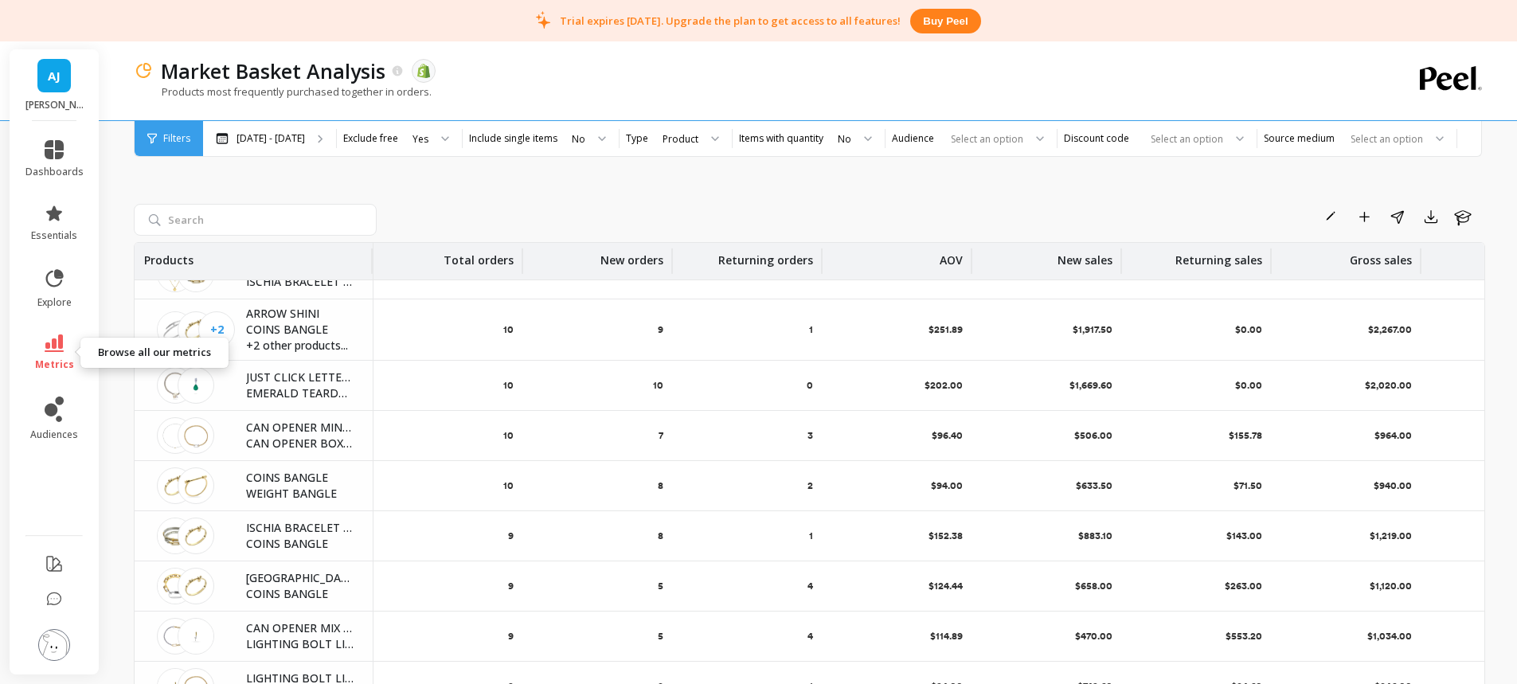
click at [54, 354] on link "metrics" at bounding box center [54, 353] width 58 height 37
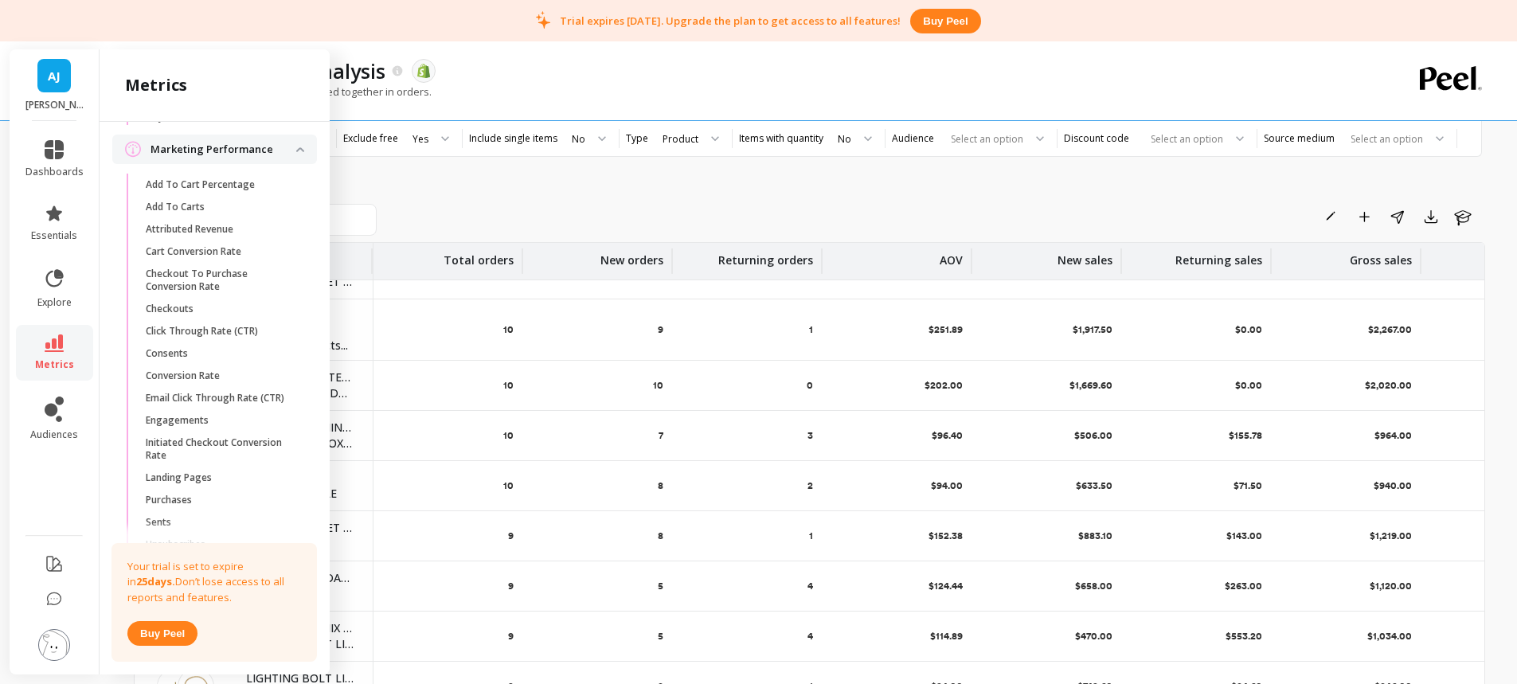
scroll to position [1628, 0]
drag, startPoint x: 804, startPoint y: 162, endPoint x: 800, endPoint y: 178, distance: 17.0
click at [804, 163] on div "Rename Add to Dashboard Share Export Learn Products Total orders New orders Ret…" at bounding box center [810, 423] width 1352 height 679
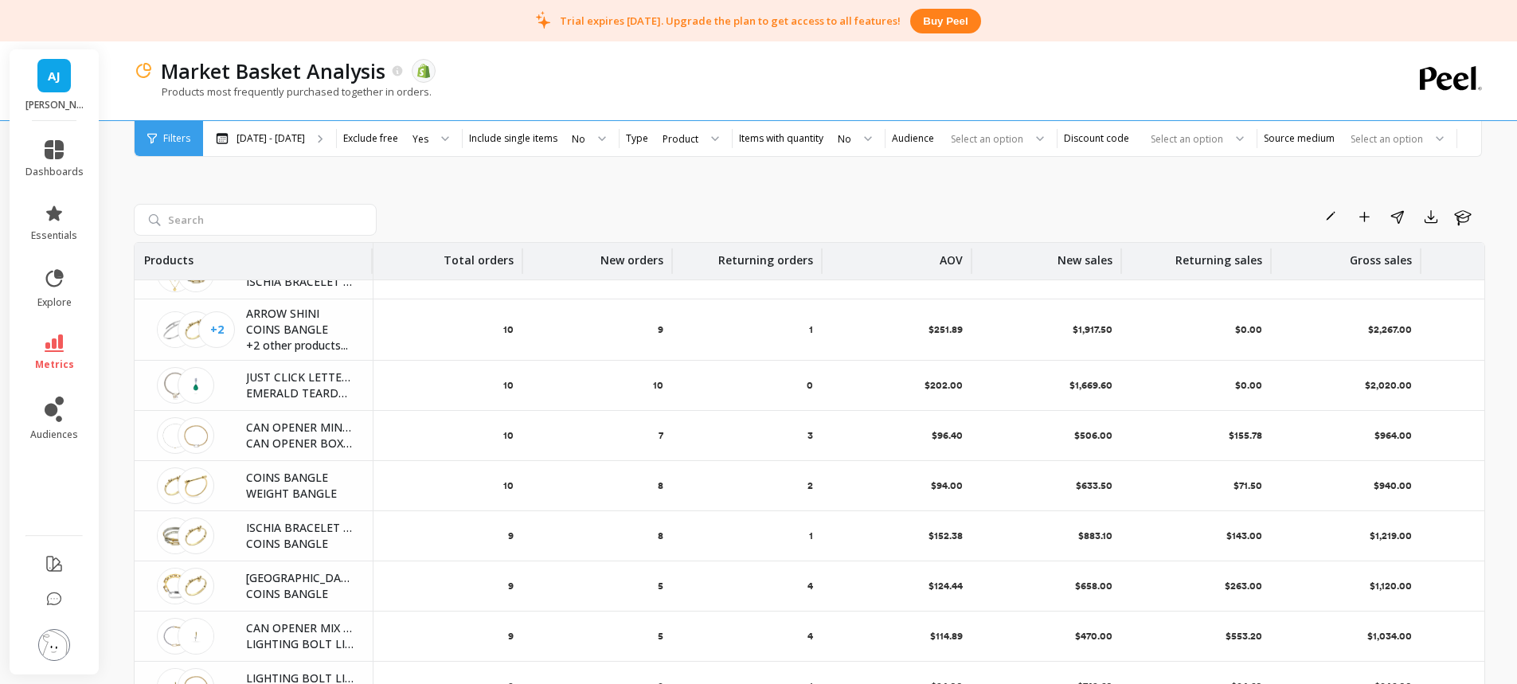
click at [1206, 192] on div "Rename Add to Dashboard Share Export Learn Products Total orders New orders Ret…" at bounding box center [810, 423] width 1352 height 679
drag, startPoint x: 53, startPoint y: 341, endPoint x: 87, endPoint y: 347, distance: 34.1
click at [54, 341] on icon at bounding box center [54, 344] width 19 height 18
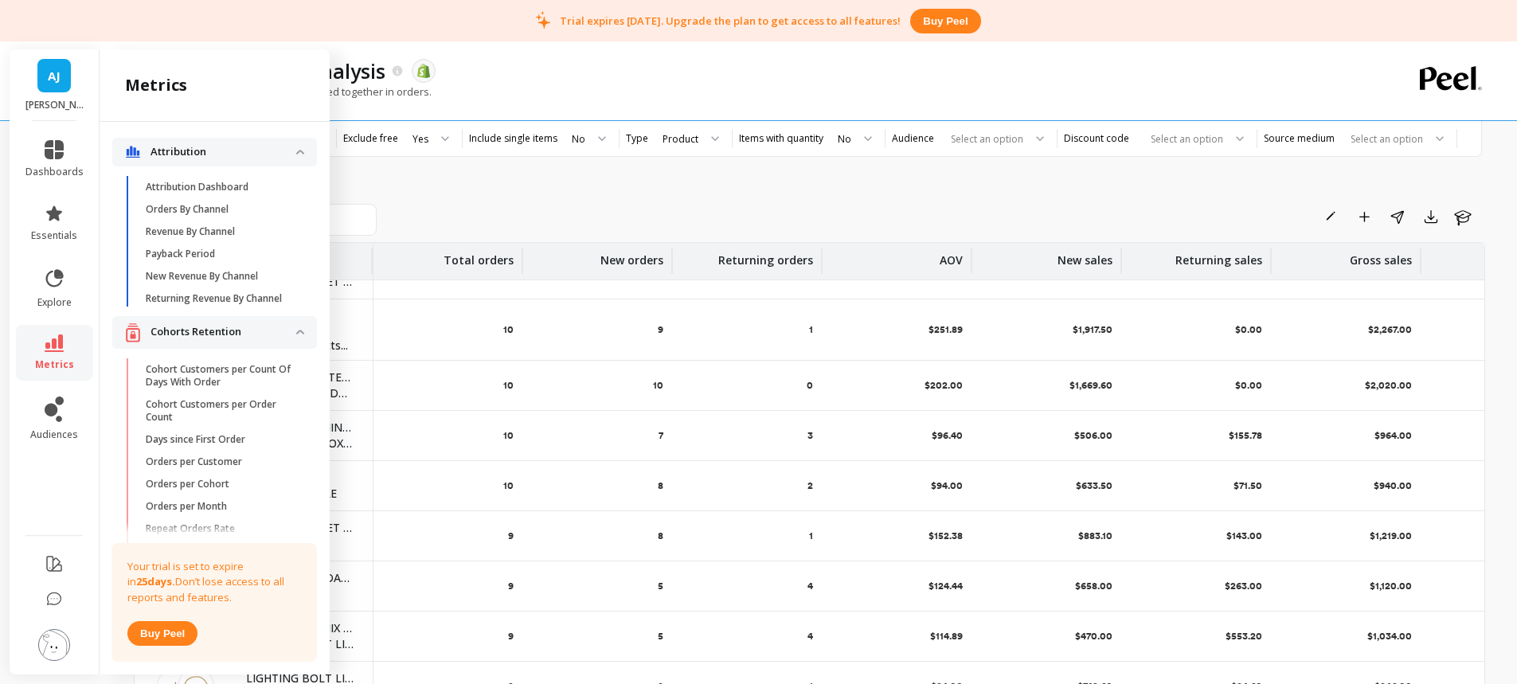
scroll to position [1628, 0]
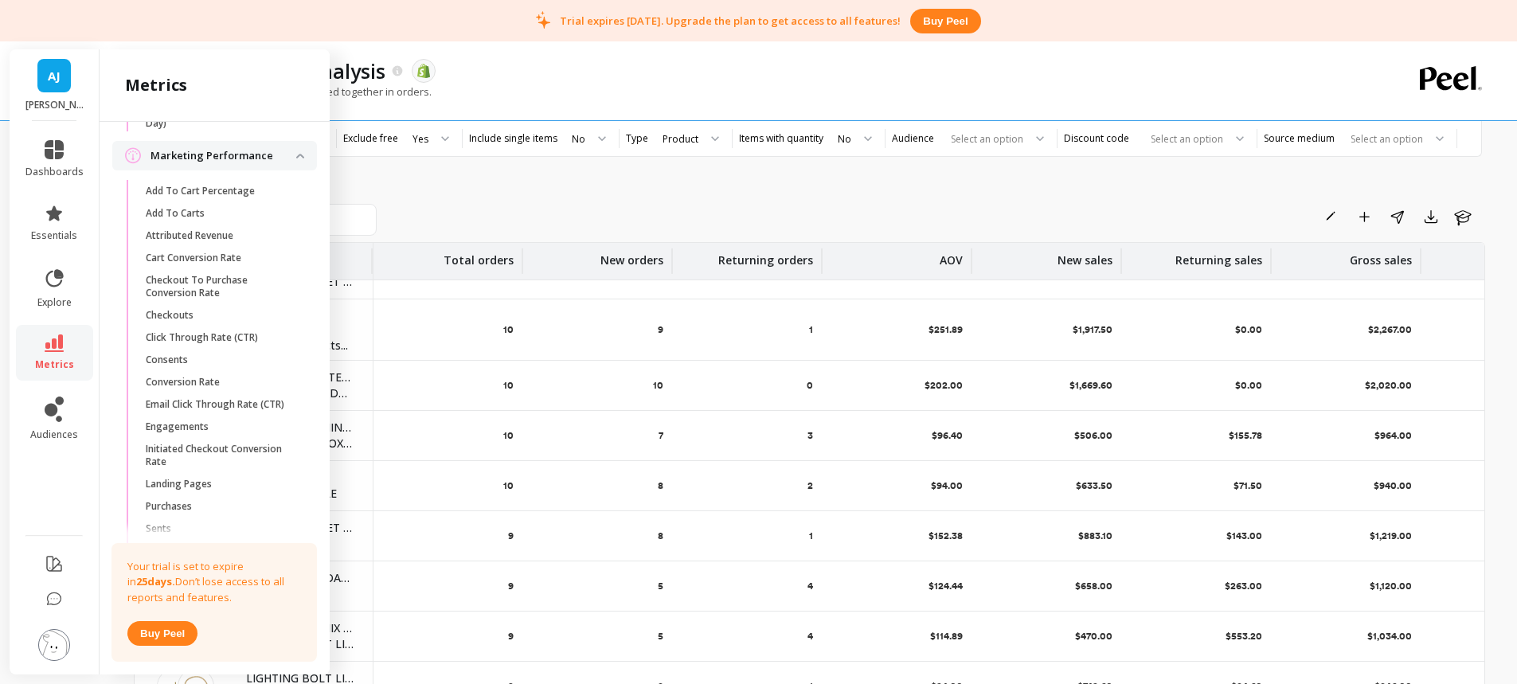
click at [569, 189] on div "Rename Add to Dashboard Share Export Learn Products Total orders New orders Ret…" at bounding box center [810, 423] width 1352 height 679
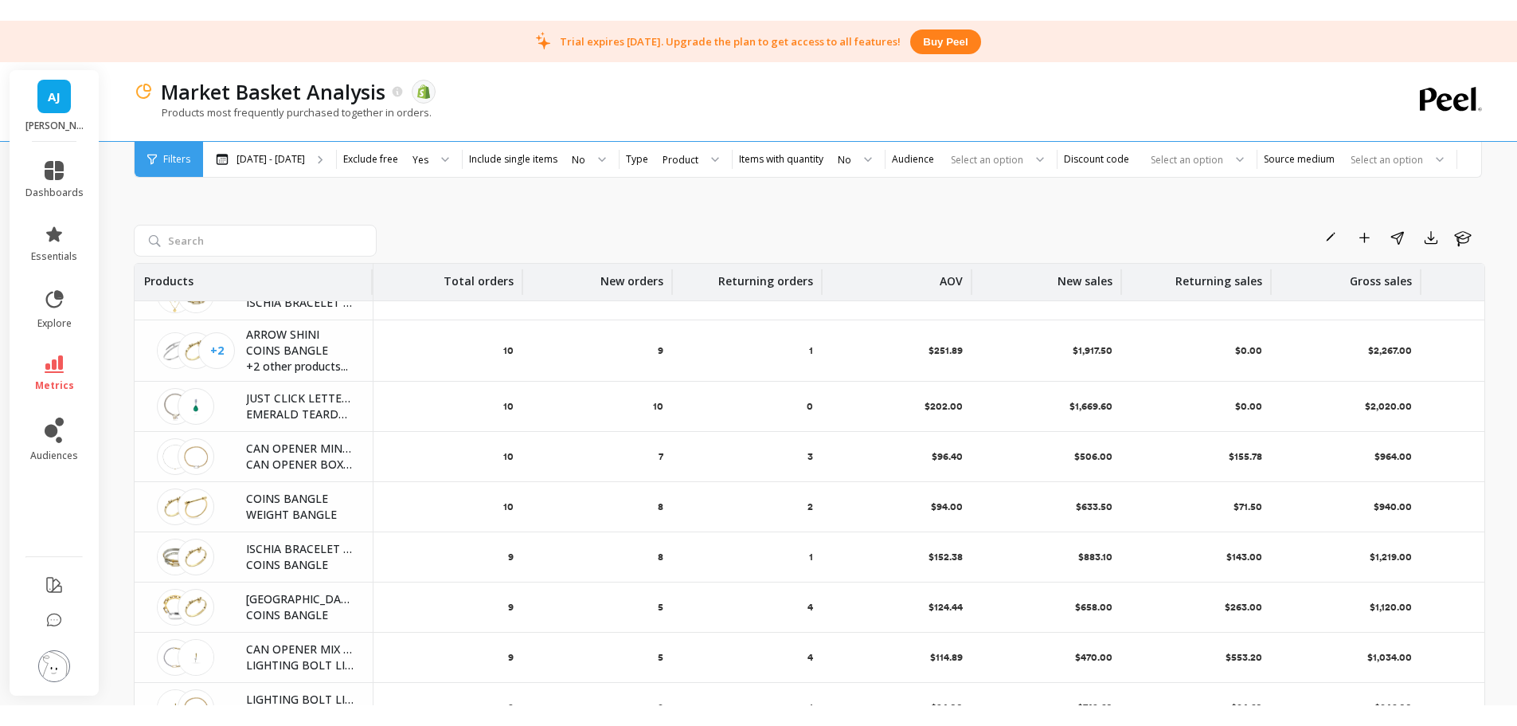
scroll to position [0, 0]
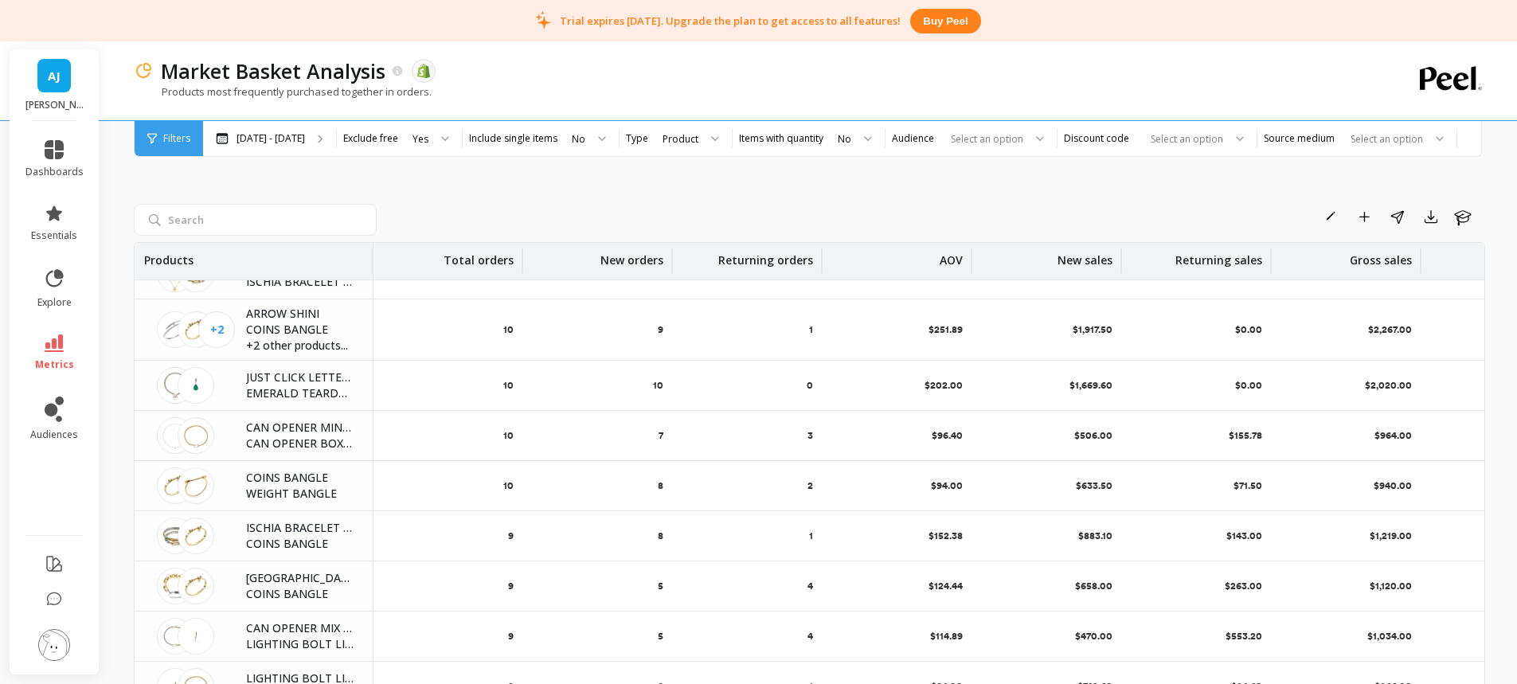
click at [790, 201] on div "Rename Add to Dashboard Share Export Learn Products Total orders New orders Ret…" at bounding box center [810, 423] width 1352 height 679
click at [843, 198] on div "Rename Add to Dashboard Share Export Learn Products Total orders New orders Ret…" at bounding box center [810, 423] width 1352 height 679
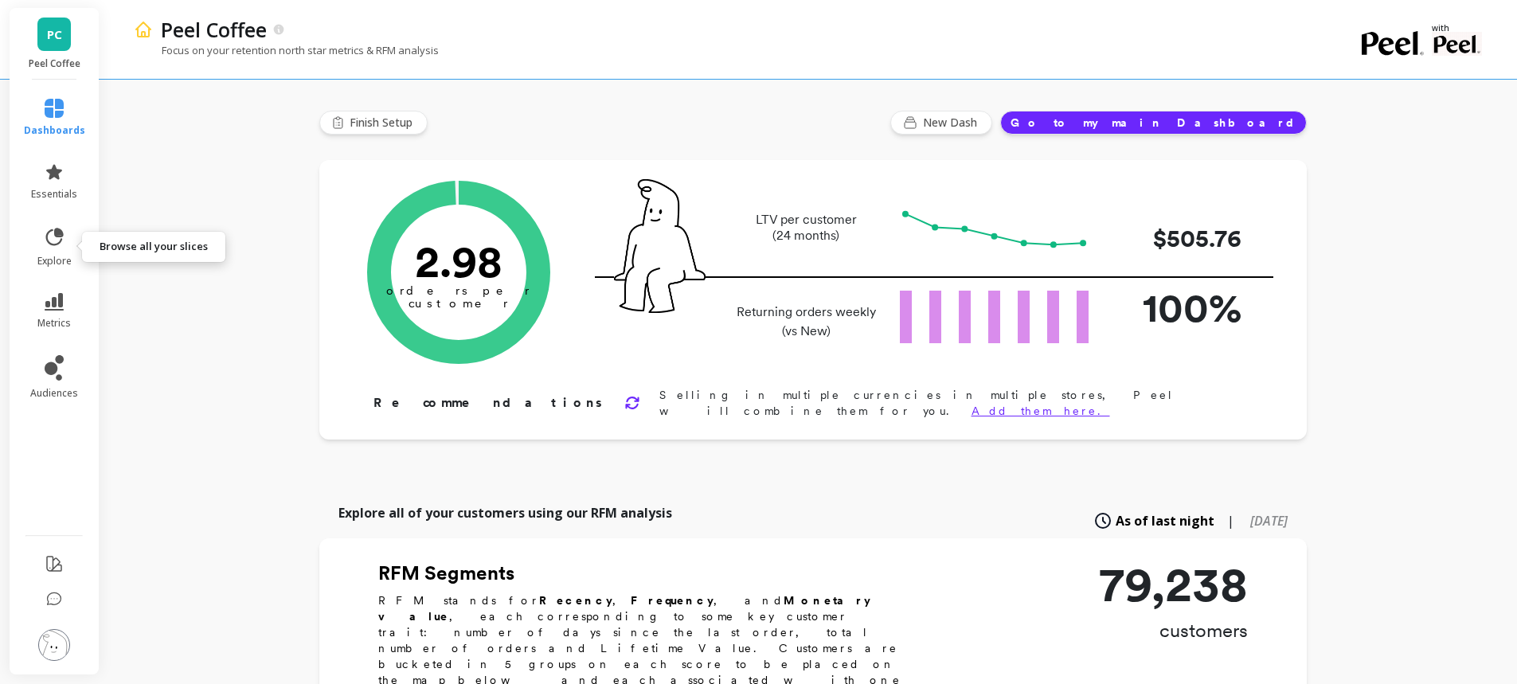
click at [65, 256] on span "explore" at bounding box center [54, 261] width 34 height 13
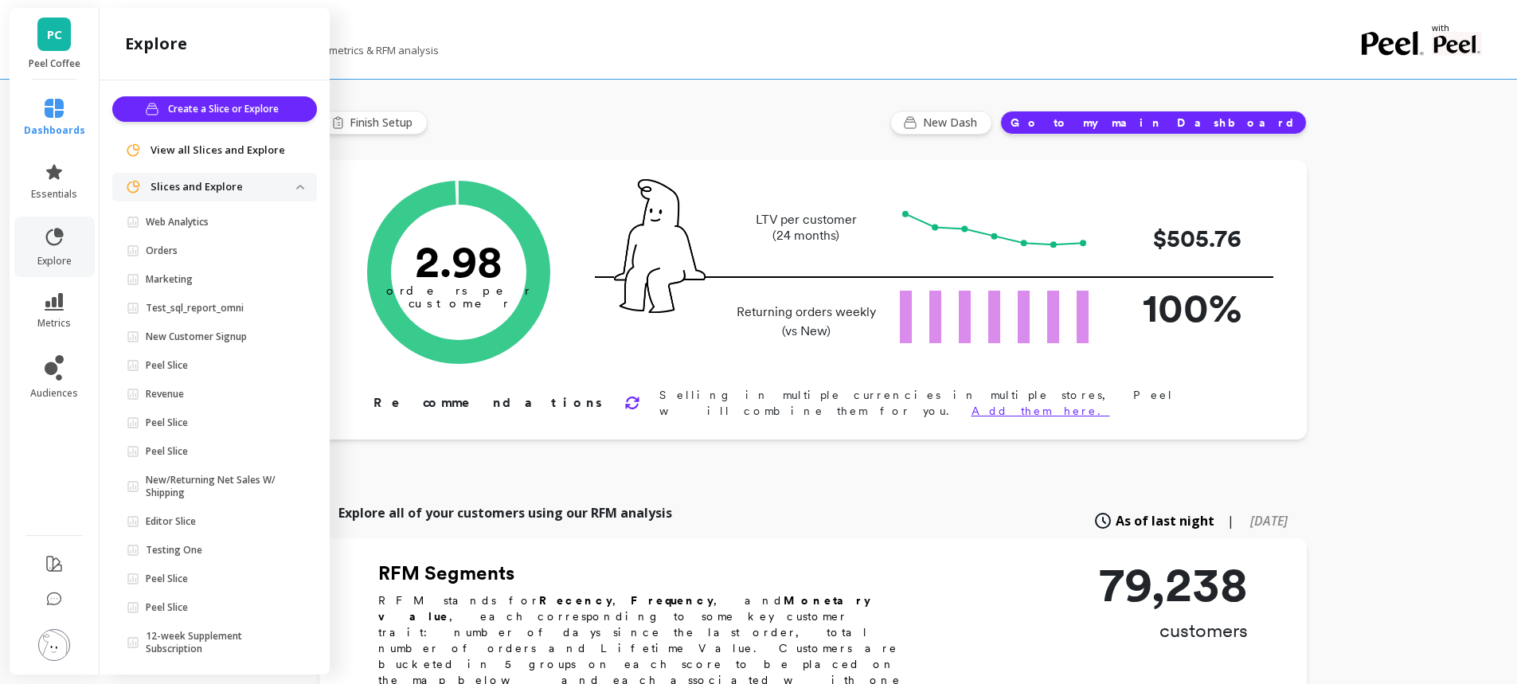
click at [212, 225] on span "Web Analytics" at bounding box center [212, 222] width 170 height 13
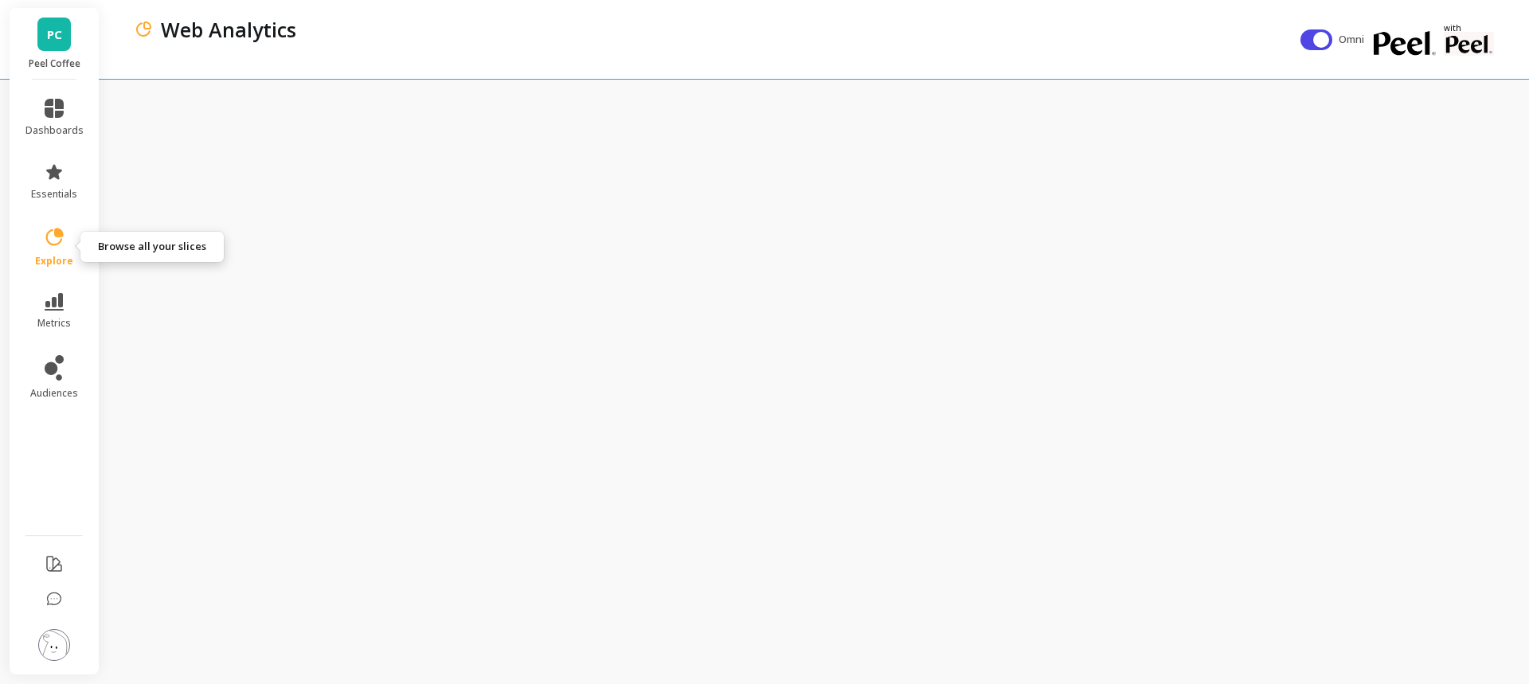
click at [57, 245] on icon at bounding box center [55, 237] width 18 height 18
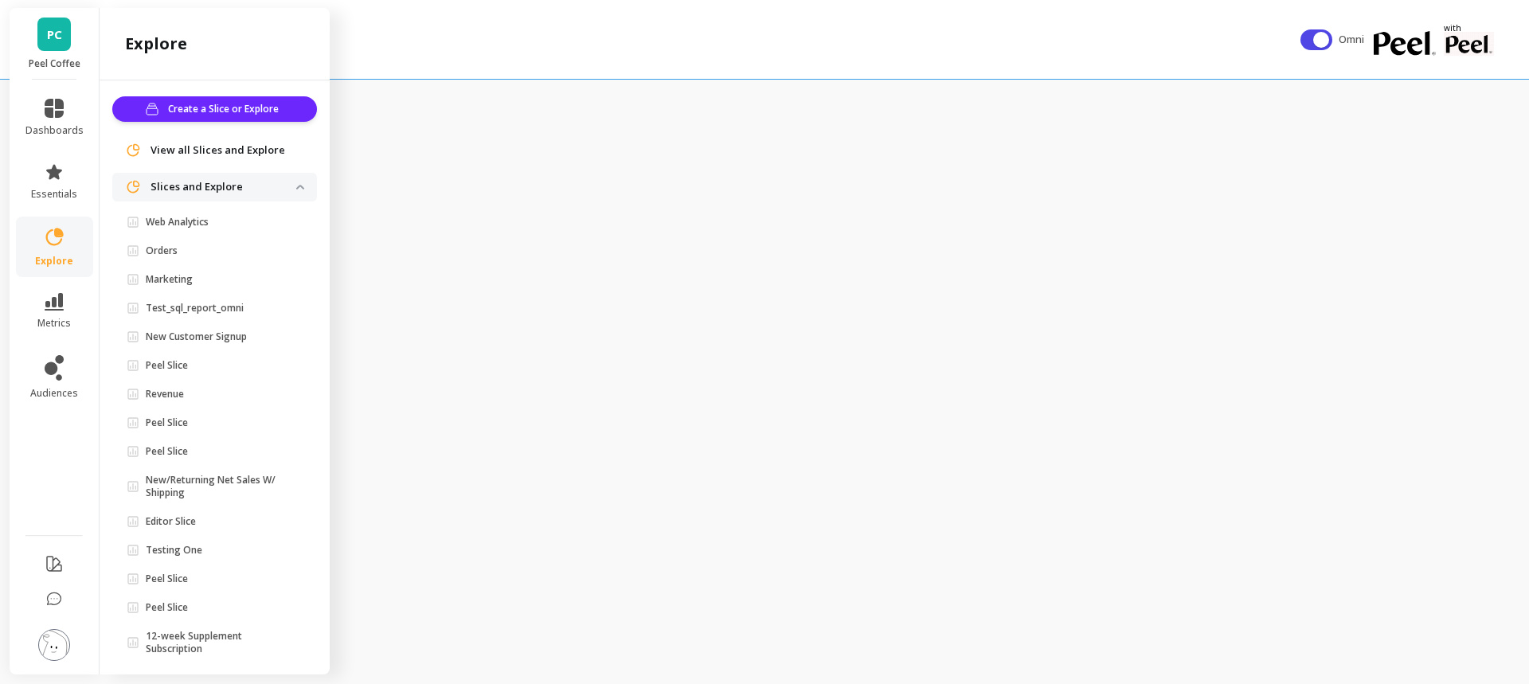
click at [186, 248] on span "Orders" at bounding box center [212, 251] width 170 height 13
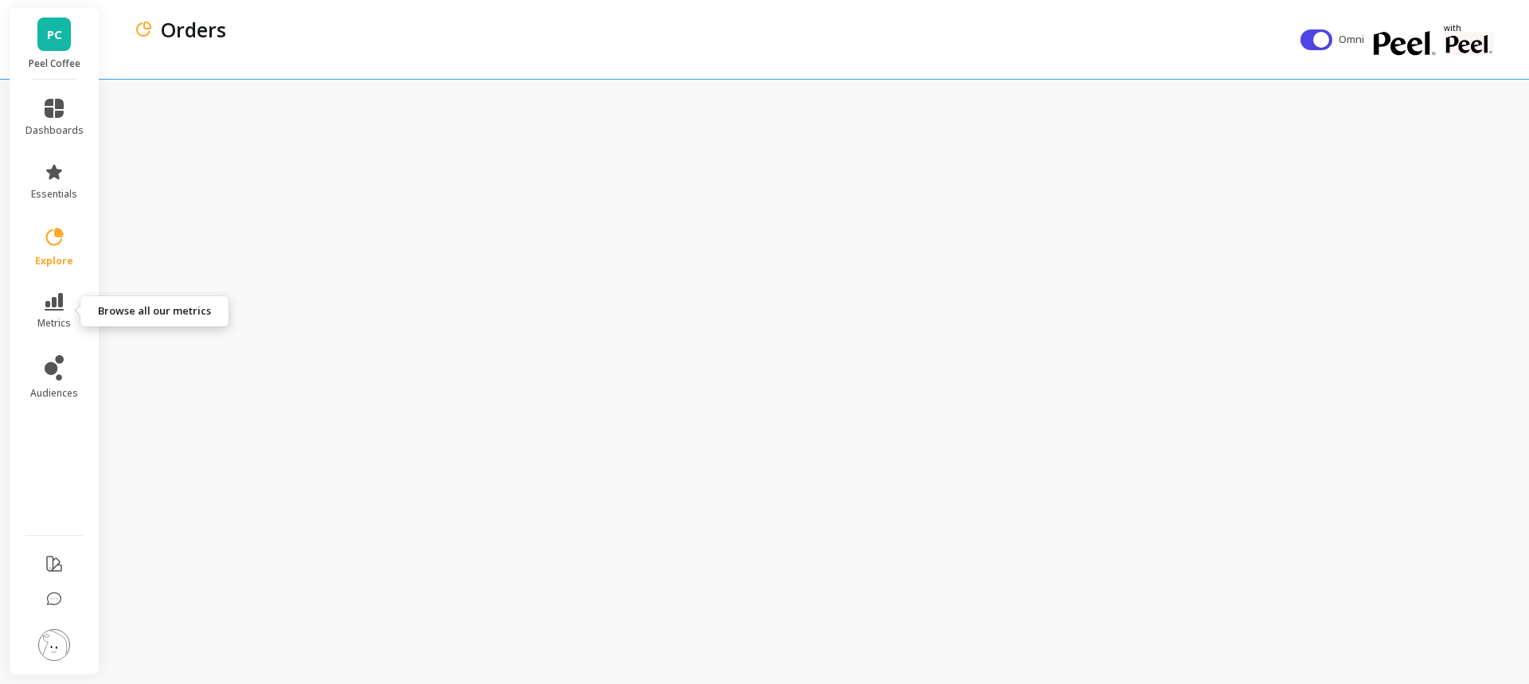
click at [61, 307] on icon at bounding box center [54, 302] width 19 height 18
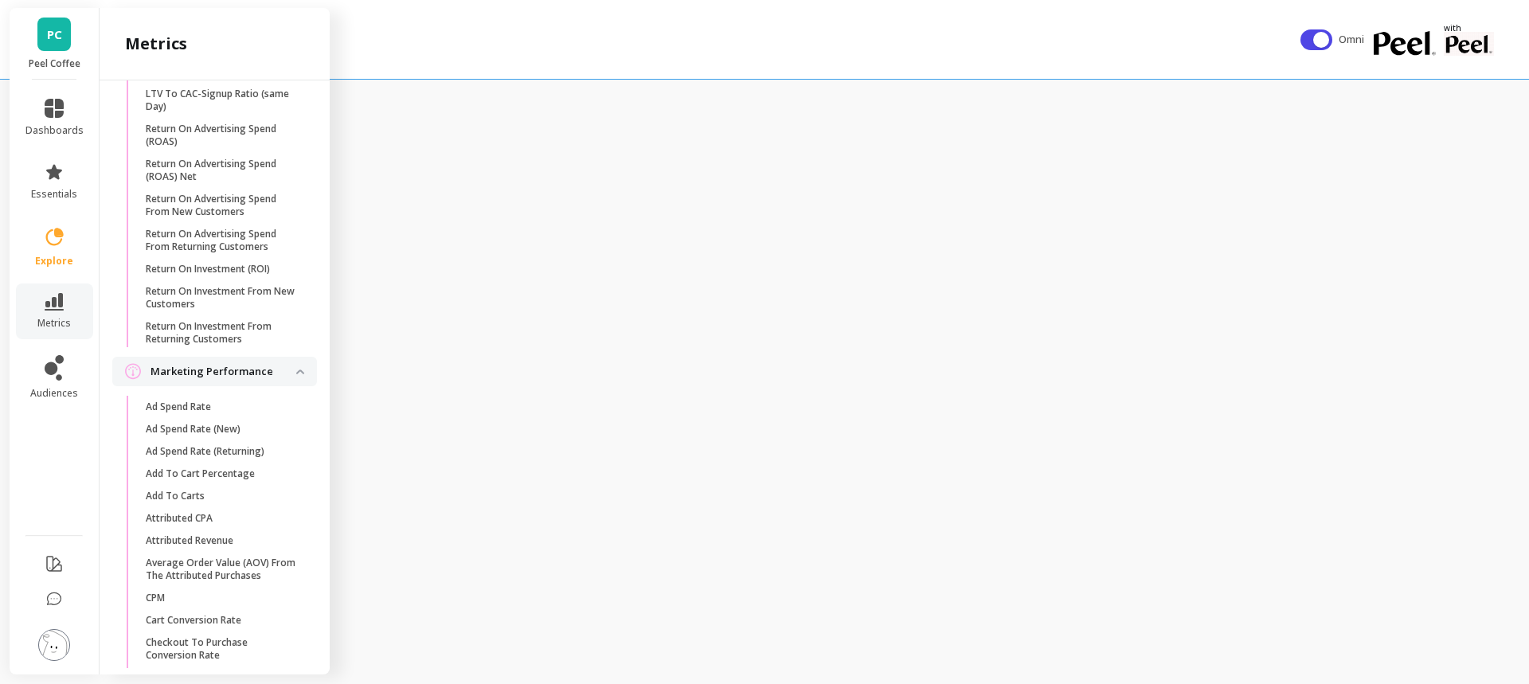
scroll to position [1520, 0]
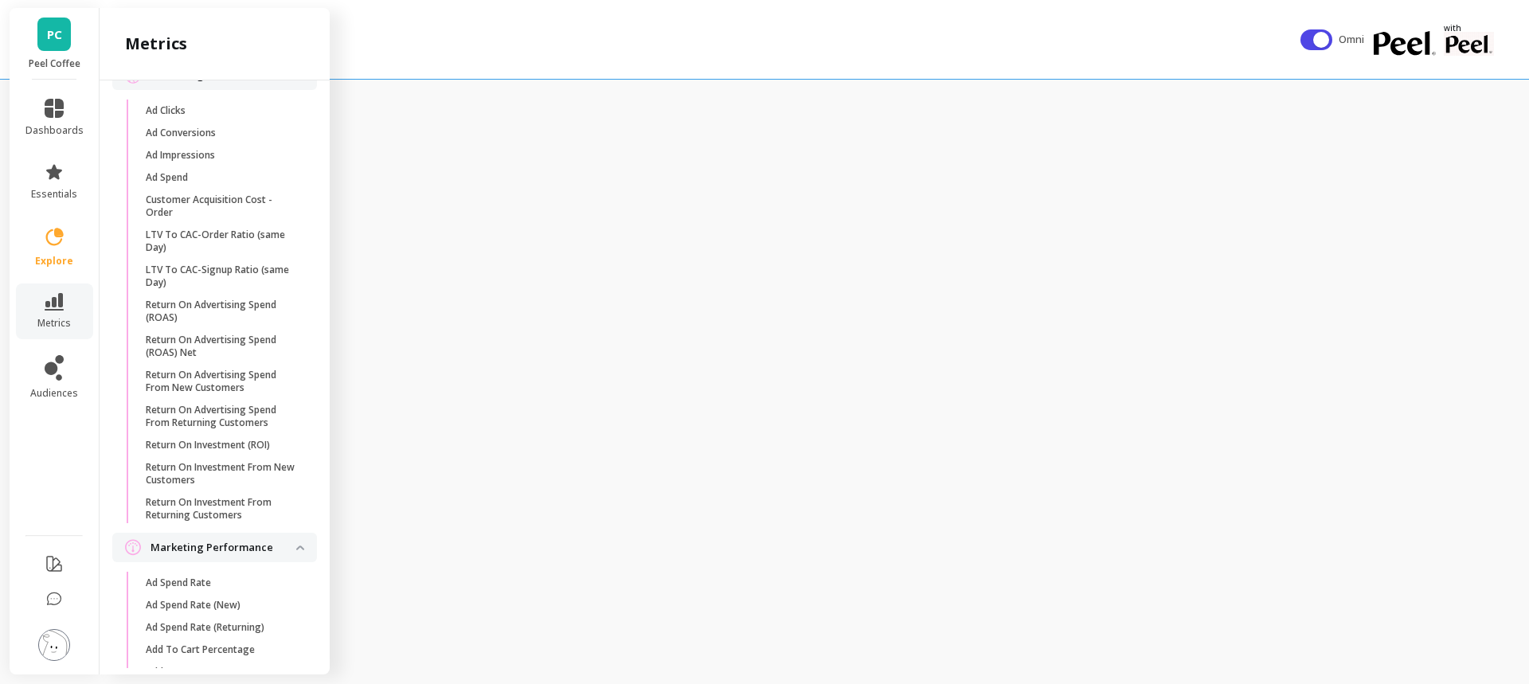
click at [916, 68] on div "Orders" at bounding box center [717, 39] width 1167 height 79
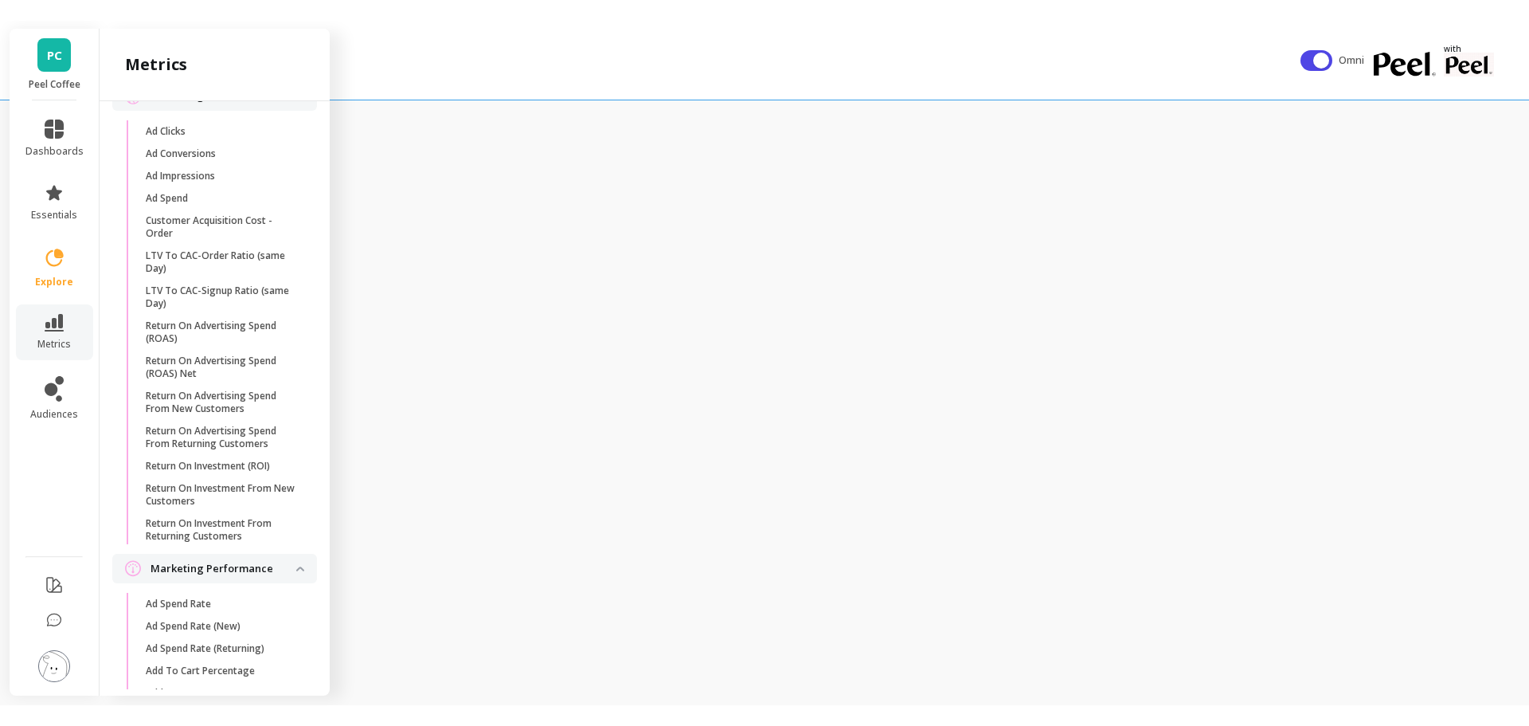
scroll to position [0, 0]
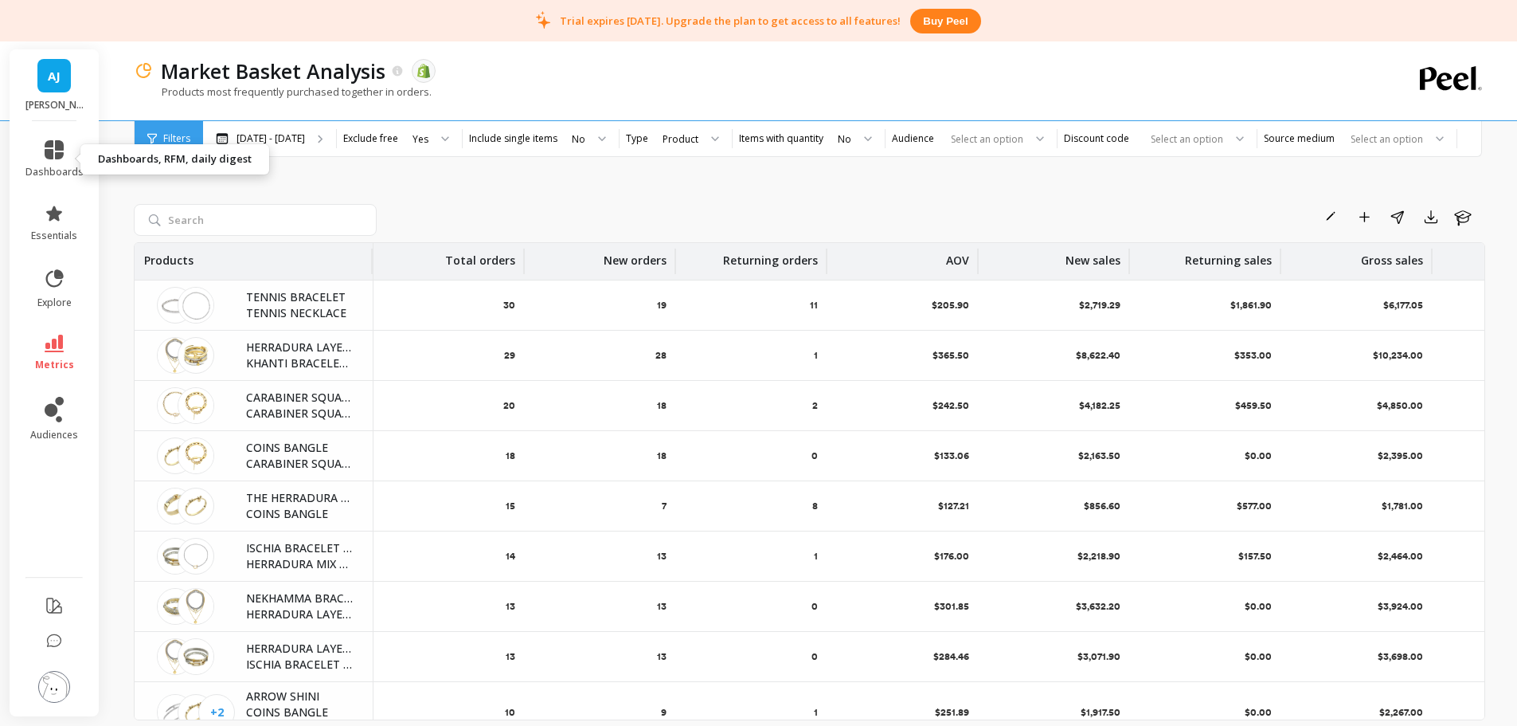
click at [46, 163] on link "dashboards" at bounding box center [54, 159] width 58 height 38
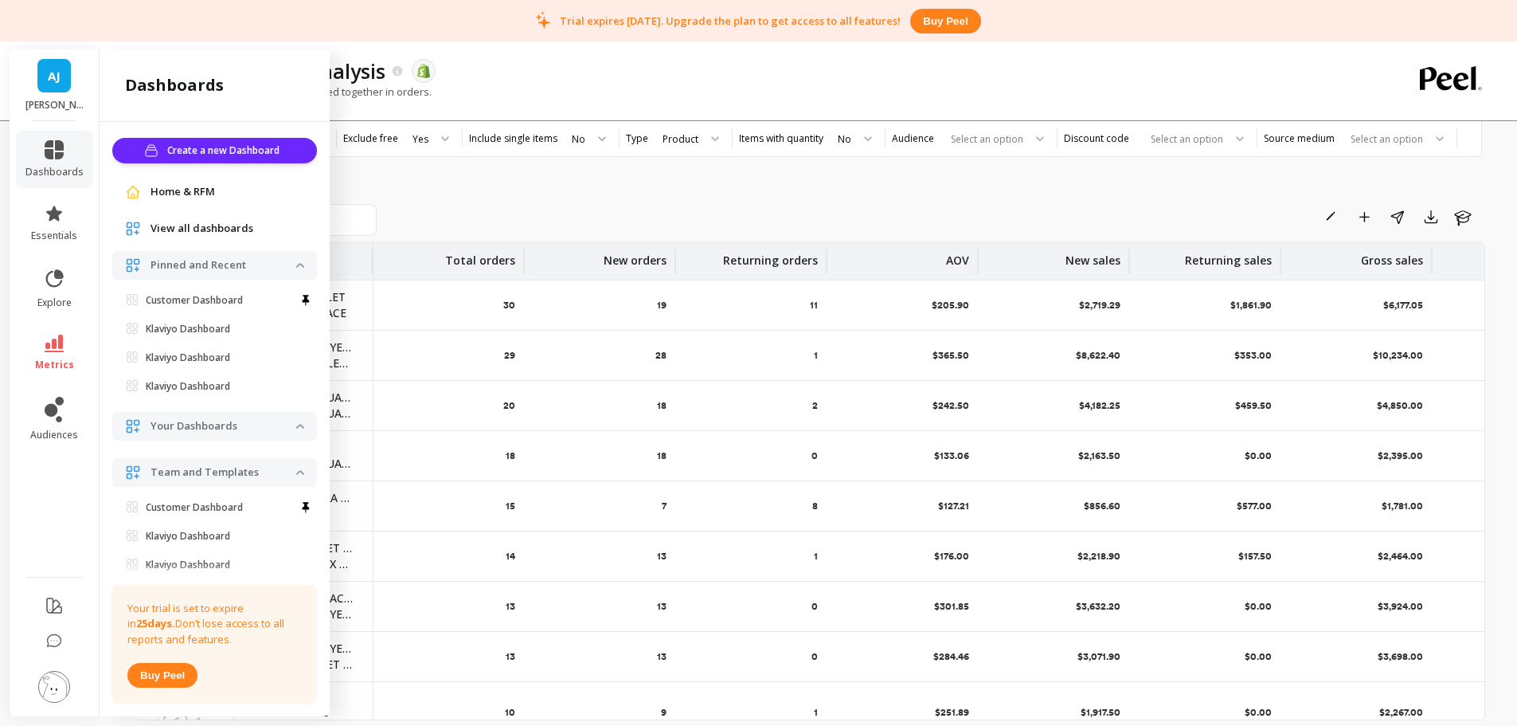
click at [181, 320] on link "Klaviyo Dashboard" at bounding box center [218, 329] width 198 height 22
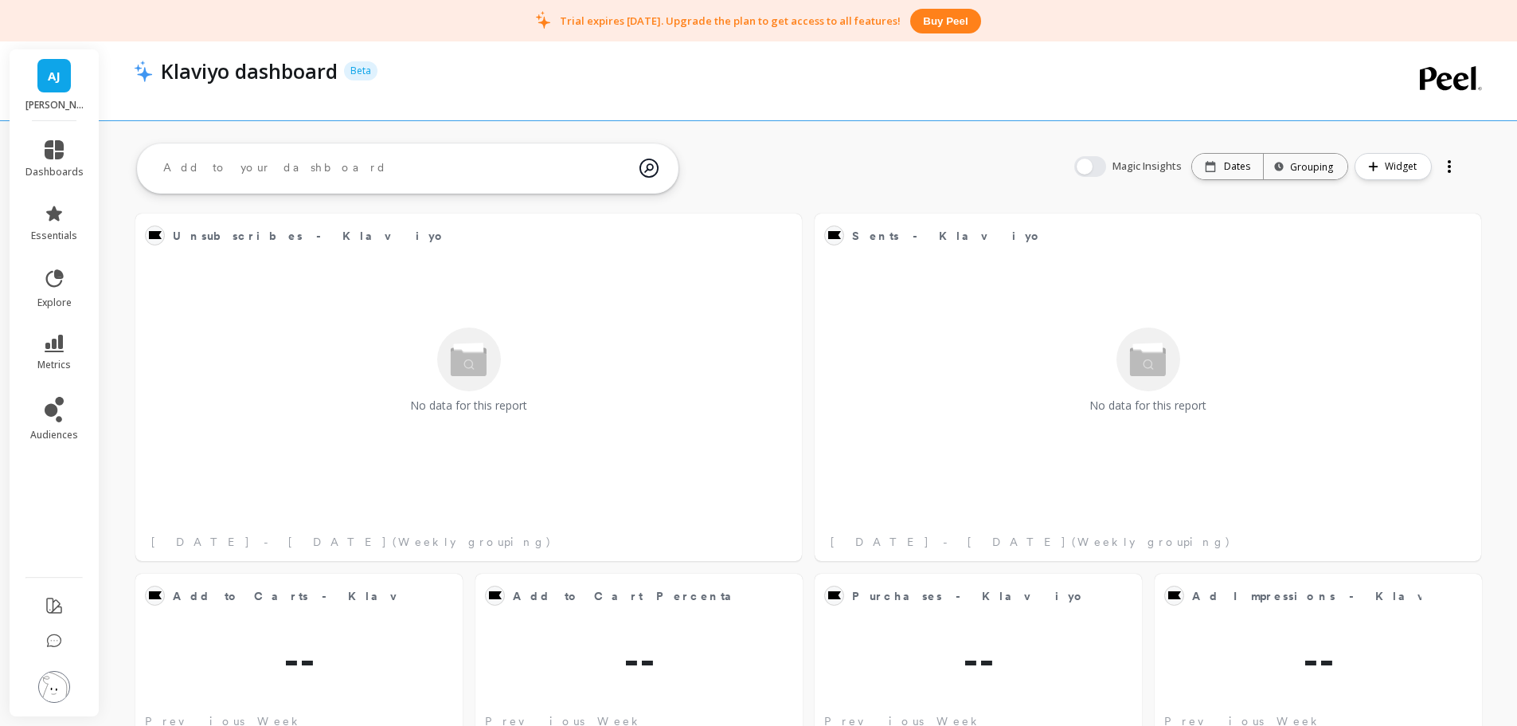
click at [45, 702] on button at bounding box center [54, 688] width 32 height 34
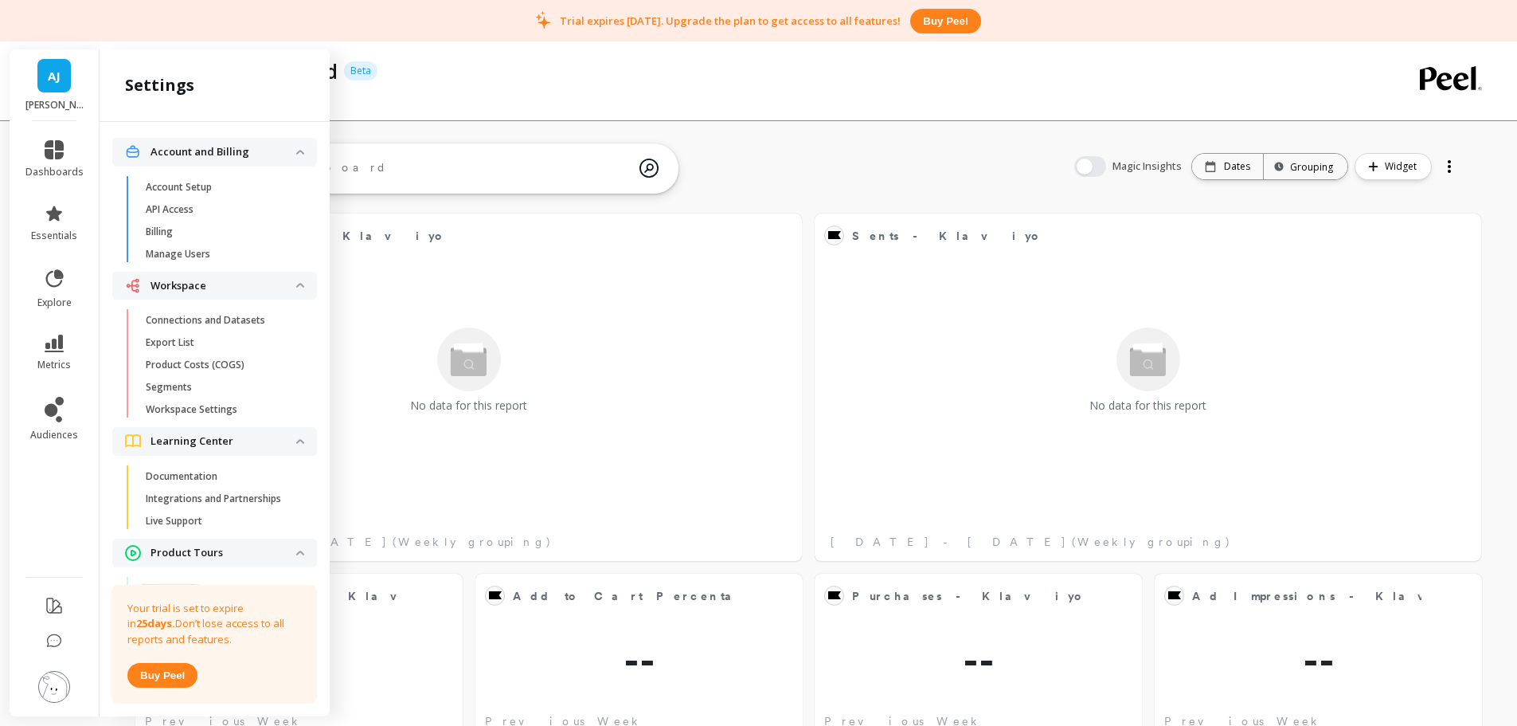
click at [236, 329] on link "Connections and Datasets" at bounding box center [227, 320] width 179 height 22
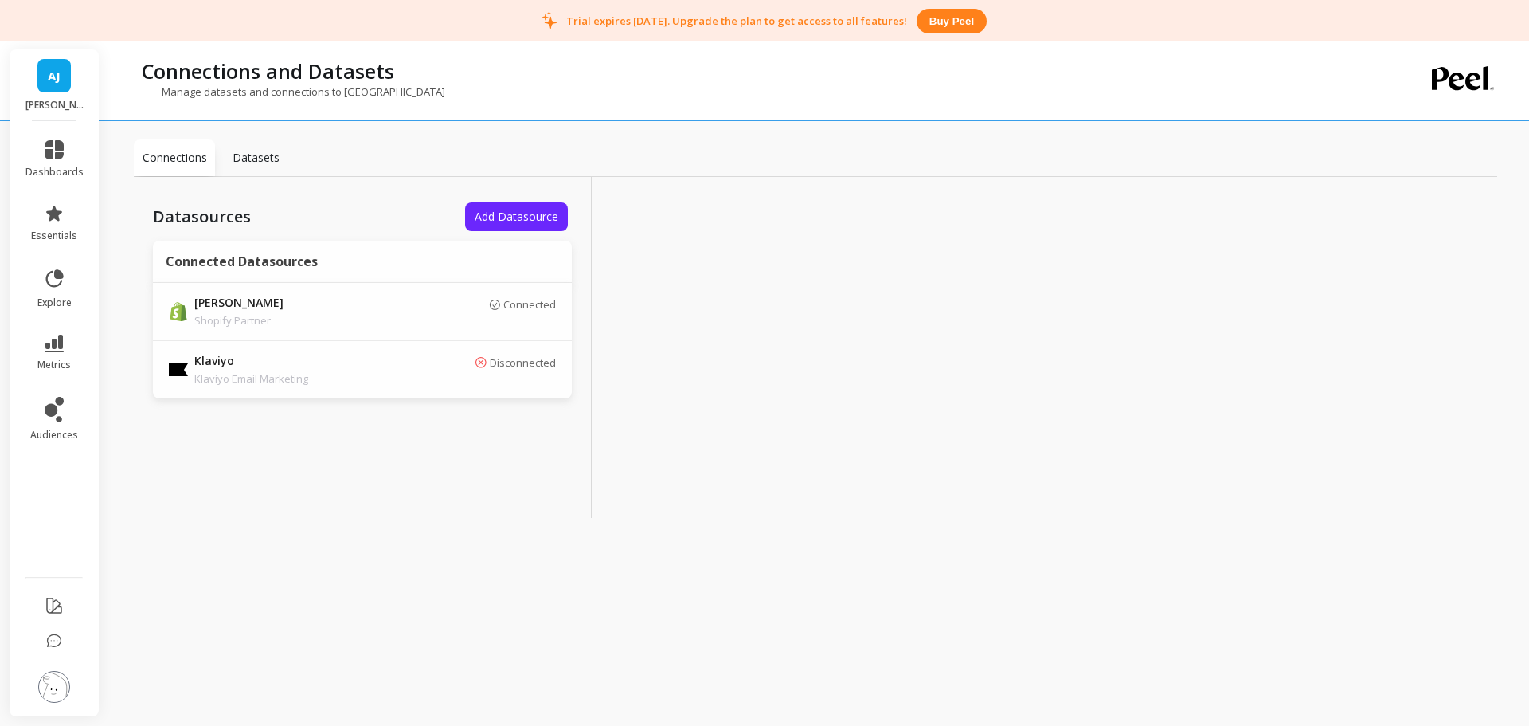
drag, startPoint x: 450, startPoint y: 531, endPoint x: 470, endPoint y: 506, distance: 32.3
click at [450, 530] on div "Connections Datasets Datasources Add Datasource Connected Datasources Artizan J…" at bounding box center [816, 358] width 1364 height 690
click at [511, 221] on span "Add Datasource" at bounding box center [517, 216] width 84 height 15
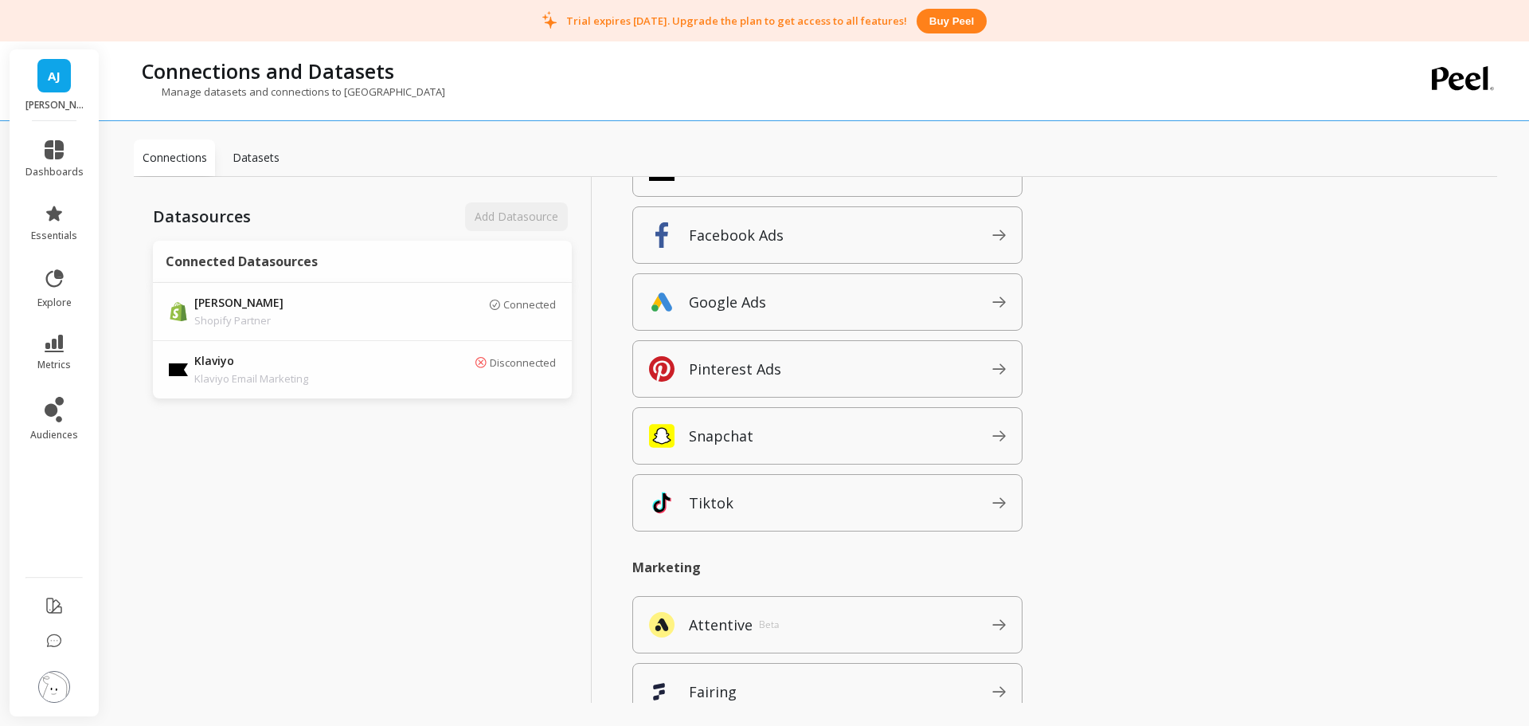
scroll to position [504, 0]
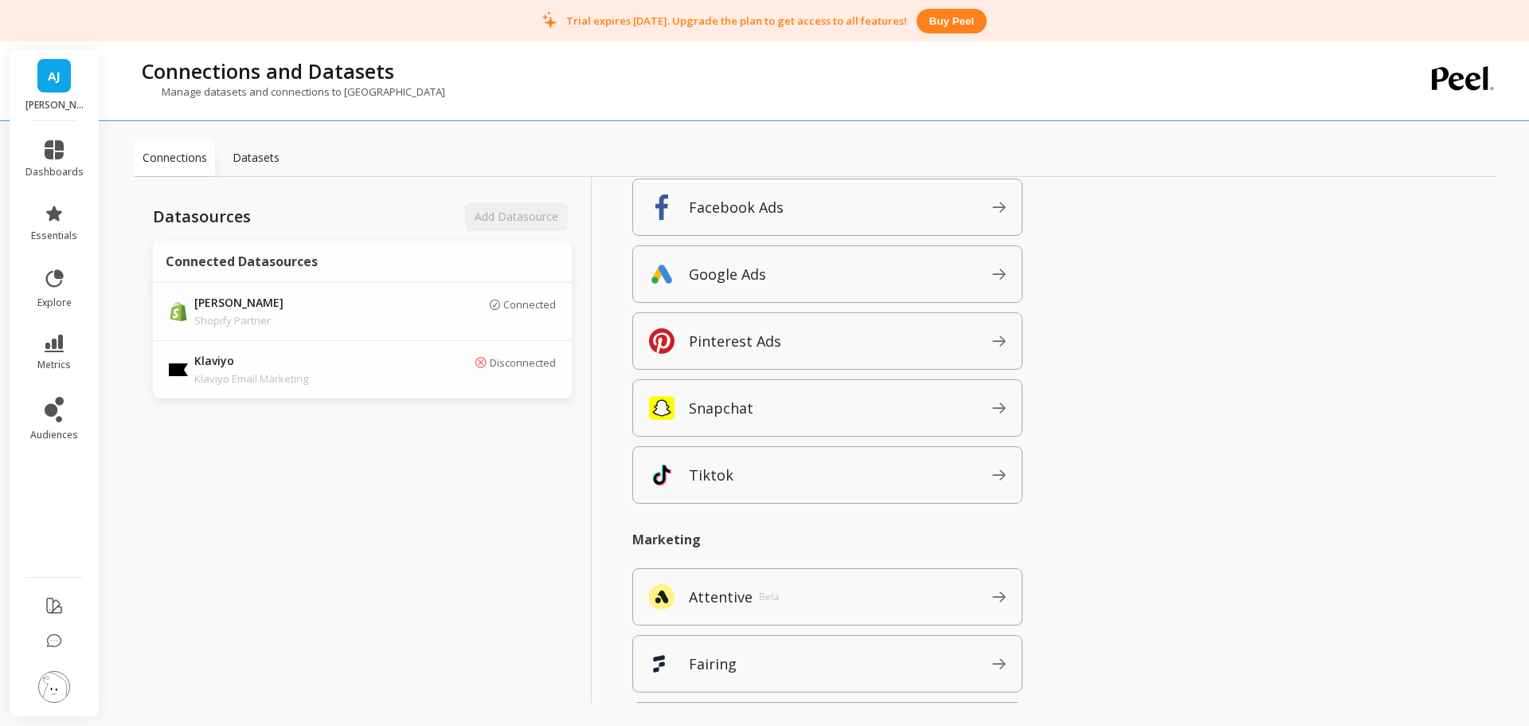
click at [809, 479] on span "Tiktok" at bounding box center [840, 474] width 303 height 25
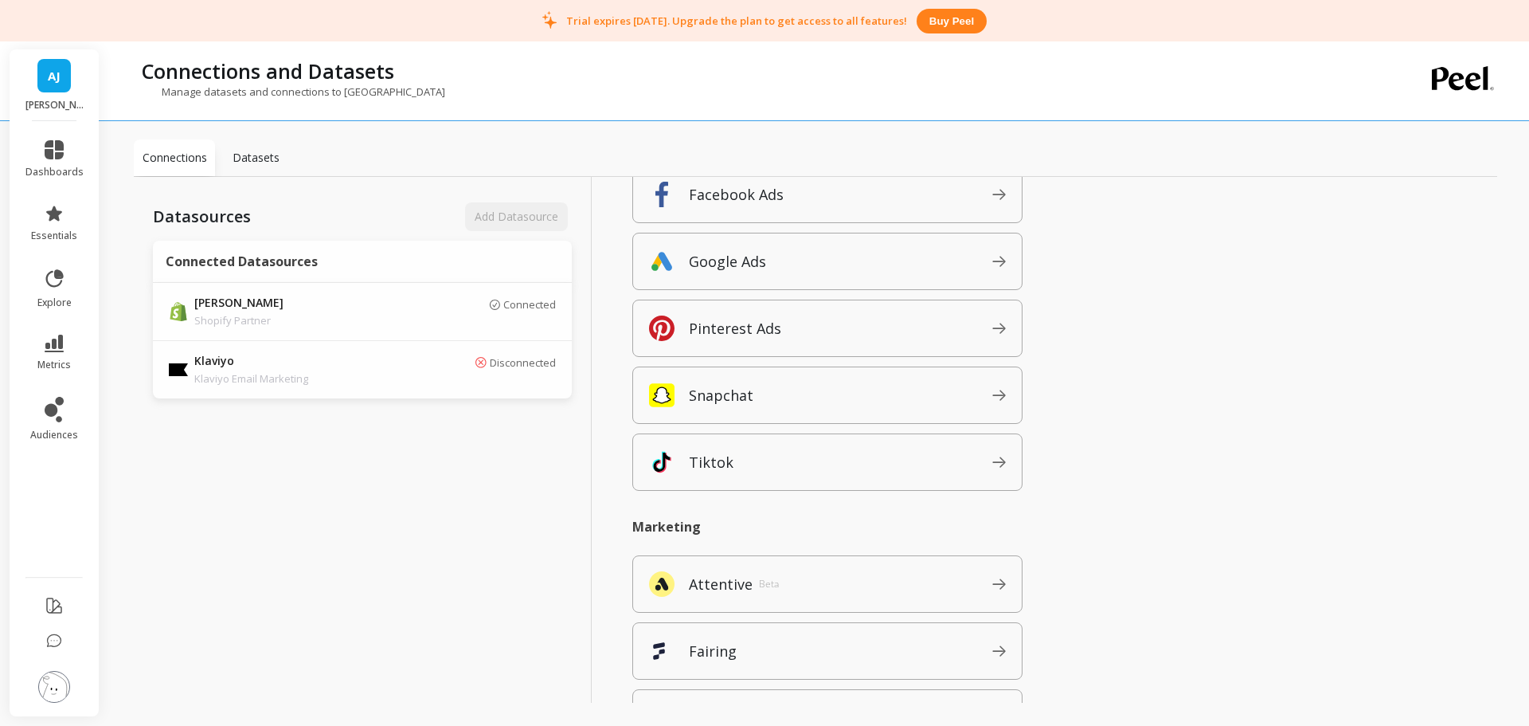
scroll to position [717, 0]
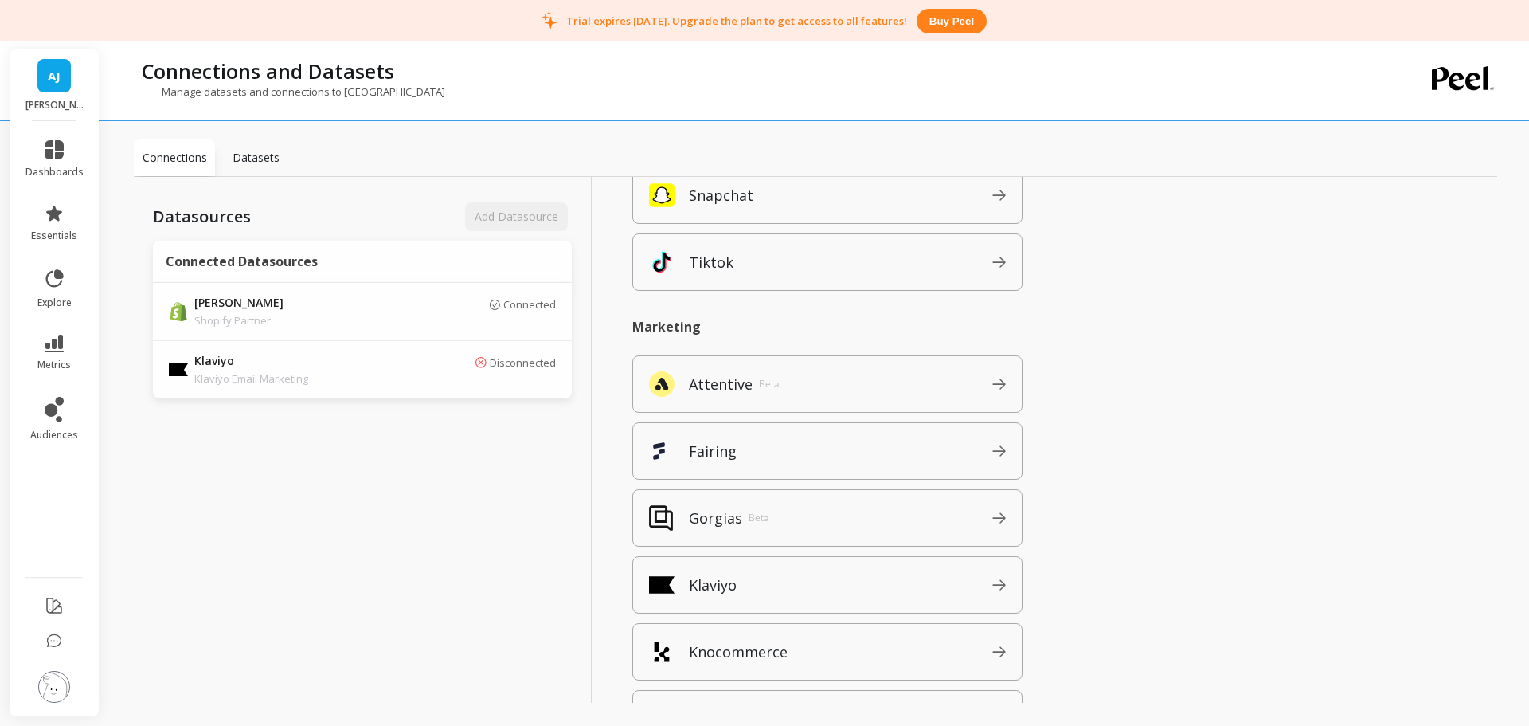
click at [800, 581] on span "Klaviyo" at bounding box center [840, 584] width 303 height 25
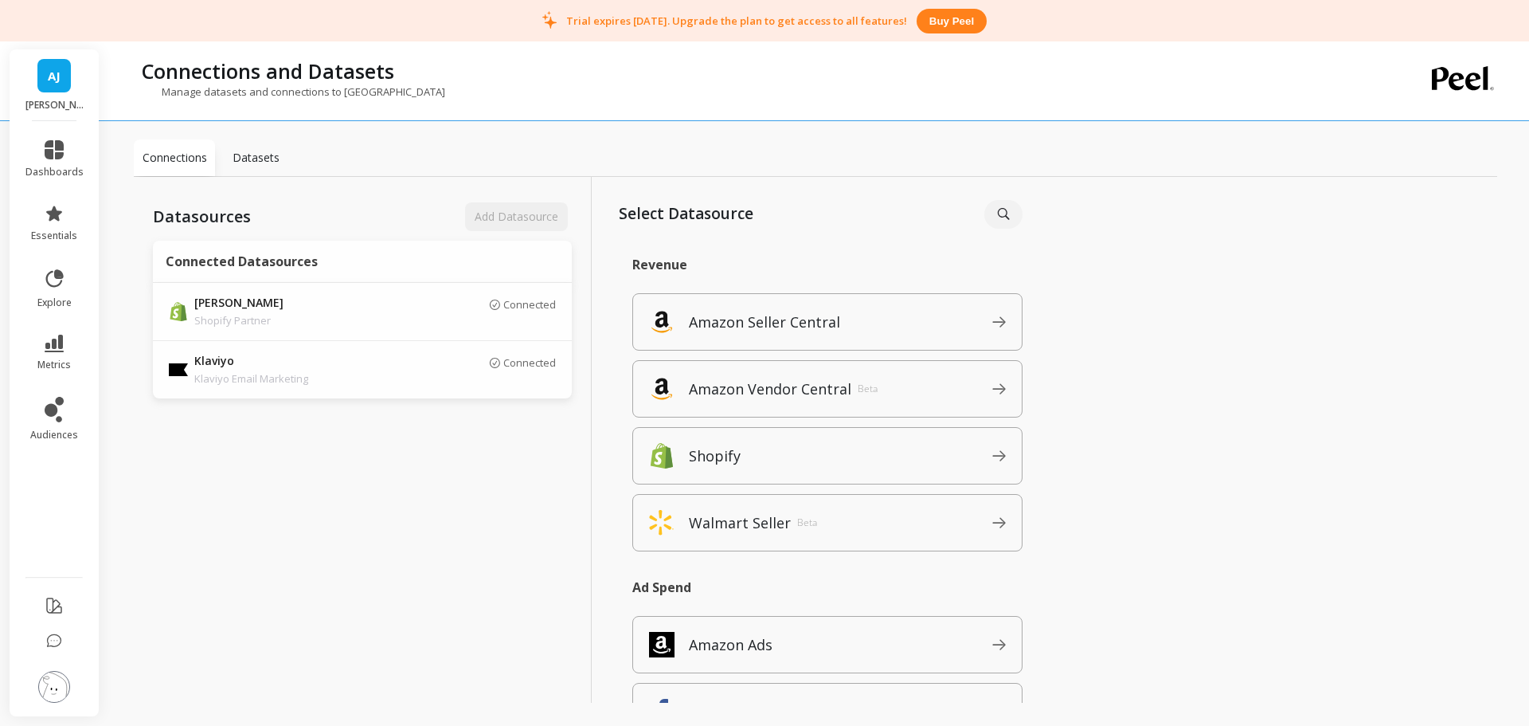
click at [479, 564] on div "Datasources Add Datasource Connected Datasources Artizan Joyeria Shopify Partne…" at bounding box center [363, 457] width 458 height 561
click at [363, 438] on div "Datasources Add Datasource Connected Datasources Artizan Joyeria Shopify Partne…" at bounding box center [363, 457] width 458 height 561
click at [47, 147] on icon at bounding box center [54, 149] width 19 height 19
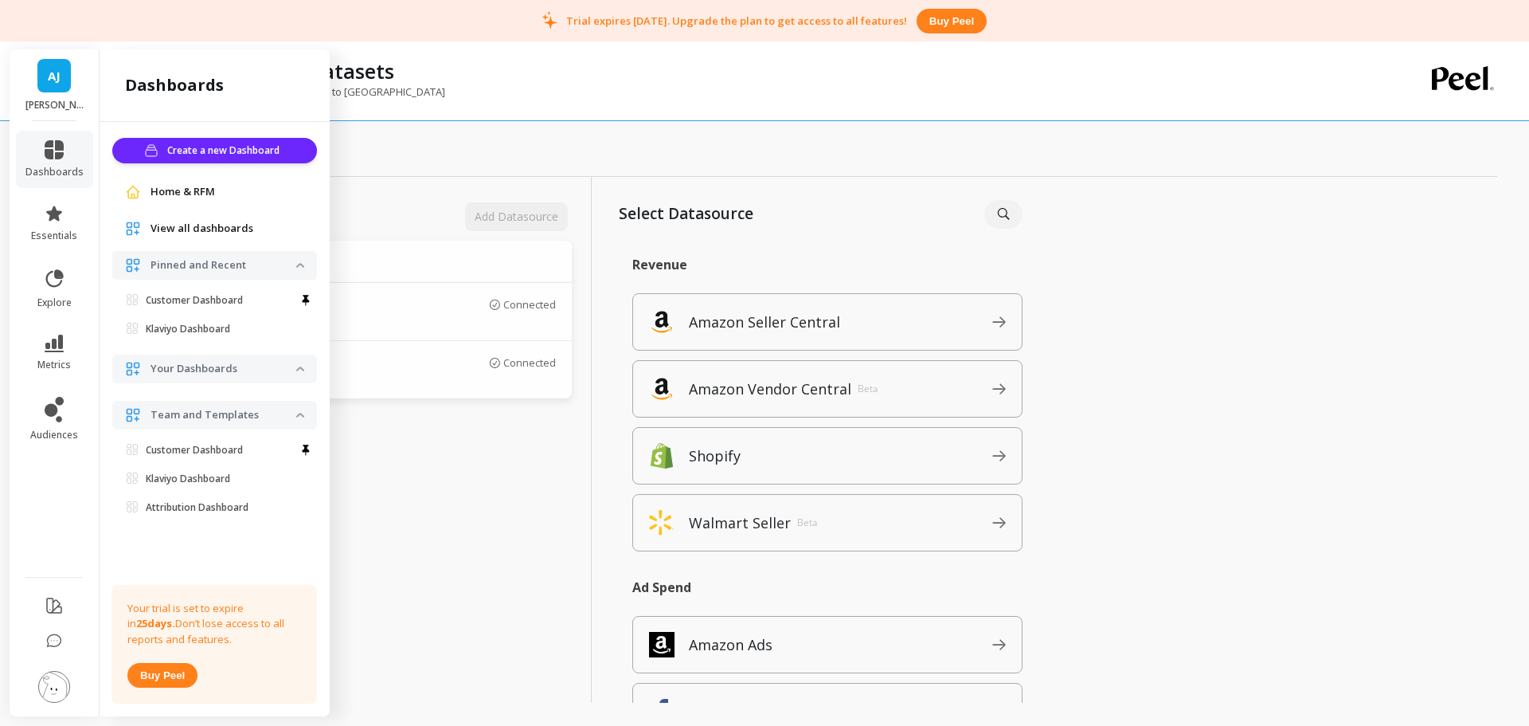
click at [169, 325] on p "Klaviyo Dashboard" at bounding box center [188, 329] width 84 height 13
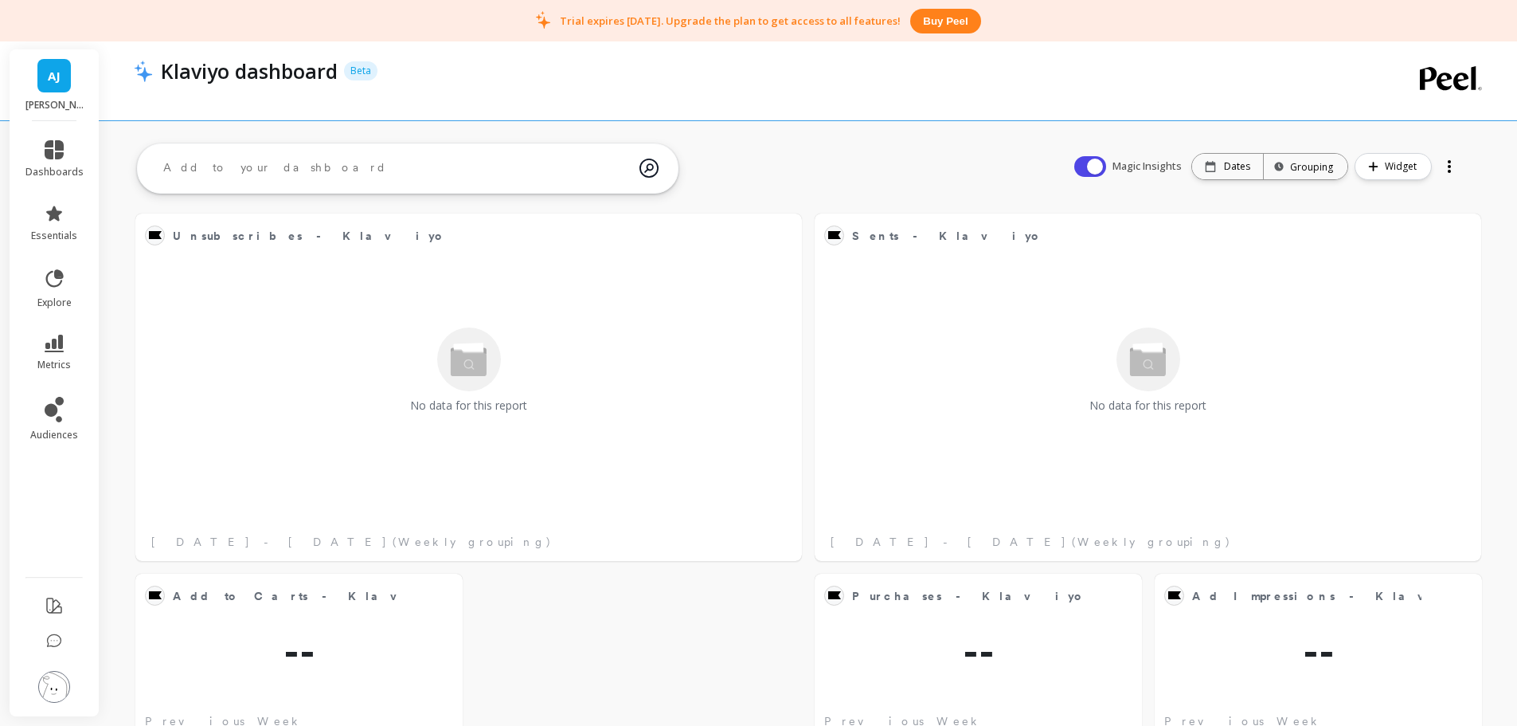
click at [761, 162] on div "Add to Carts - Klaviyo Edit Widget & Insights -- Previous Week Purchases - Klav…" at bounding box center [809, 721] width 1418 height 1172
click at [784, 156] on div "Add to Carts - Klaviyo Edit Widget & Insights -- Previous Week Purchases - Klav…" at bounding box center [809, 721] width 1418 height 1172
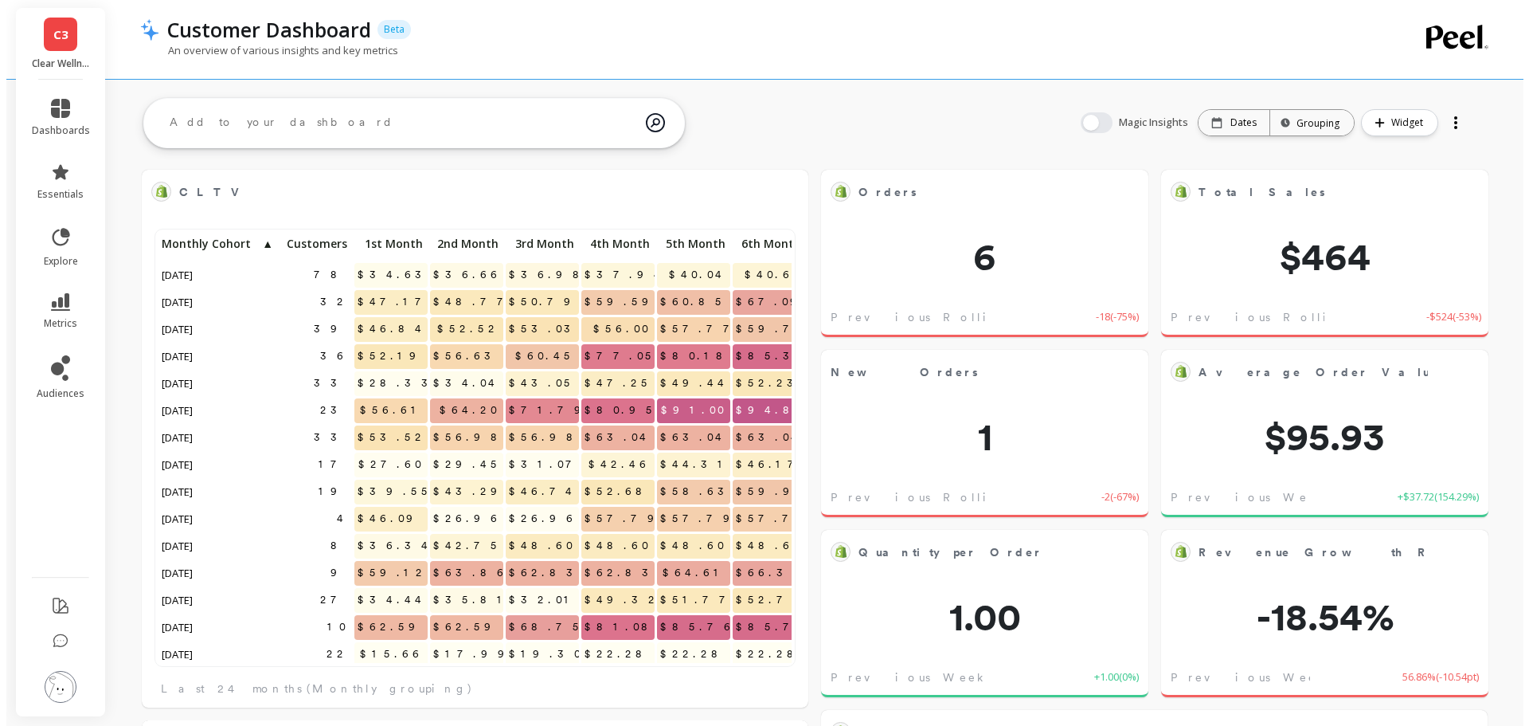
scroll to position [426, 609]
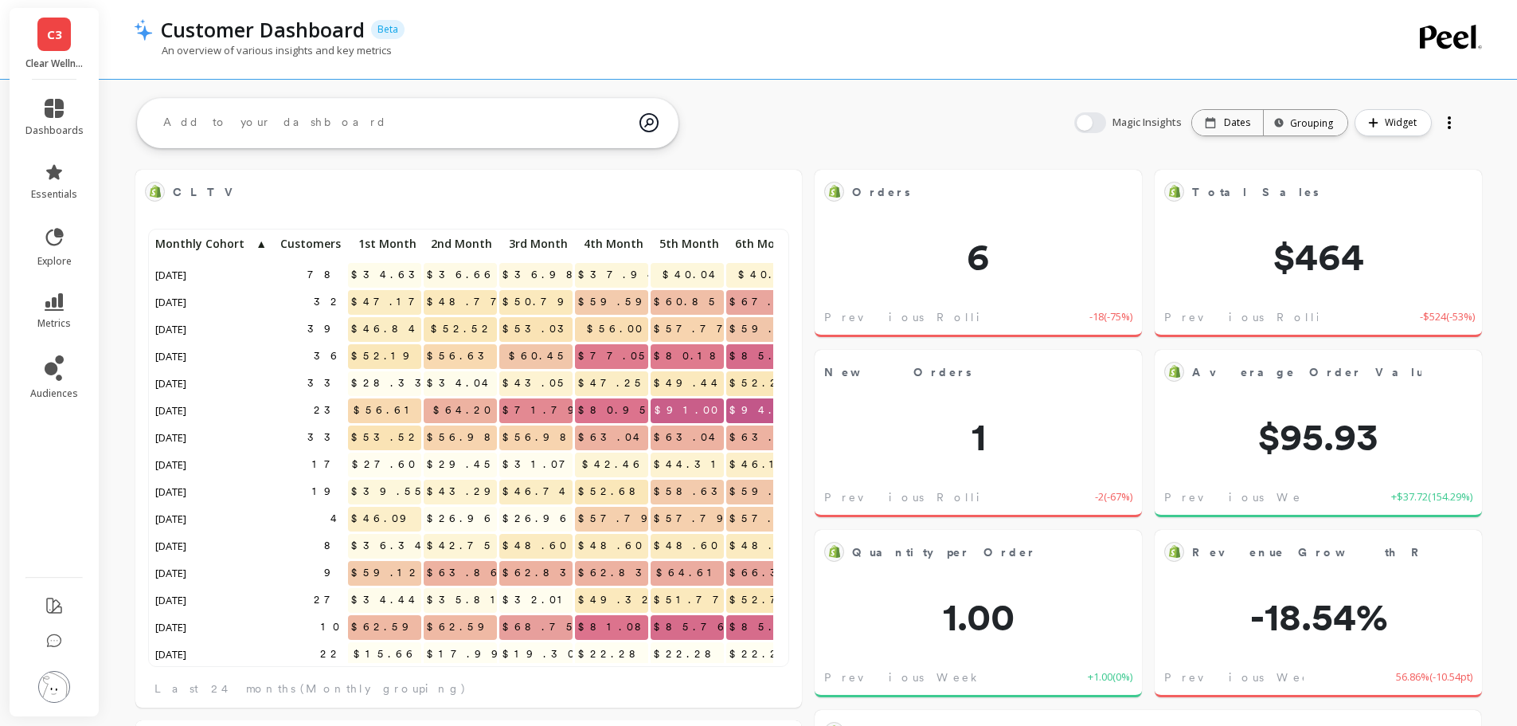
click at [60, 683] on img at bounding box center [54, 687] width 32 height 32
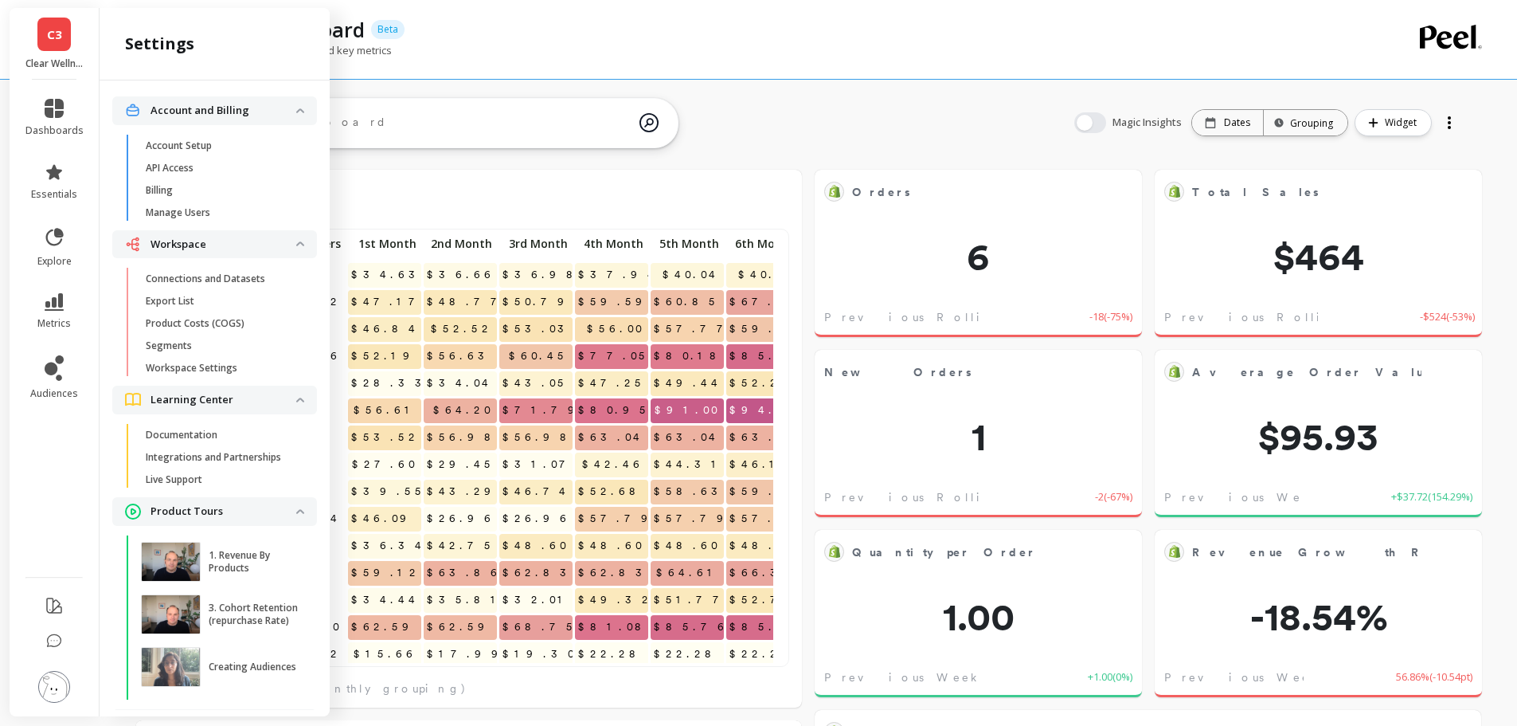
click at [174, 187] on span "Billing" at bounding box center [222, 190] width 152 height 13
